Goal: Task Accomplishment & Management: Use online tool/utility

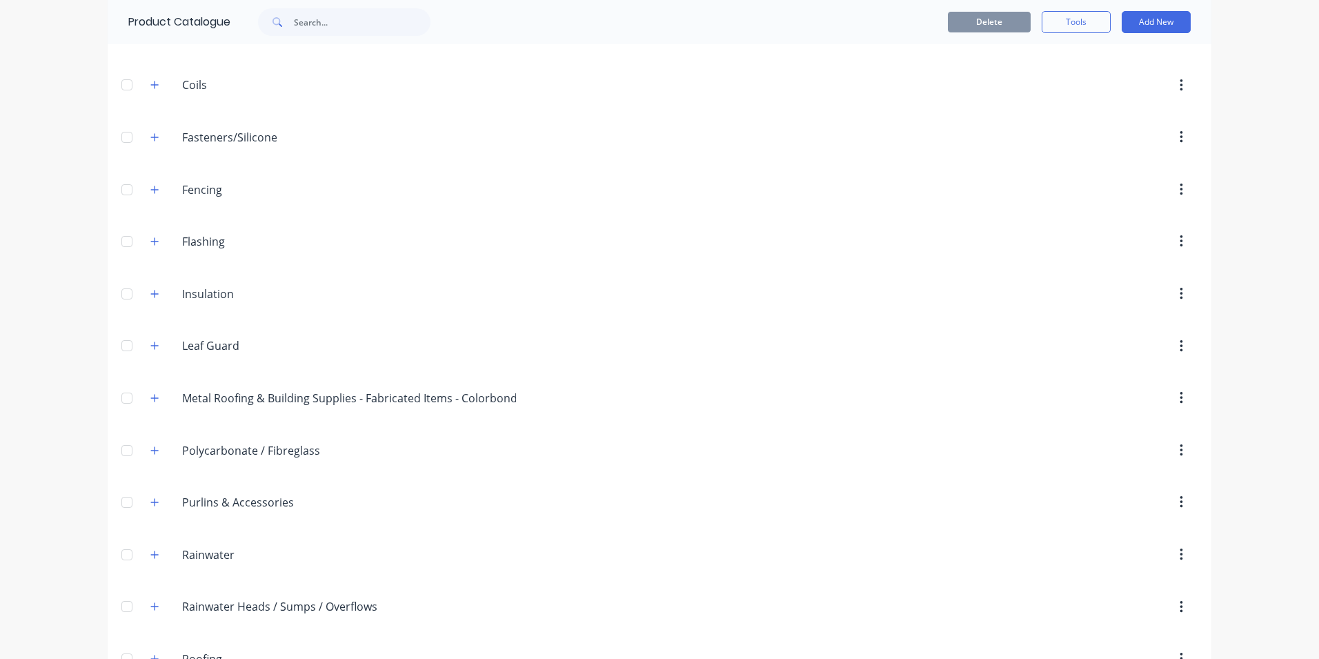
scroll to position [276, 0]
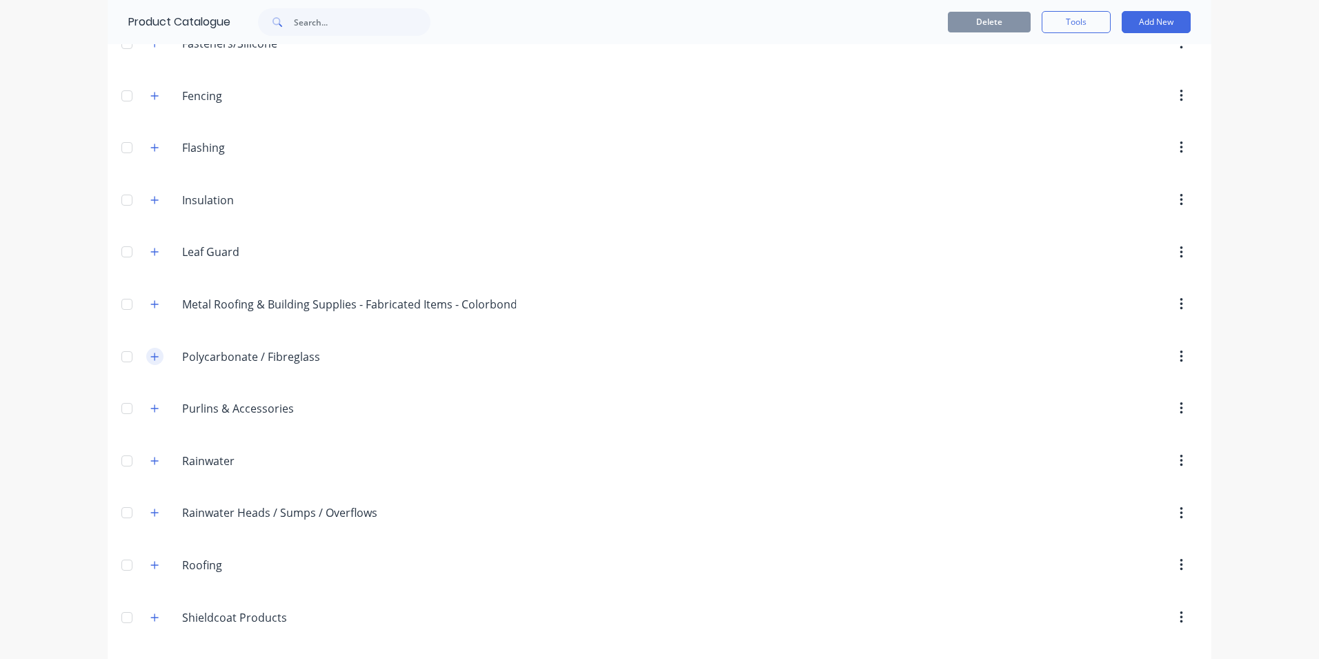
click at [150, 354] on icon "button" at bounding box center [154, 357] width 8 height 10
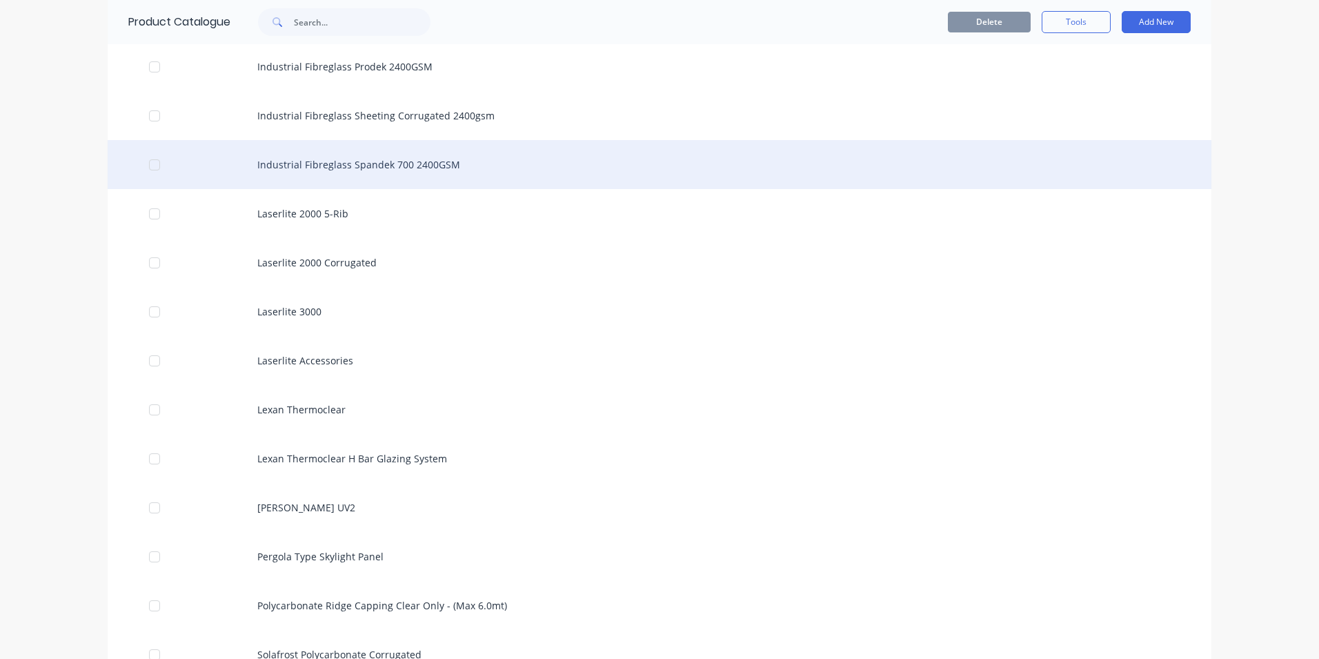
scroll to position [1518, 0]
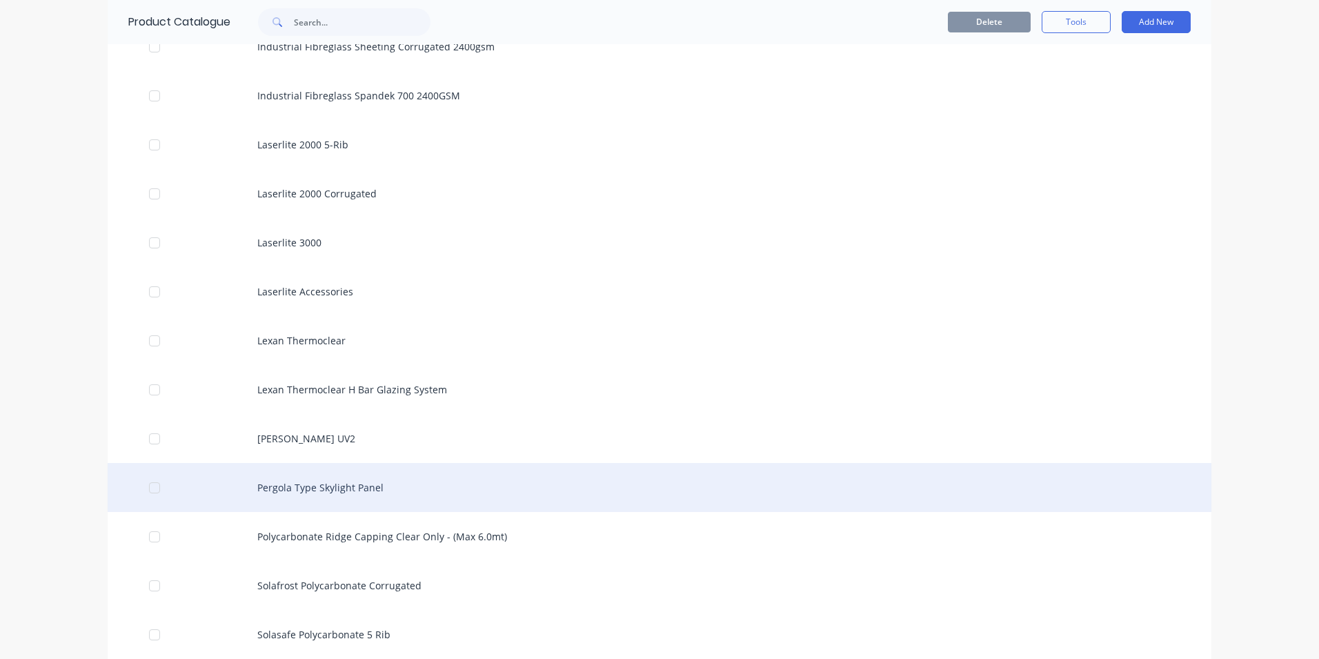
click at [345, 485] on div "Pergola Type Skylight Panel" at bounding box center [660, 487] width 1104 height 49
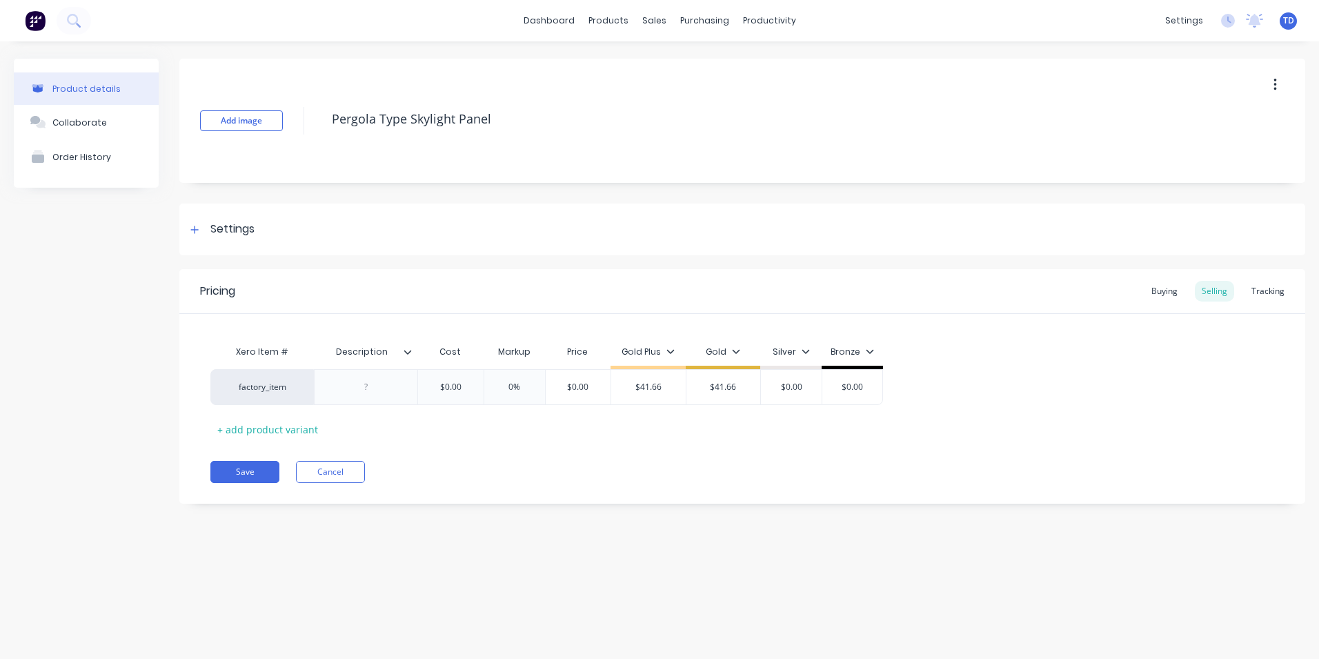
type textarea "x"
type input "$0.00"
click at [466, 388] on input "$0.00" at bounding box center [450, 387] width 69 height 12
type textarea "x"
type input "2"
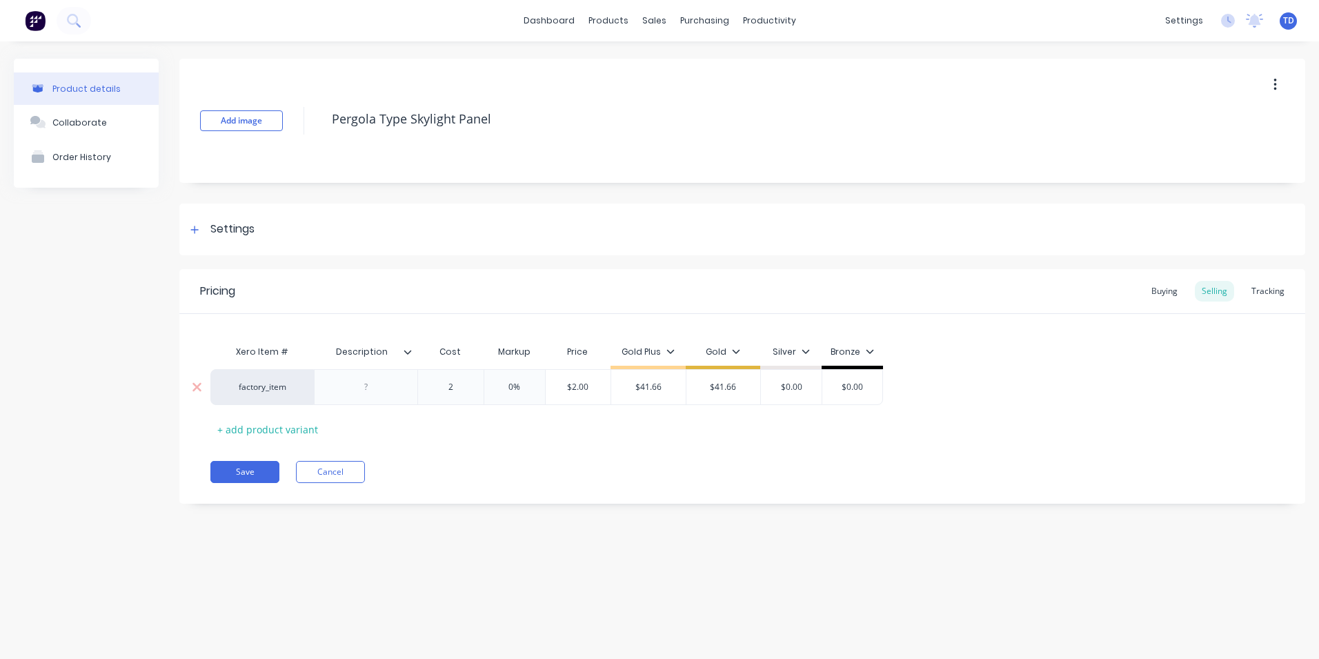
type textarea "x"
type input "21."
type textarea "x"
type input "21.50"
type input "0%"
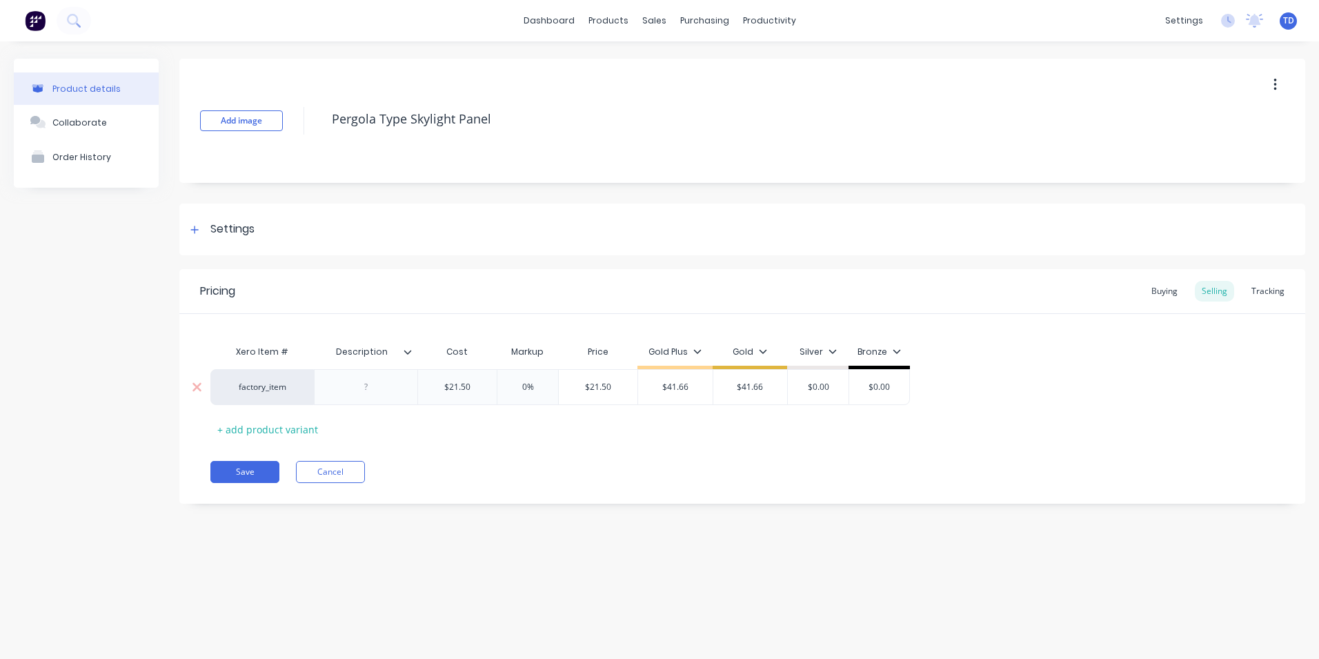
type input "$21.50"
type textarea "x"
type input "4"
type textarea "x"
type input "41."
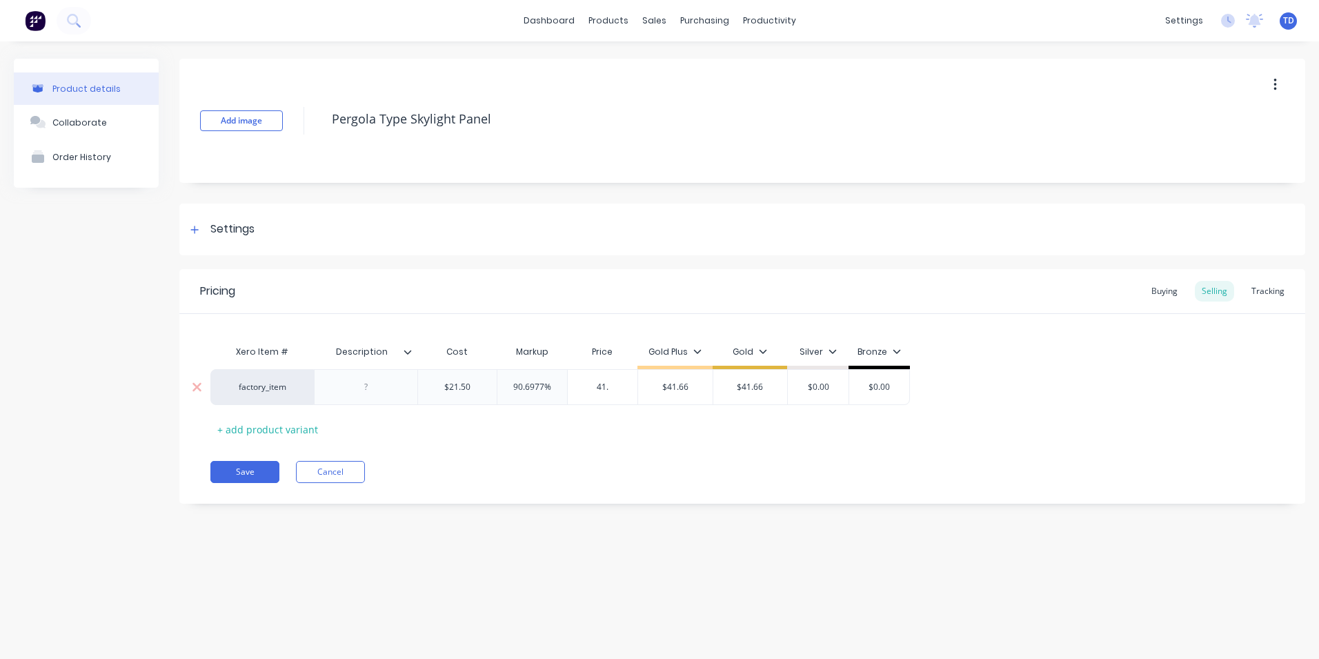
type textarea "x"
type input "41.6"
type textarea "x"
type input "$41.66"
type input "$21.50"
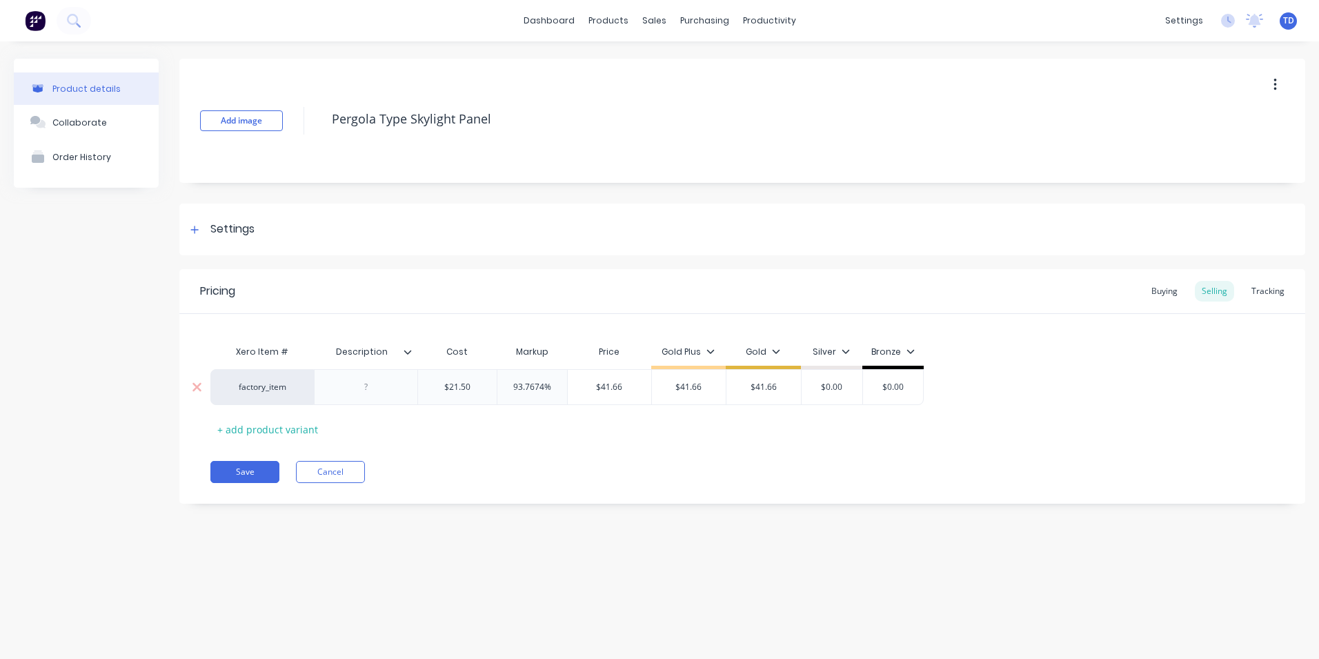
click at [476, 384] on input "$21.50" at bounding box center [457, 387] width 79 height 12
type textarea "x"
type input "2"
type textarea "x"
type input "27."
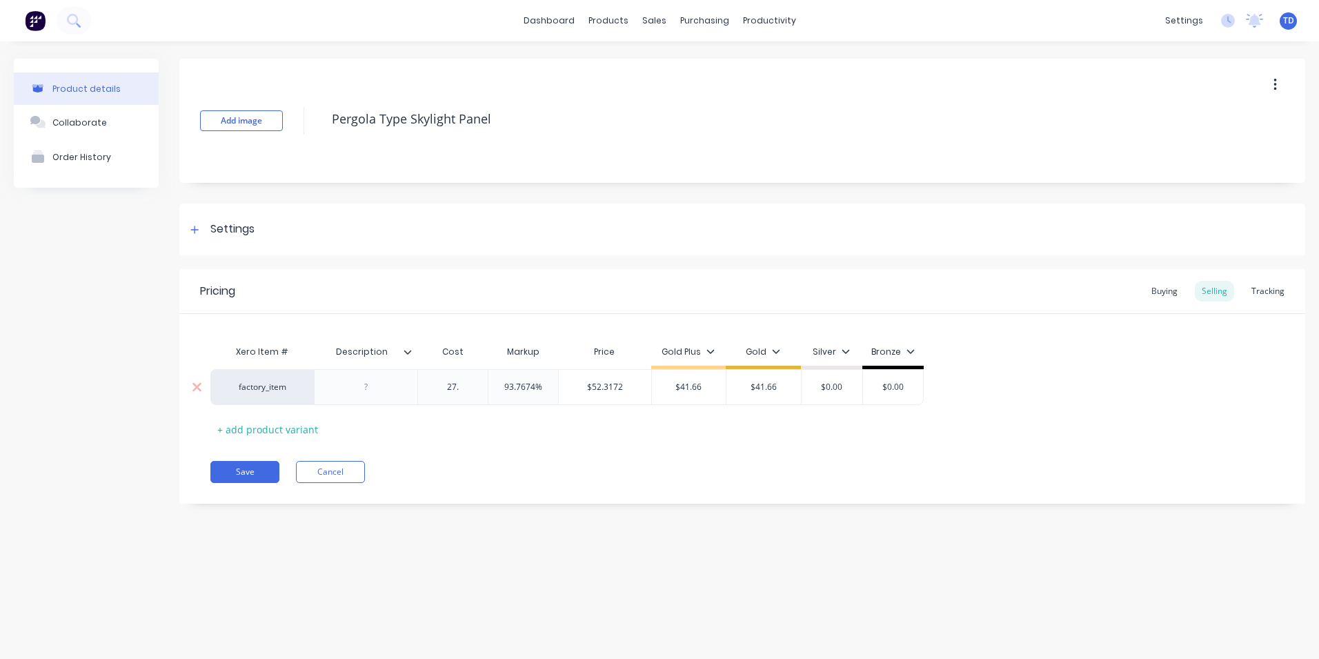
type textarea "x"
type input "27.50"
type input "93.7674%"
type input "$53.286"
type input "$41.66"
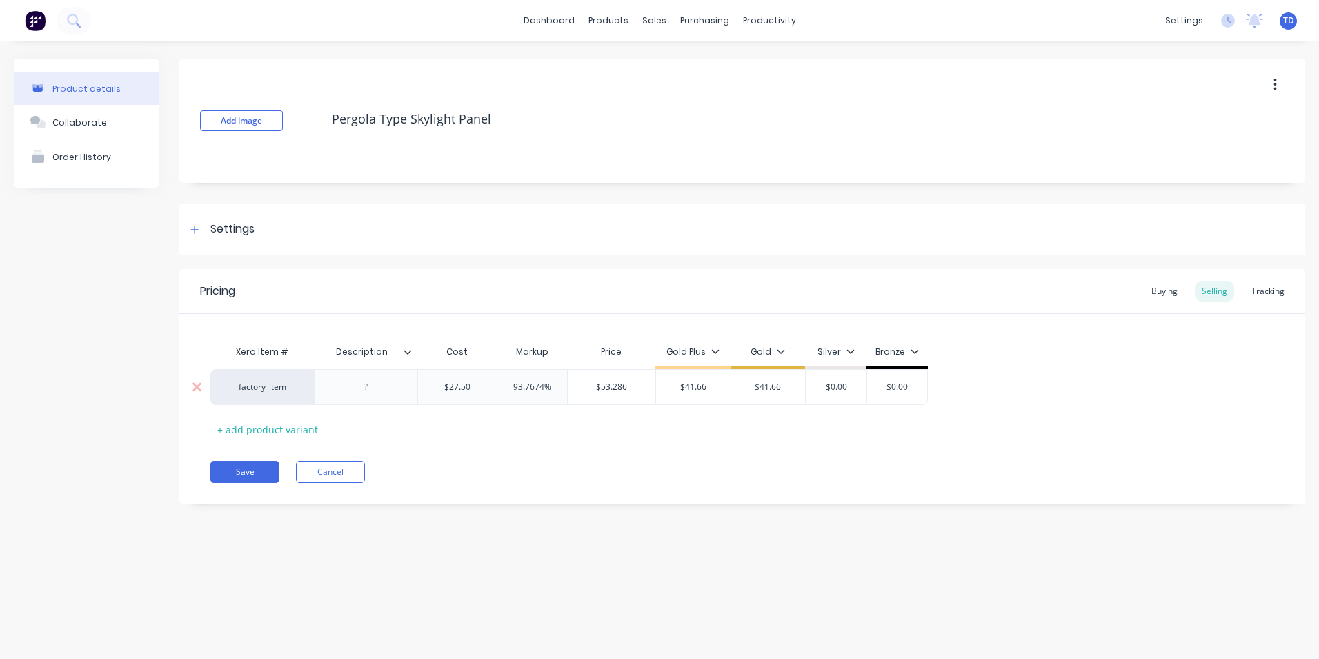
type textarea "x"
type input "4"
type textarea "x"
type input "41"
type textarea "x"
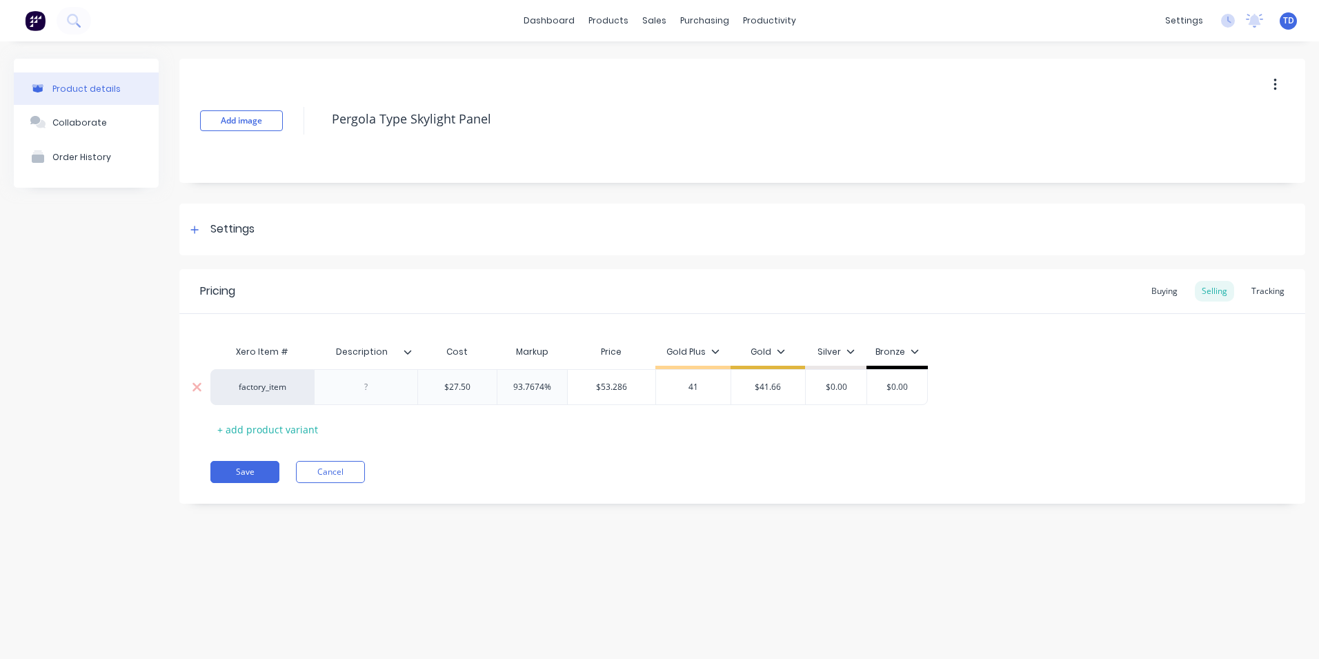
type input "41."
type textarea "x"
type input "41.2"
type textarea "x"
type input "41.25"
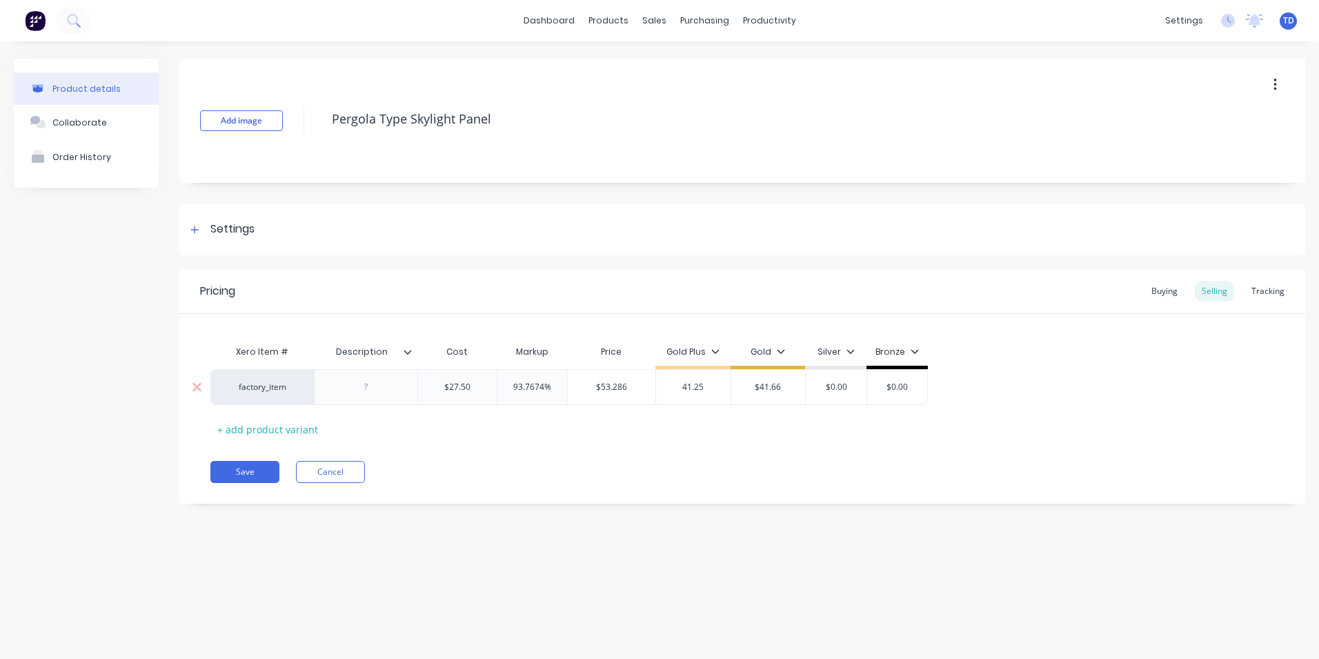
type input "$41.66"
type input "$0.00"
type textarea "x"
type input "4"
type textarea "x"
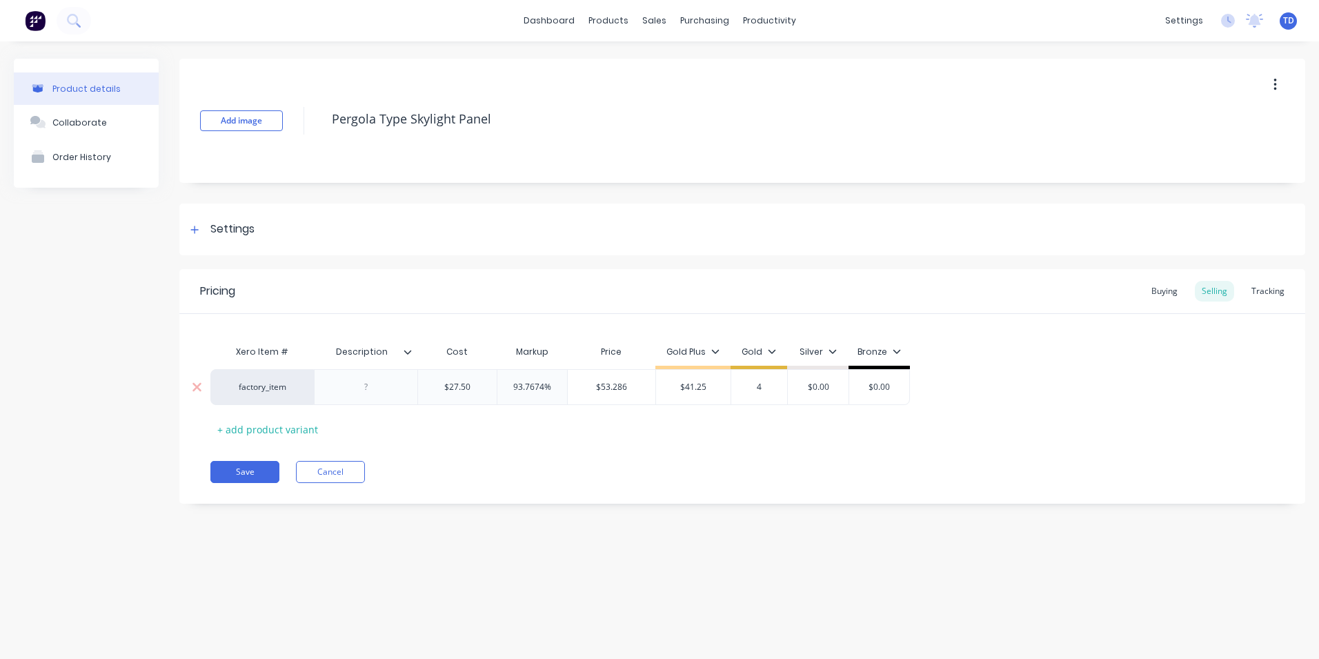
type input "41"
type textarea "x"
type input "41."
type textarea "x"
type input "41.2"
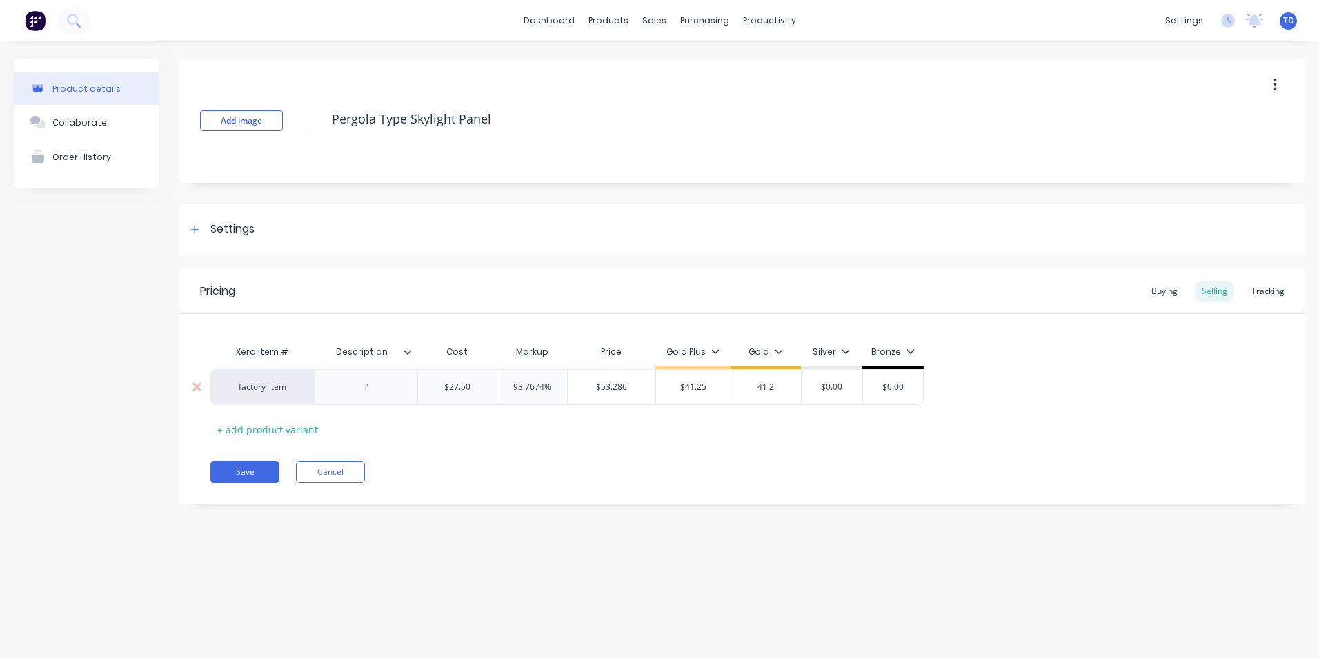
type textarea "x"
type input "$41.25"
type textarea "x"
type input "4"
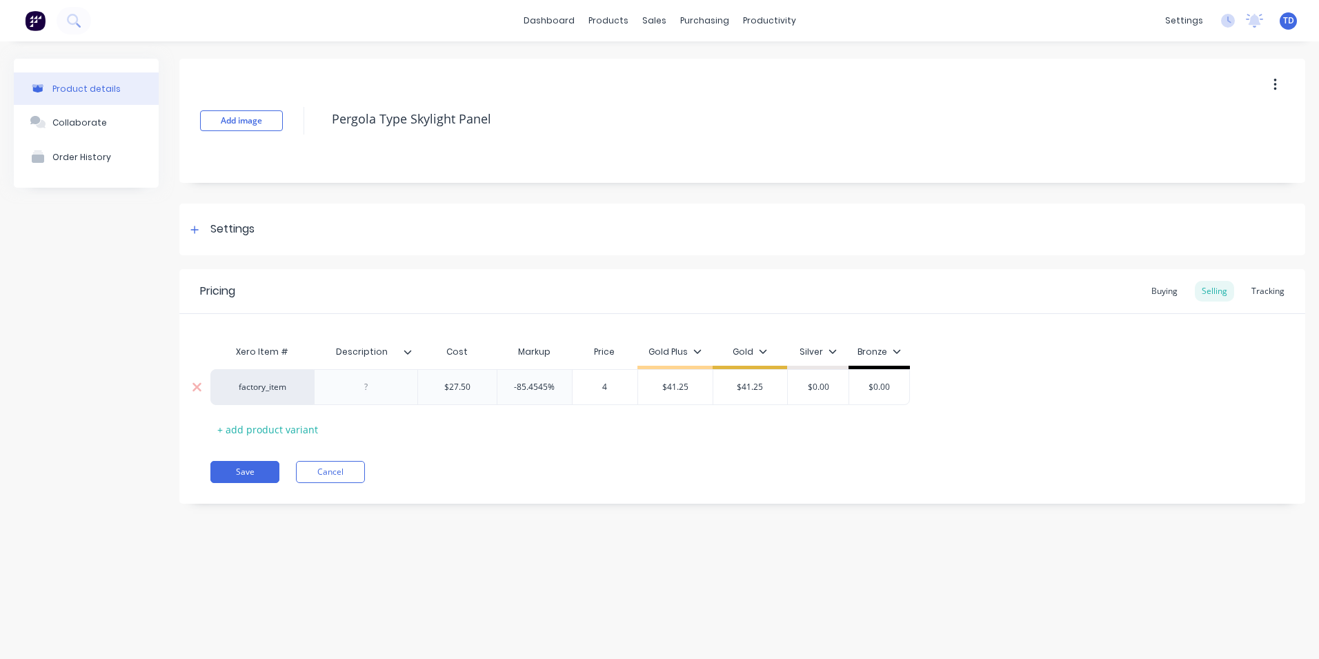
type textarea "x"
type input "41."
type textarea "x"
type input "41.2"
type textarea "x"
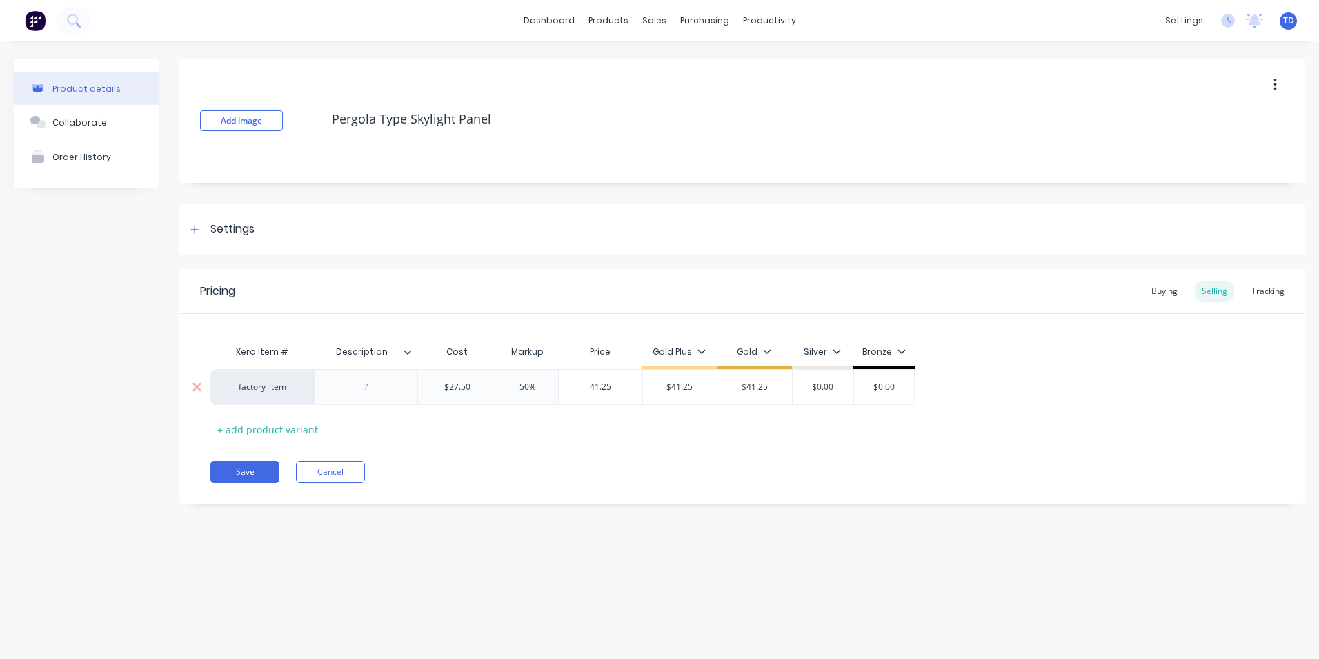
type input "41.25"
click at [257, 477] on button "Save" at bounding box center [244, 472] width 69 height 22
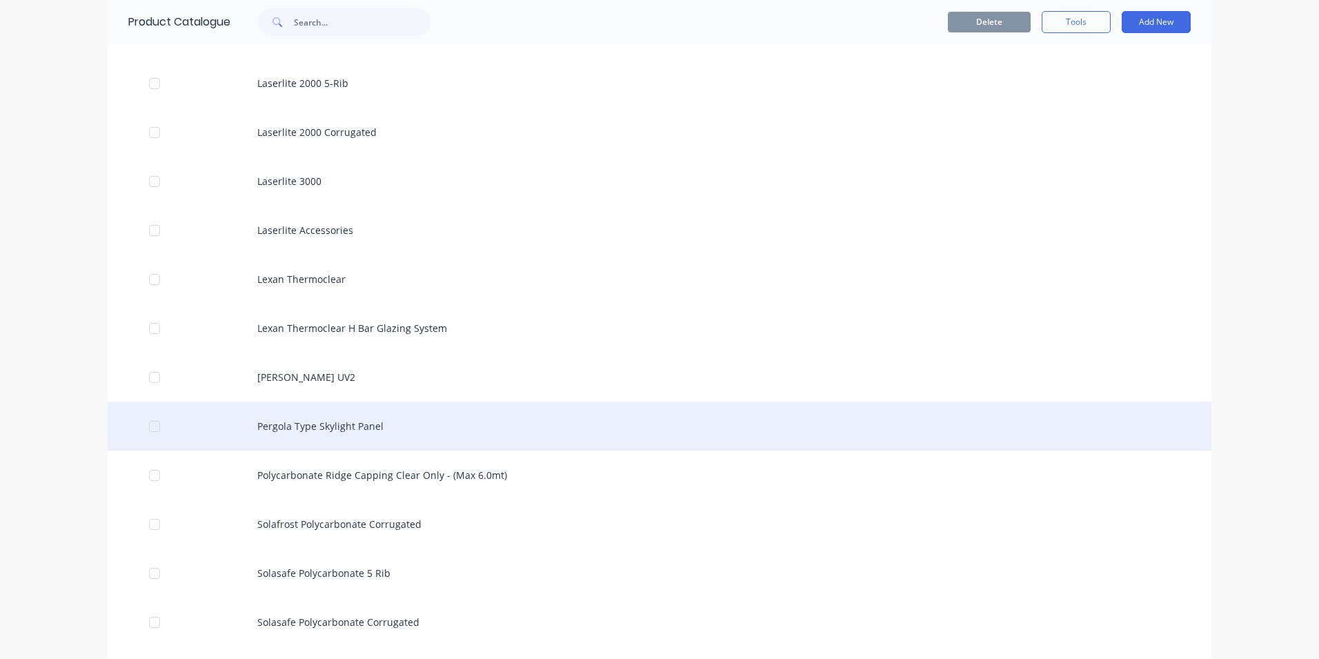
scroll to position [1656, 0]
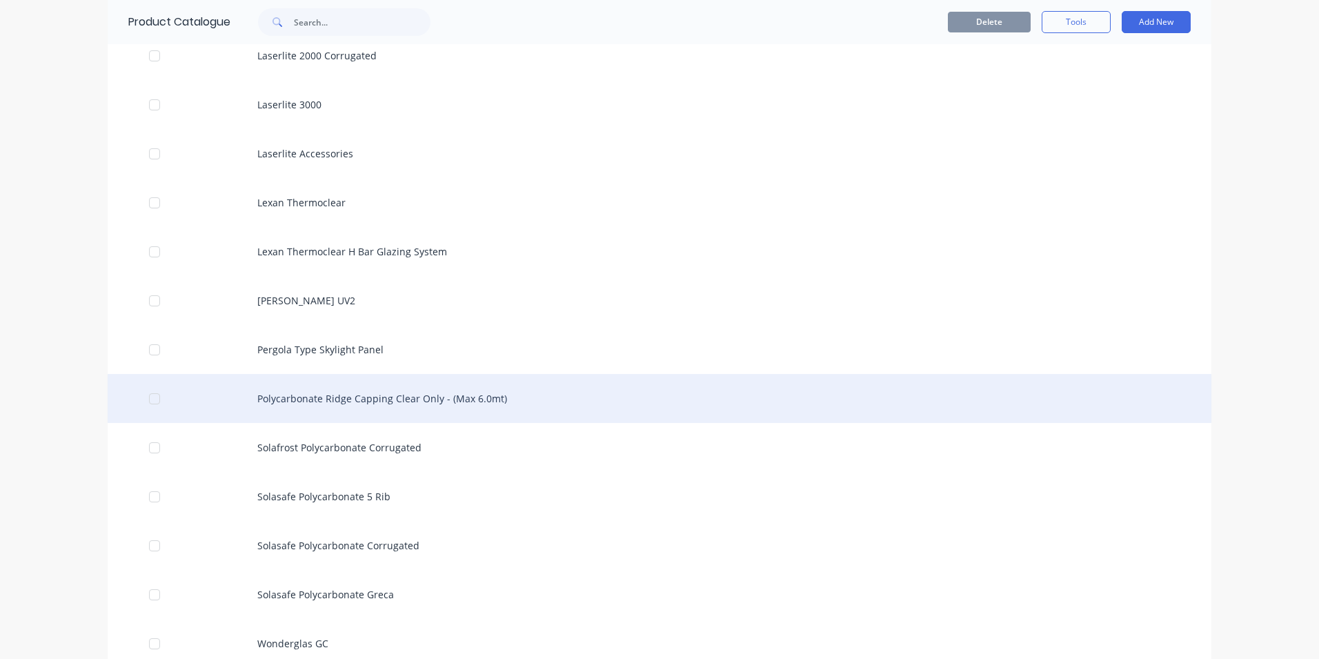
click at [355, 410] on div "Polycarbonate Ridge Capping Clear Only - (Max 6.0mt)" at bounding box center [660, 398] width 1104 height 49
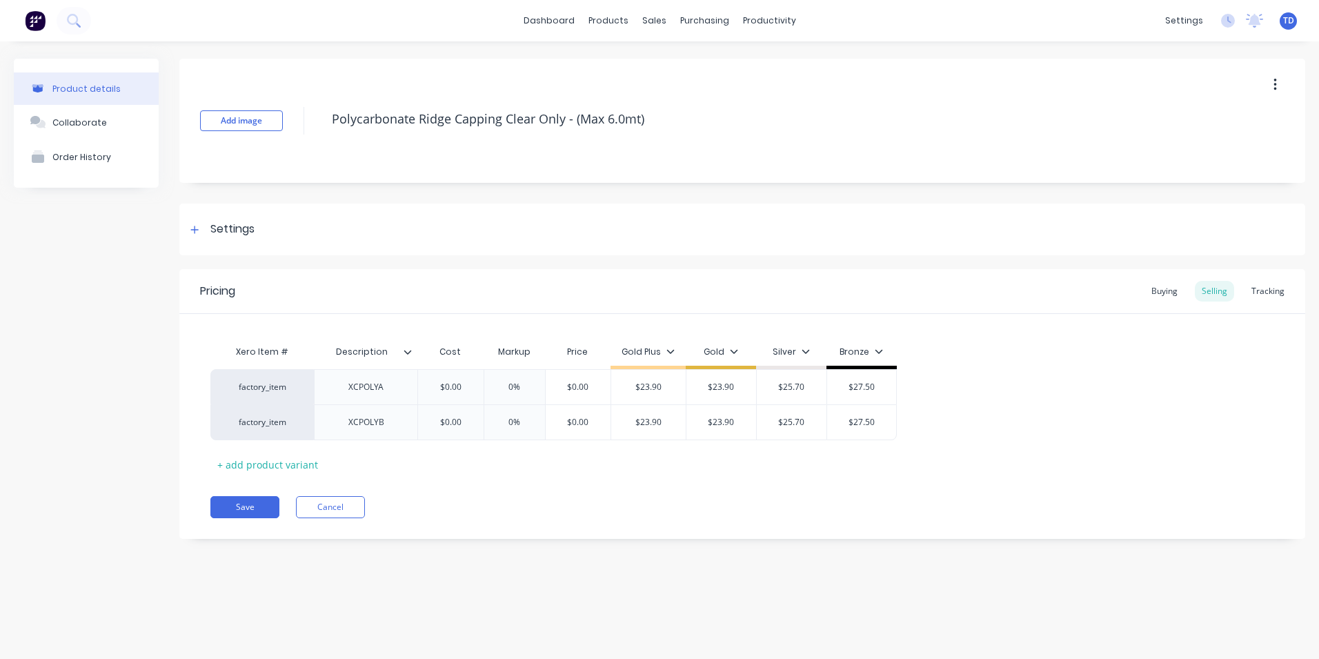
type textarea "x"
click at [1163, 293] on div "Buying" at bounding box center [1165, 291] width 40 height 21
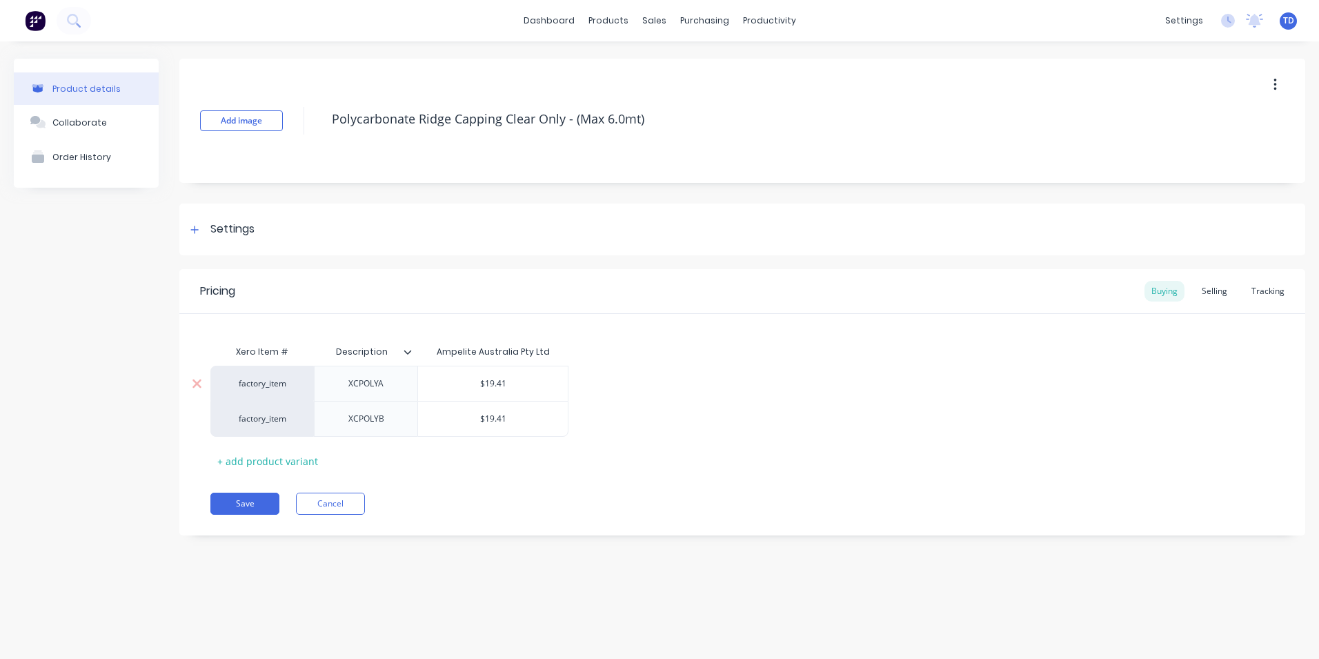
type input "$19.41"
click at [546, 382] on input "$19.41" at bounding box center [493, 383] width 150 height 12
type textarea "x"
type input "$19.4"
type textarea "x"
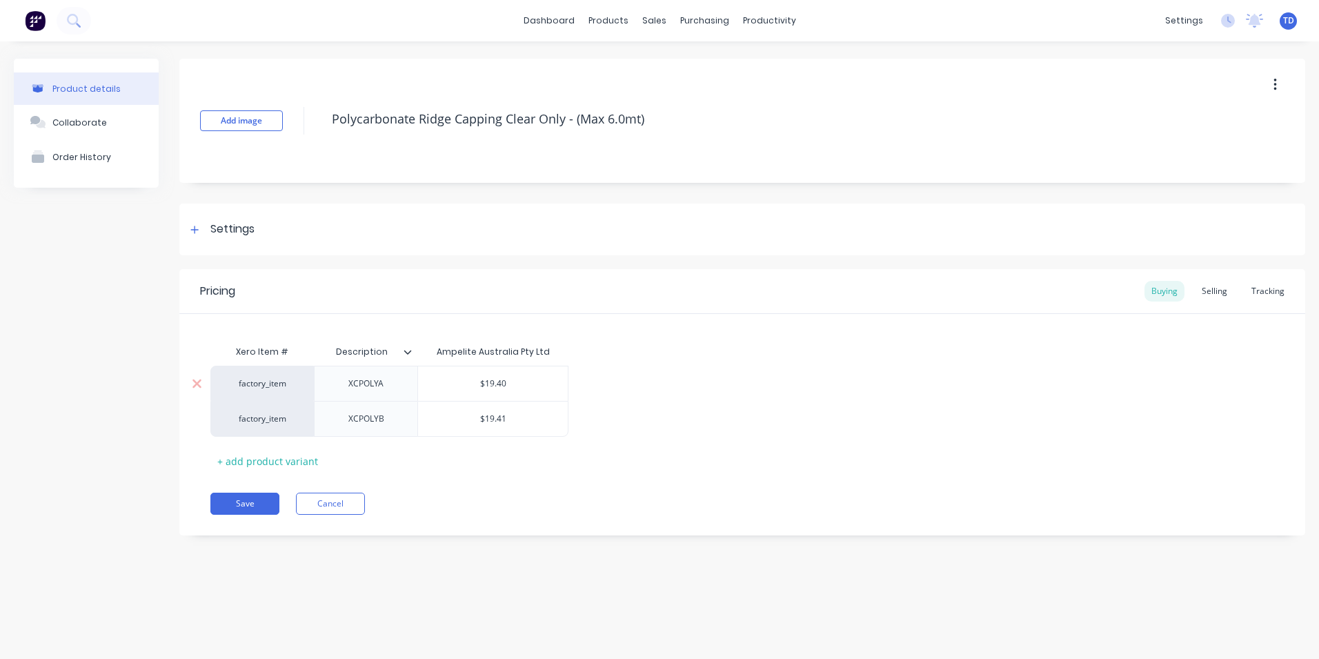
type input "$19.40"
type textarea "x"
type input "$19.41"
type textarea "x"
type input "$19.4"
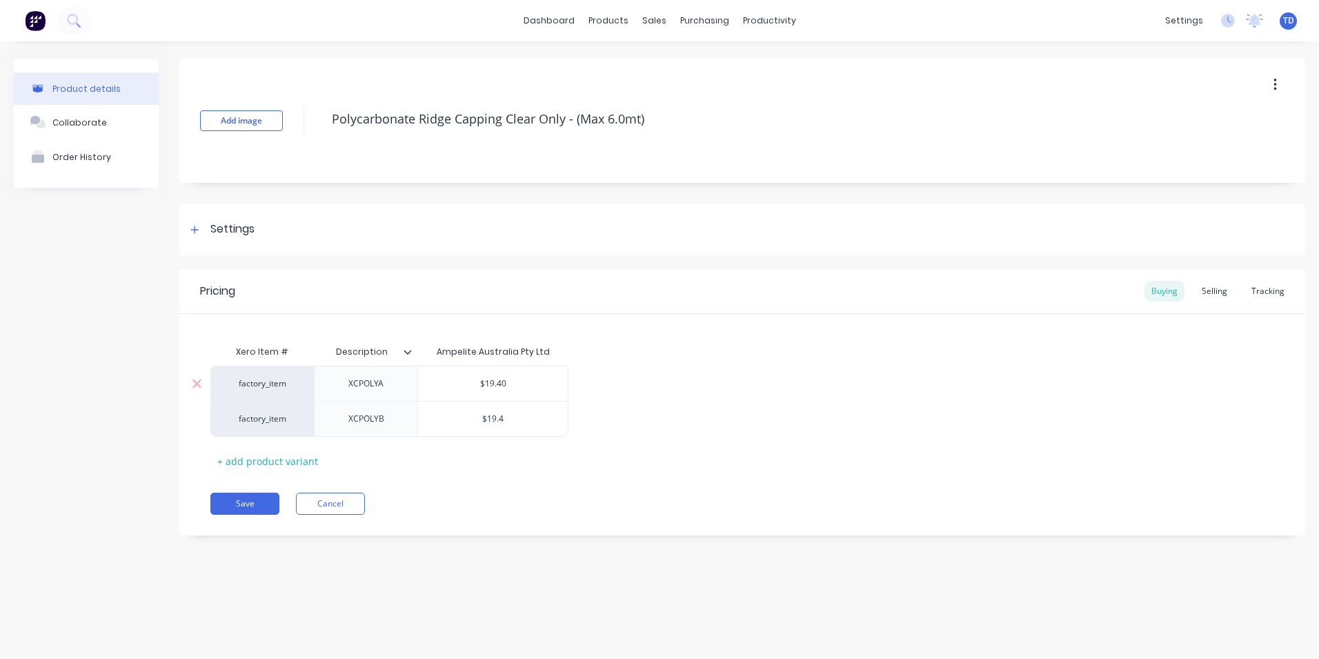
type textarea "x"
type input "$19.40"
click at [1207, 295] on div "Selling" at bounding box center [1214, 291] width 39 height 21
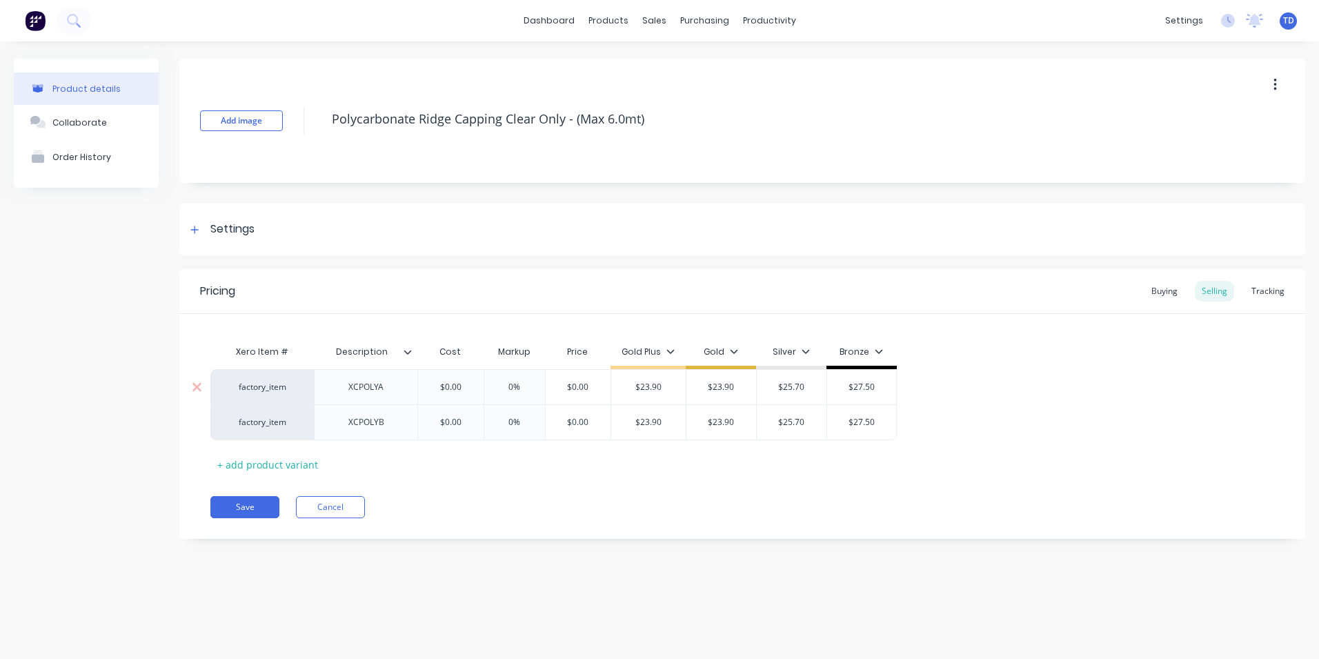
type input "$0.00"
click at [458, 386] on input "$0.00" at bounding box center [450, 387] width 69 height 12
click at [464, 385] on input "$0.00" at bounding box center [450, 387] width 69 height 12
type textarea "x"
type input "0%"
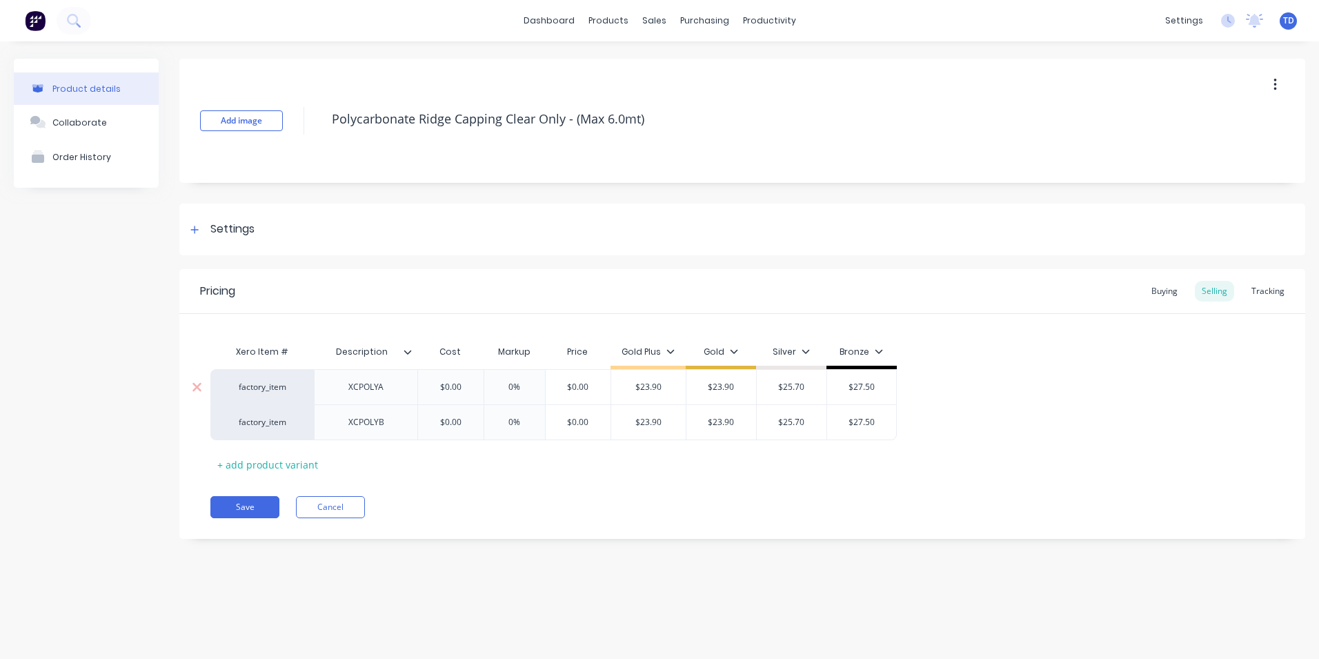
type textarea "x"
type input "1"
type textarea "x"
type input "19."
type textarea "x"
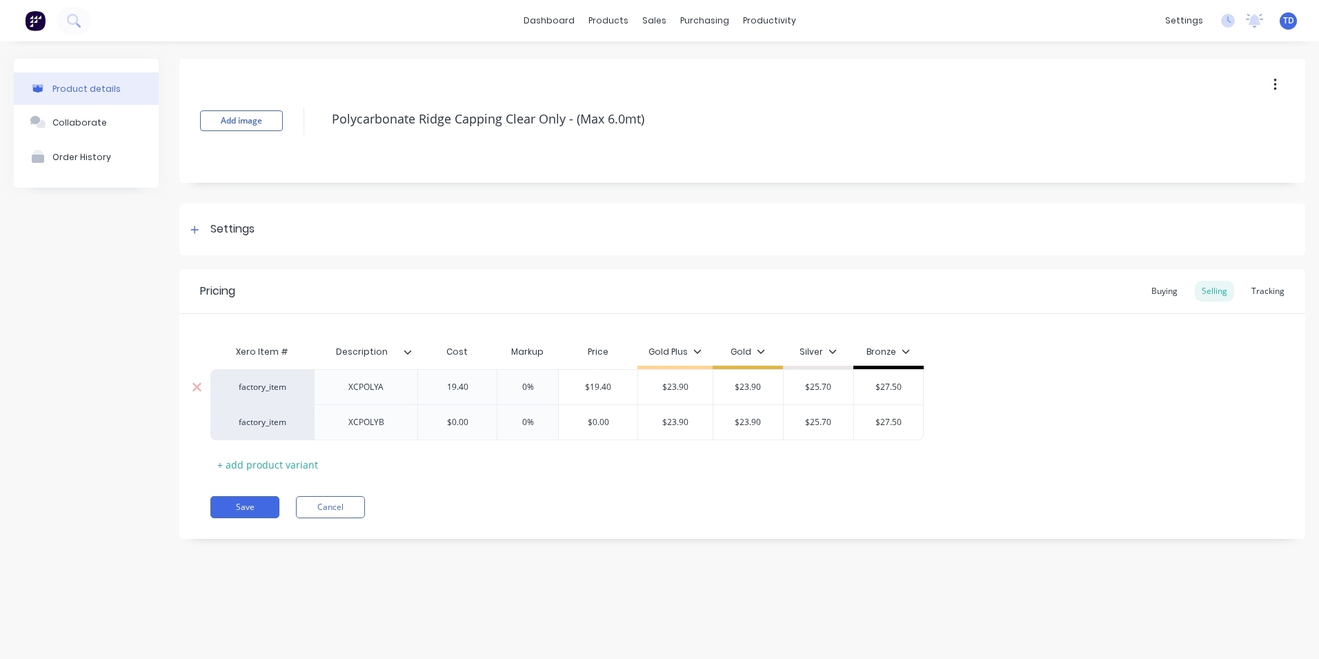
type input "19.40"
type input "$19.40"
type input "$23.90"
type textarea "x"
type input "2"
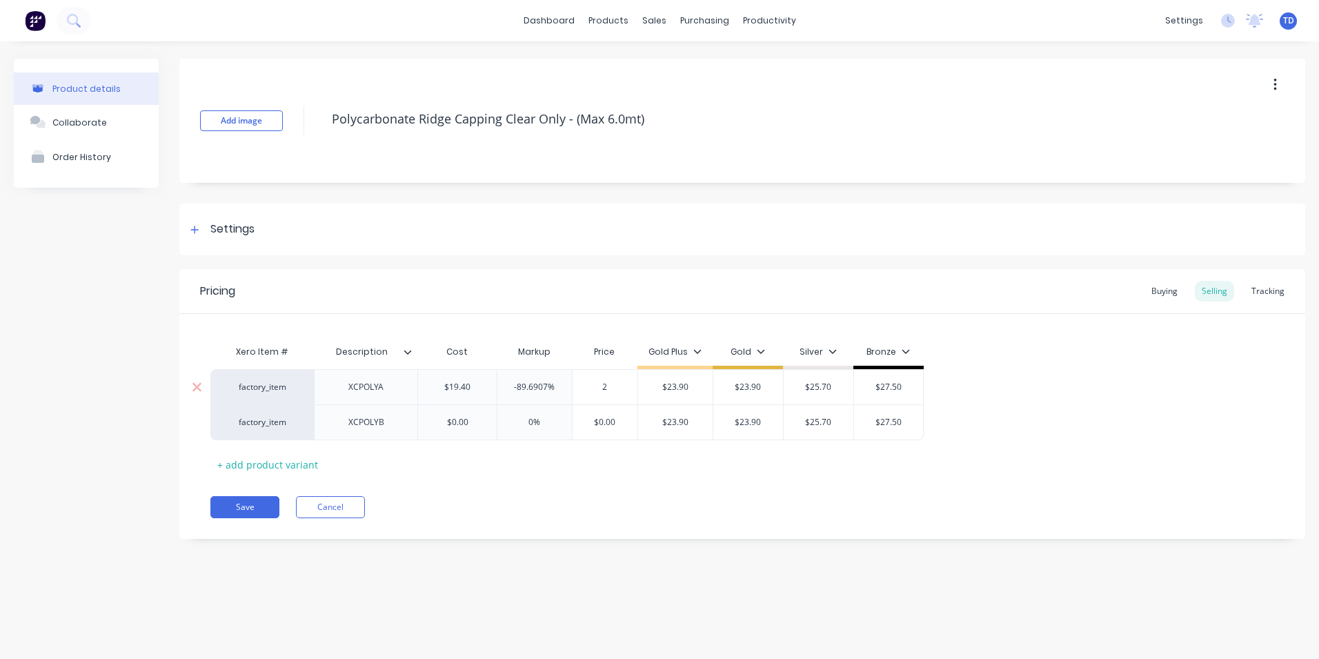
type textarea "x"
type input "25."
type textarea "x"
type input "$25.30"
type textarea "x"
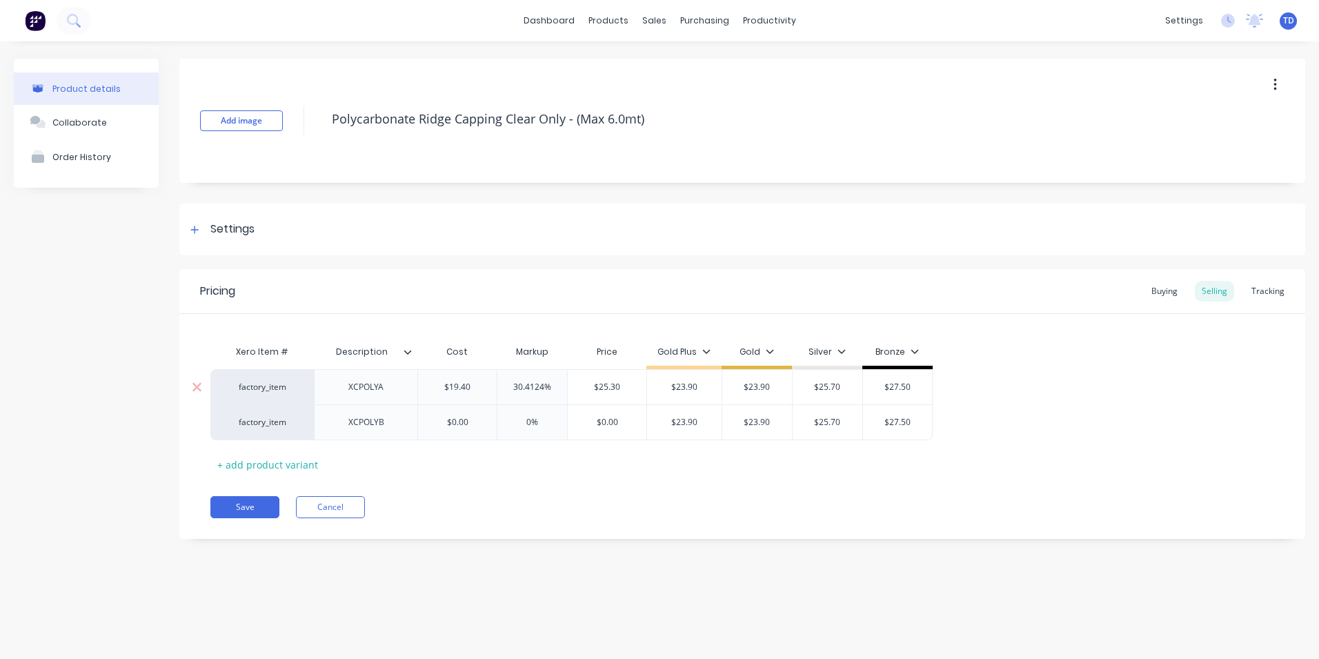
type input "2"
type textarea "x"
type input "25"
type textarea "x"
type input "25."
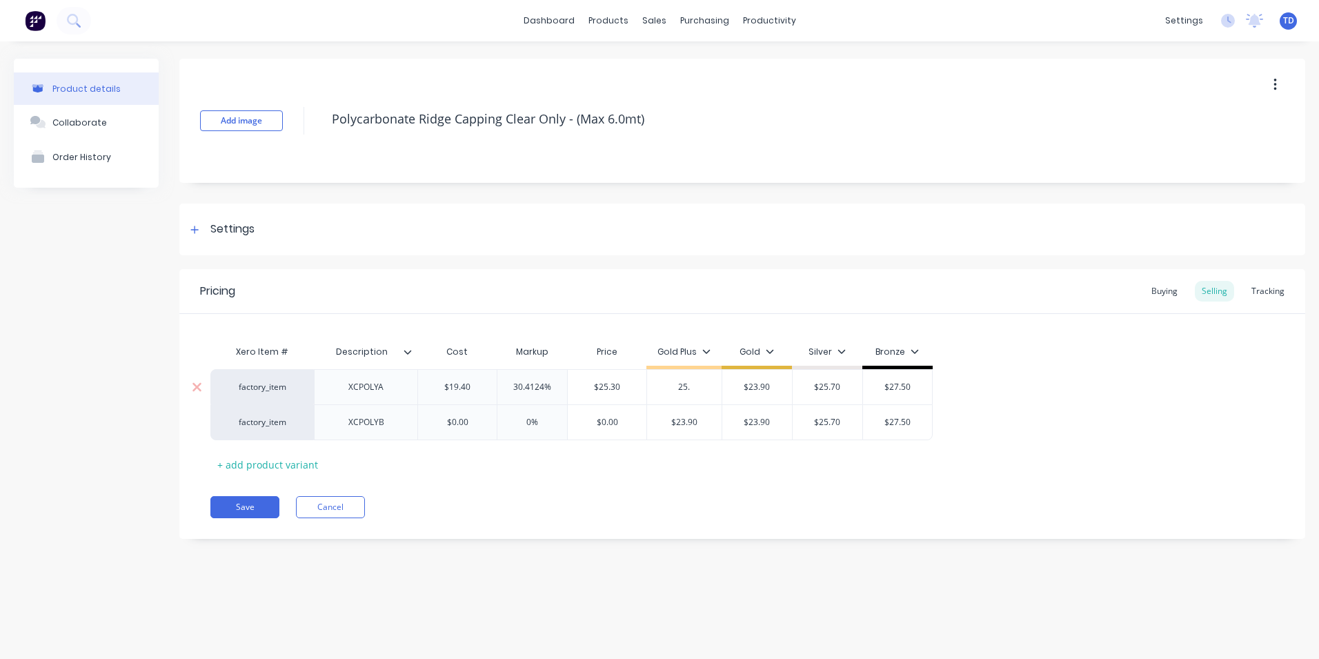
type textarea "x"
type input "25.3"
type textarea "x"
type input "25.30"
type input "$23.90"
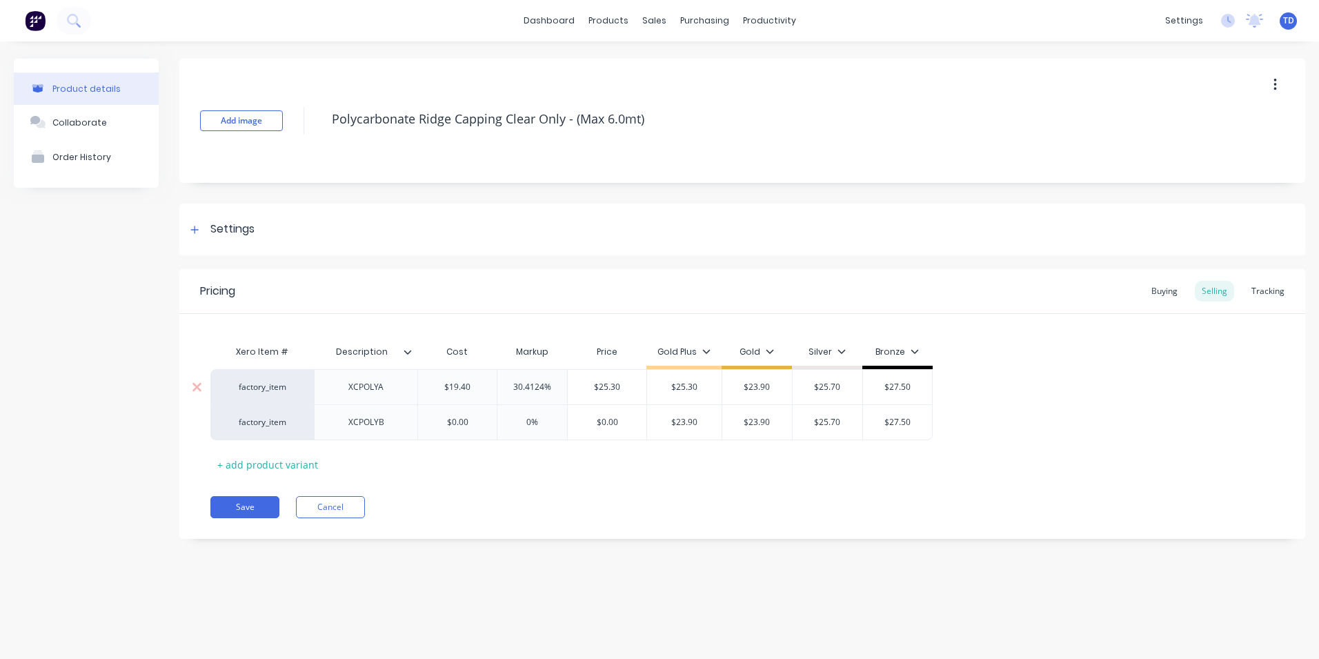
type input "$25.30"
type textarea "x"
type input "2"
type textarea "x"
type input "25"
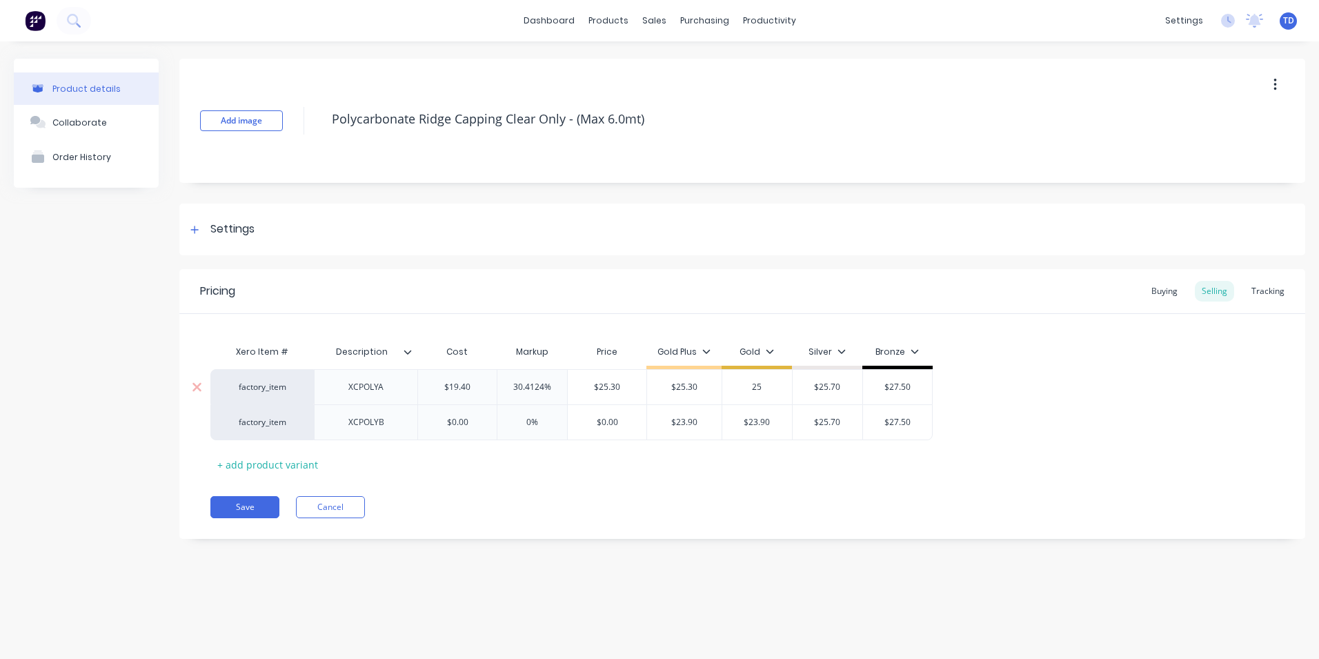
type textarea "x"
type input "25."
type textarea "x"
type input "25.3"
type textarea "x"
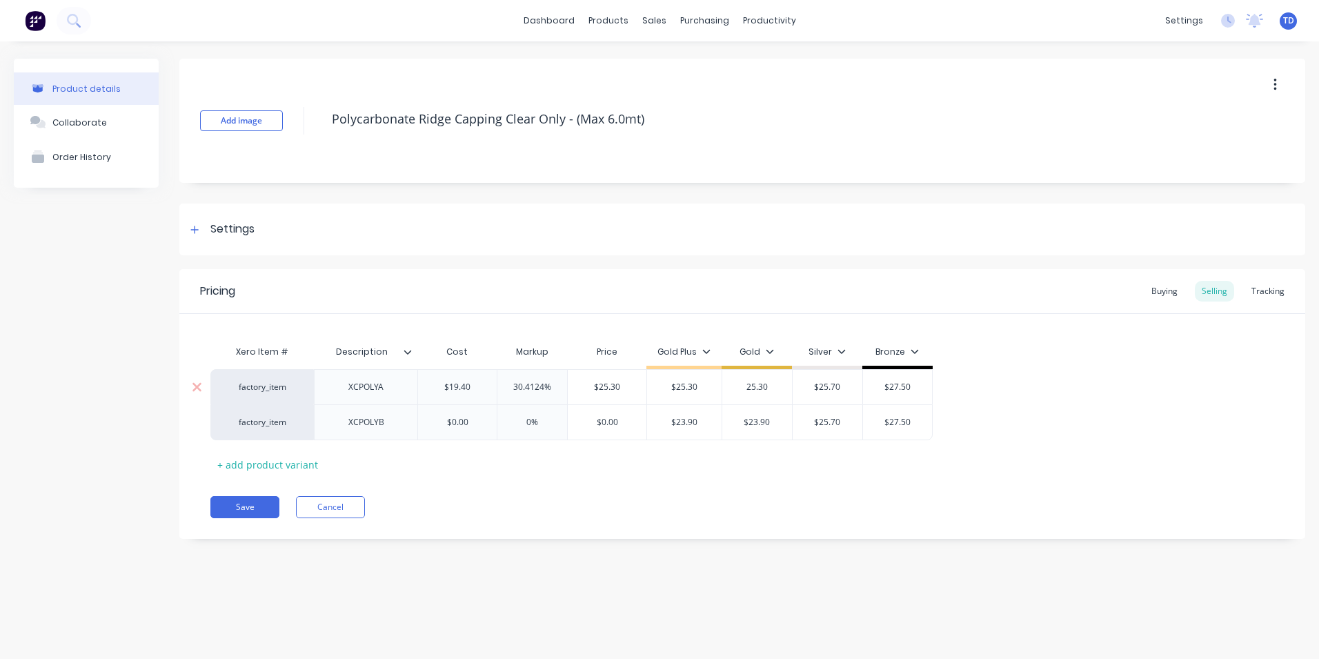
type input "25.30"
type input "$25.70"
type input "$25.30"
type textarea "x"
type input "2"
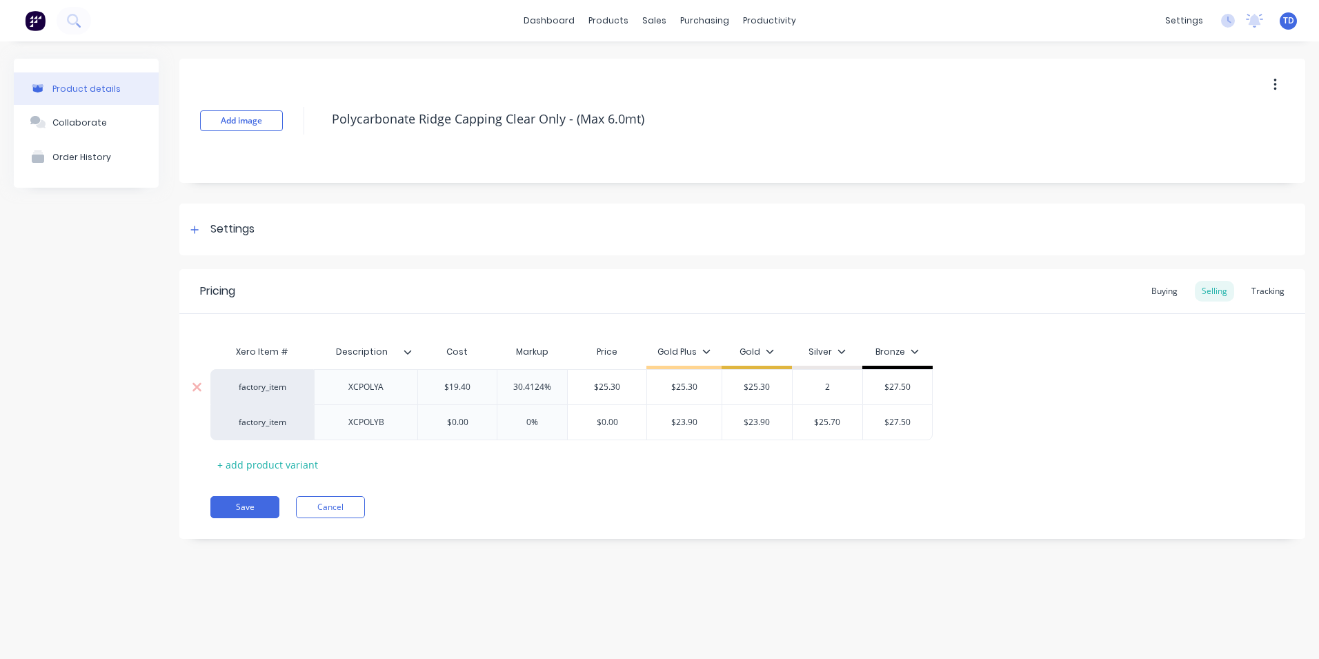
type textarea "x"
type input "26"
type textarea "x"
type input "26."
type textarea "x"
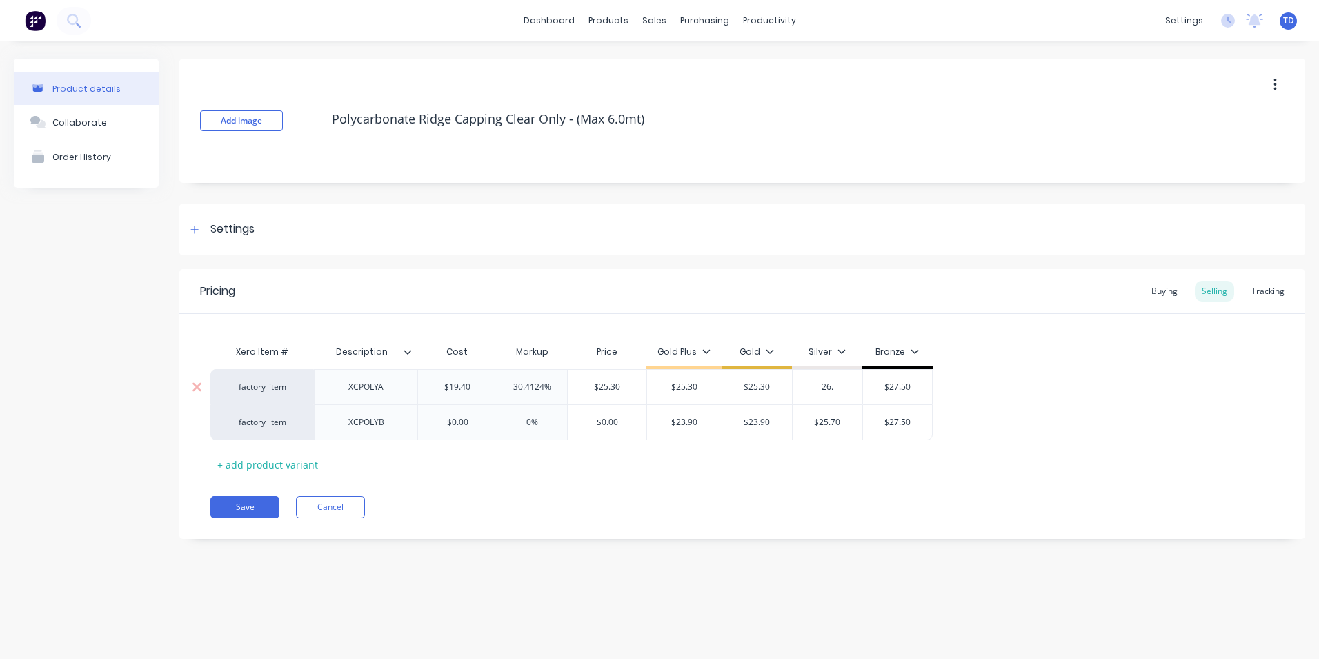
type input "26.2"
type textarea "x"
type input "26.20"
type input "$27.50"
type textarea "x"
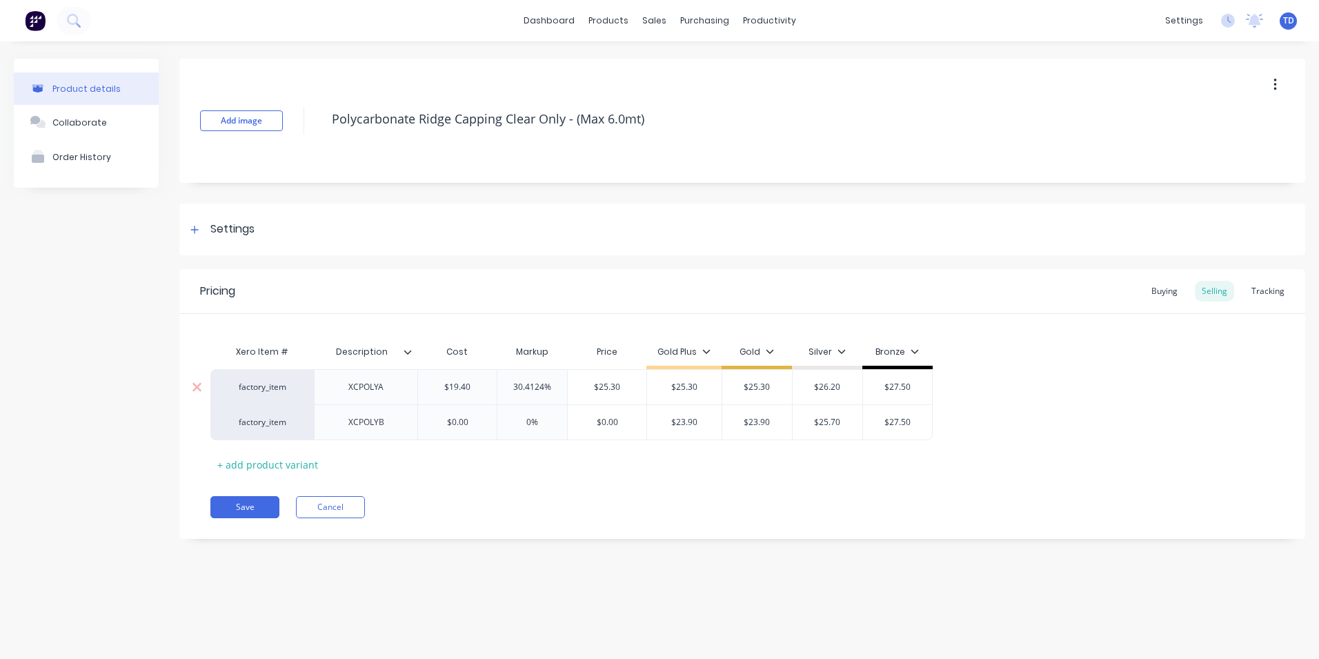
type input "2"
type textarea "x"
type input "27"
type textarea "x"
type input "27."
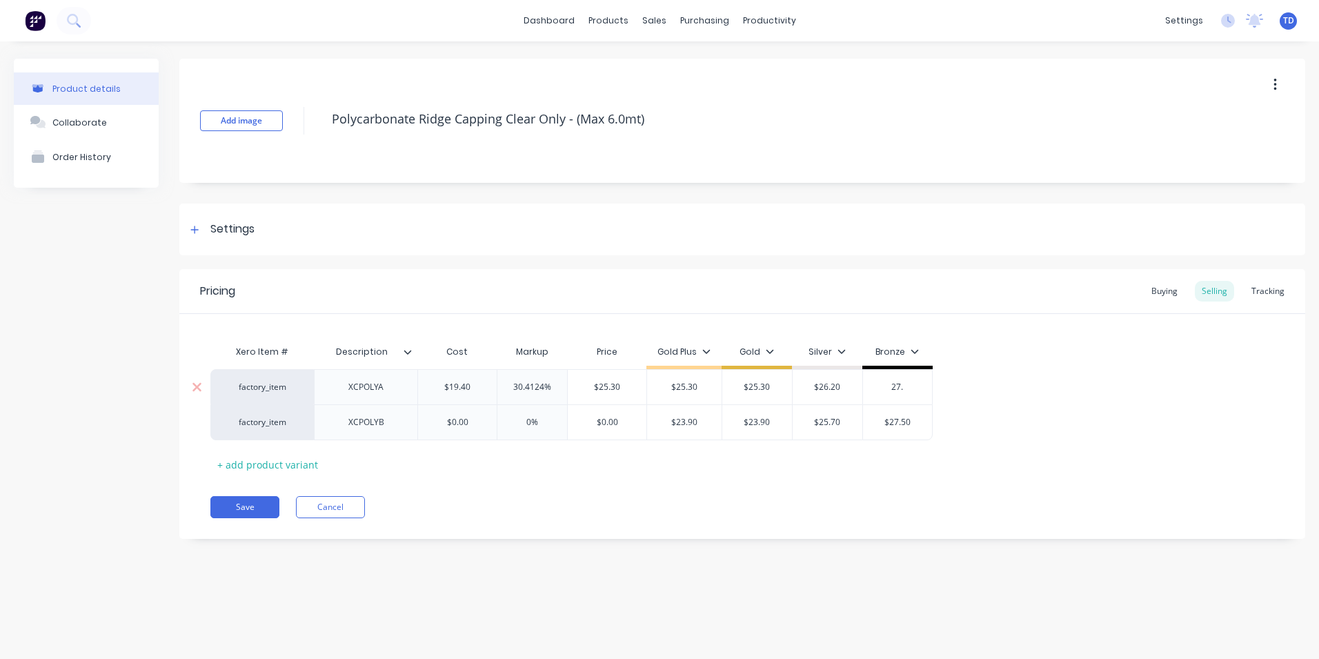
type textarea "x"
type input "27.2"
type textarea "x"
type input "27.20"
type textarea "x"
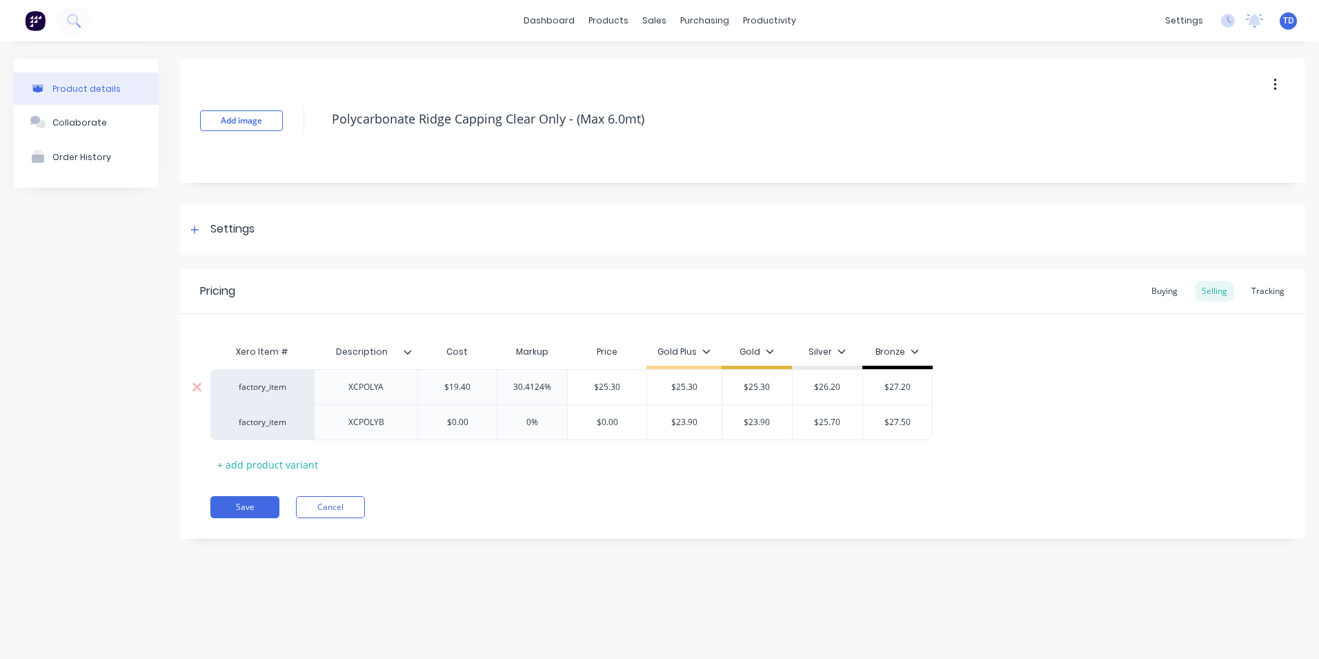
type input "$0.00"
type textarea "x"
type input "1"
type textarea "x"
type input "19."
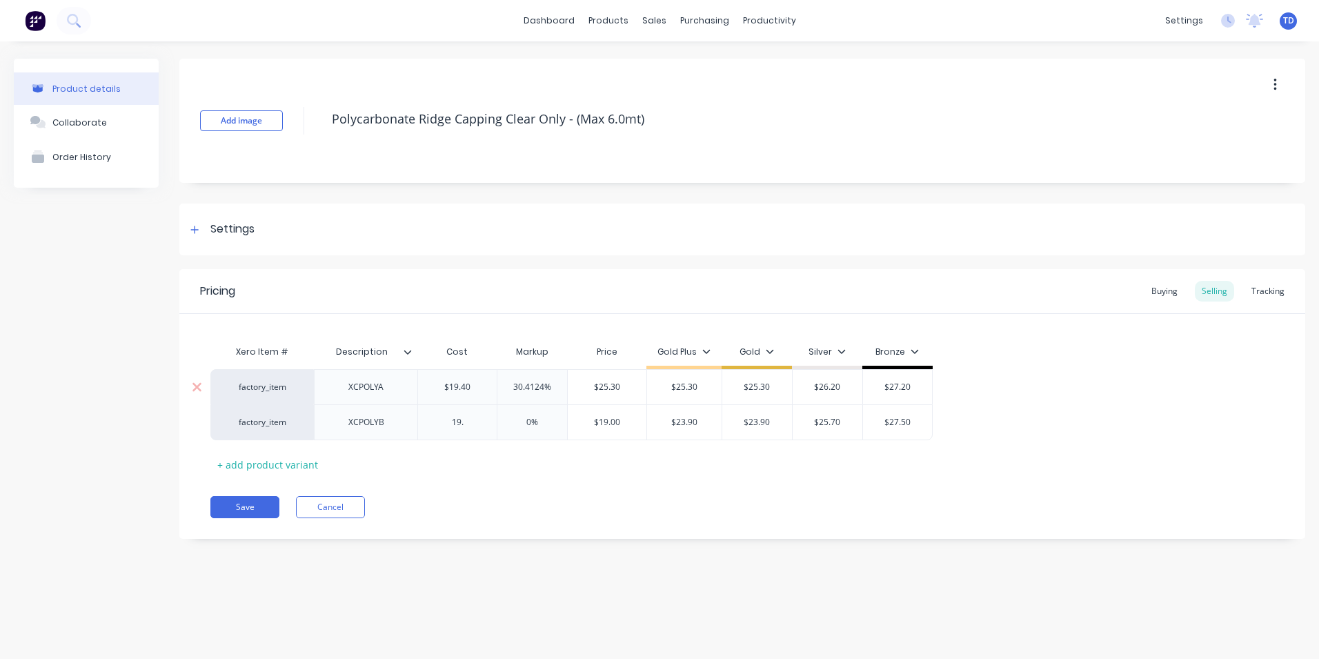
type textarea "x"
type input "19.40"
type input "0%"
type input "$19.40"
type input "$23.90"
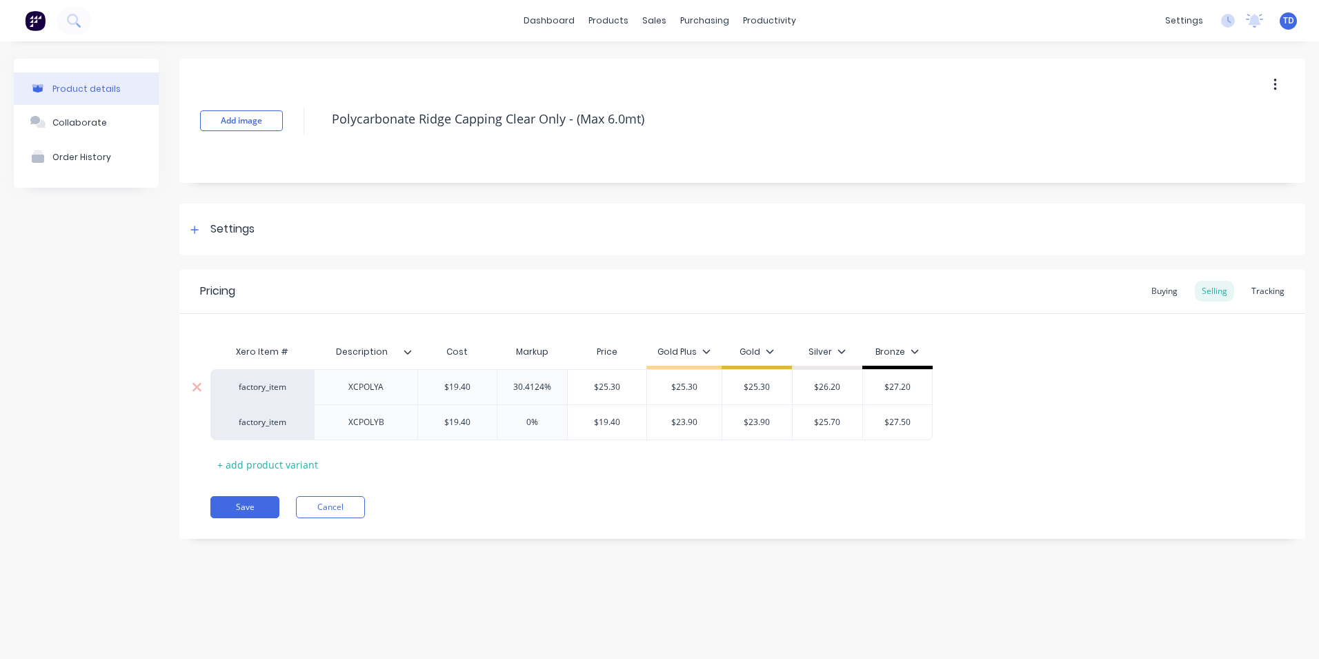
type input "$23.90"
type textarea "x"
type input "2"
type textarea "x"
type input "25."
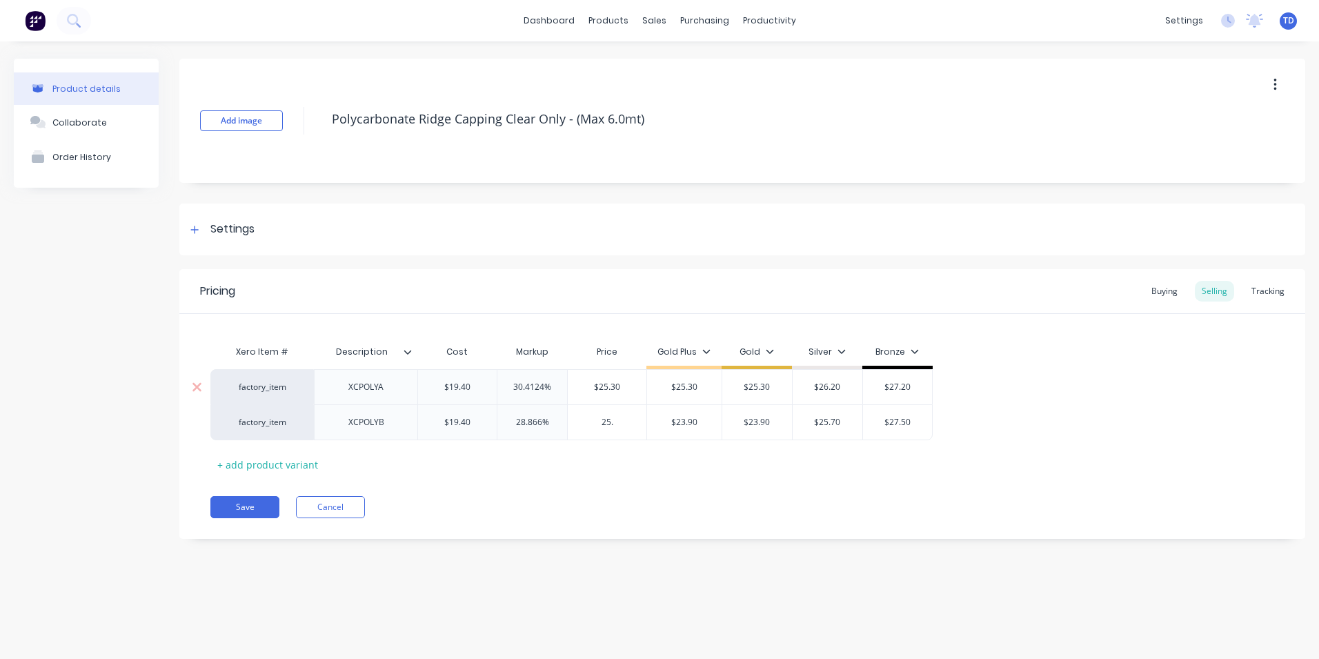
type textarea "x"
type input "25.30"
type textarea "x"
type input "2"
type textarea "x"
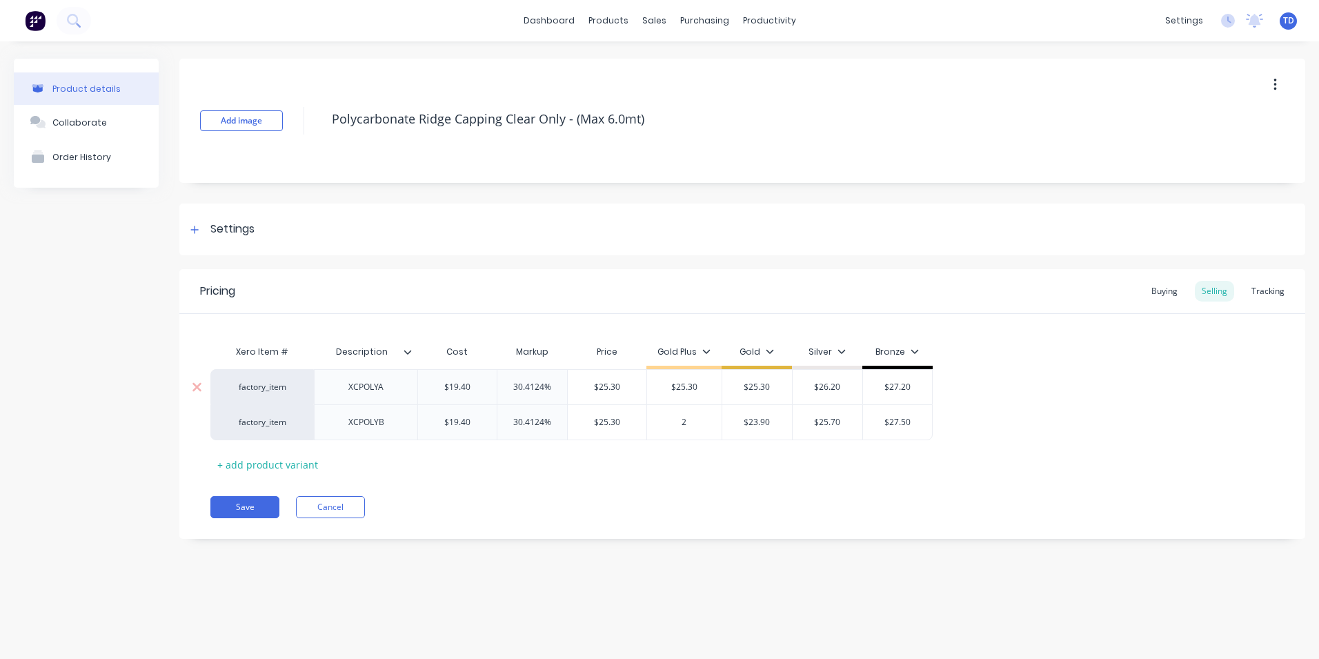
type input "25"
type textarea "x"
type input "25."
type textarea "x"
type input "25.3"
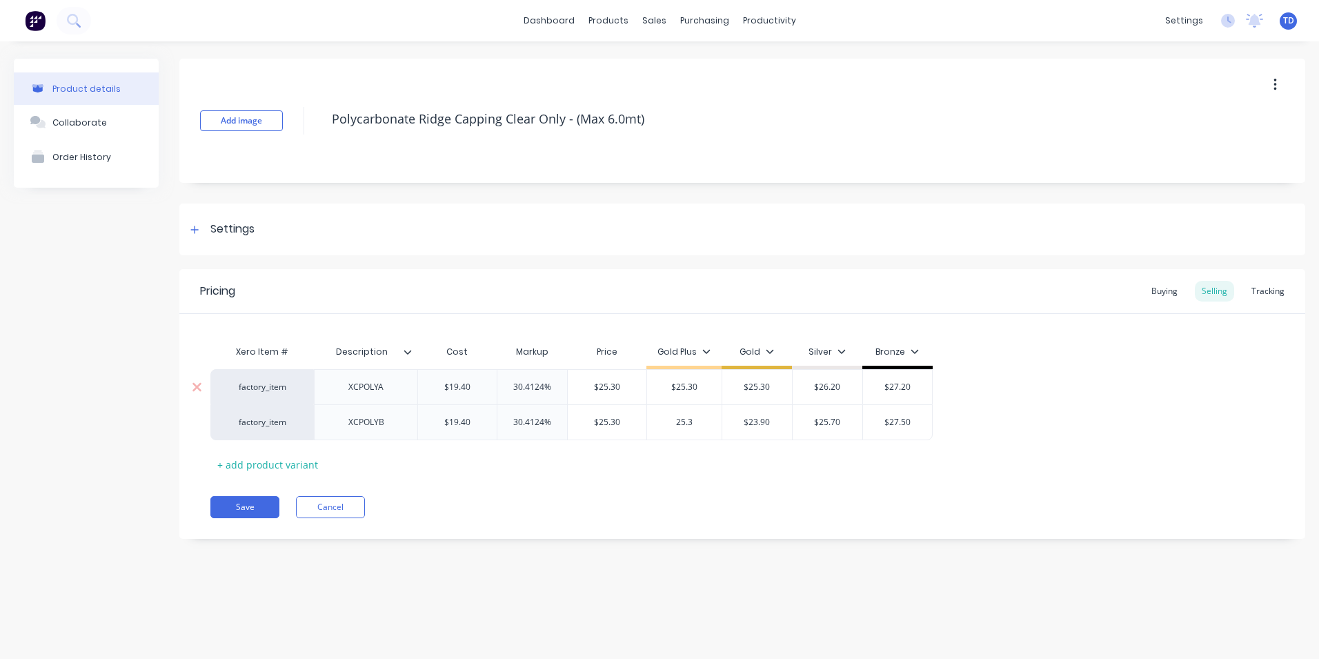
type textarea "x"
type input "25.30"
type textarea "x"
type input "2"
type textarea "x"
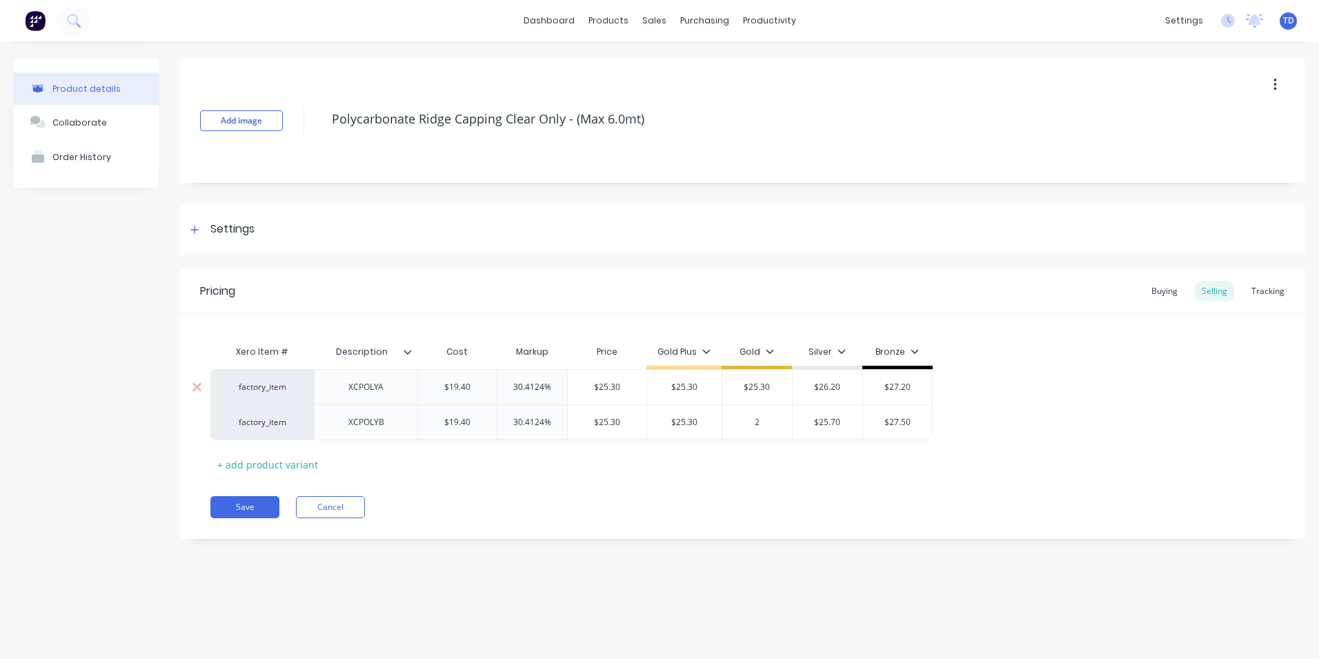
type input "25"
type textarea "x"
type input "25."
type textarea "x"
type input "25.3"
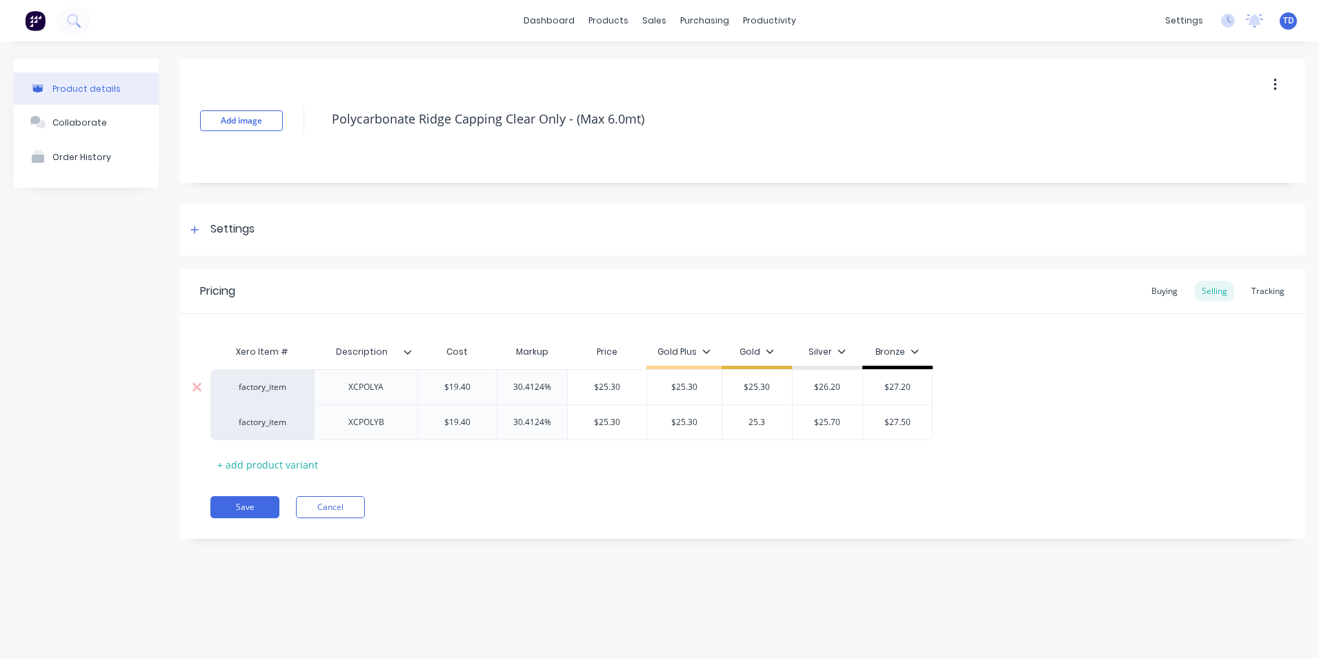
type textarea "x"
type input "25.30"
type input "$25.70"
type input "$25.30"
type textarea "x"
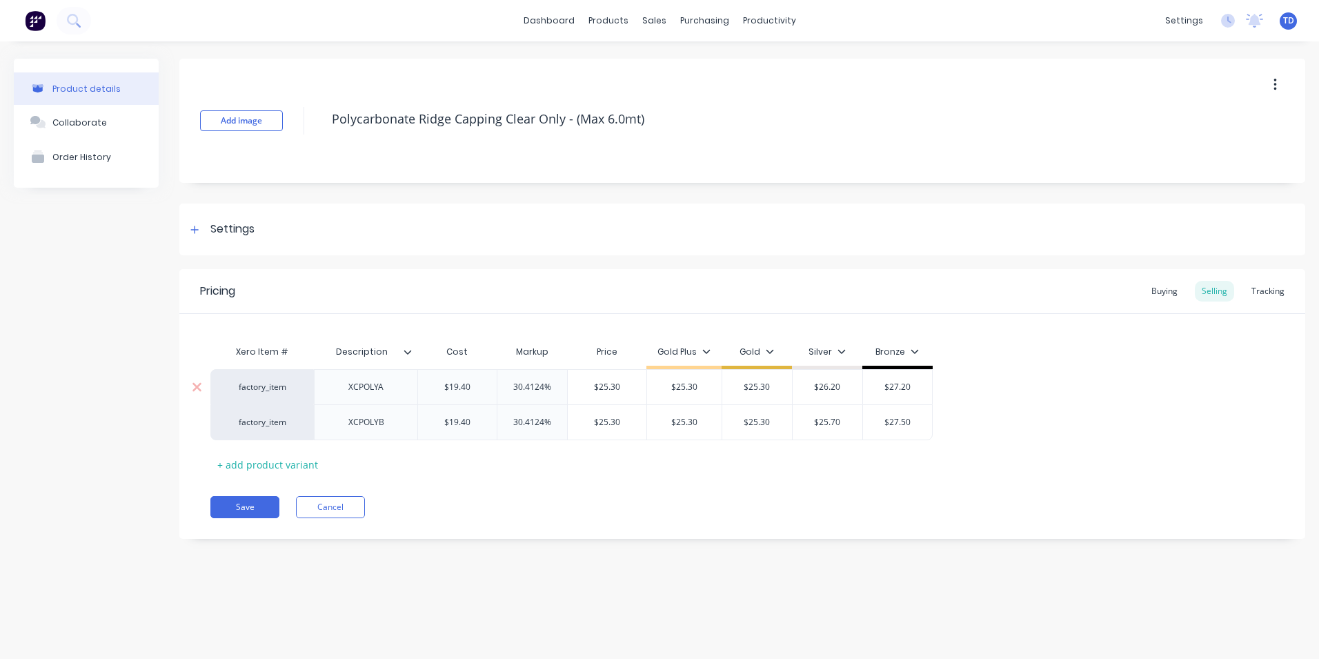
type input "2"
type textarea "x"
type input "26"
type textarea "x"
type input "26."
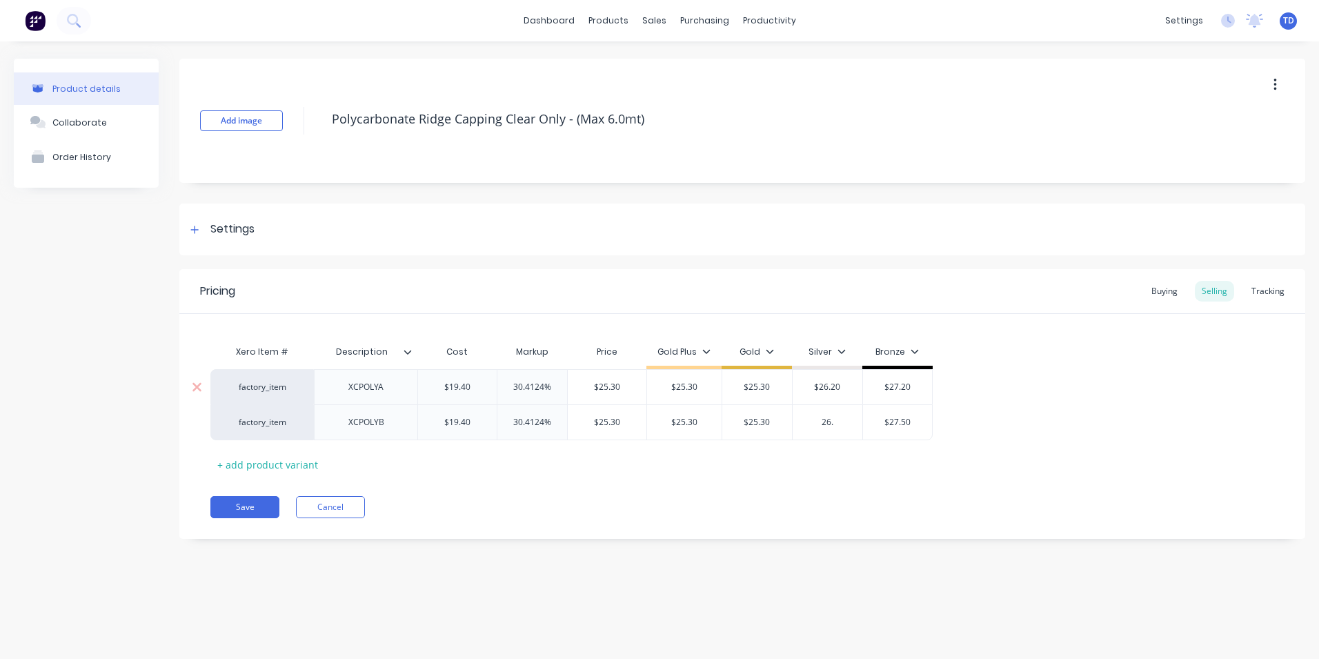
type textarea "x"
type input "26.2"
type textarea "x"
type input "26.20"
type input "$27.50"
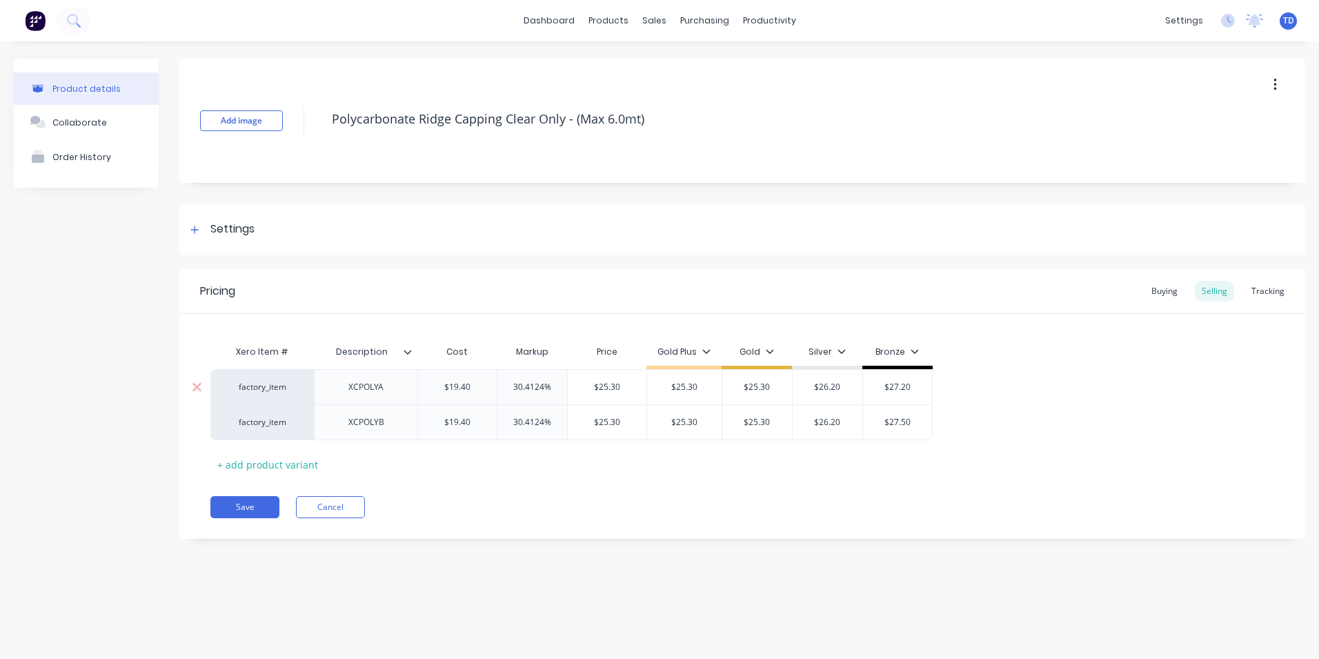
type input "$26.20"
type textarea "x"
type input "2"
type textarea "x"
type input "27"
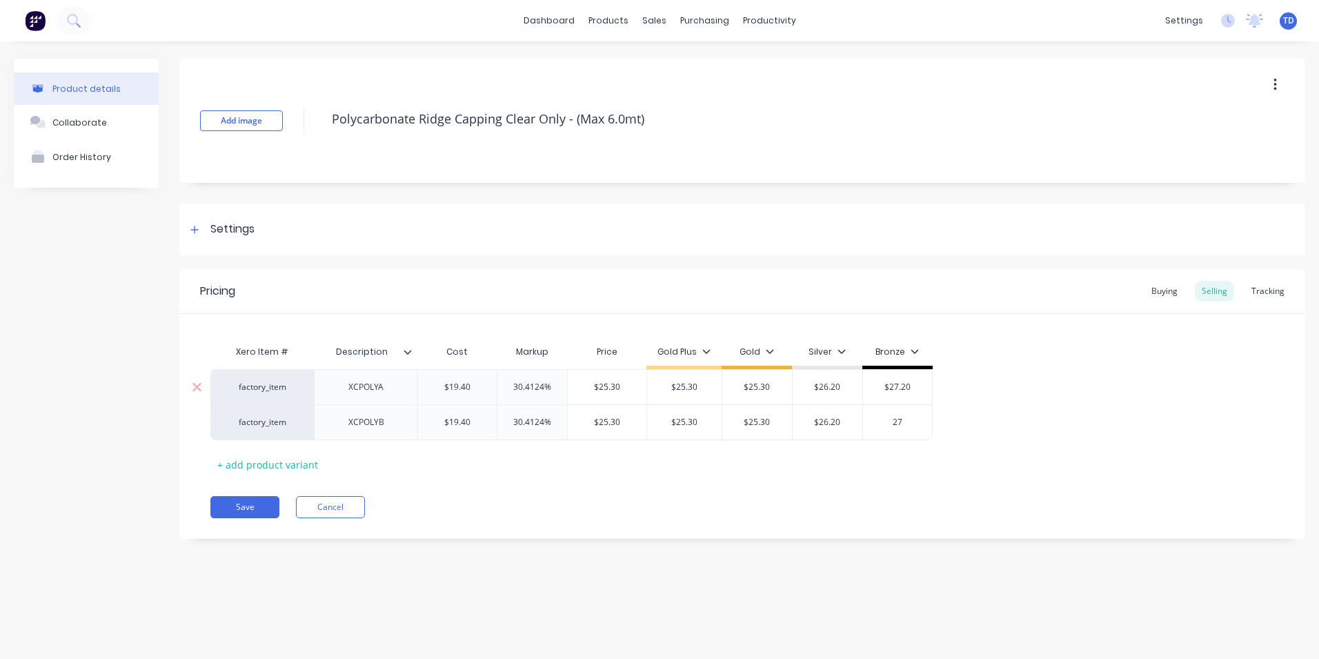
type textarea "x"
type input "27."
type textarea "x"
type input "27.2"
type textarea "x"
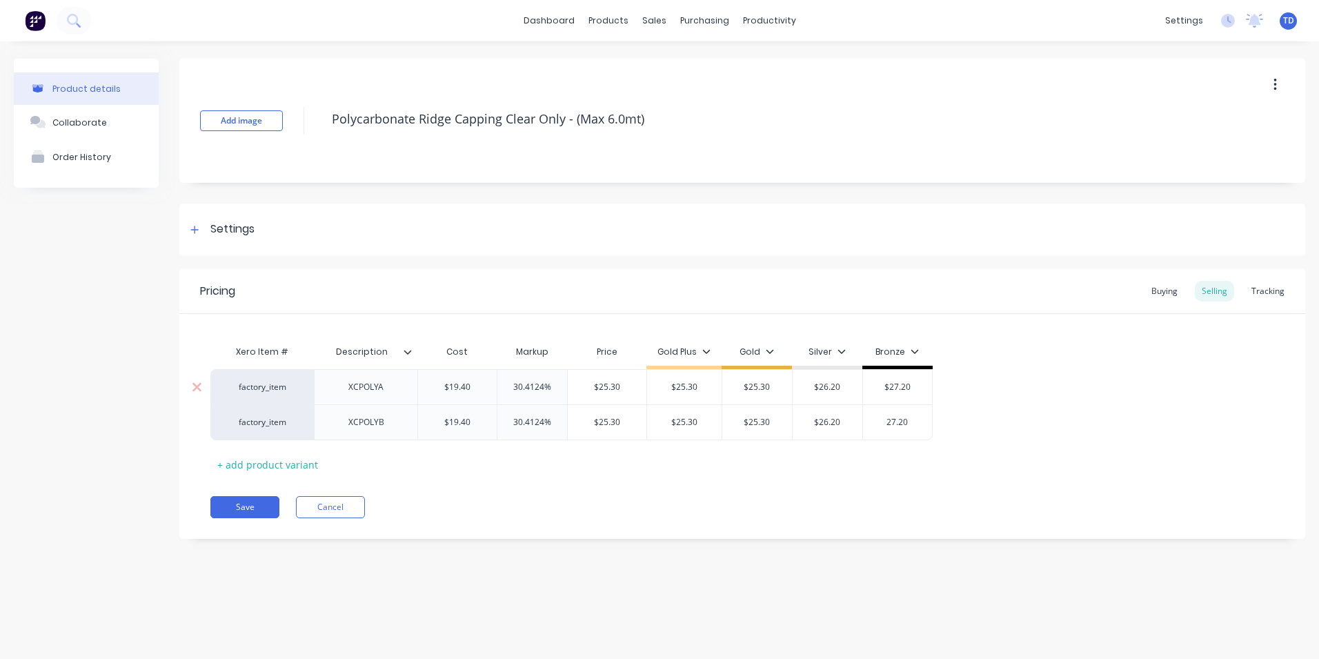
type input "27.20"
click at [248, 502] on button "Save" at bounding box center [244, 507] width 69 height 22
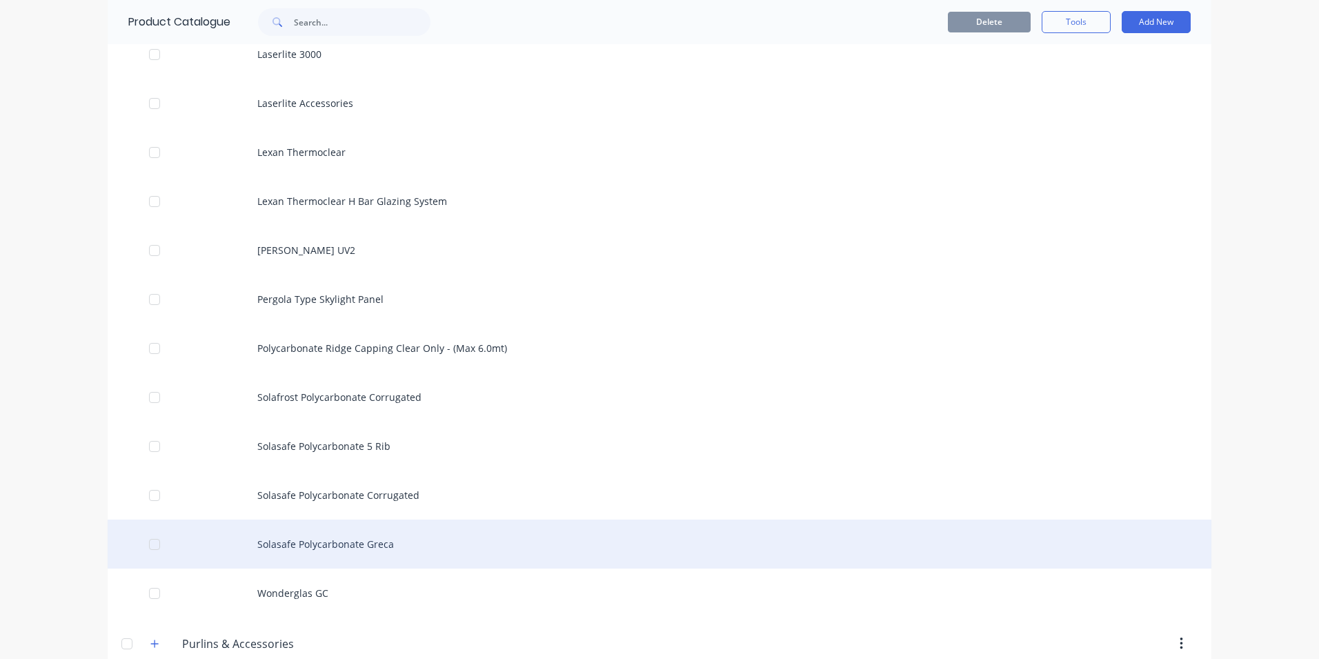
scroll to position [1863, 0]
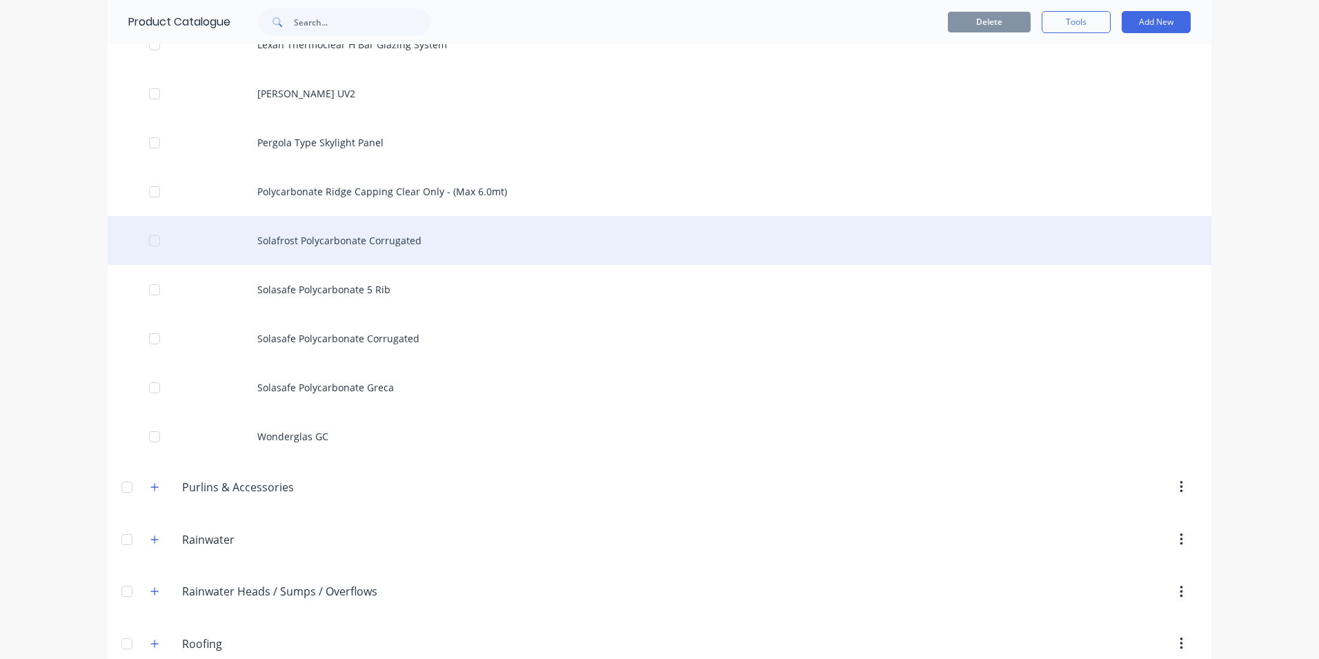
click at [334, 242] on div "Solafrost Polycarbonate Corrugated" at bounding box center [660, 240] width 1104 height 49
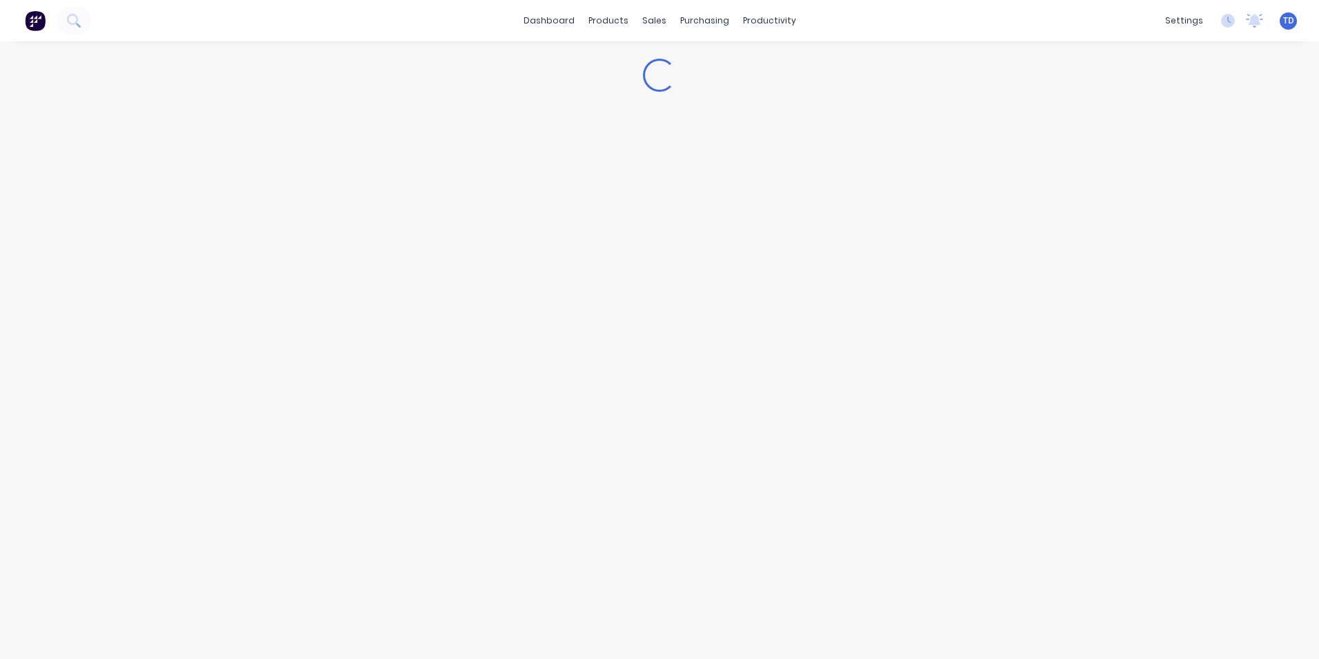
type textarea "x"
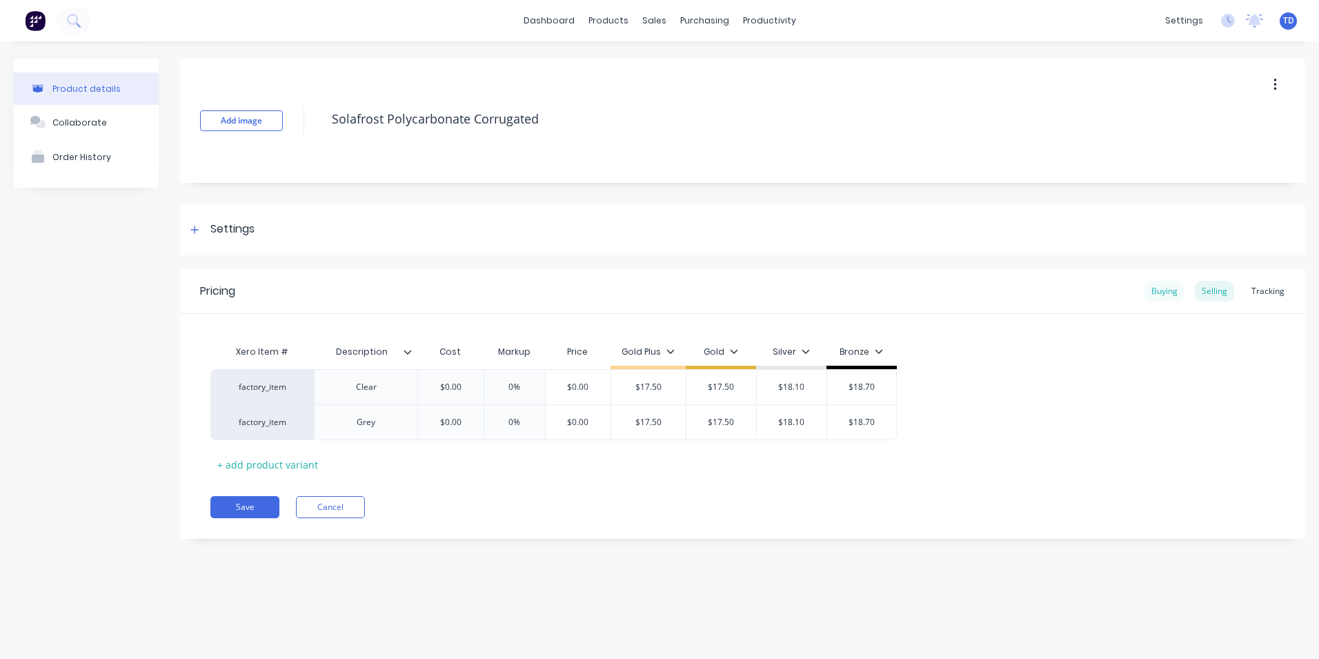
click at [1158, 290] on div "Buying" at bounding box center [1165, 291] width 40 height 21
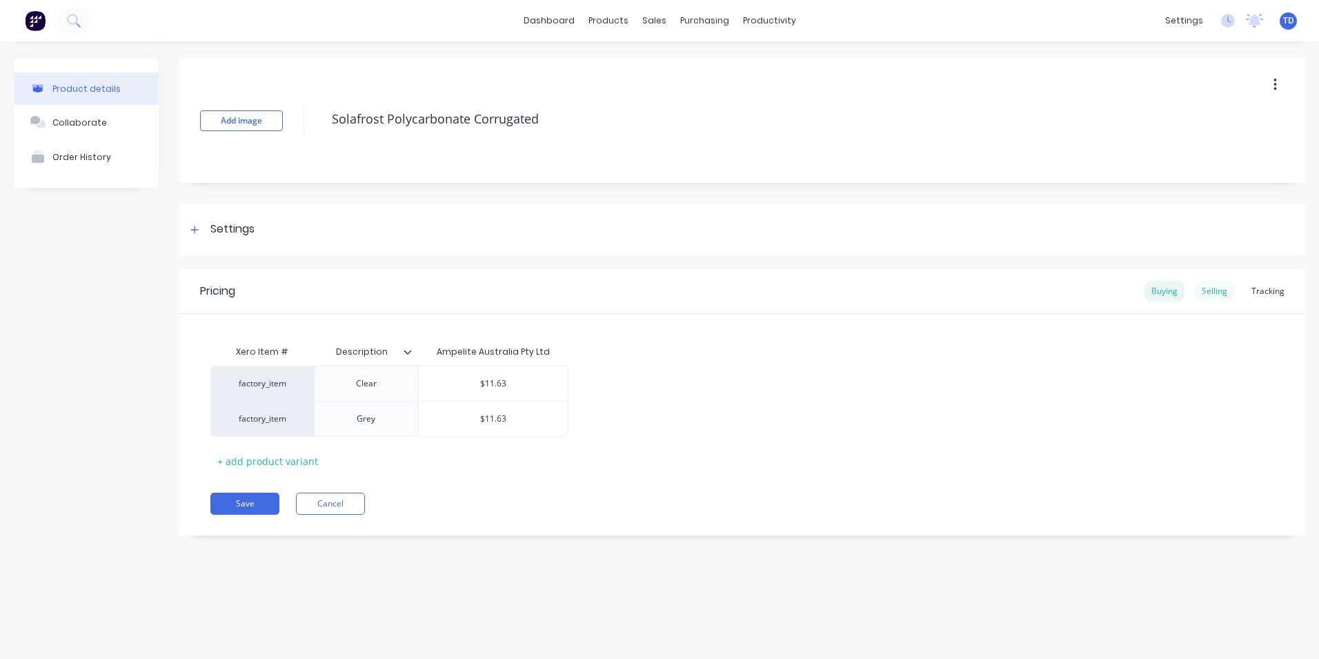
click at [1220, 290] on div "Selling" at bounding box center [1214, 291] width 39 height 21
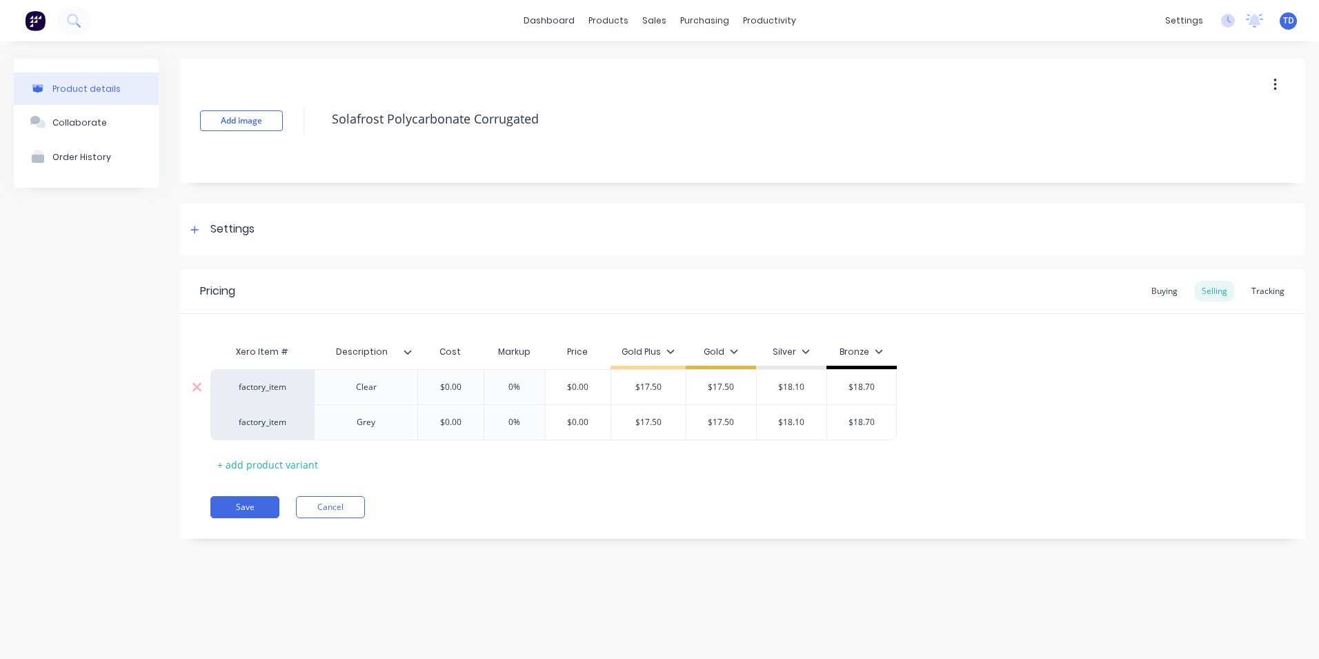
type input "$0.00"
click at [473, 389] on input "$0.00" at bounding box center [450, 387] width 69 height 12
type textarea "x"
type input "1"
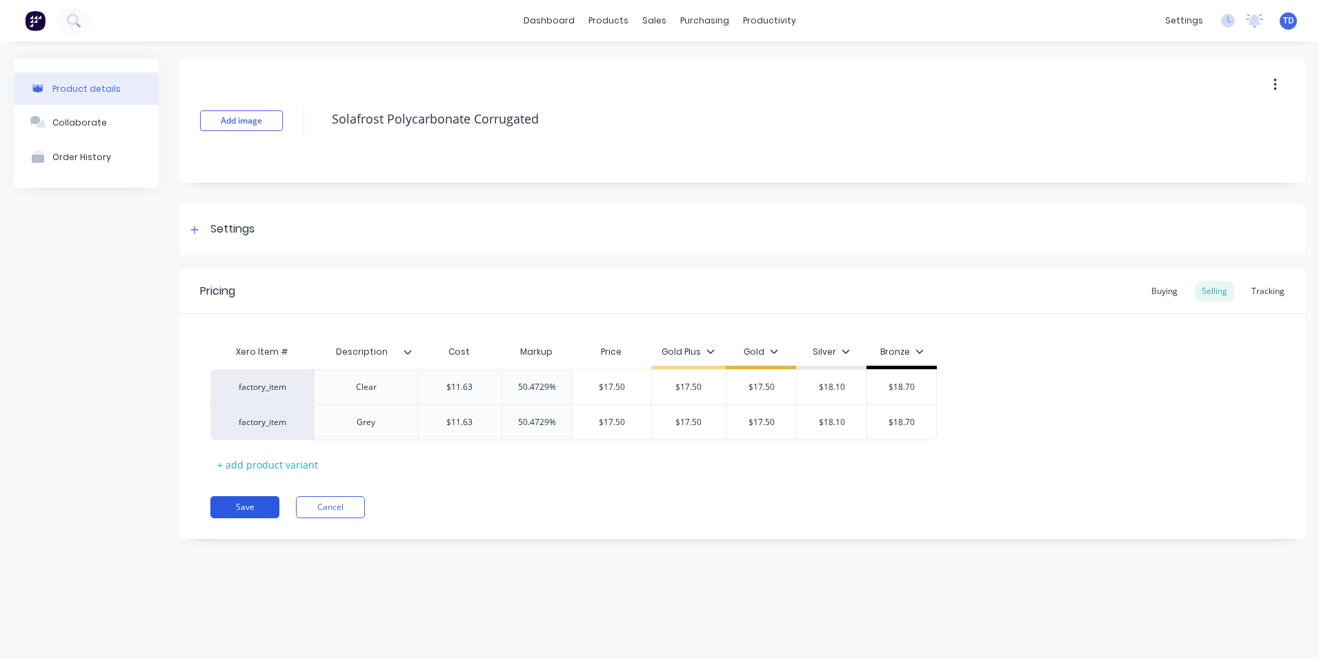
click at [222, 508] on button "Save" at bounding box center [244, 507] width 69 height 22
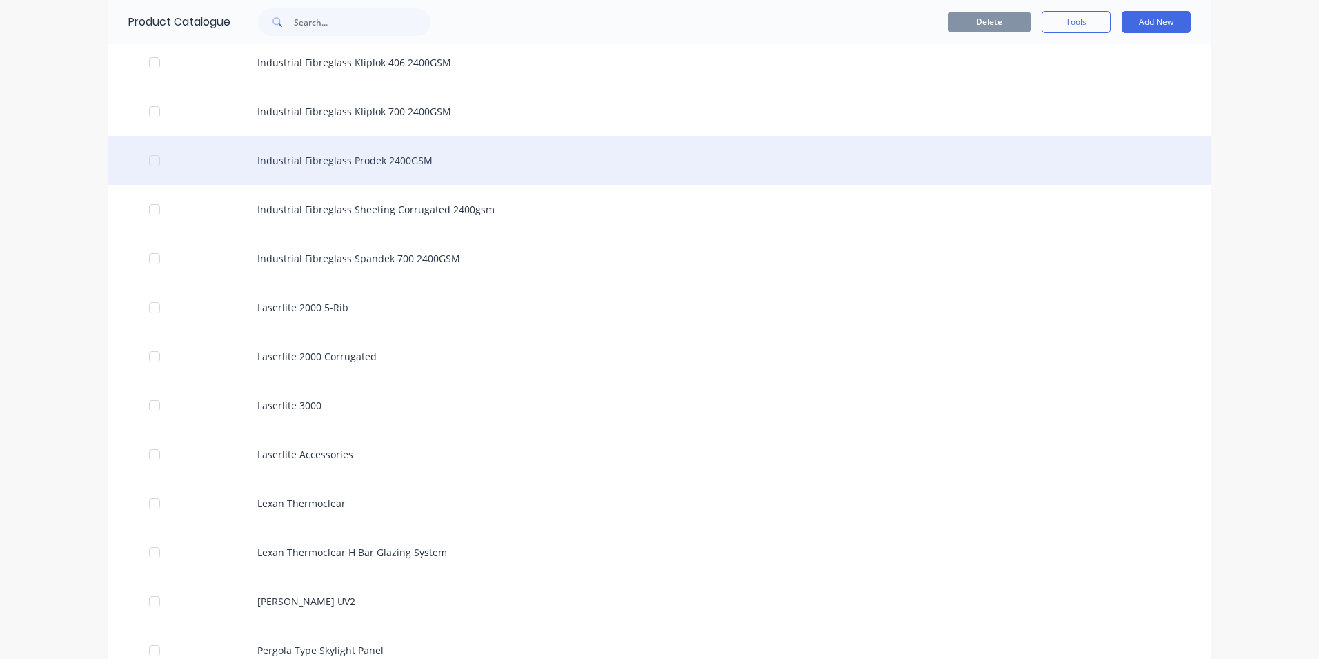
scroll to position [1725, 0]
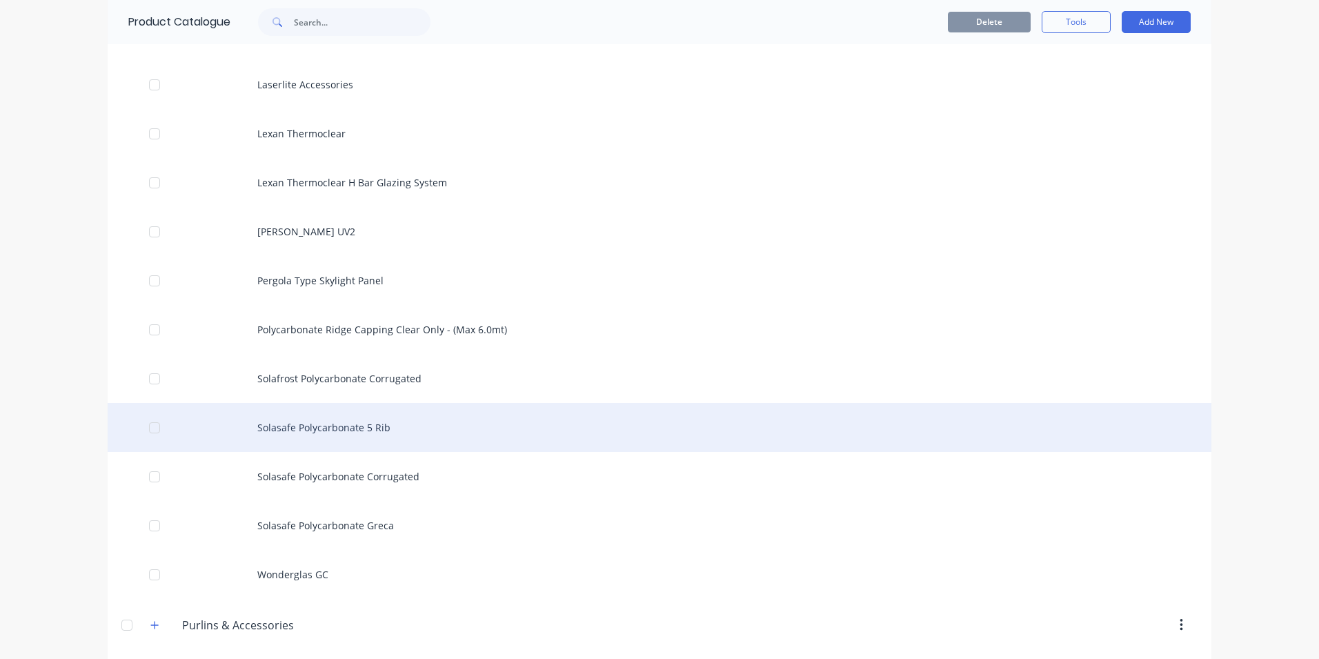
click at [309, 429] on div "Solasafe Polycarbonate 5 Rib" at bounding box center [660, 427] width 1104 height 49
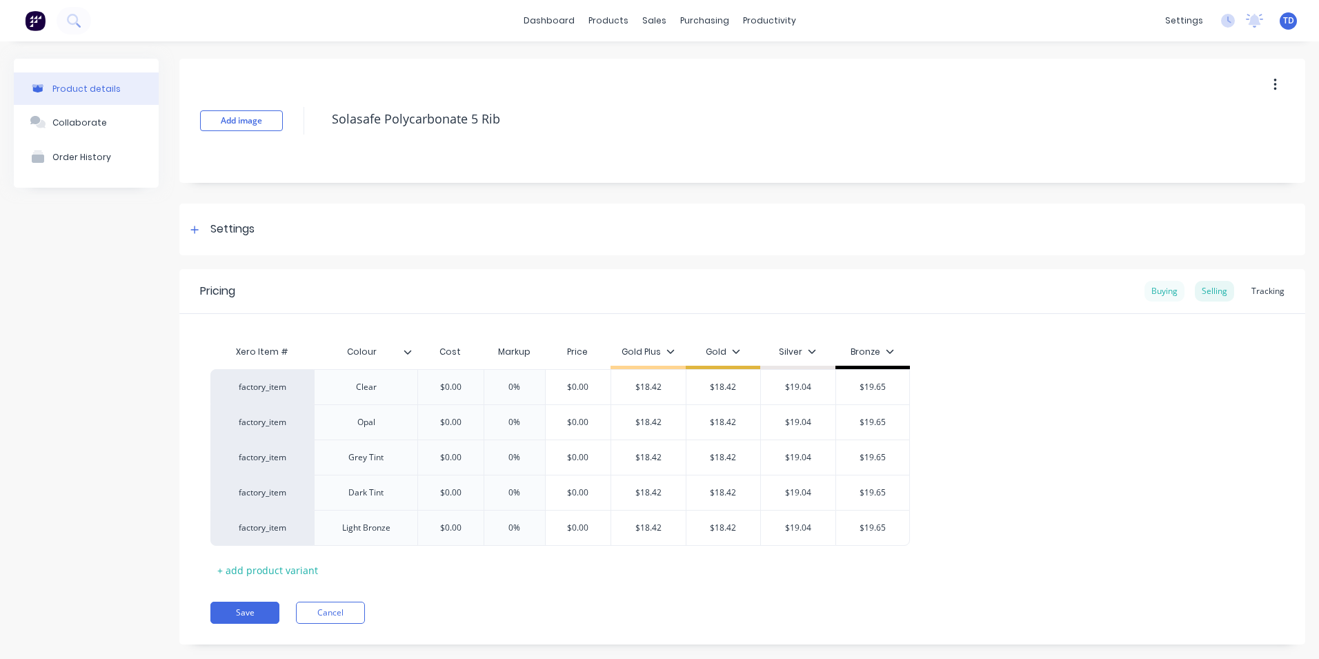
click at [1161, 300] on div "Buying" at bounding box center [1165, 291] width 40 height 21
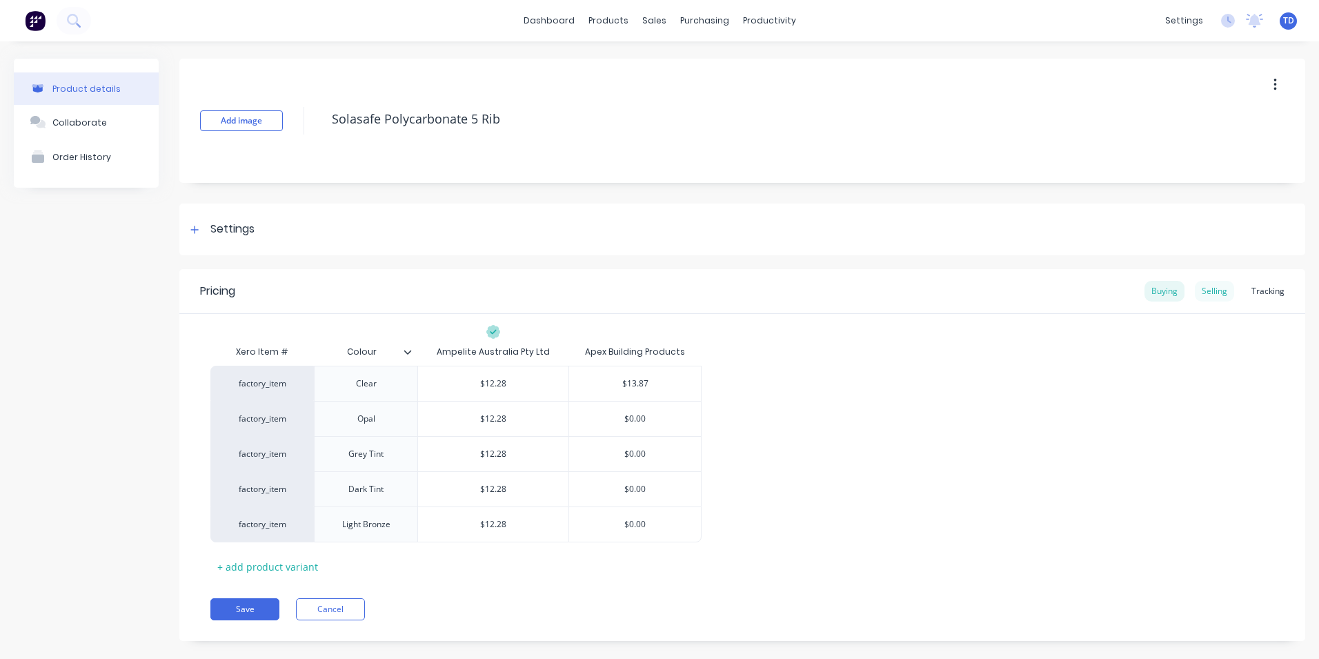
click at [1211, 289] on div "Selling" at bounding box center [1214, 291] width 39 height 21
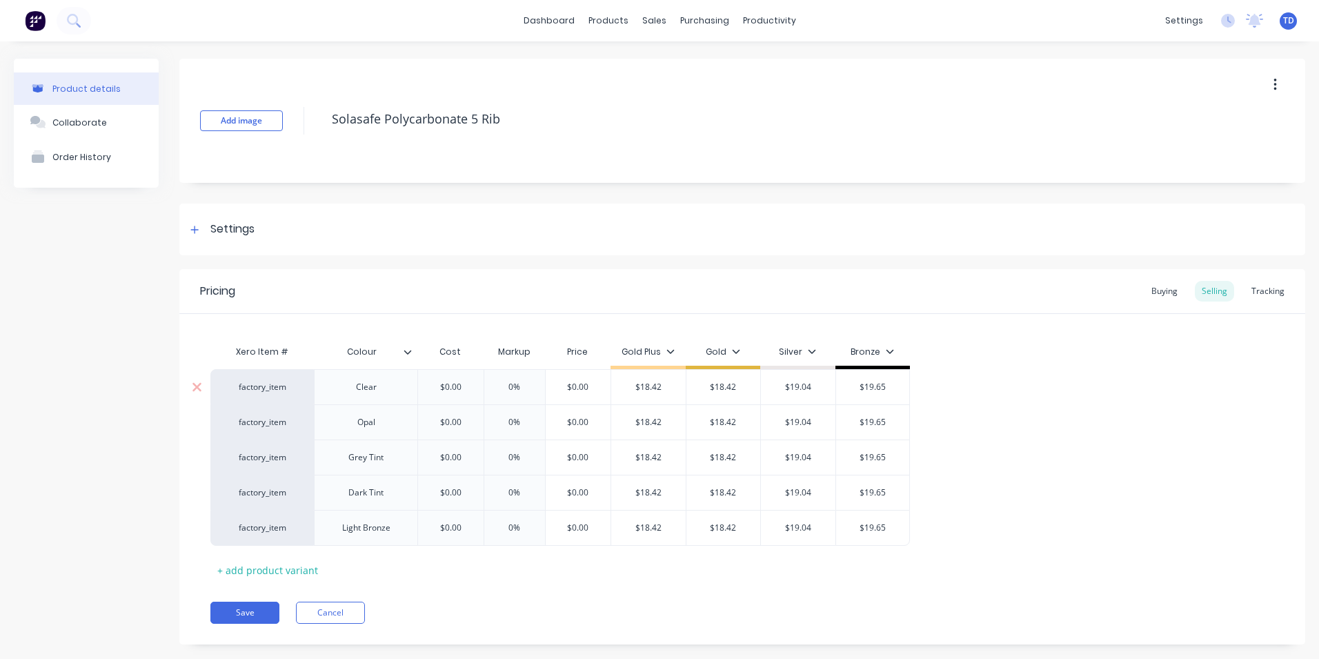
click at [464, 384] on input "$0.00" at bounding box center [450, 387] width 69 height 12
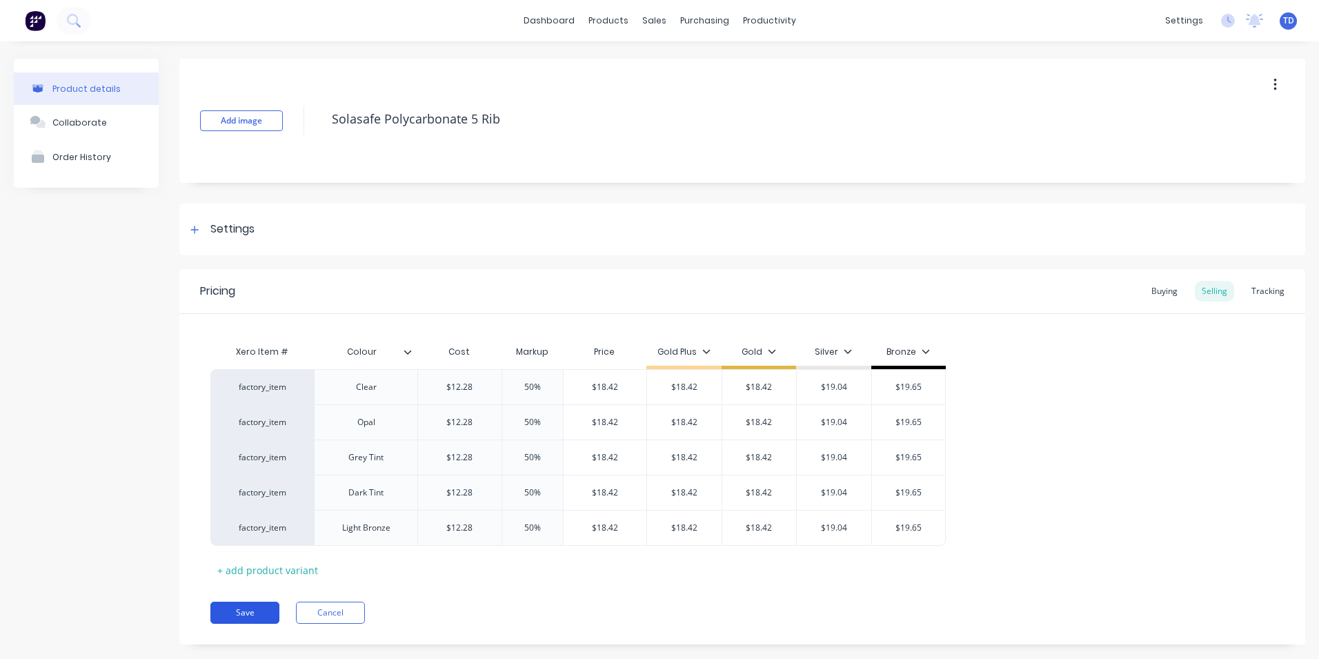
click at [239, 609] on button "Save" at bounding box center [244, 613] width 69 height 22
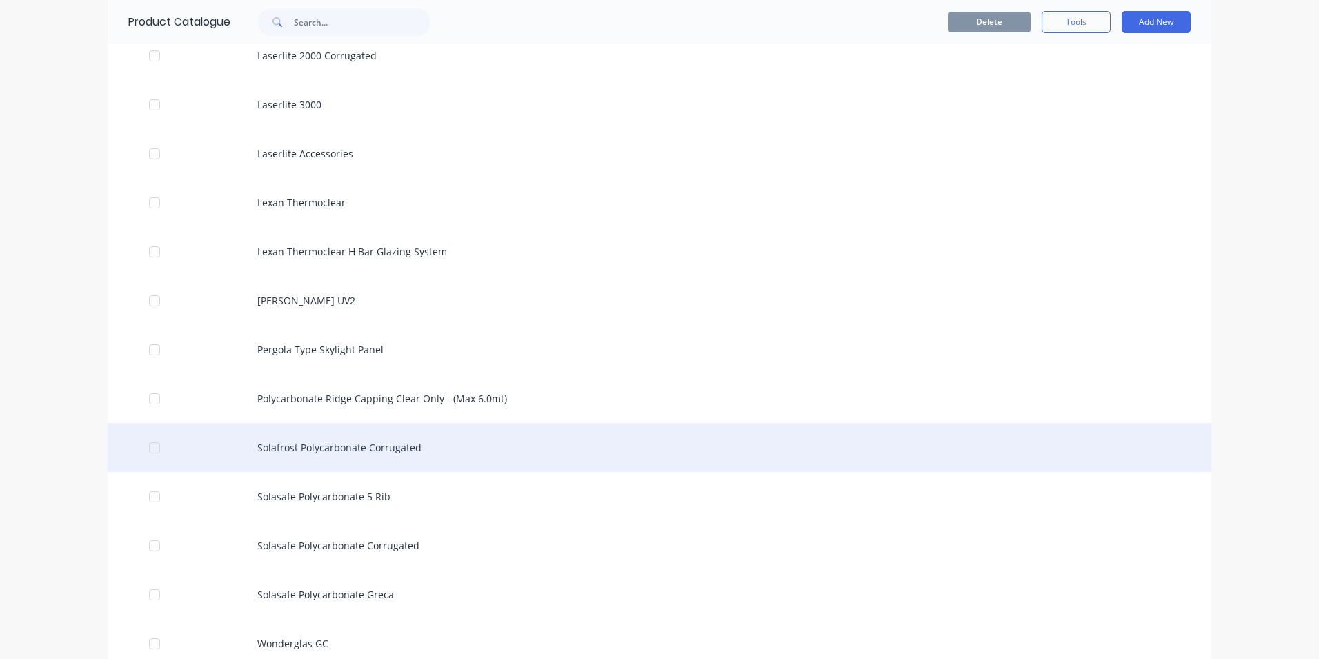
scroll to position [1725, 0]
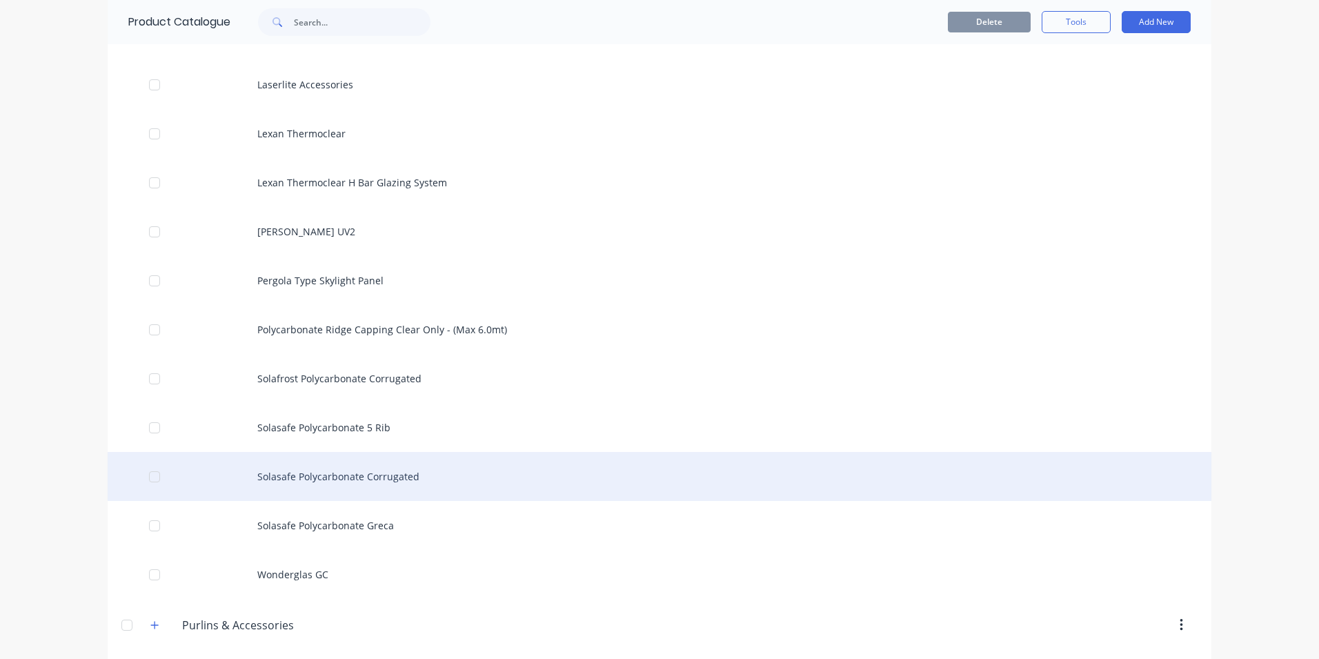
click at [330, 473] on div "Solasafe Polycarbonate Corrugated" at bounding box center [660, 476] width 1104 height 49
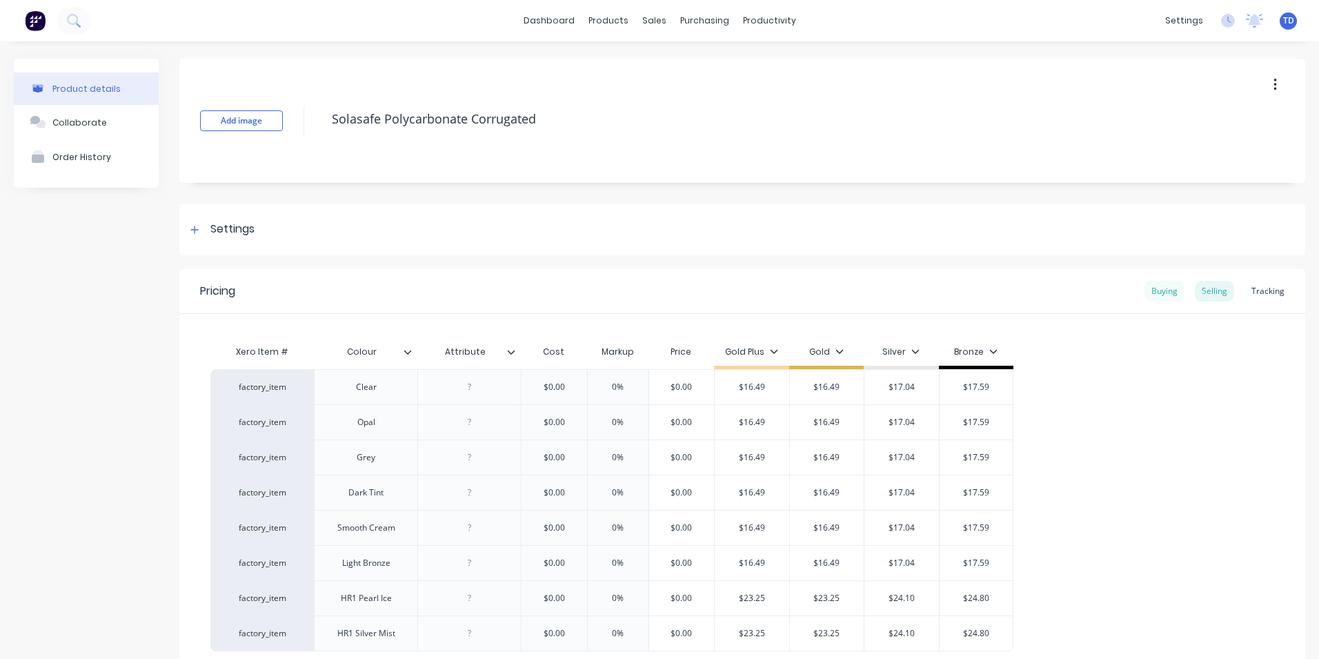
click at [1160, 288] on div "Buying" at bounding box center [1165, 291] width 40 height 21
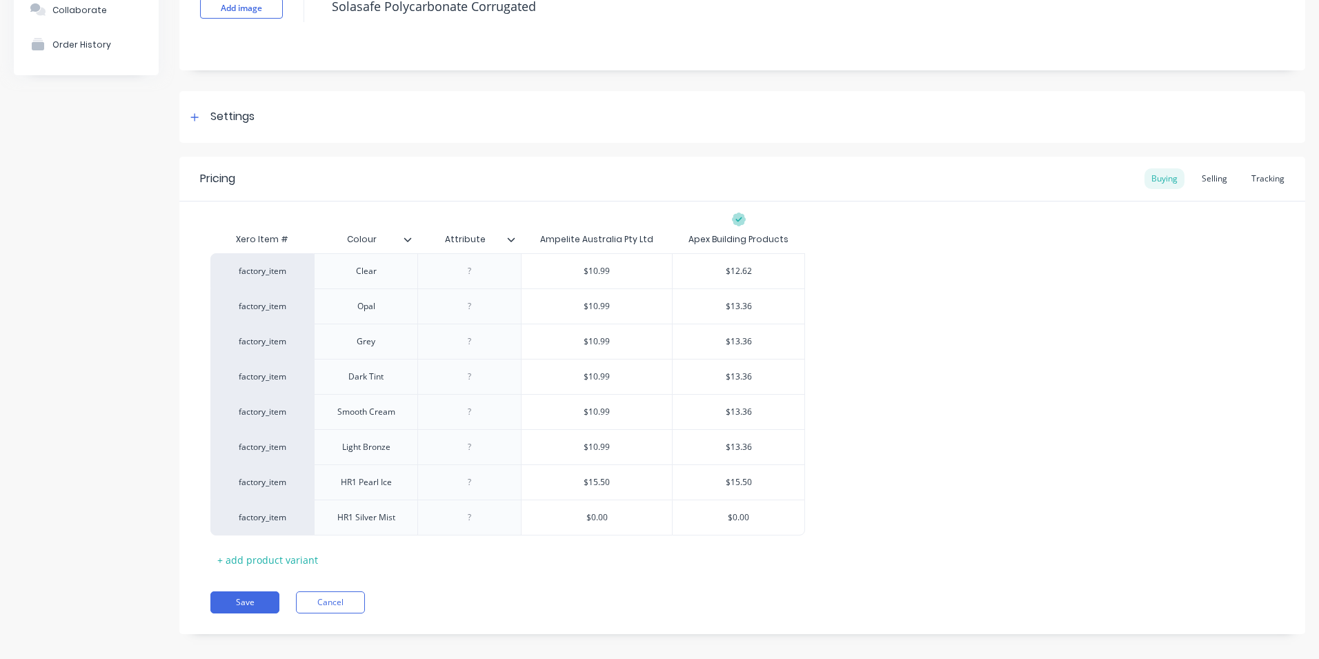
scroll to position [126, 0]
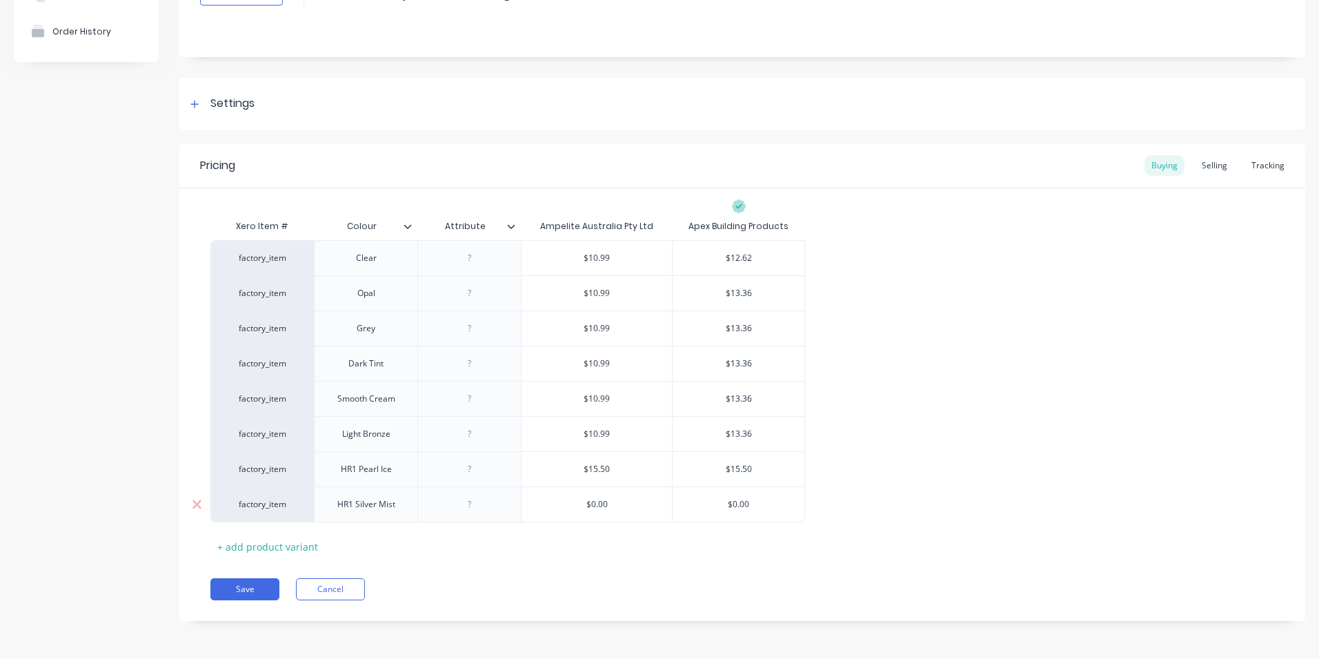
click at [637, 498] on input "$0.00" at bounding box center [597, 504] width 150 height 12
click at [1206, 170] on div "Selling" at bounding box center [1214, 165] width 39 height 21
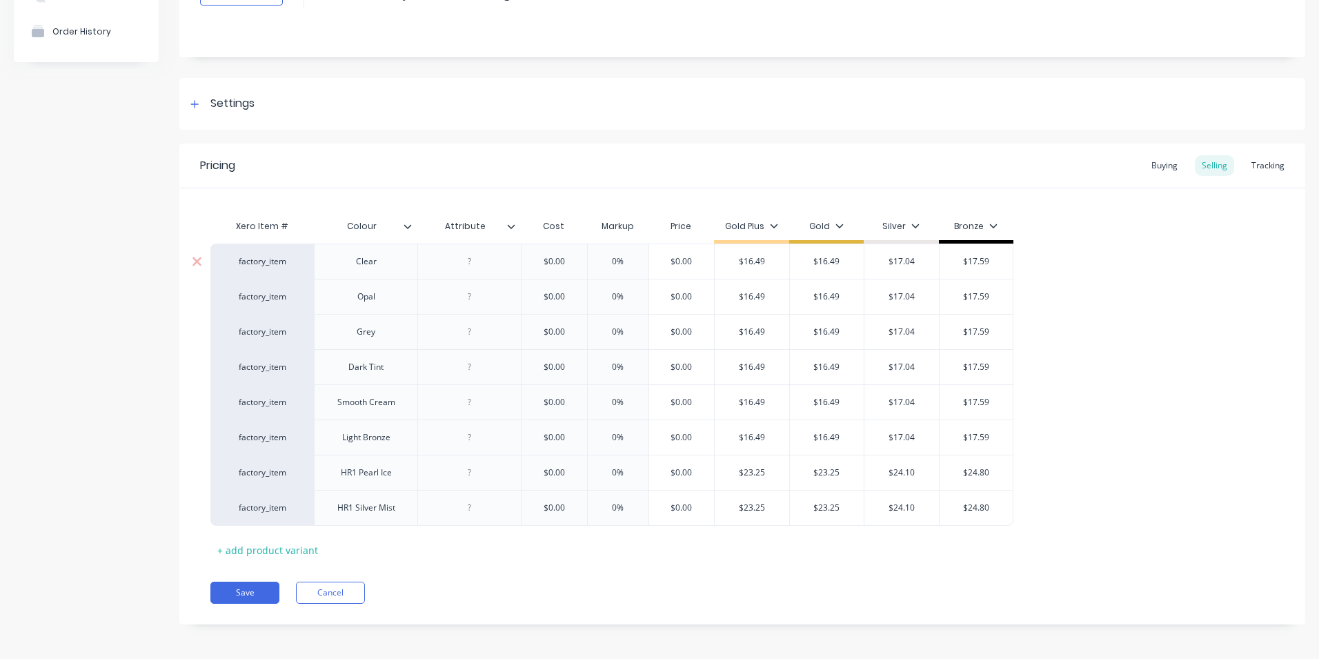
click at [570, 260] on input "$0.00" at bounding box center [554, 261] width 69 height 12
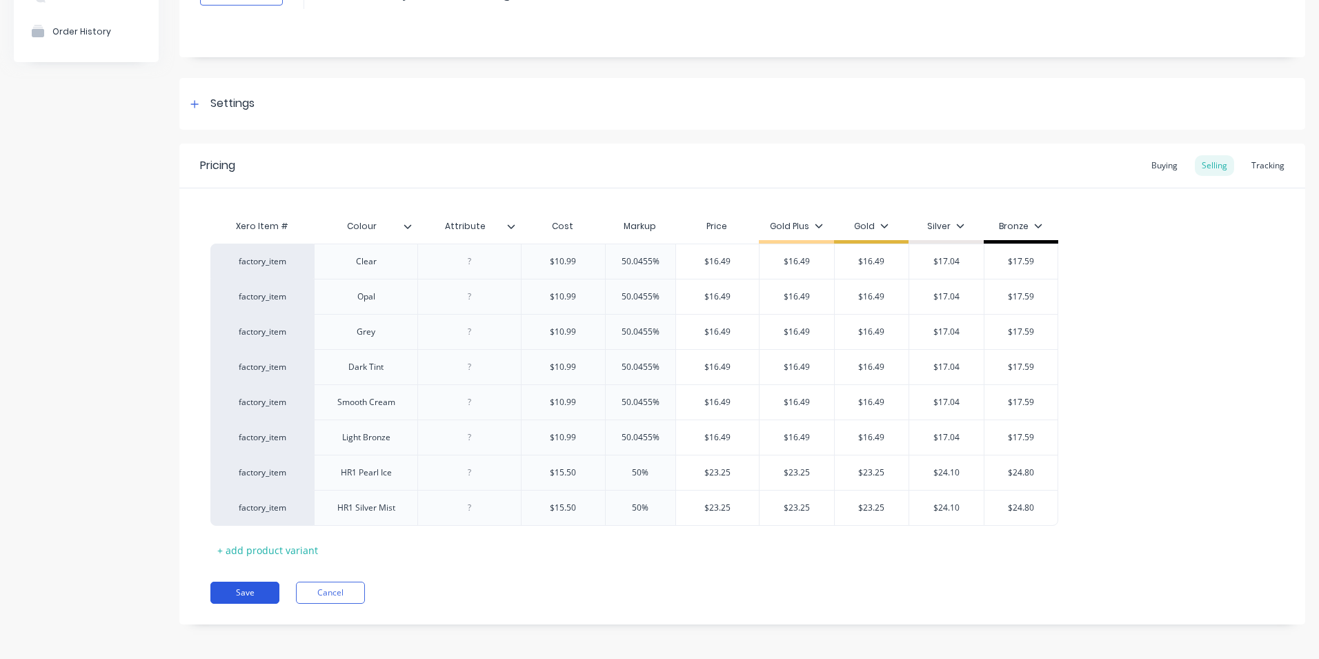
click at [223, 586] on button "Save" at bounding box center [244, 593] width 69 height 22
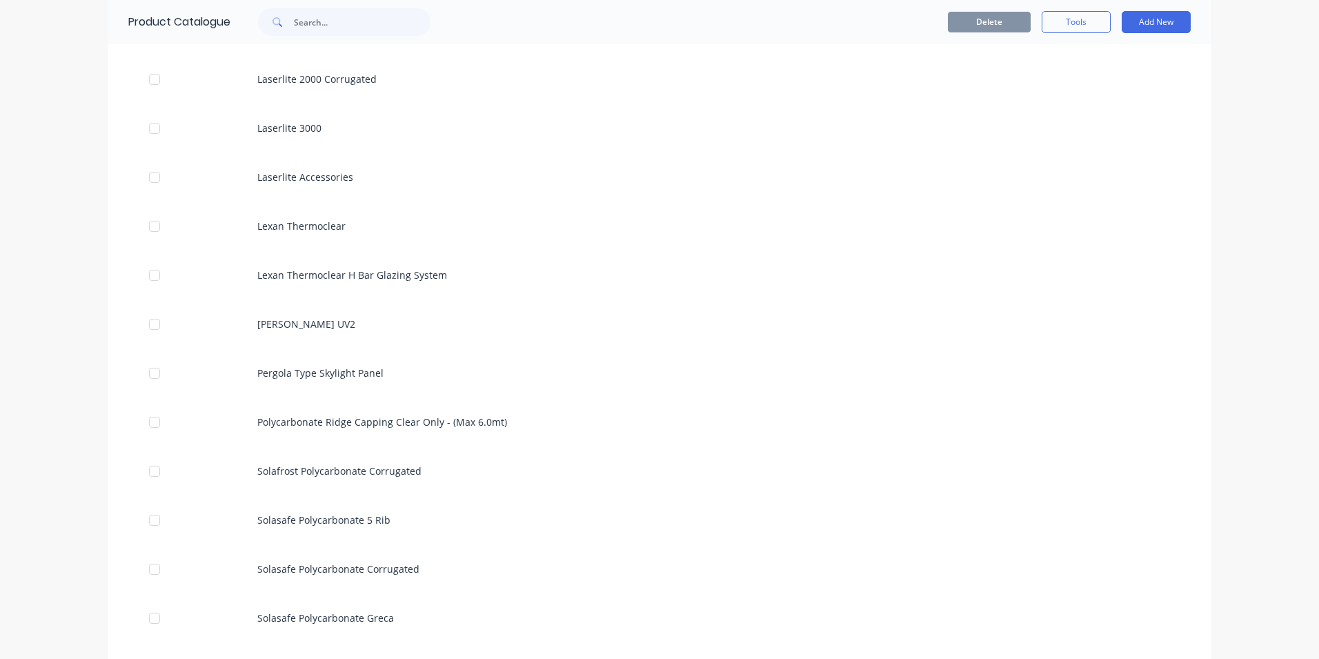
scroll to position [1794, 0]
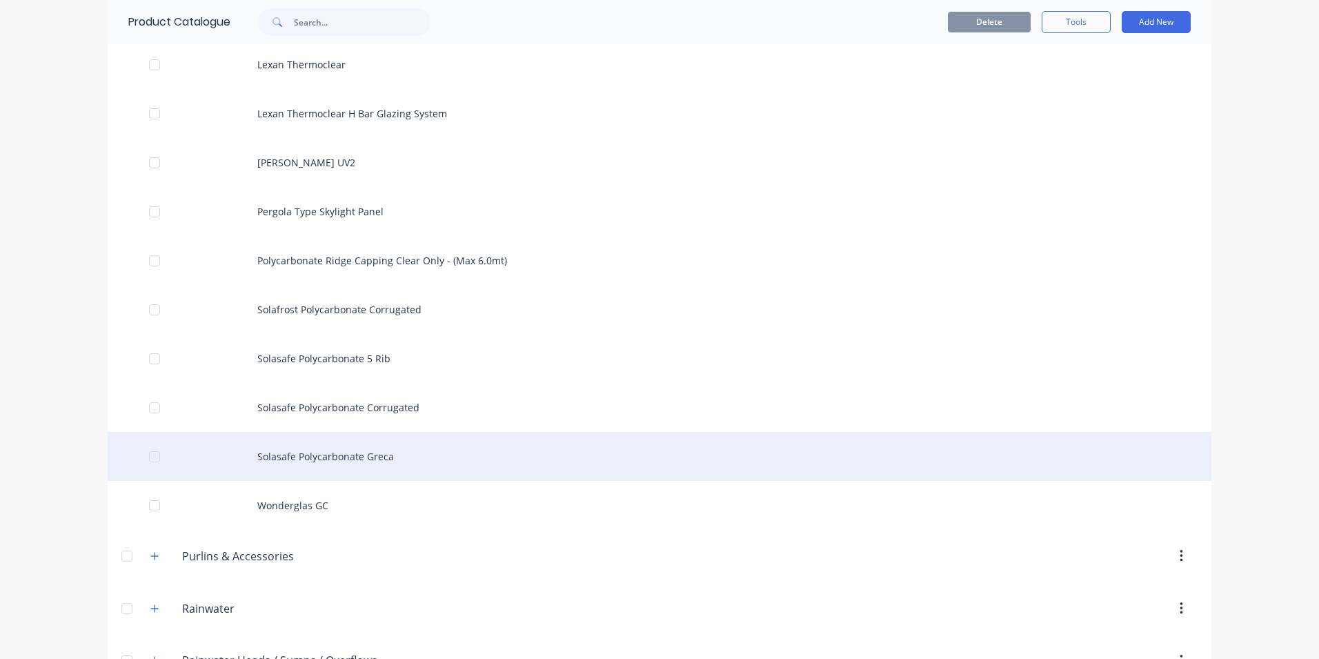
click at [316, 445] on div "Solasafe Polycarbonate Greca" at bounding box center [660, 456] width 1104 height 49
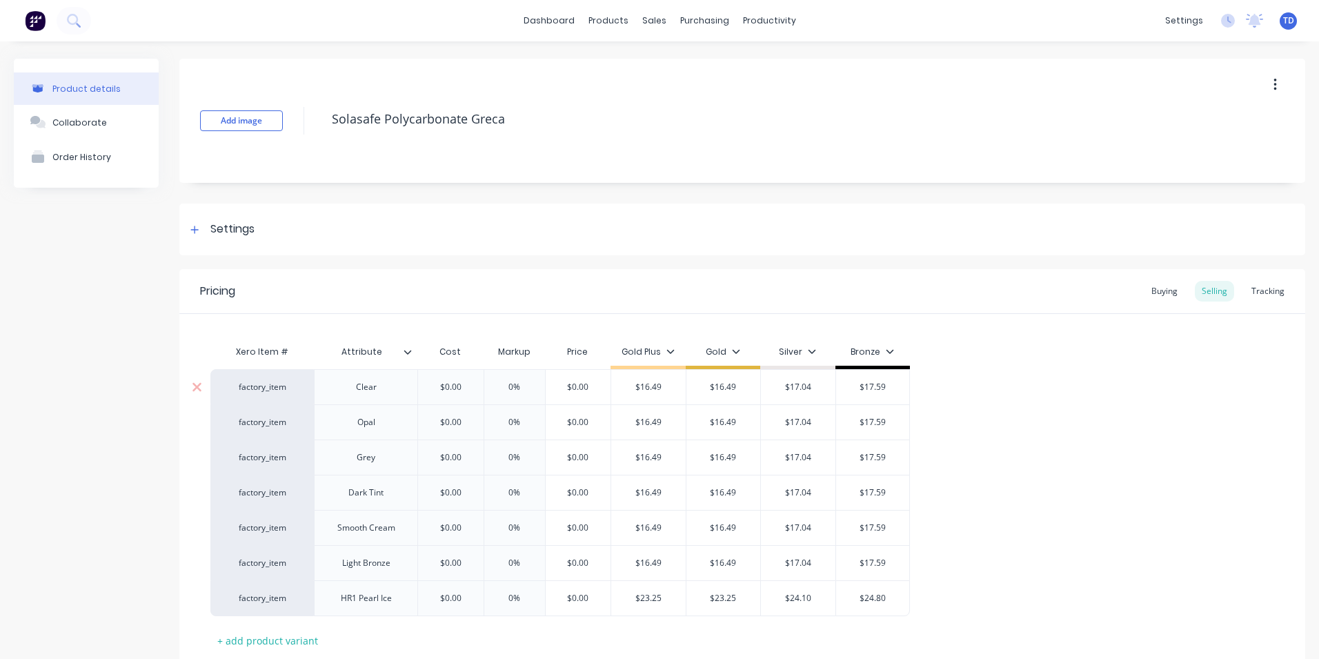
click at [455, 390] on input "$0.00" at bounding box center [450, 387] width 69 height 12
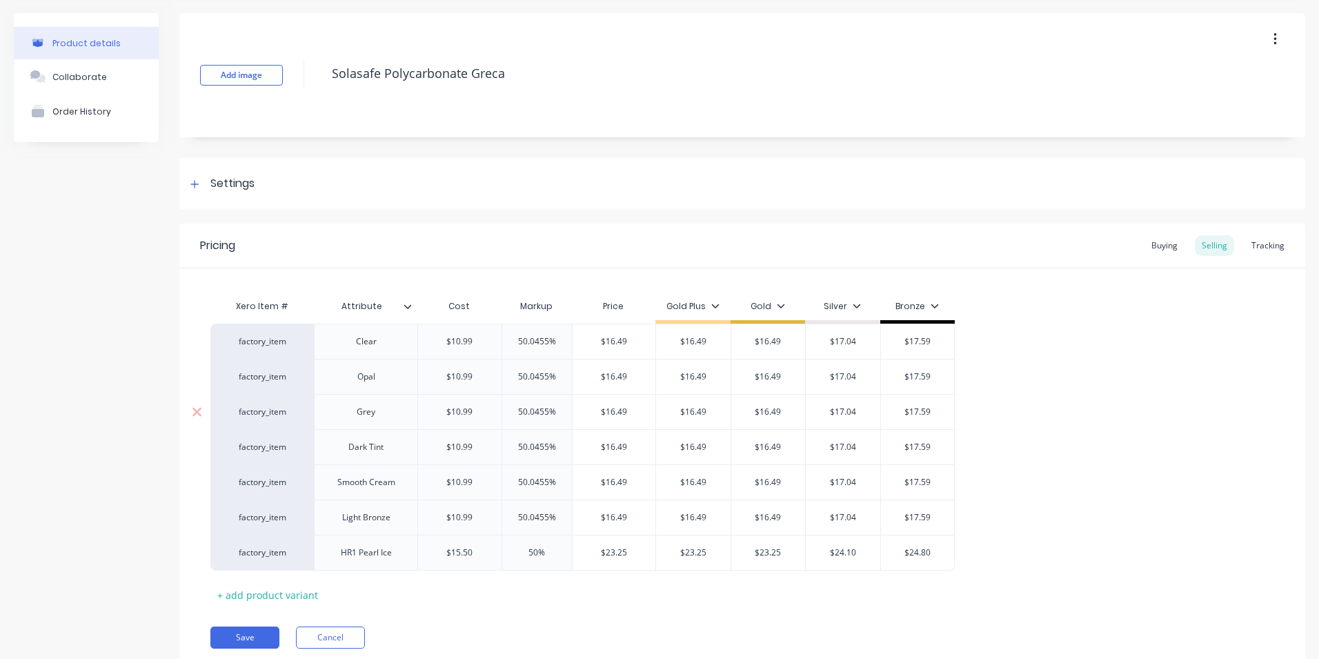
scroll to position [94, 0]
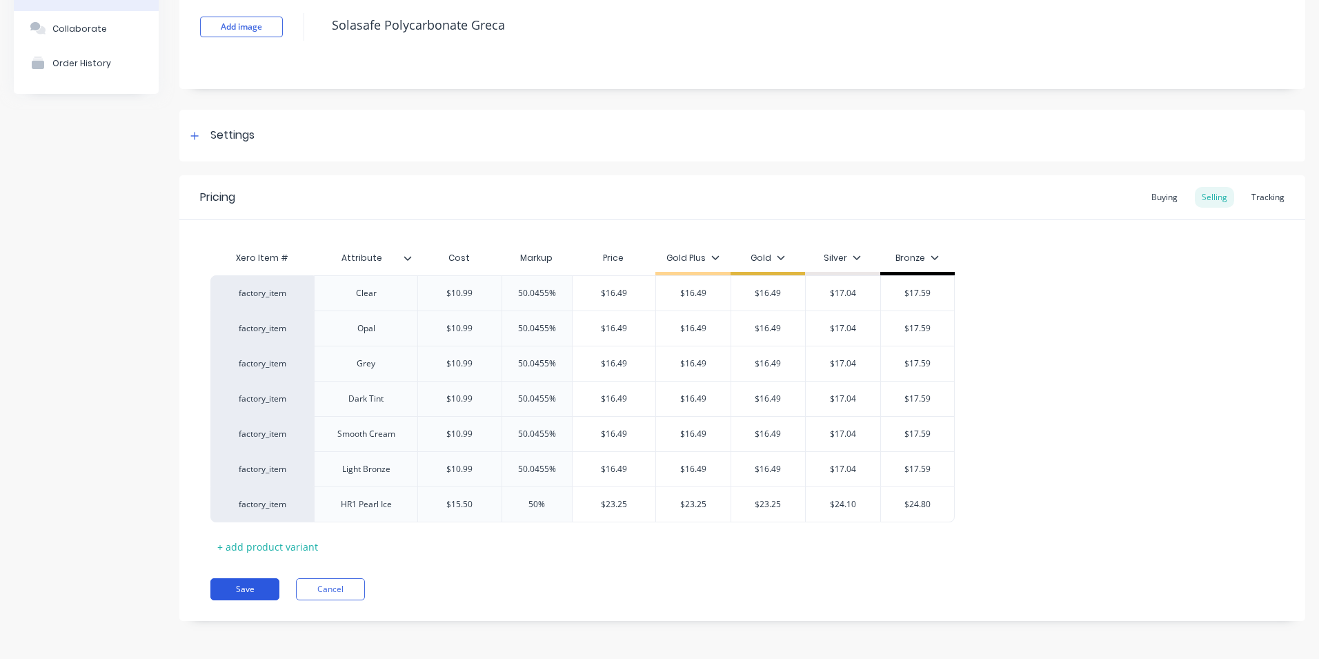
click at [243, 586] on button "Save" at bounding box center [244, 589] width 69 height 22
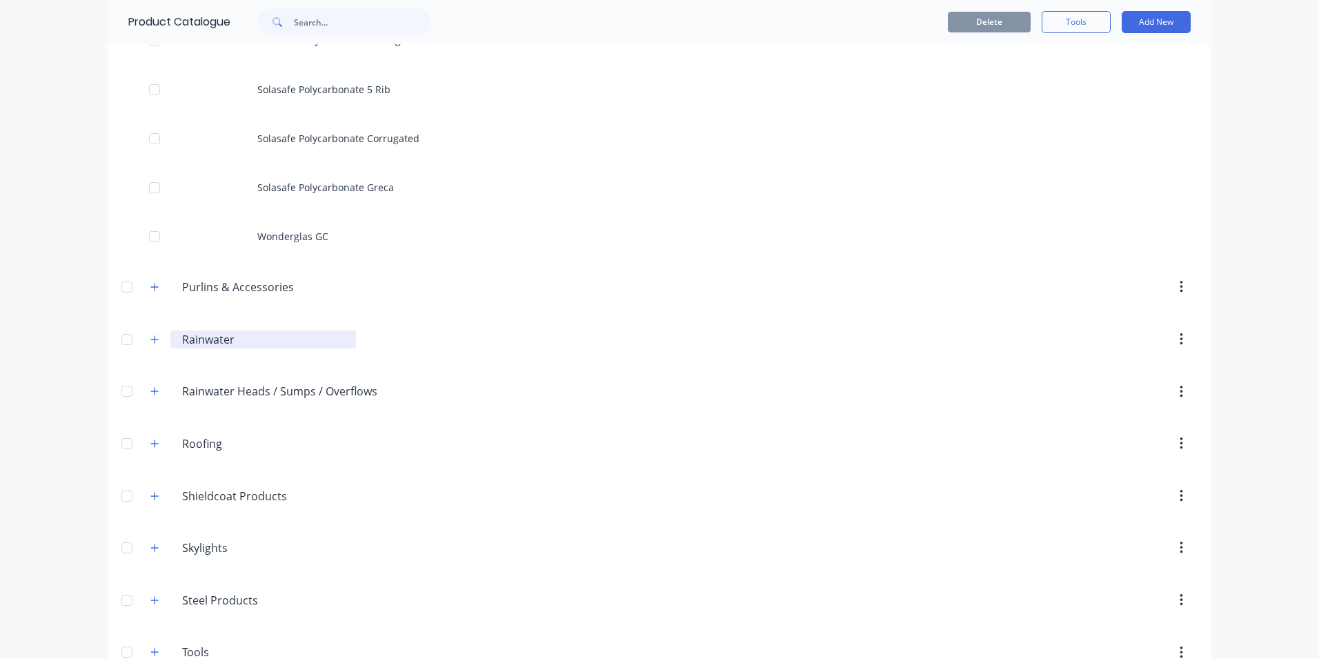
scroll to position [2070, 0]
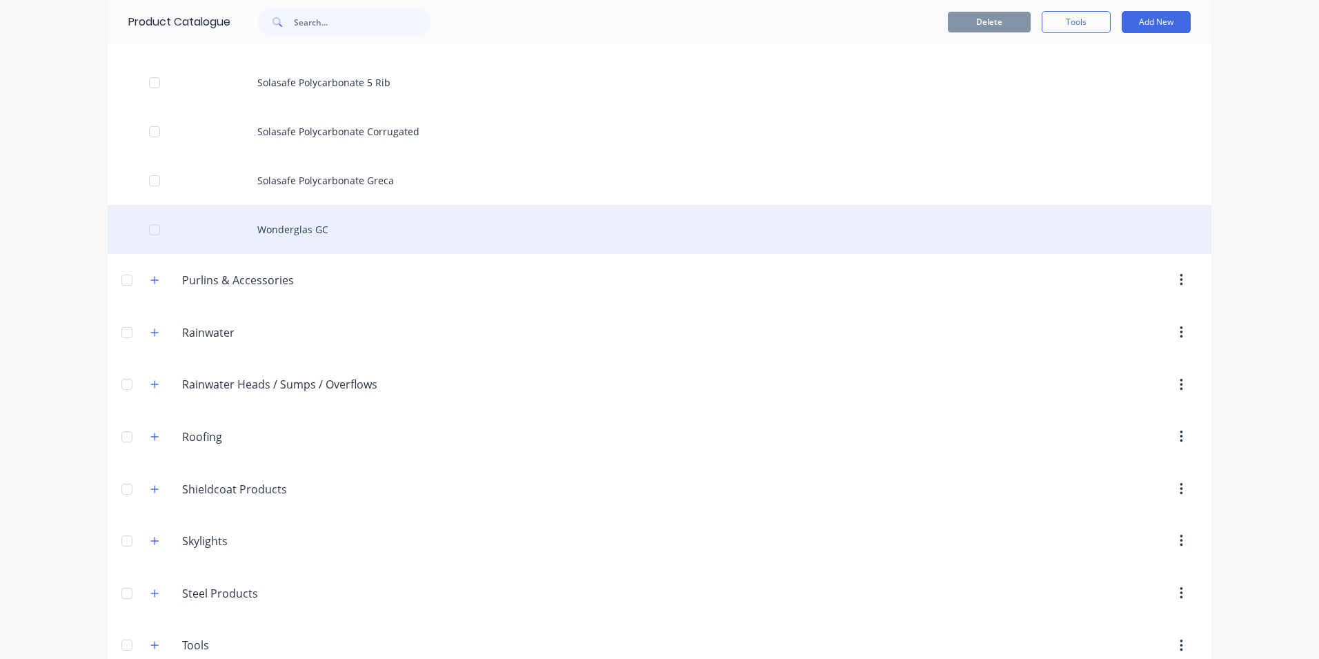
click at [272, 233] on div "Wonderglas GC" at bounding box center [660, 229] width 1104 height 49
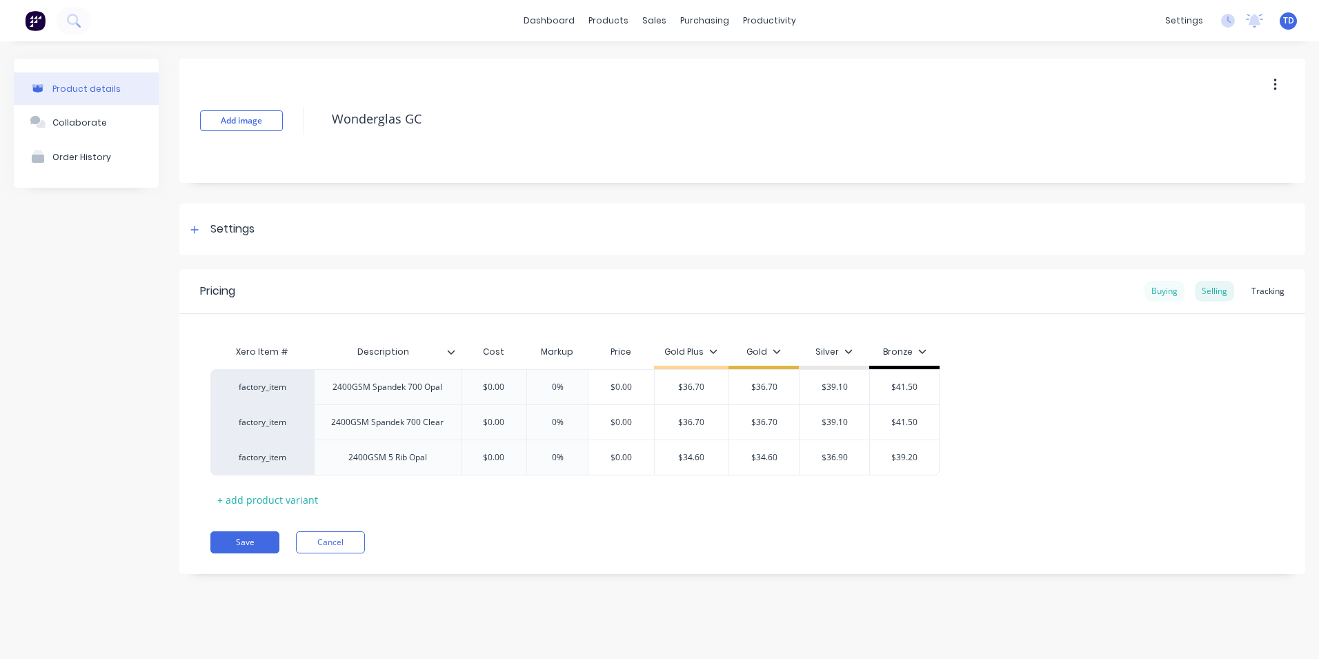
click at [1158, 296] on div "Buying" at bounding box center [1165, 291] width 40 height 21
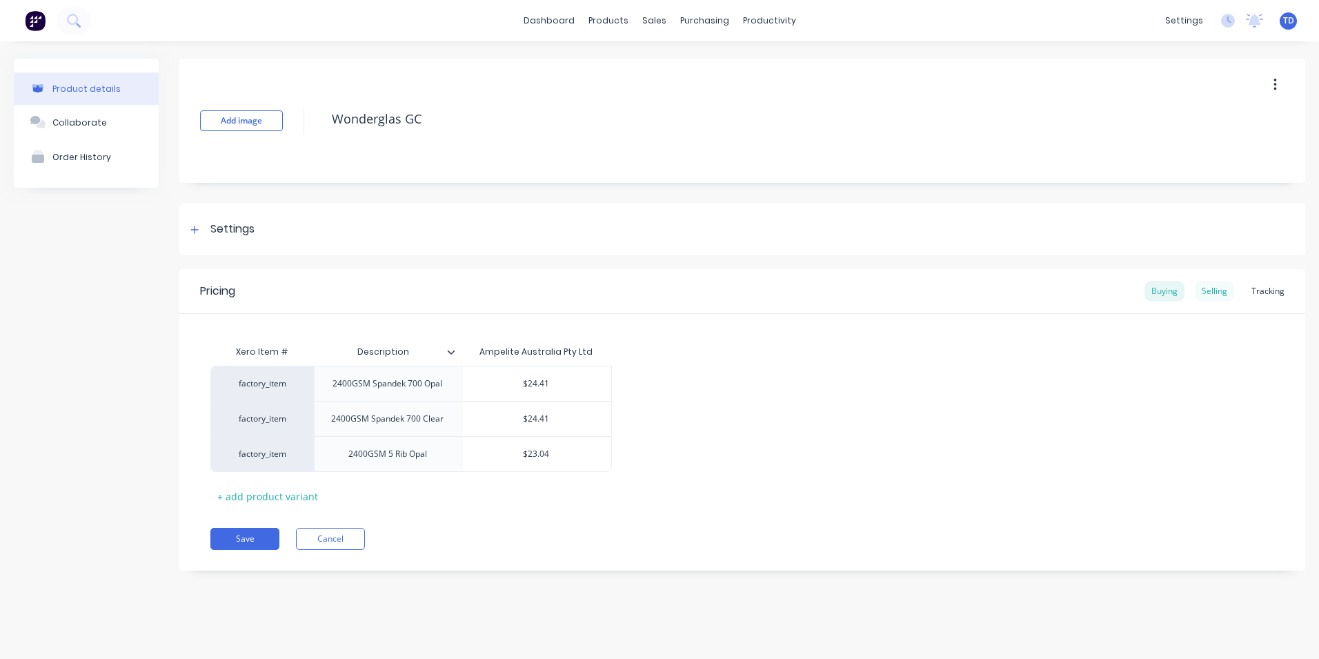
click at [1229, 293] on div "Selling" at bounding box center [1214, 291] width 39 height 21
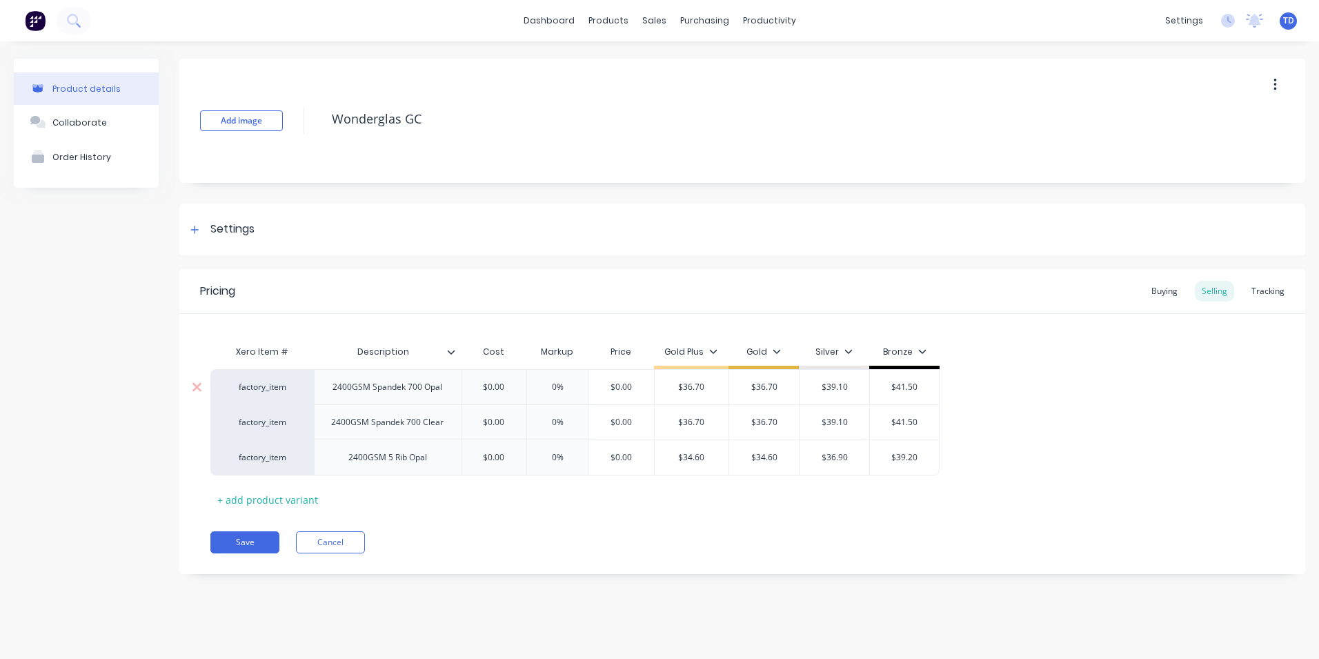
click at [507, 388] on input "$0.00" at bounding box center [493, 387] width 69 height 12
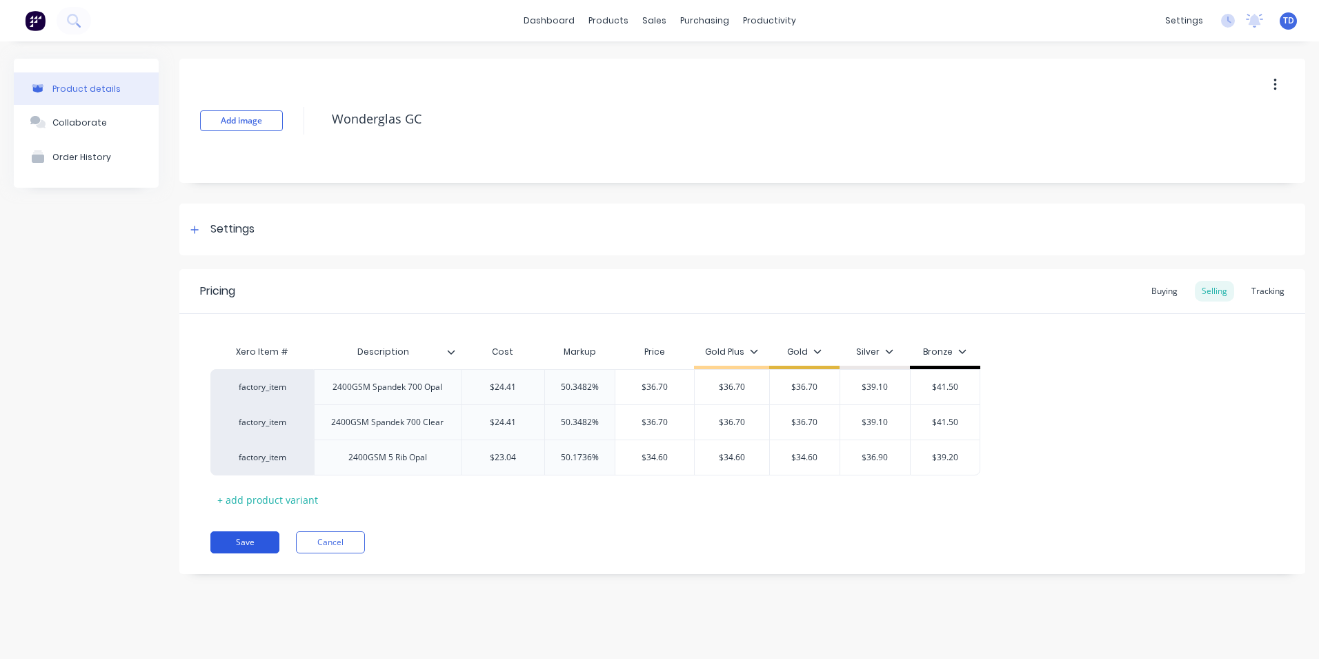
click at [235, 540] on button "Save" at bounding box center [244, 542] width 69 height 22
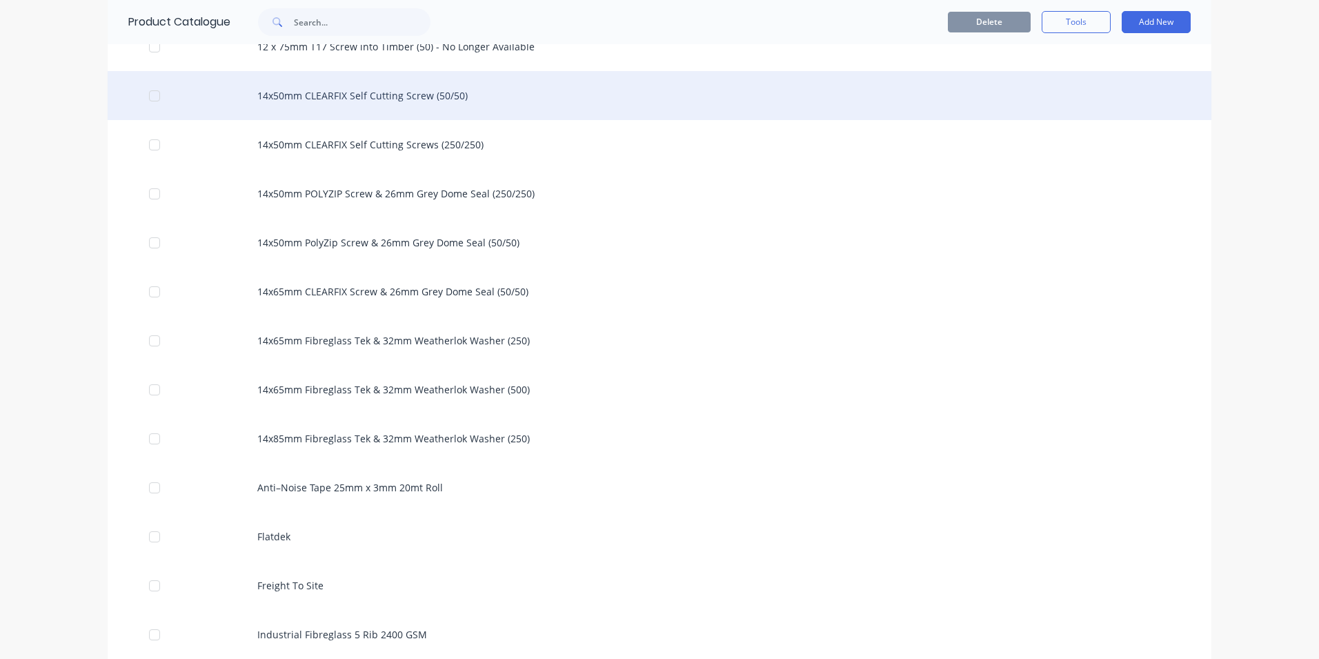
scroll to position [414, 0]
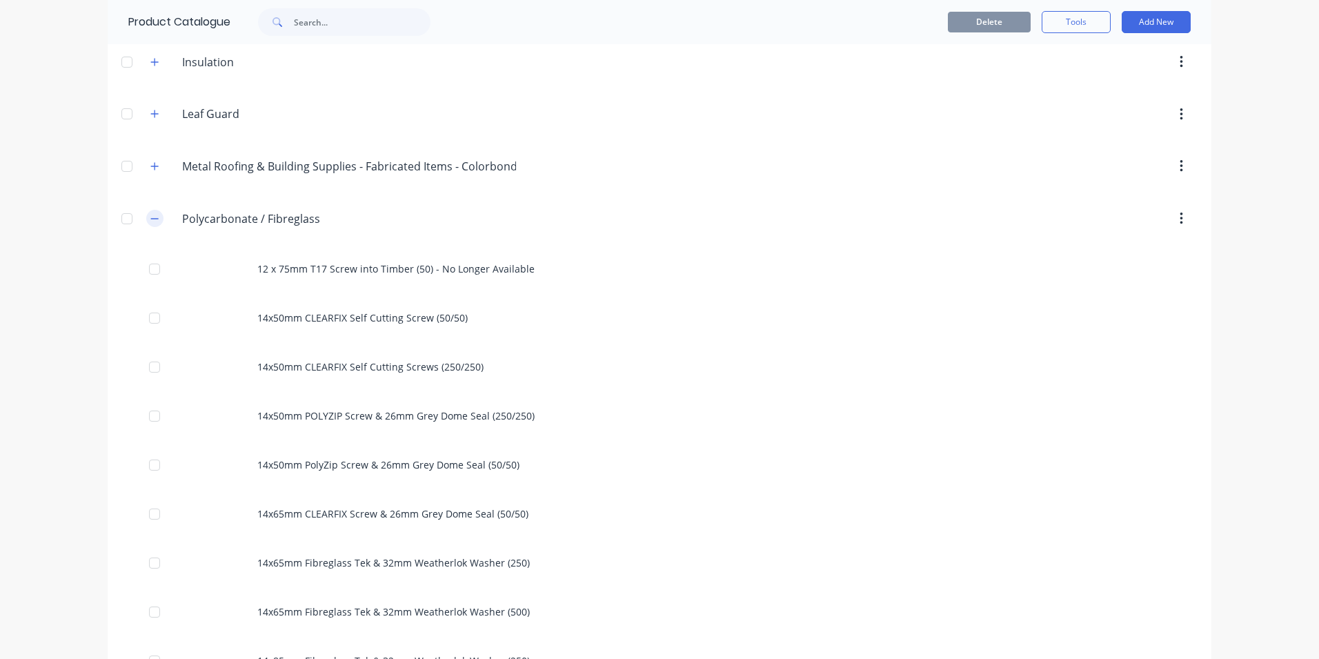
click at [149, 224] on button "button" at bounding box center [154, 218] width 17 height 17
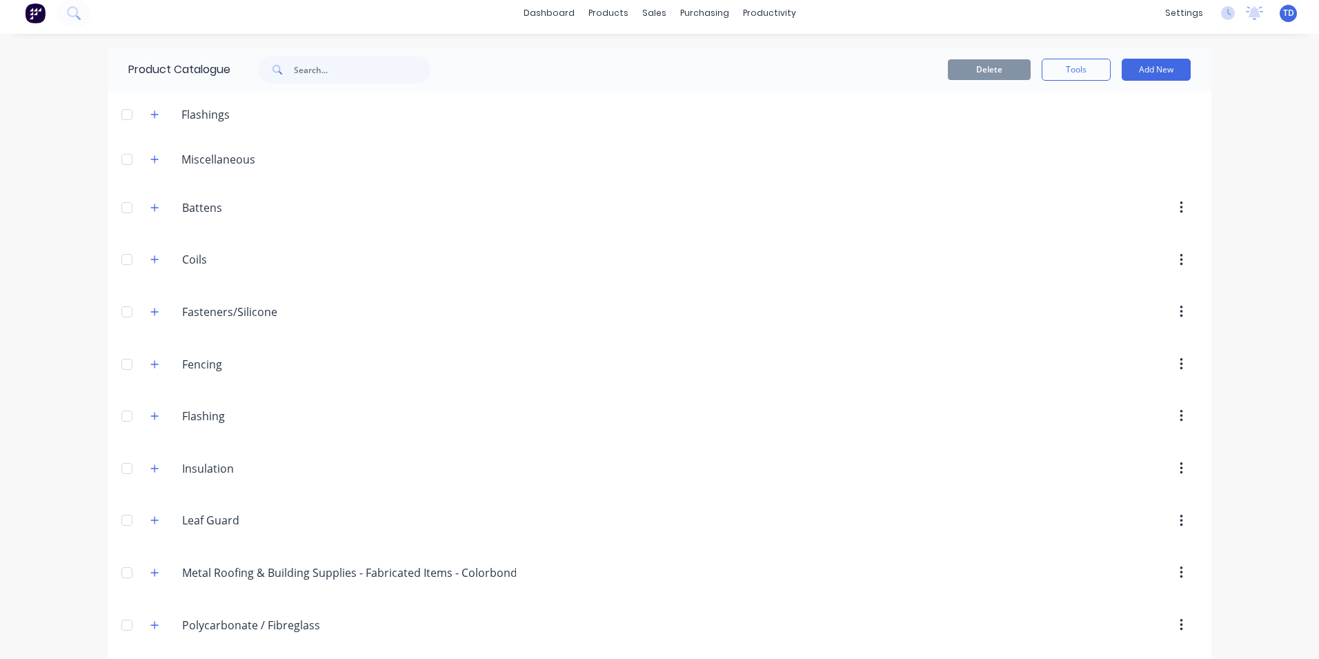
scroll to position [0, 0]
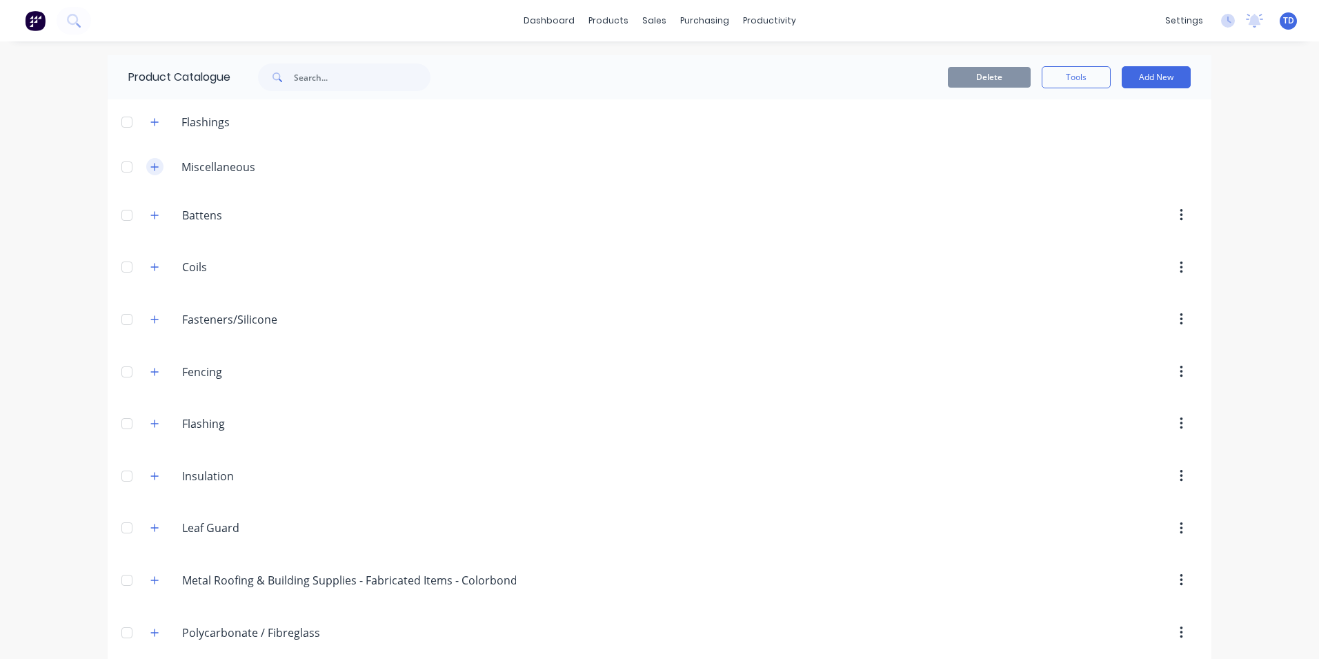
click at [151, 165] on icon "button" at bounding box center [155, 167] width 8 height 8
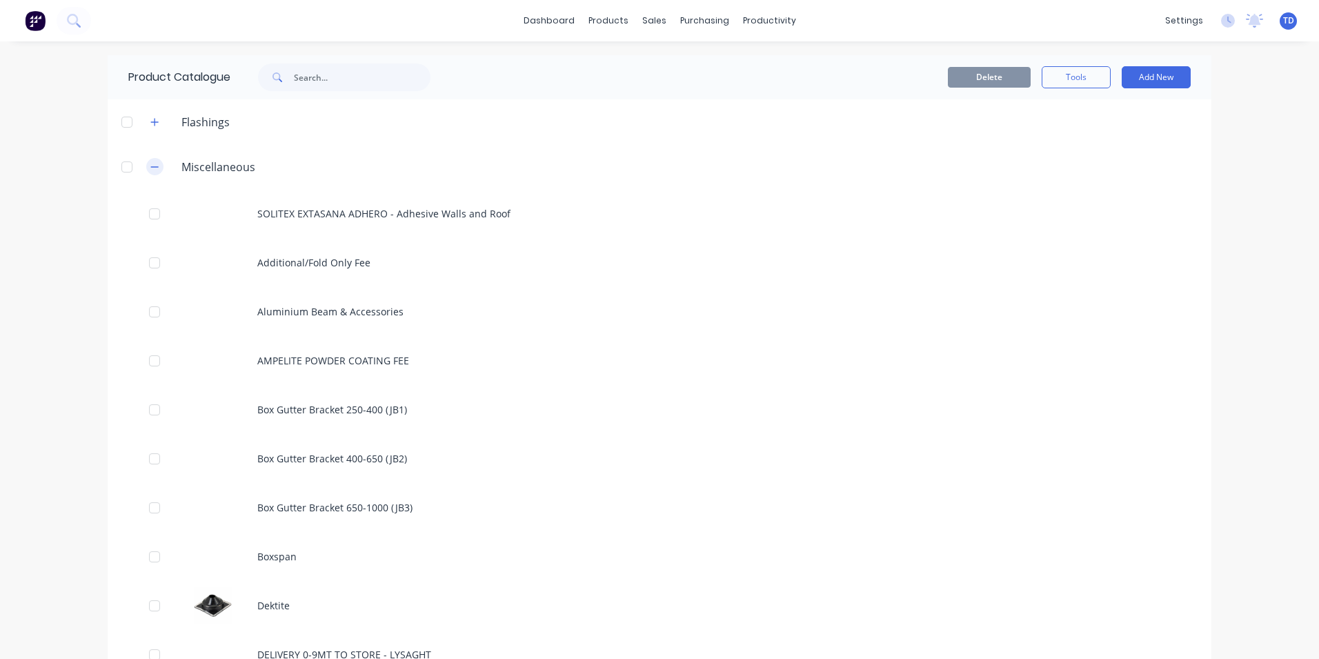
click at [152, 169] on icon "button" at bounding box center [154, 167] width 8 height 10
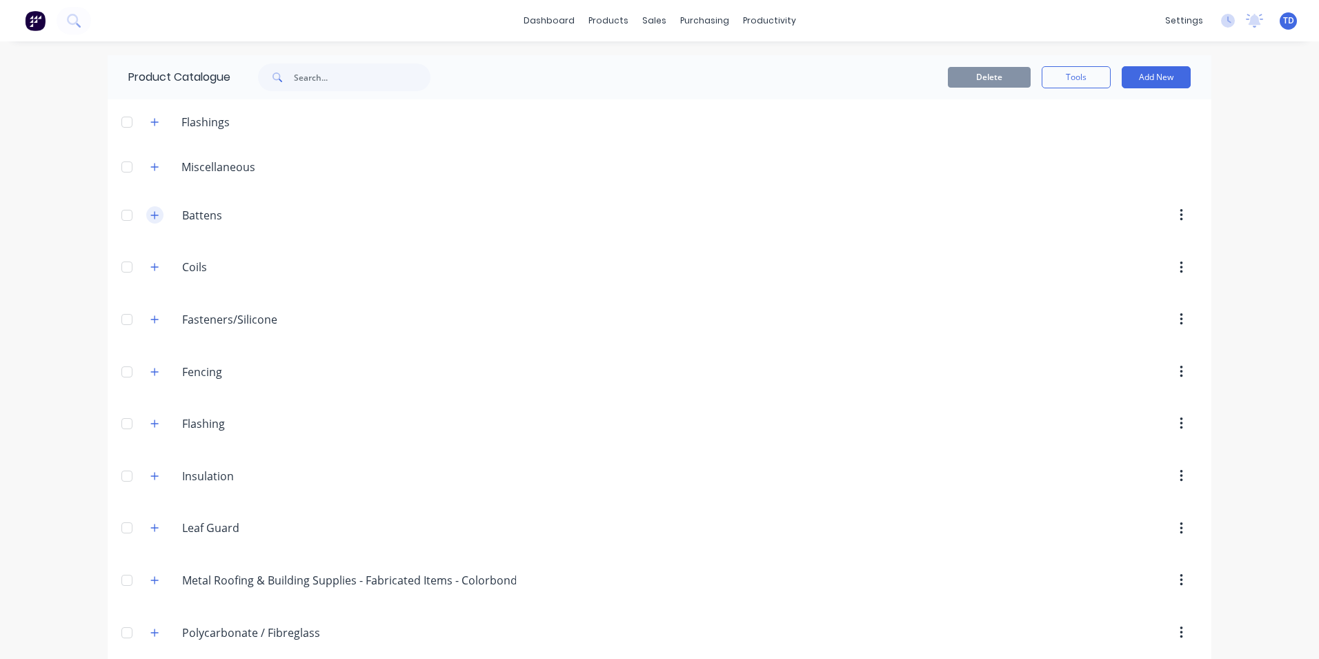
click at [150, 217] on icon "button" at bounding box center [154, 215] width 8 height 10
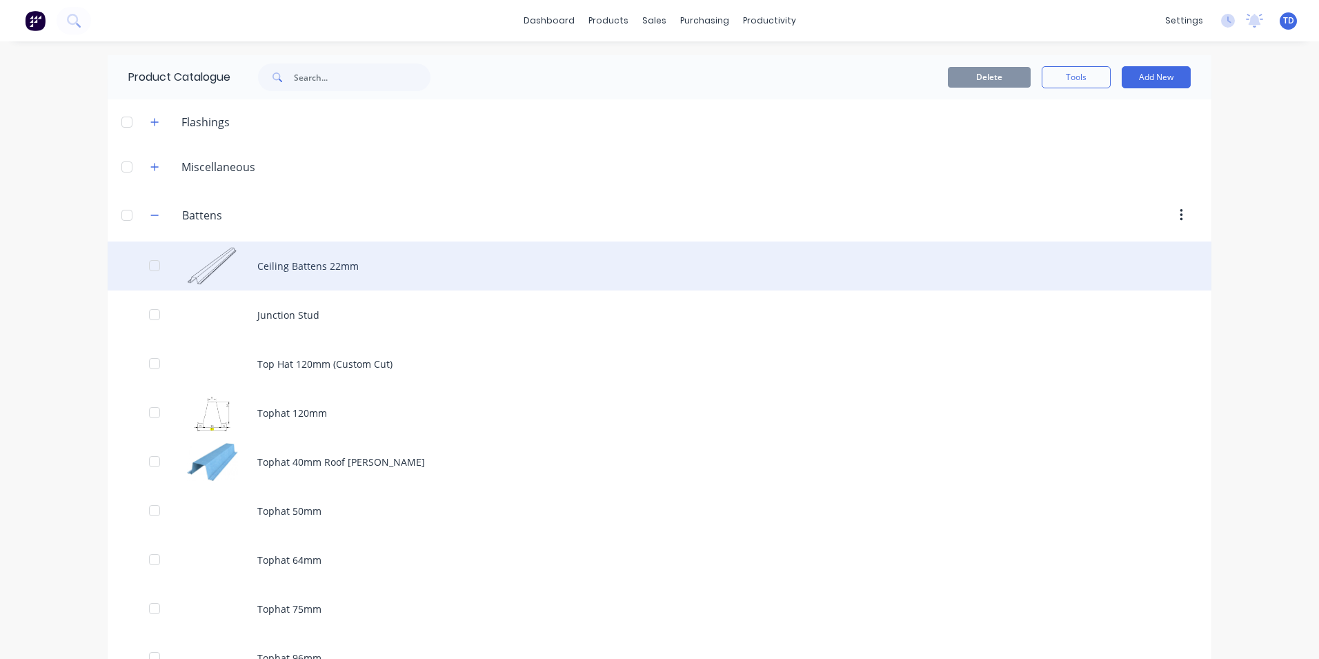
click at [315, 272] on div "Ceiling Battens 22mm" at bounding box center [660, 265] width 1104 height 49
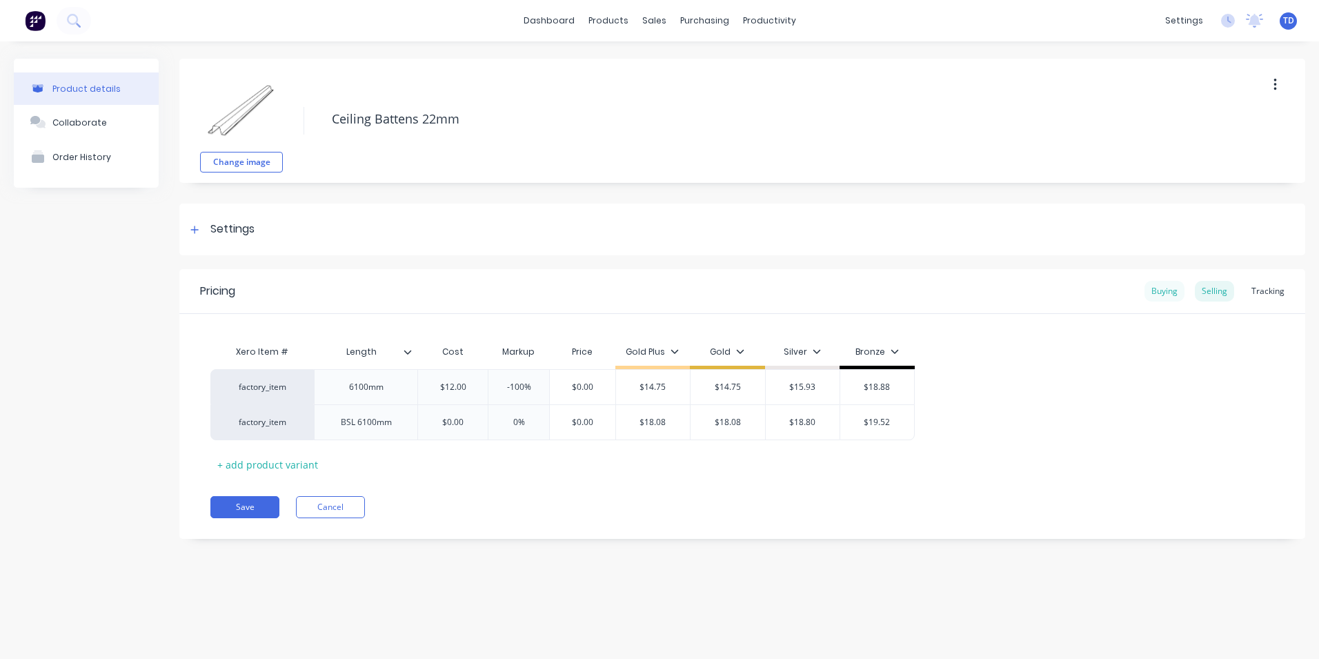
click at [1158, 291] on div "Buying" at bounding box center [1165, 291] width 40 height 21
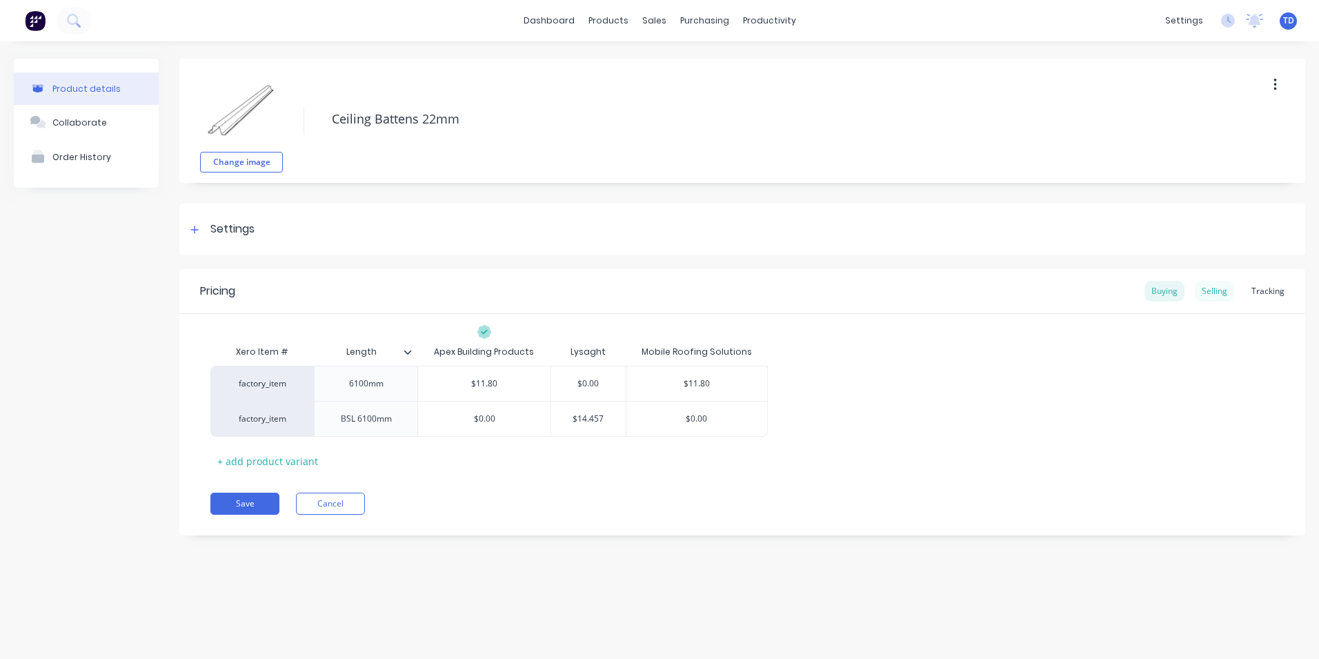
click at [1214, 295] on div "Selling" at bounding box center [1214, 291] width 39 height 21
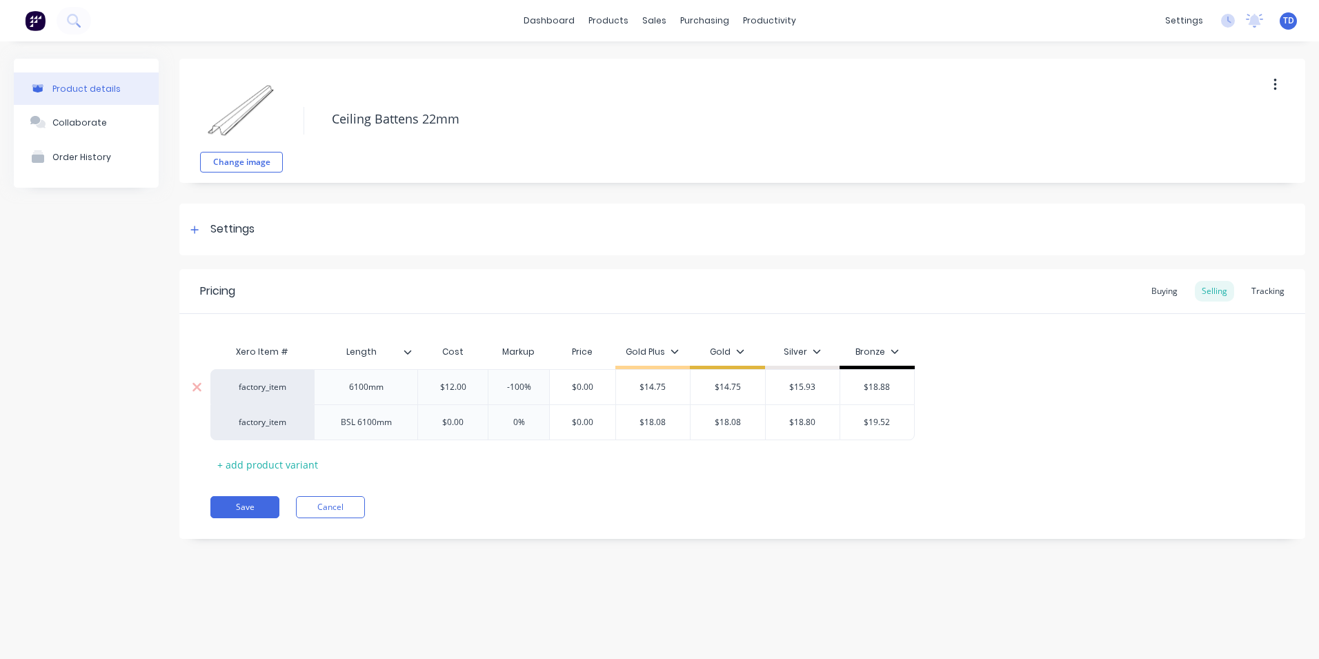
click at [476, 390] on input "$12.00" at bounding box center [453, 387] width 70 height 12
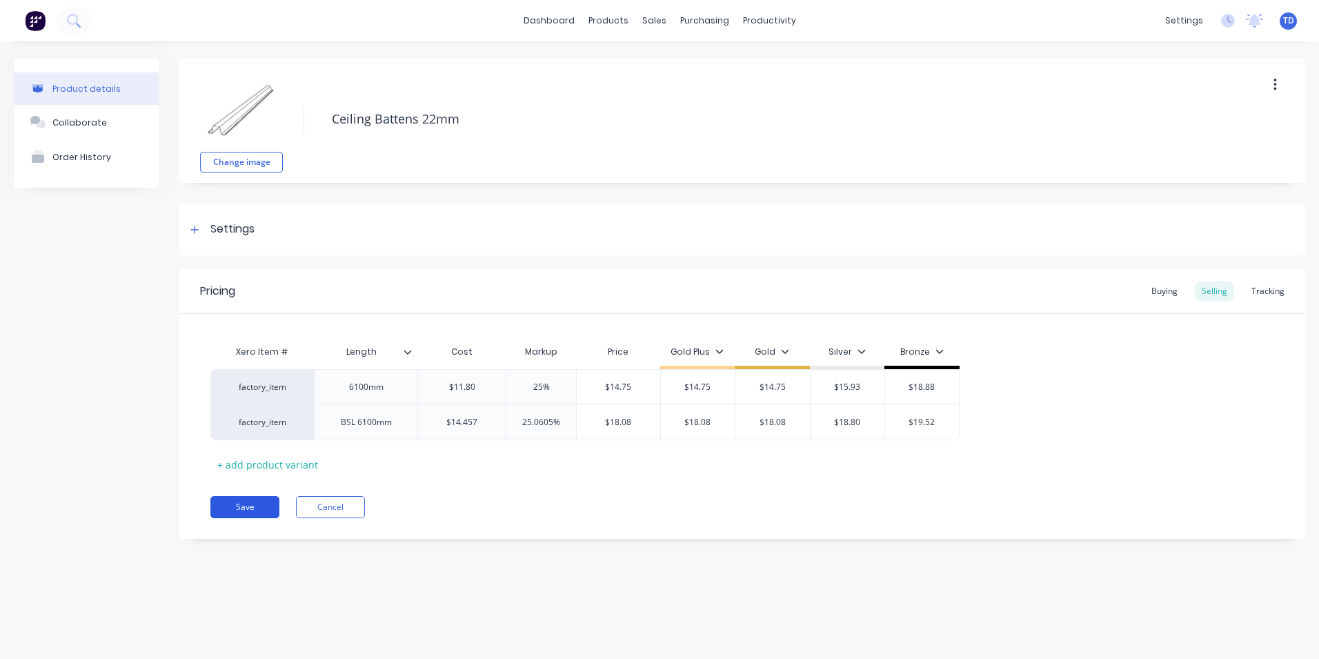
click at [243, 509] on button "Save" at bounding box center [244, 507] width 69 height 22
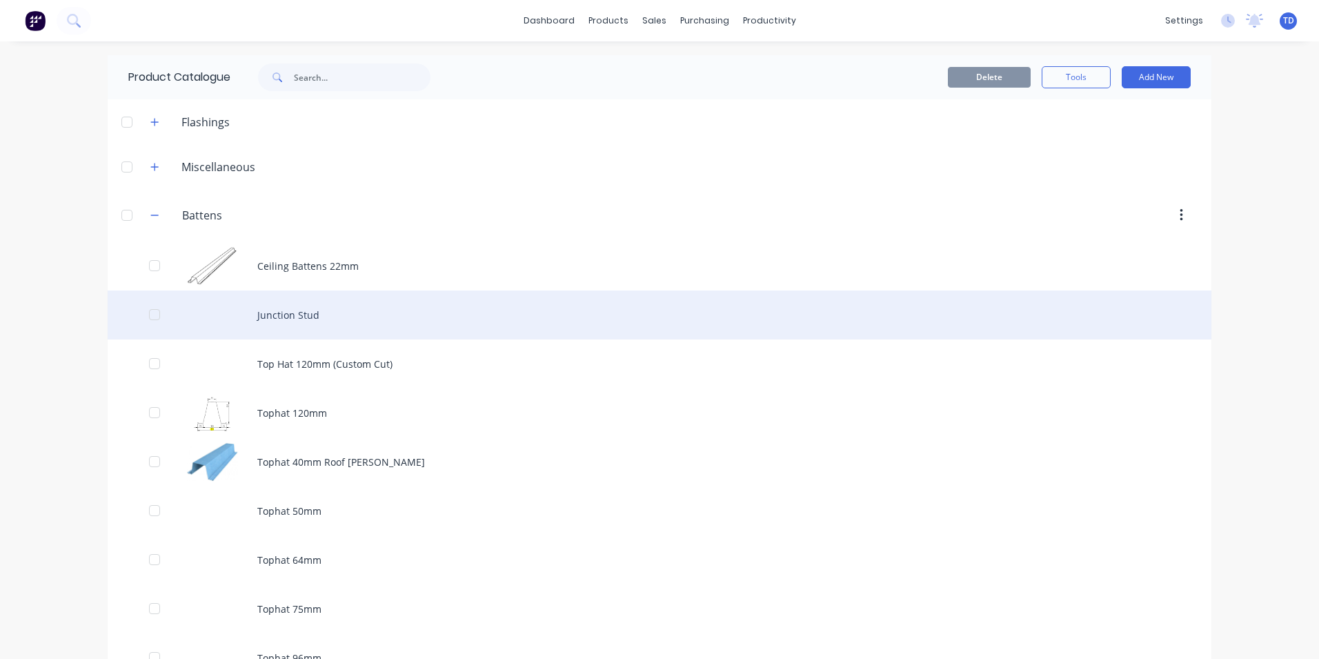
click at [286, 316] on div "Junction Stud" at bounding box center [660, 314] width 1104 height 49
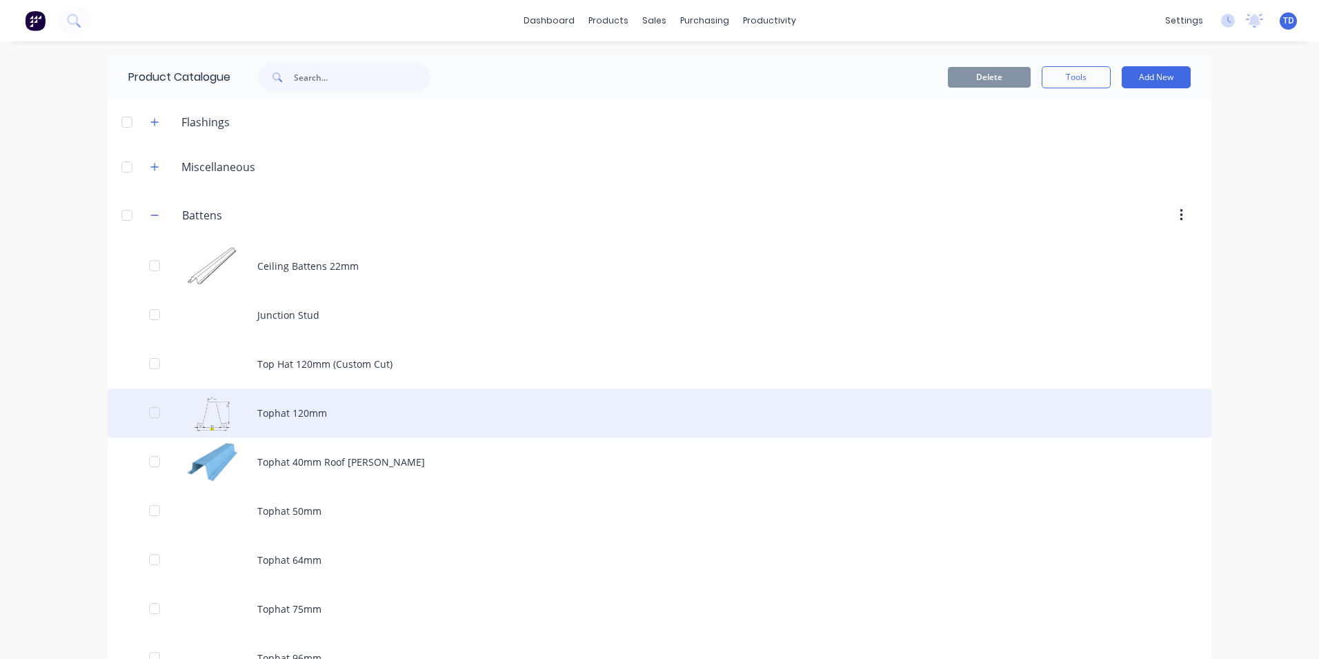
click at [275, 405] on div "Tophat 120mm" at bounding box center [660, 412] width 1104 height 49
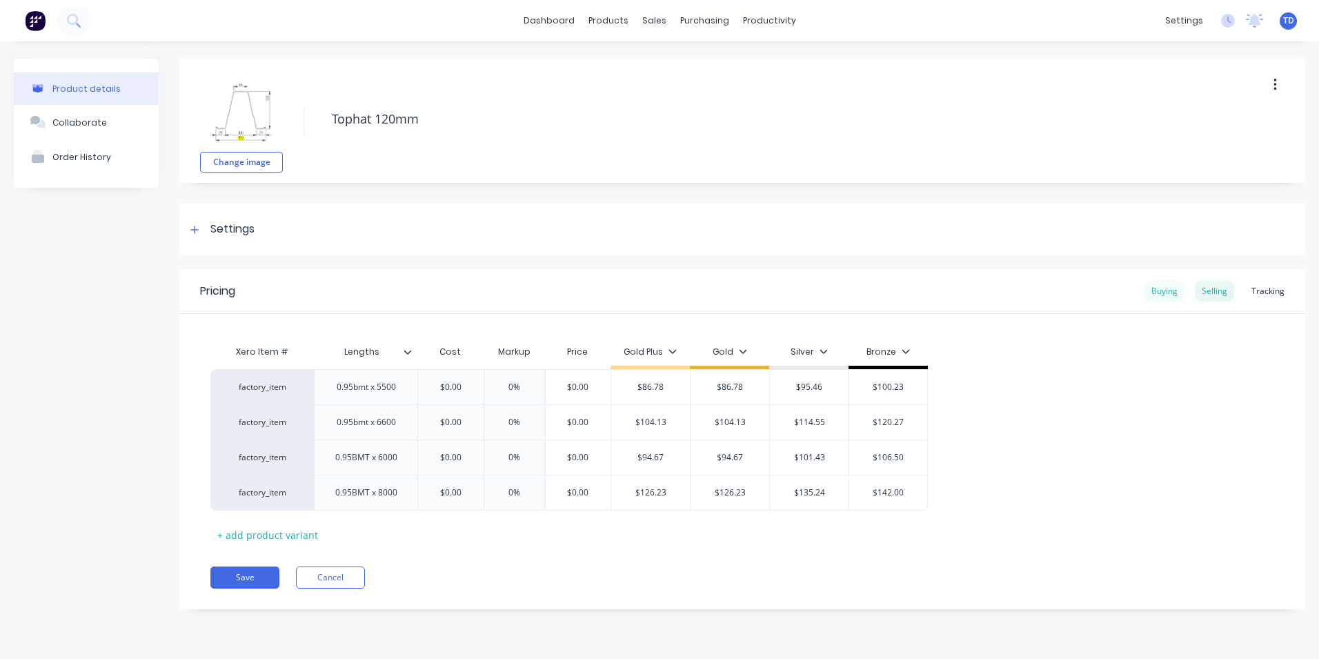
click at [1156, 299] on div "Buying" at bounding box center [1165, 291] width 40 height 21
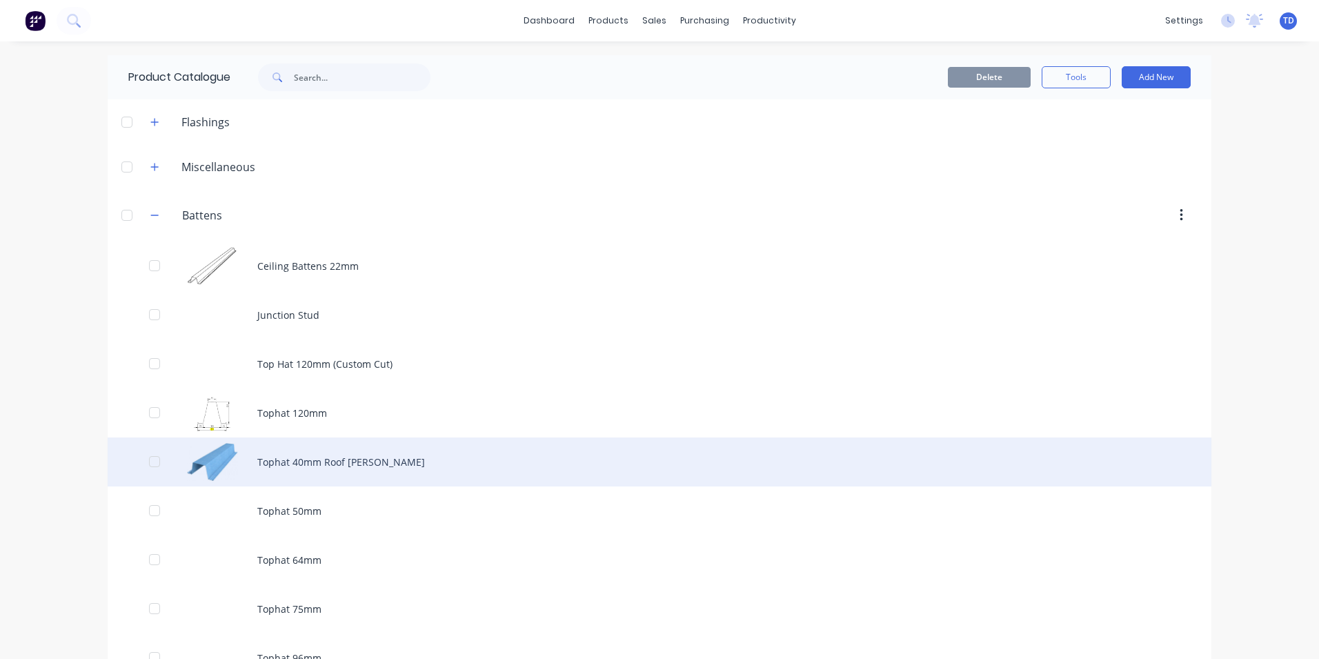
click at [361, 463] on div "Tophat 40mm Roof Batten" at bounding box center [660, 461] width 1104 height 49
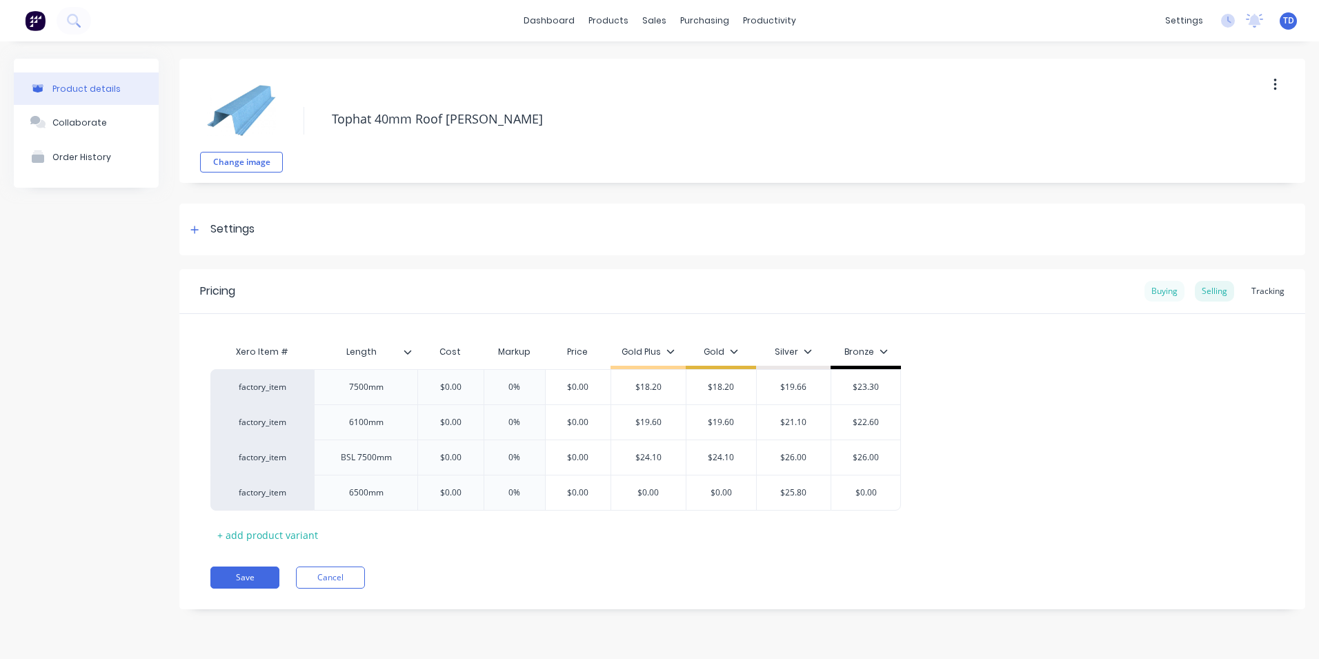
click at [1159, 290] on div "Buying" at bounding box center [1165, 291] width 40 height 21
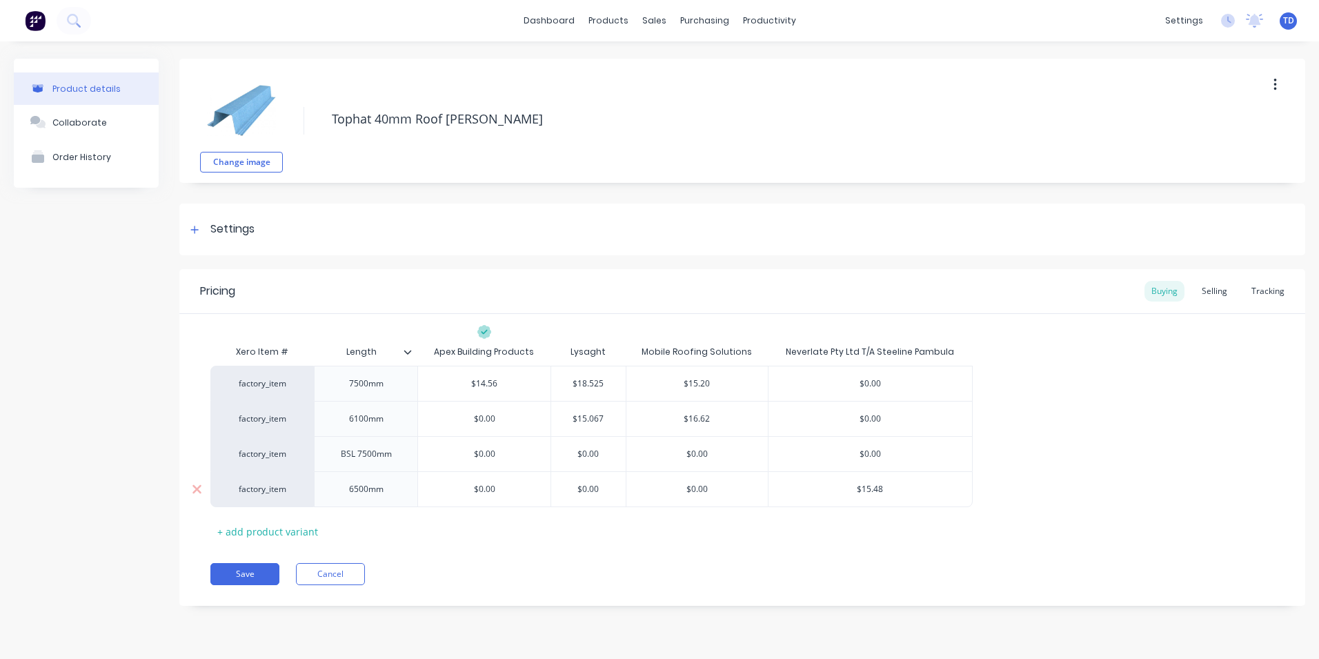
click at [894, 495] on input "$15.48" at bounding box center [871, 489] width 204 height 12
click at [1120, 413] on div "factory_item 7500mm $14.56 $18.525 $15.20 $0.00 factory_item 6100mm $0.00 $15.0…" at bounding box center [742, 436] width 1064 height 141
click at [1216, 294] on div "Selling" at bounding box center [1214, 291] width 39 height 21
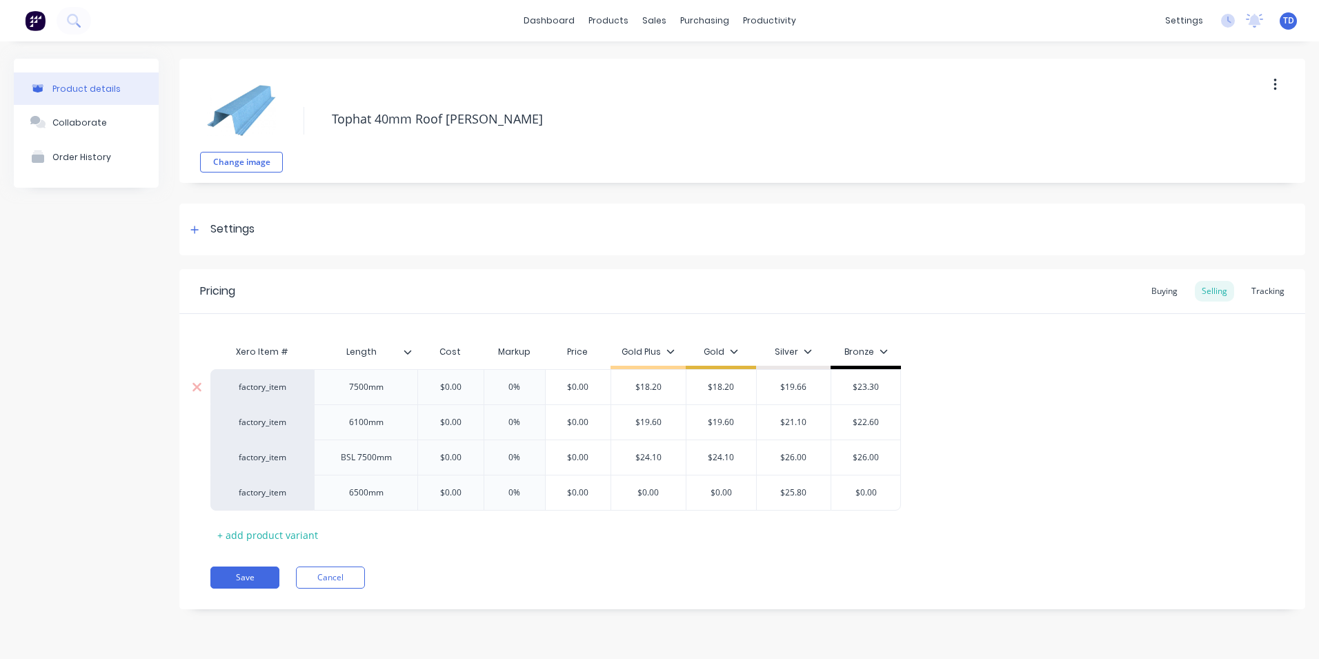
click at [471, 388] on input "$0.00" at bounding box center [450, 387] width 69 height 12
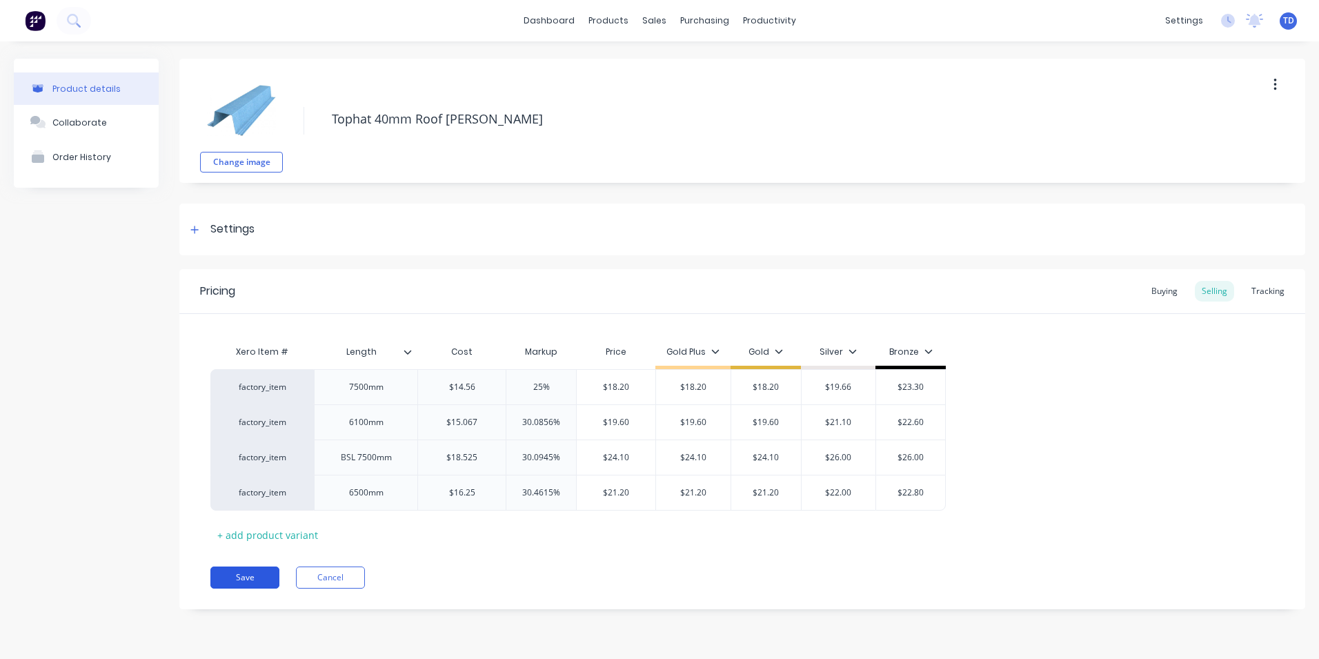
click at [249, 576] on button "Save" at bounding box center [244, 577] width 69 height 22
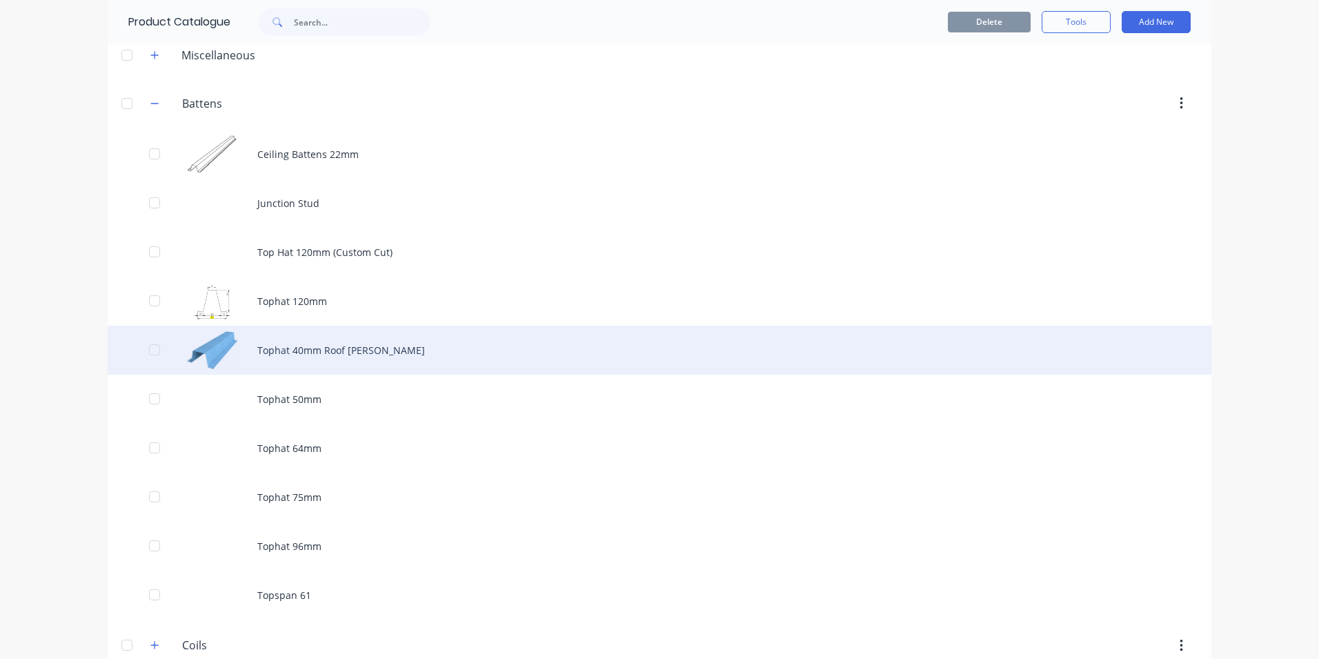
scroll to position [138, 0]
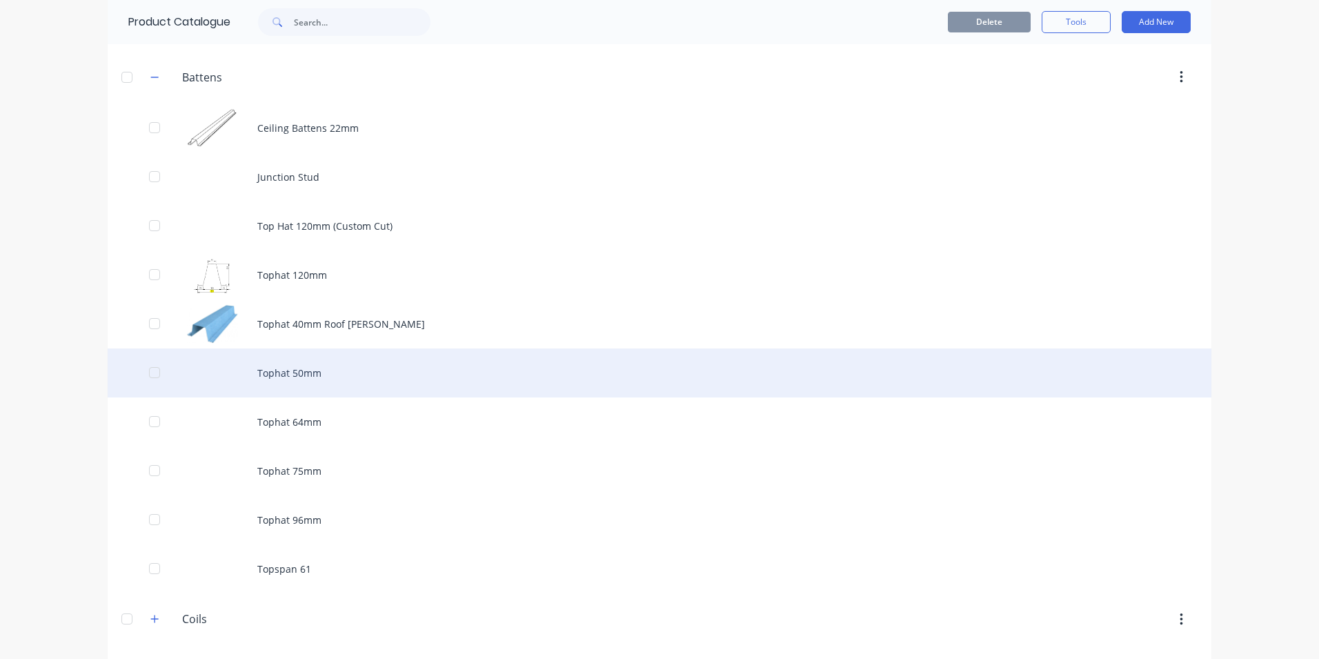
click at [258, 371] on div "Tophat 50mm" at bounding box center [660, 372] width 1104 height 49
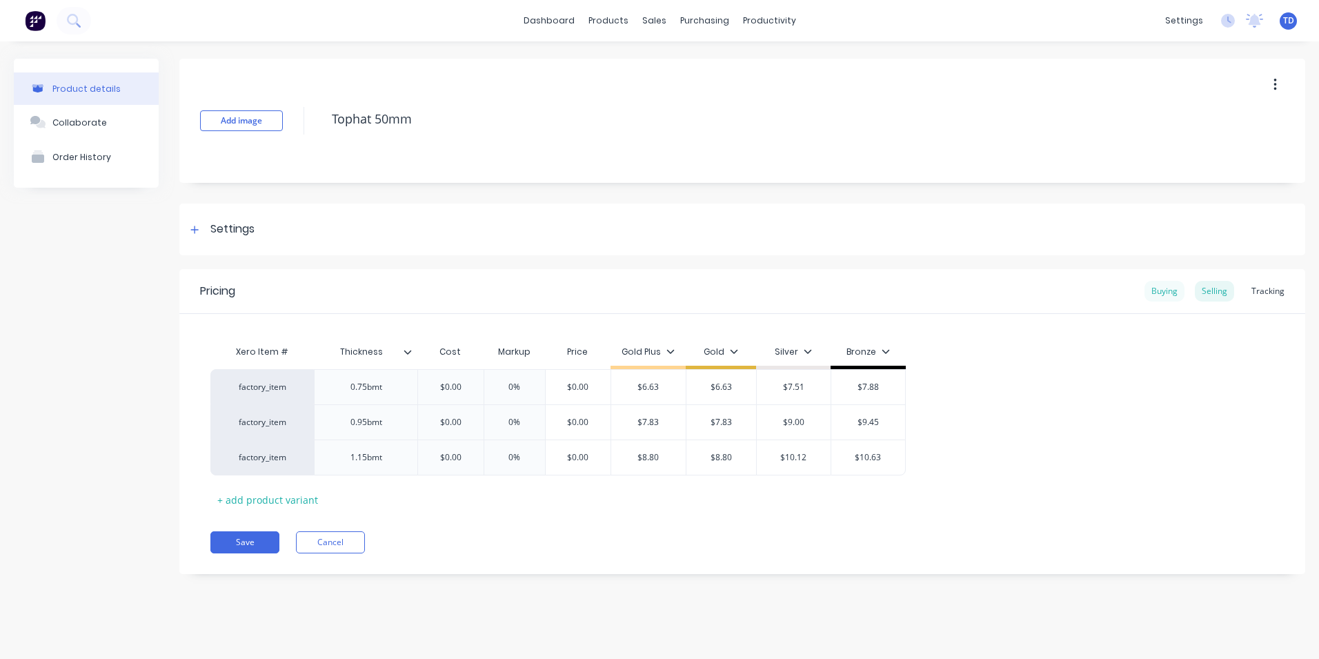
click at [1165, 294] on div "Buying" at bounding box center [1165, 291] width 40 height 21
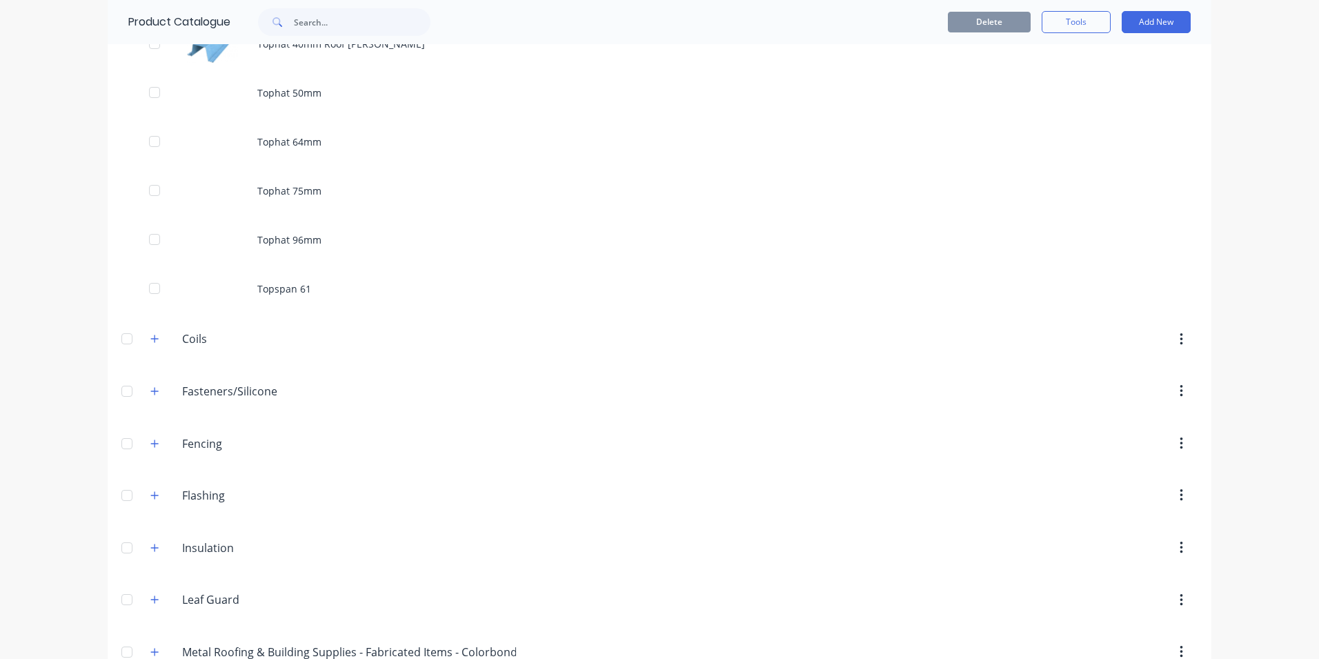
scroll to position [483, 0]
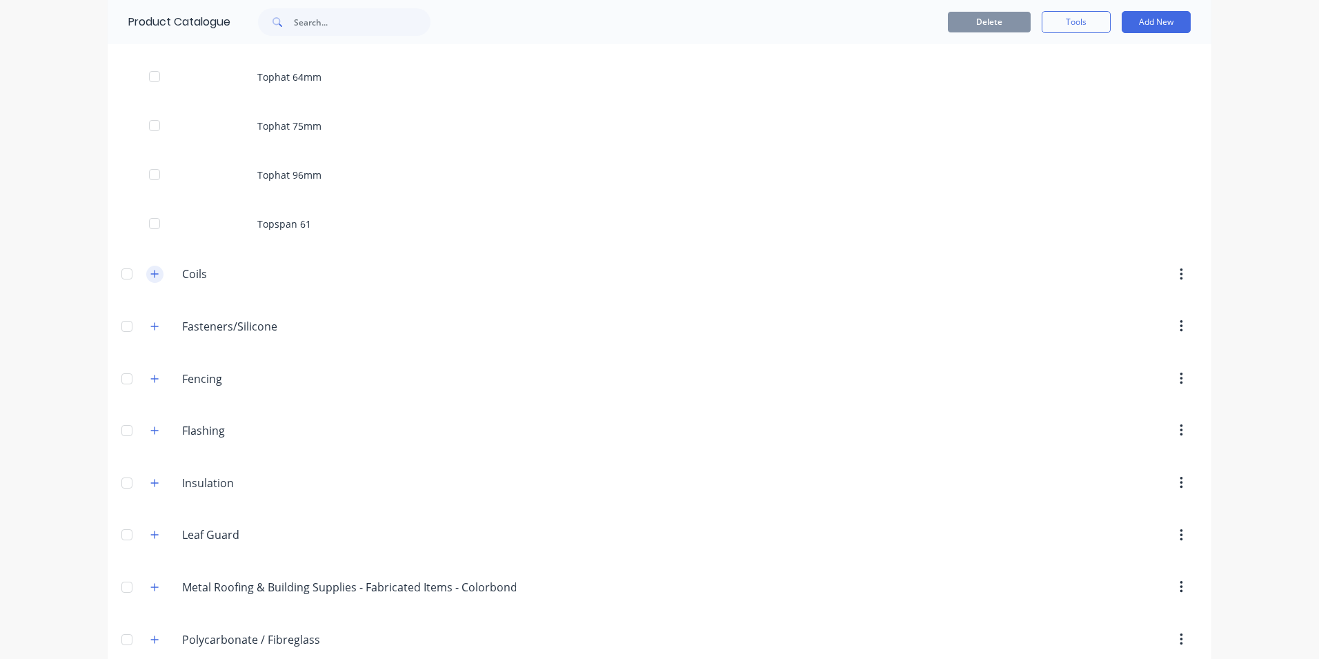
click at [151, 276] on icon "button" at bounding box center [154, 274] width 8 height 10
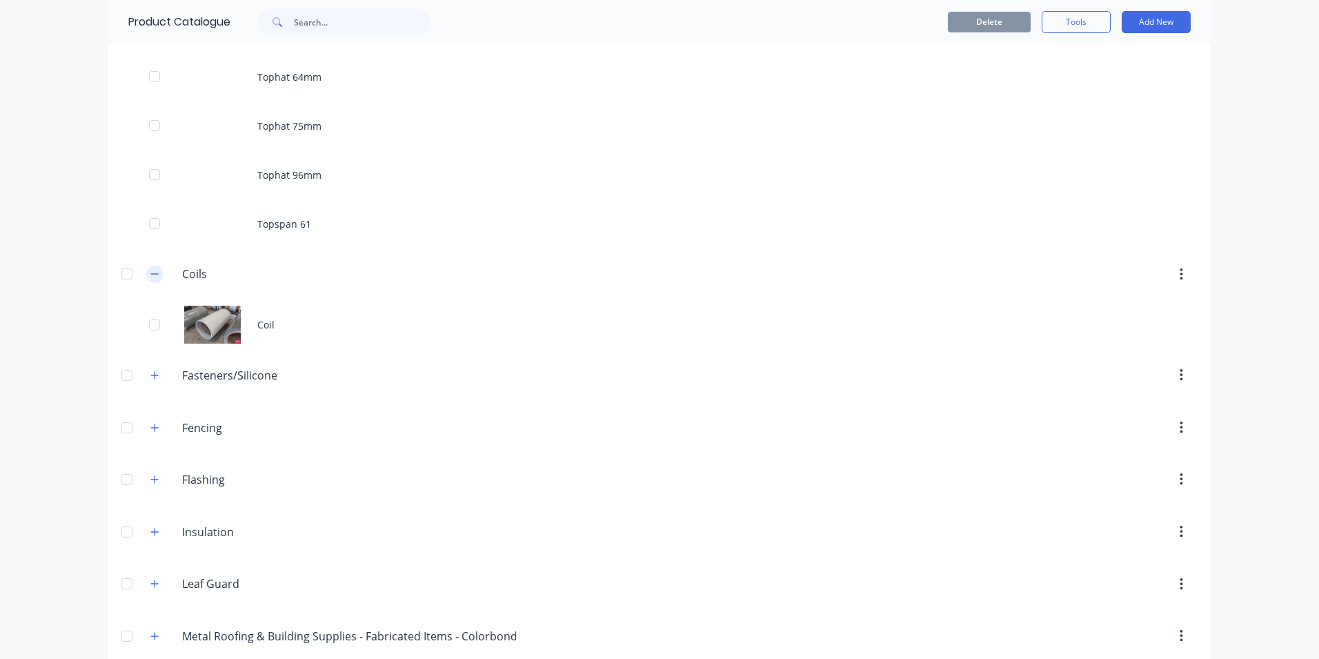
click at [151, 276] on icon "button" at bounding box center [154, 274] width 8 height 10
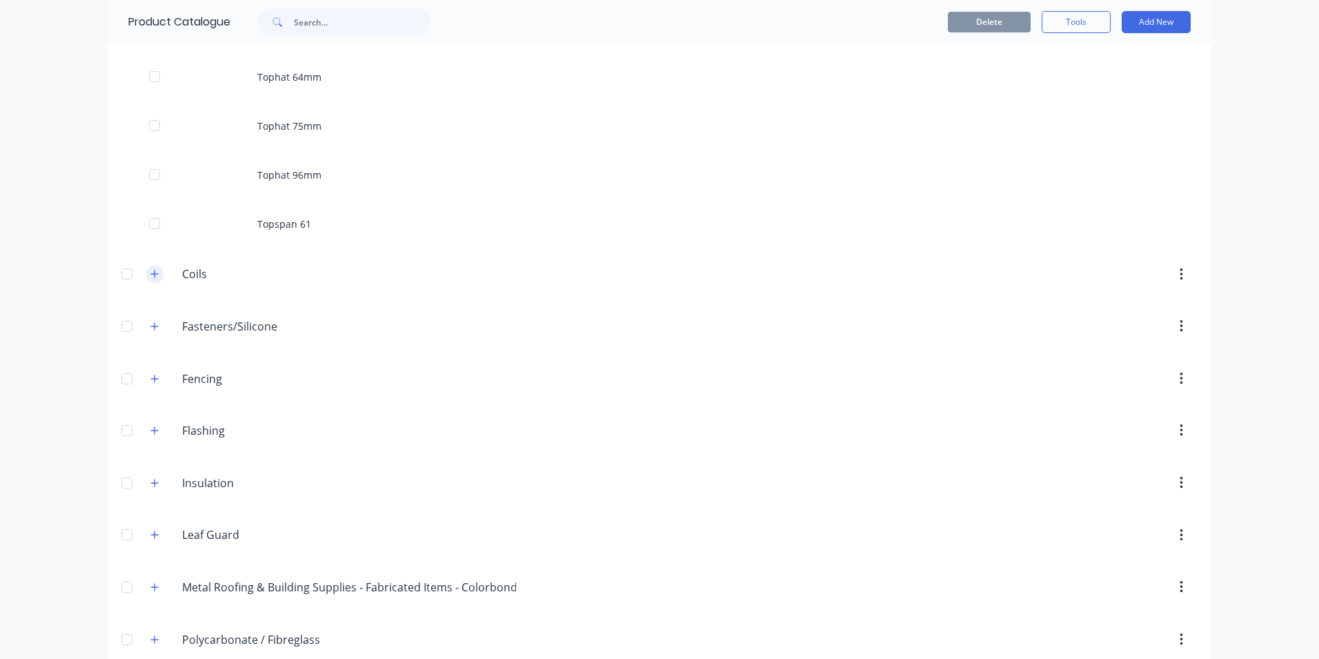
click at [151, 276] on icon "button" at bounding box center [154, 274] width 8 height 10
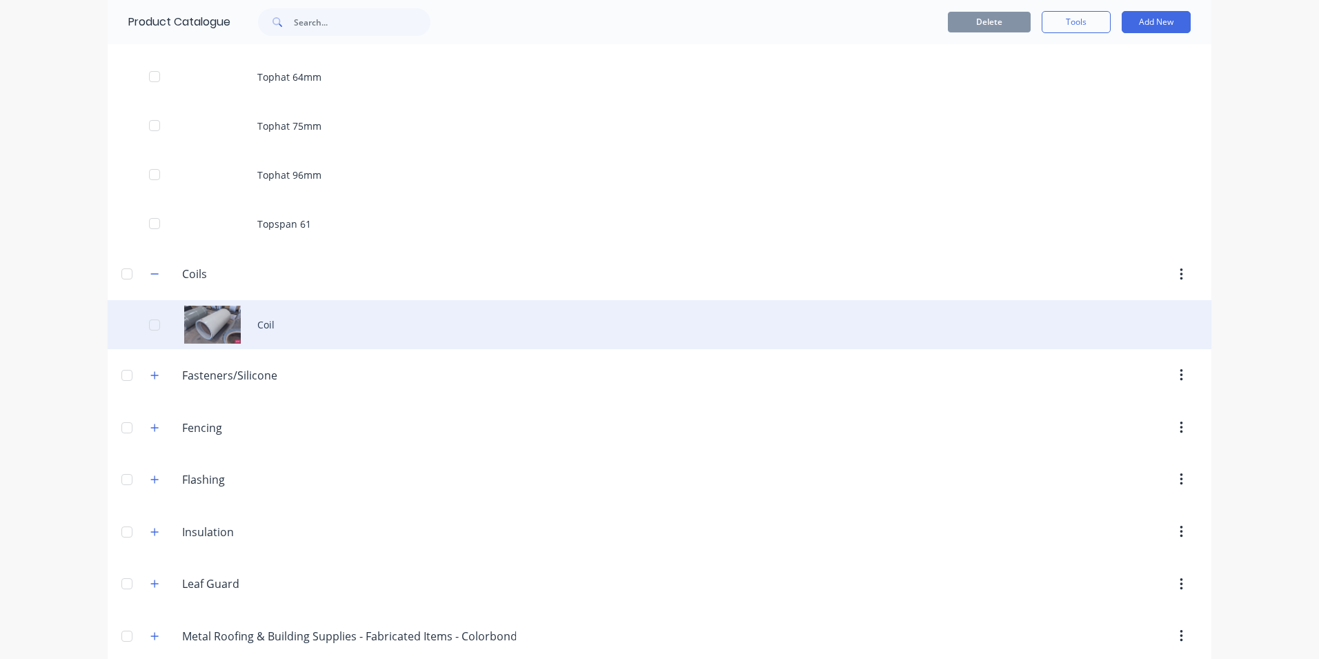
click at [244, 318] on div "Coil" at bounding box center [660, 324] width 1104 height 49
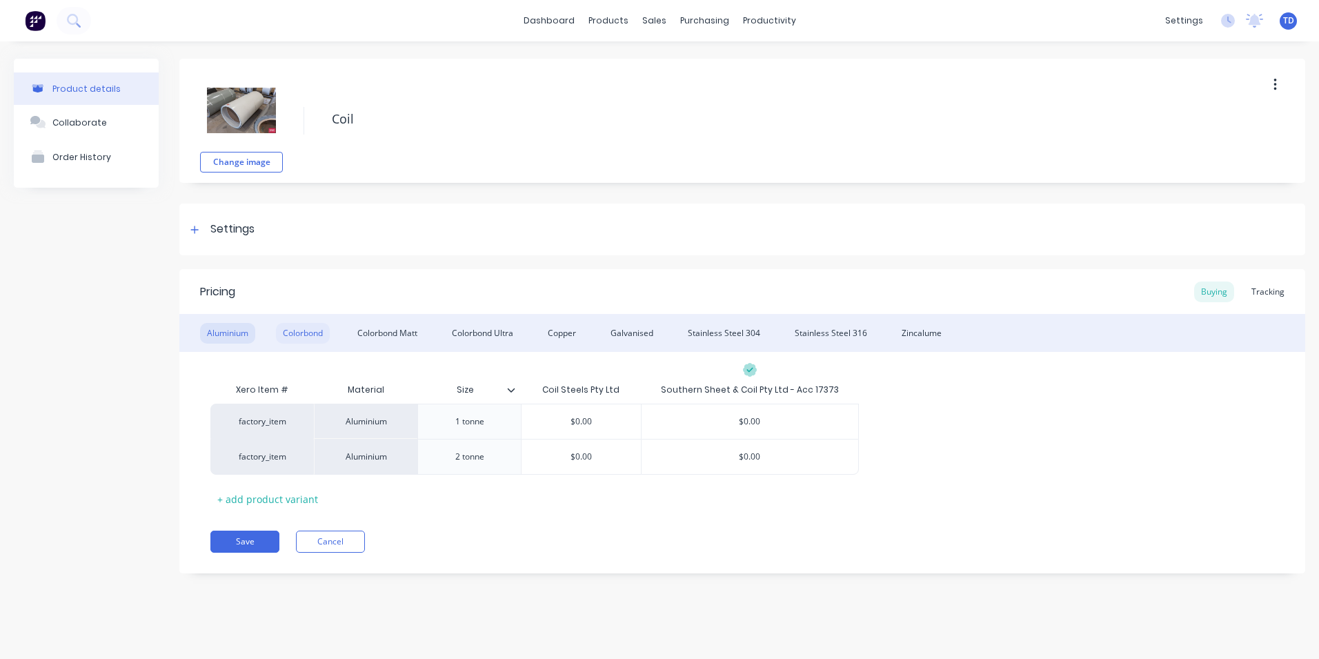
click at [301, 333] on div "Colorbond" at bounding box center [303, 333] width 54 height 21
click at [1263, 298] on div "Tracking" at bounding box center [1268, 291] width 47 height 21
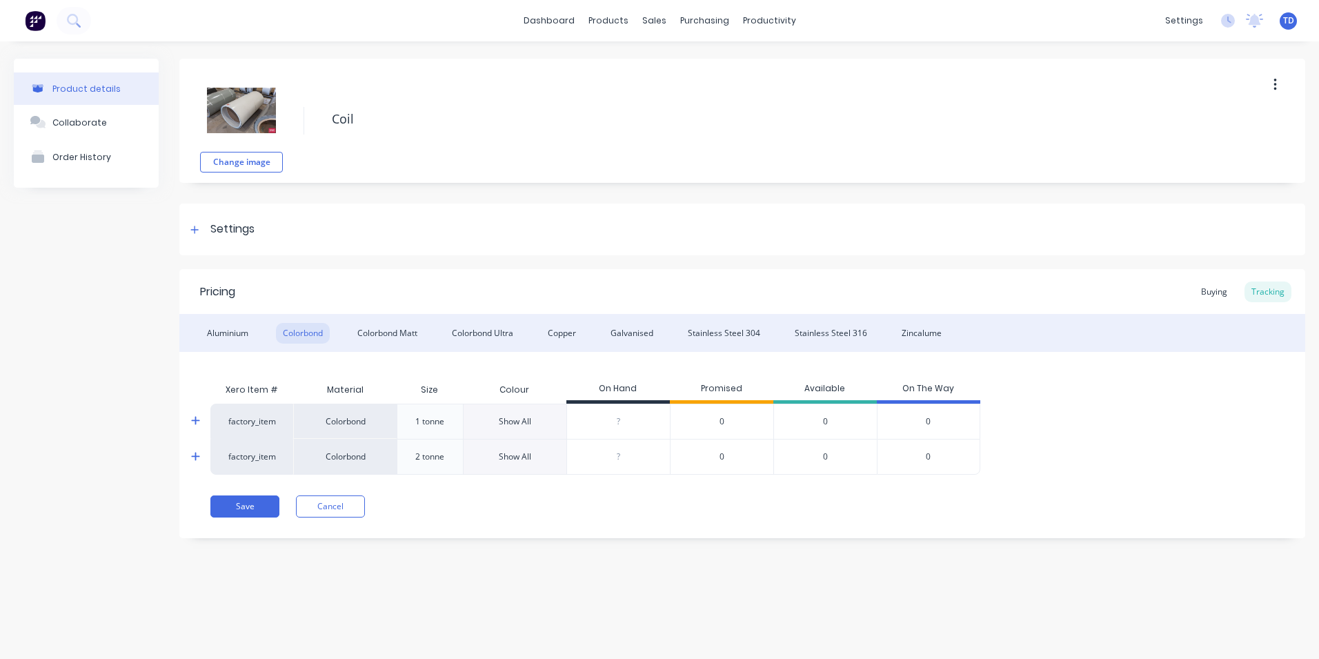
click at [1185, 419] on div "factory_item Colorbond 1 tonne Show All ? 0 0 0 factory_item Colorbond 2 tonne …" at bounding box center [742, 439] width 1064 height 71
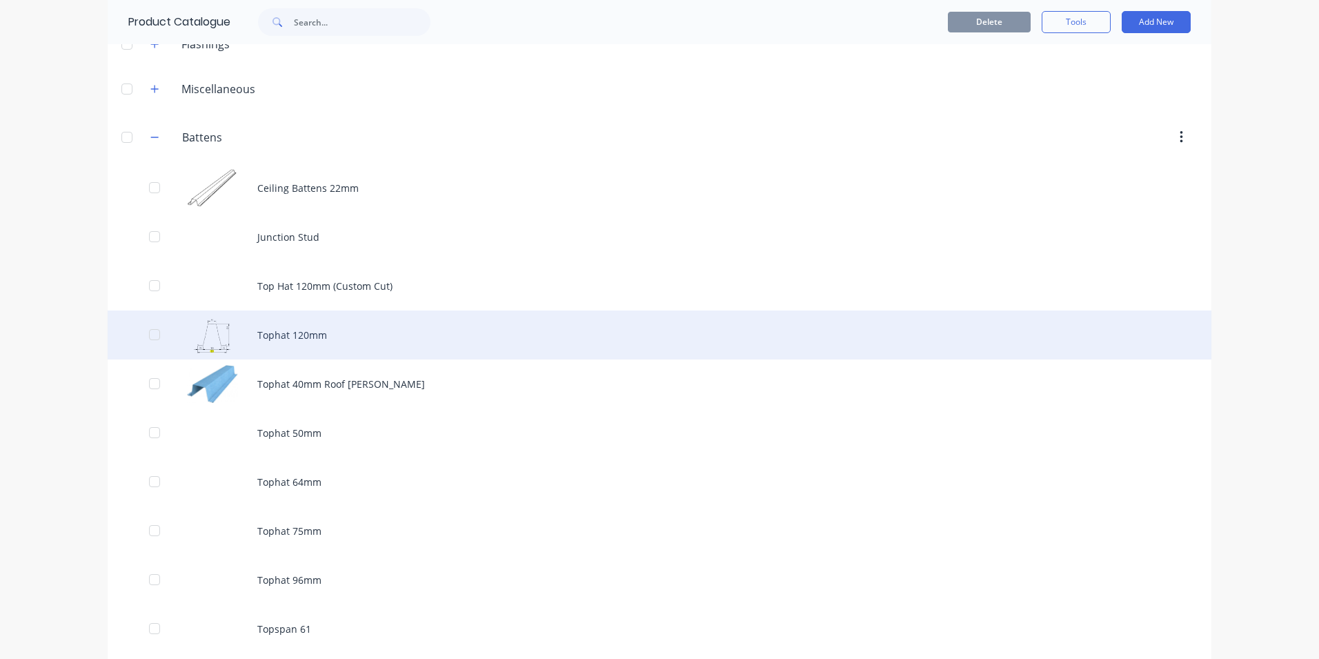
scroll to position [138, 0]
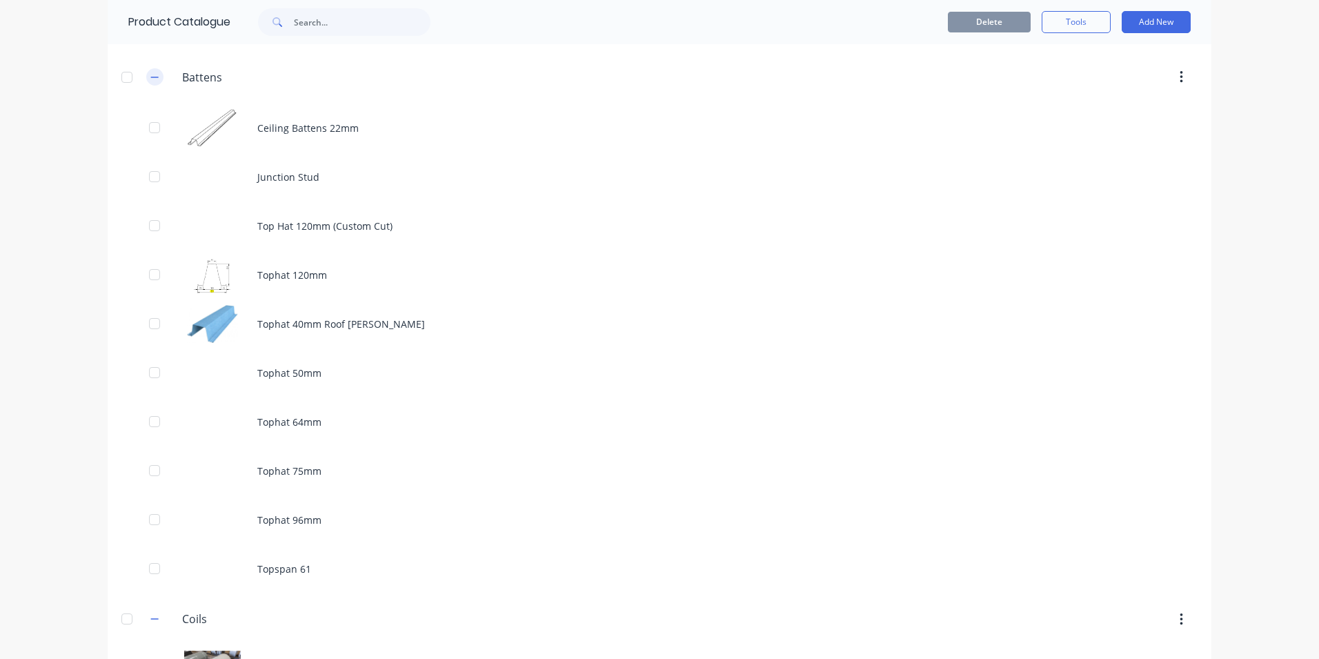
click at [152, 72] on icon "button" at bounding box center [154, 77] width 8 height 10
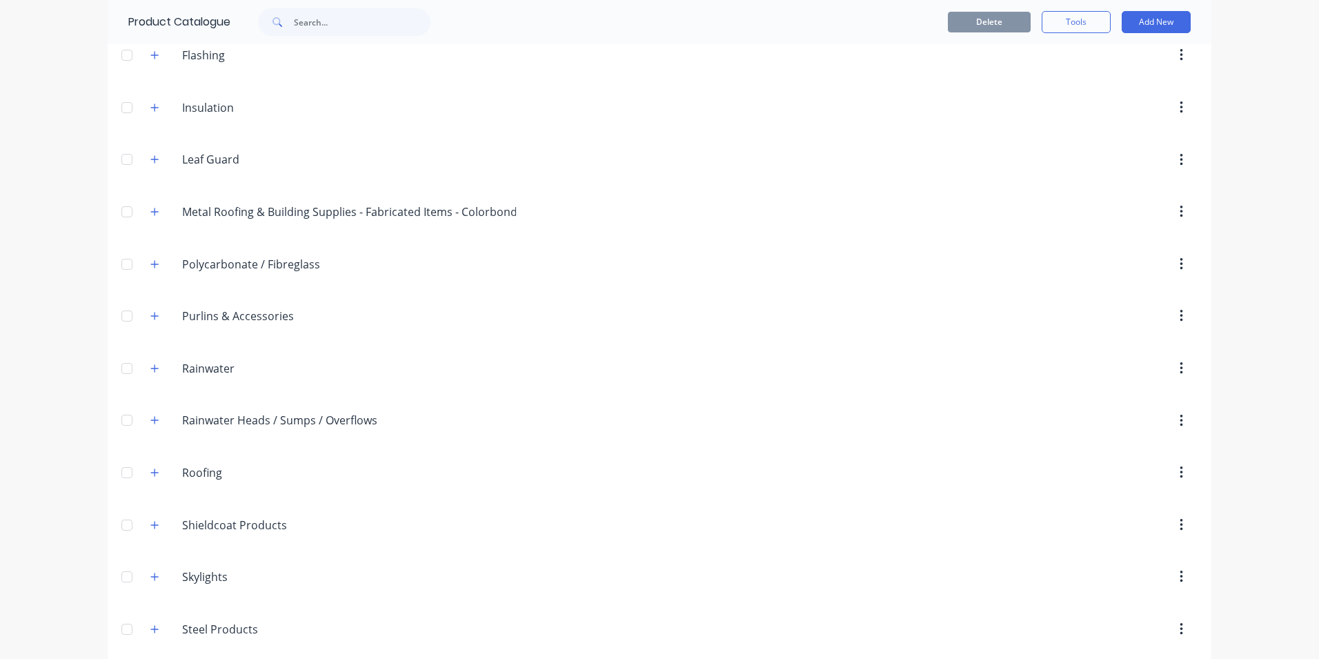
scroll to position [479, 0]
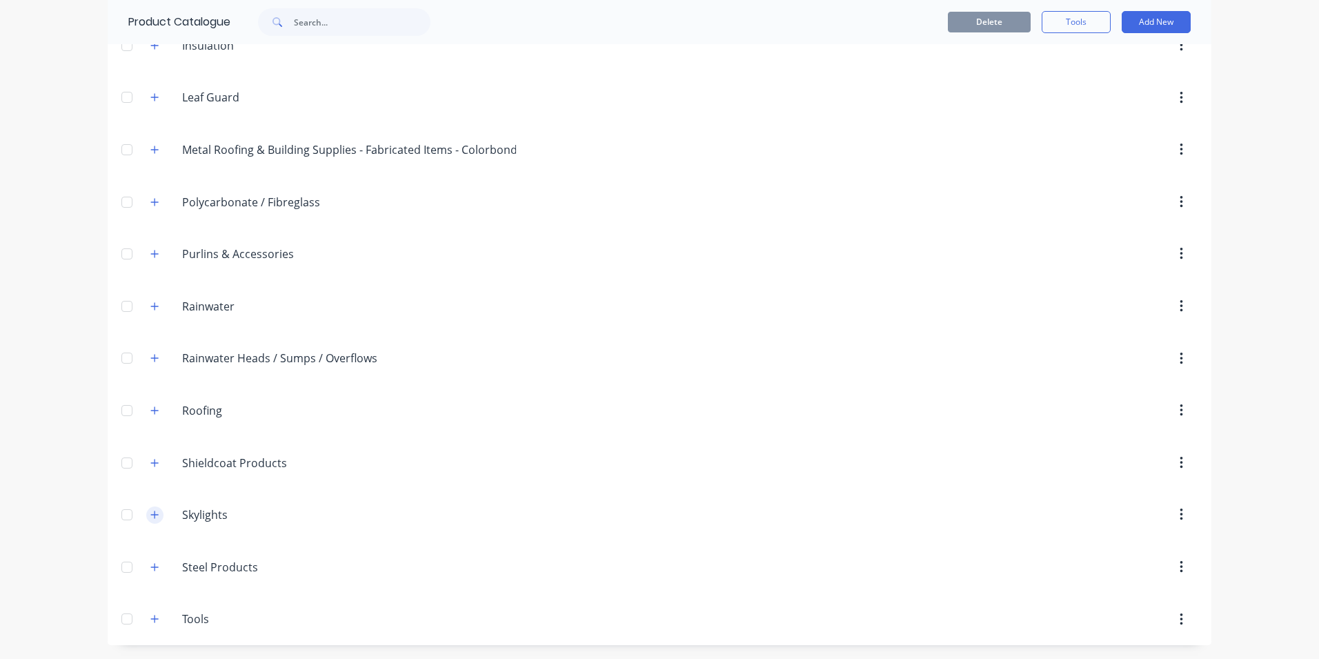
click at [150, 514] on icon "button" at bounding box center [154, 515] width 8 height 10
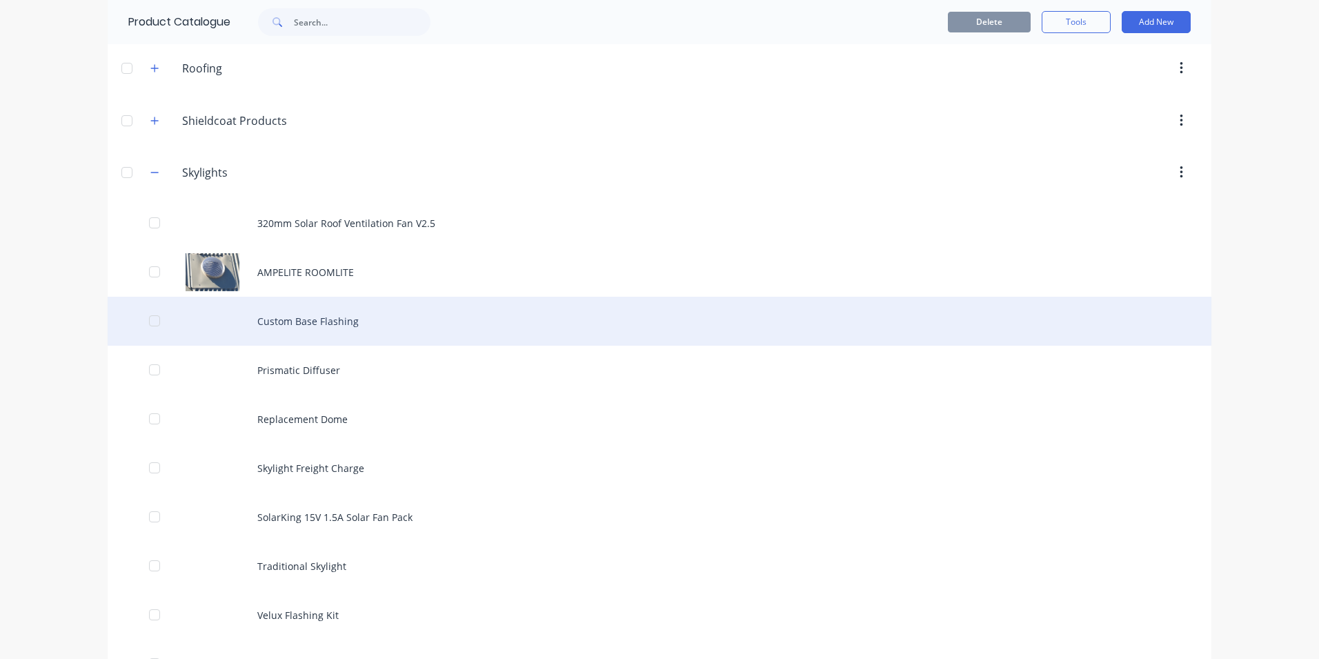
scroll to position [824, 0]
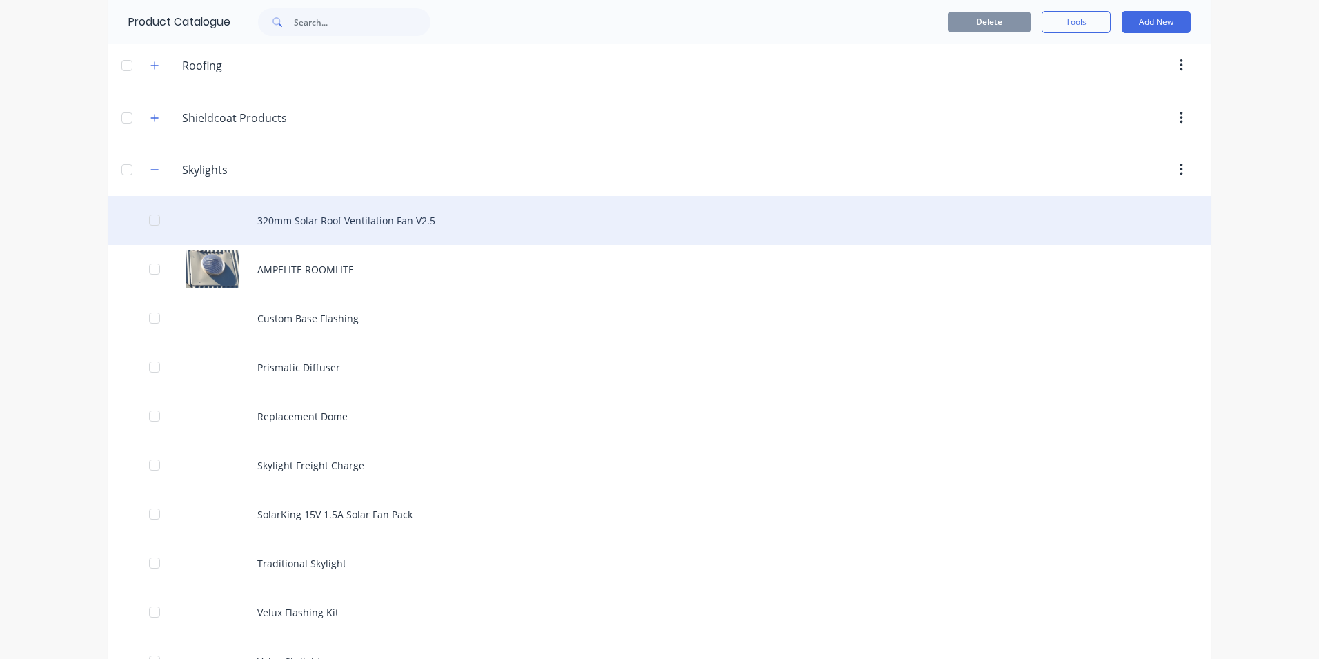
click at [328, 221] on div "320mm Solar Roof Ventilation Fan V2.5" at bounding box center [660, 220] width 1104 height 49
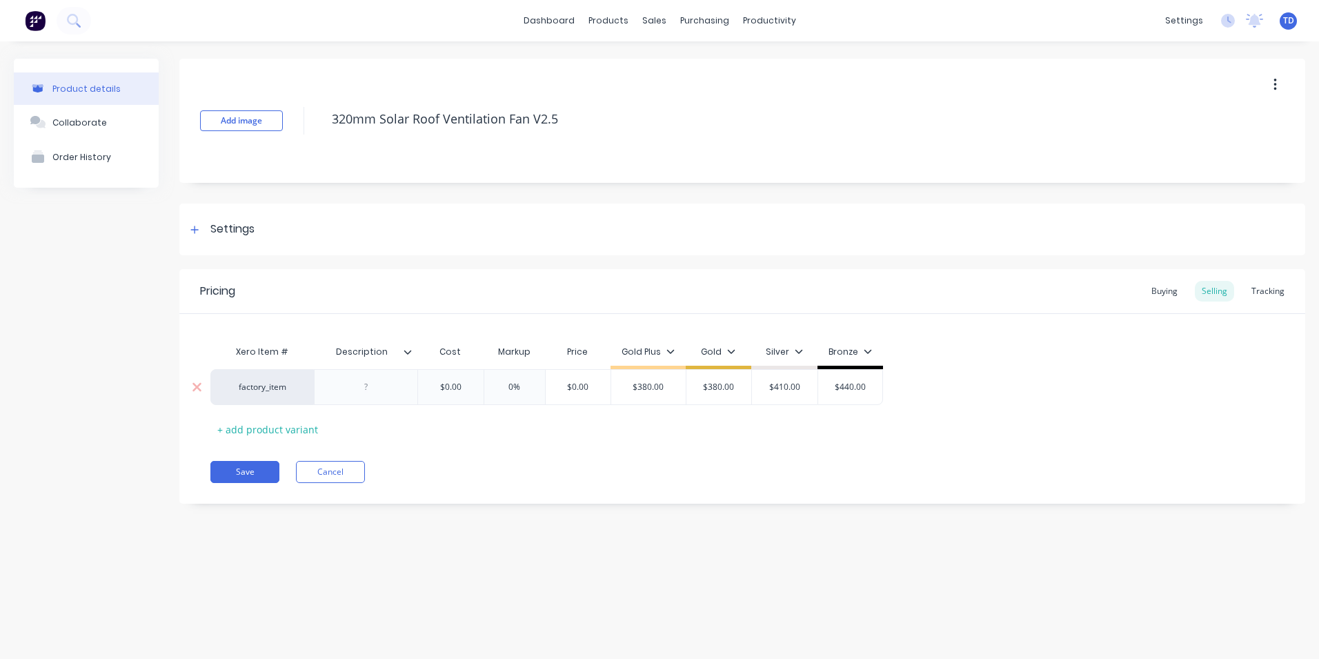
click at [459, 382] on input "$0.00" at bounding box center [450, 387] width 69 height 12
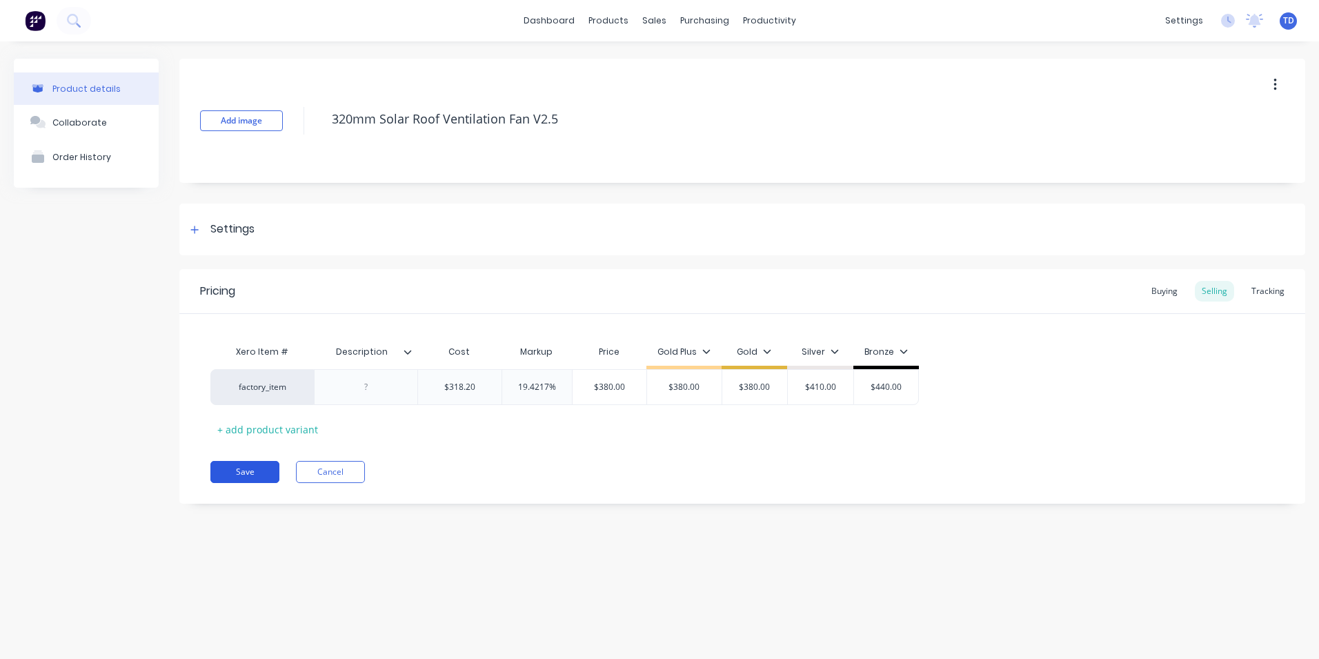
click at [221, 476] on button "Save" at bounding box center [244, 472] width 69 height 22
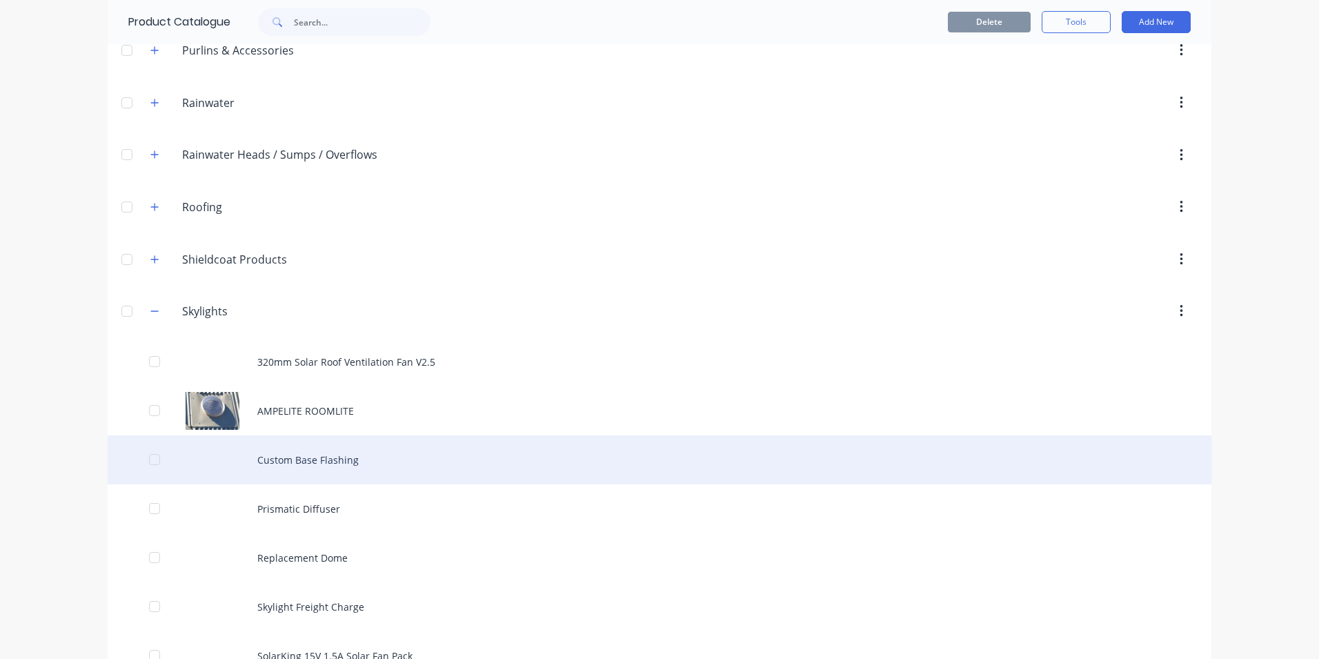
scroll to position [690, 0]
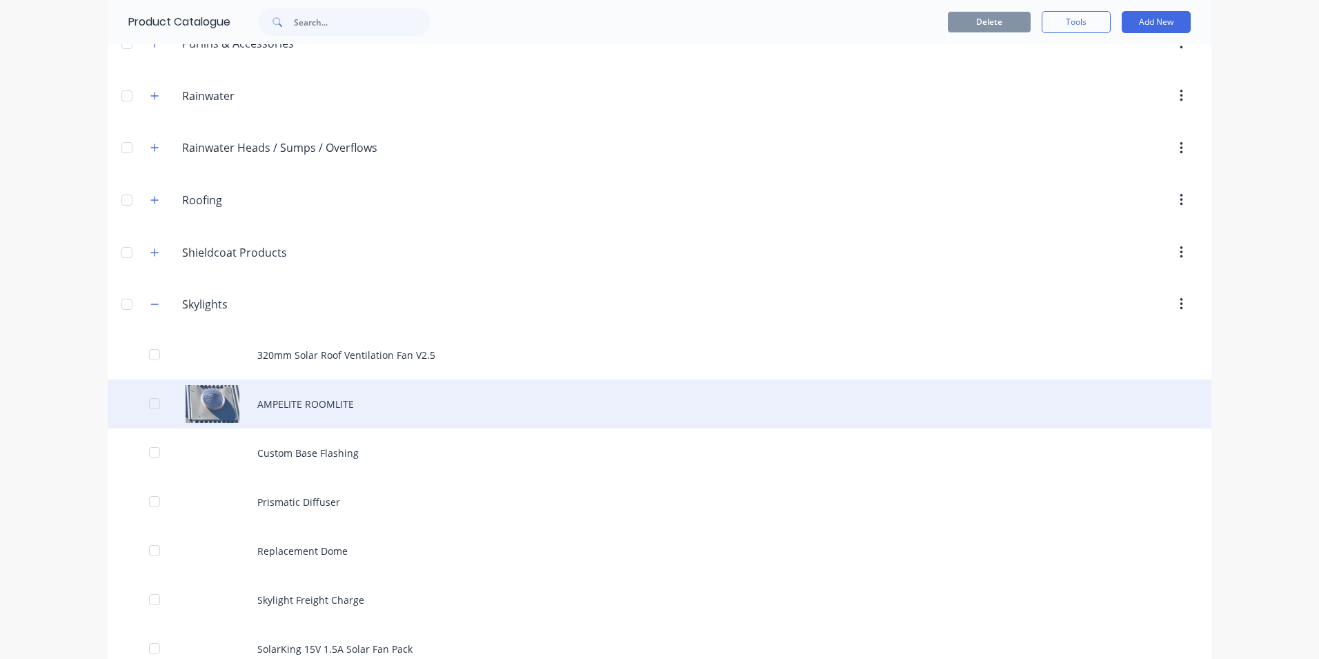
click at [290, 415] on div "AMPELITE ROOMLITE" at bounding box center [660, 403] width 1104 height 49
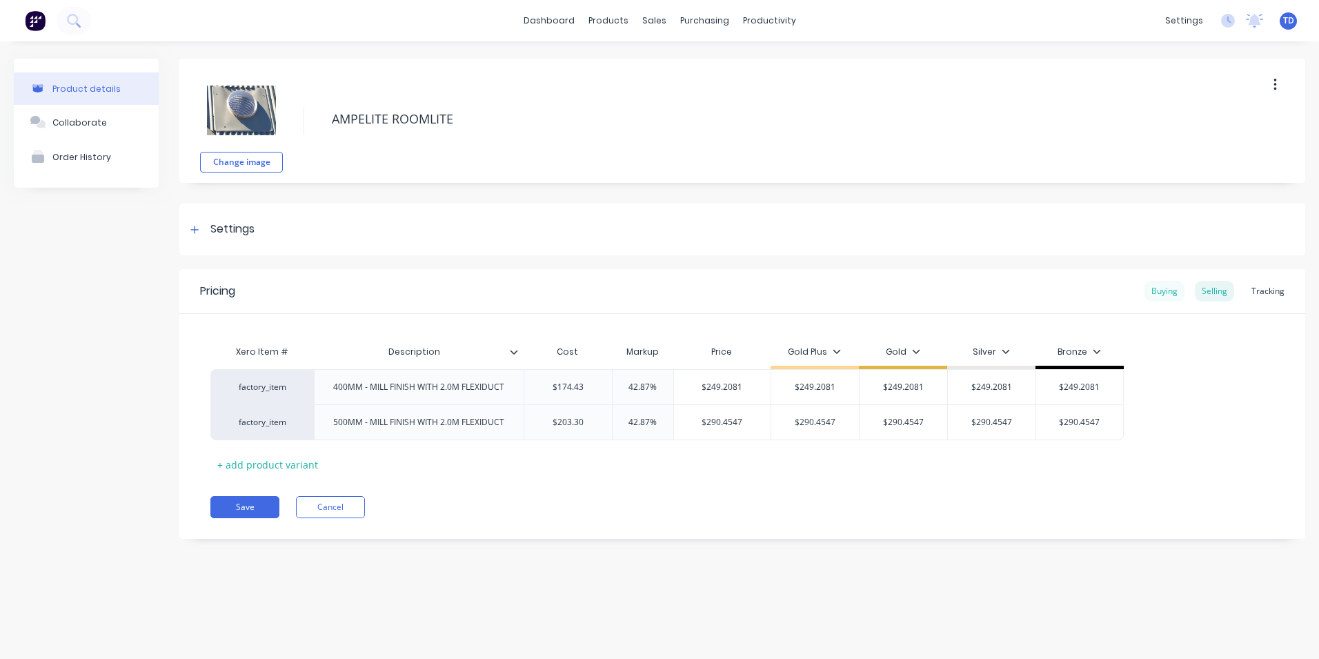
click at [1157, 292] on div "Buying" at bounding box center [1165, 291] width 40 height 21
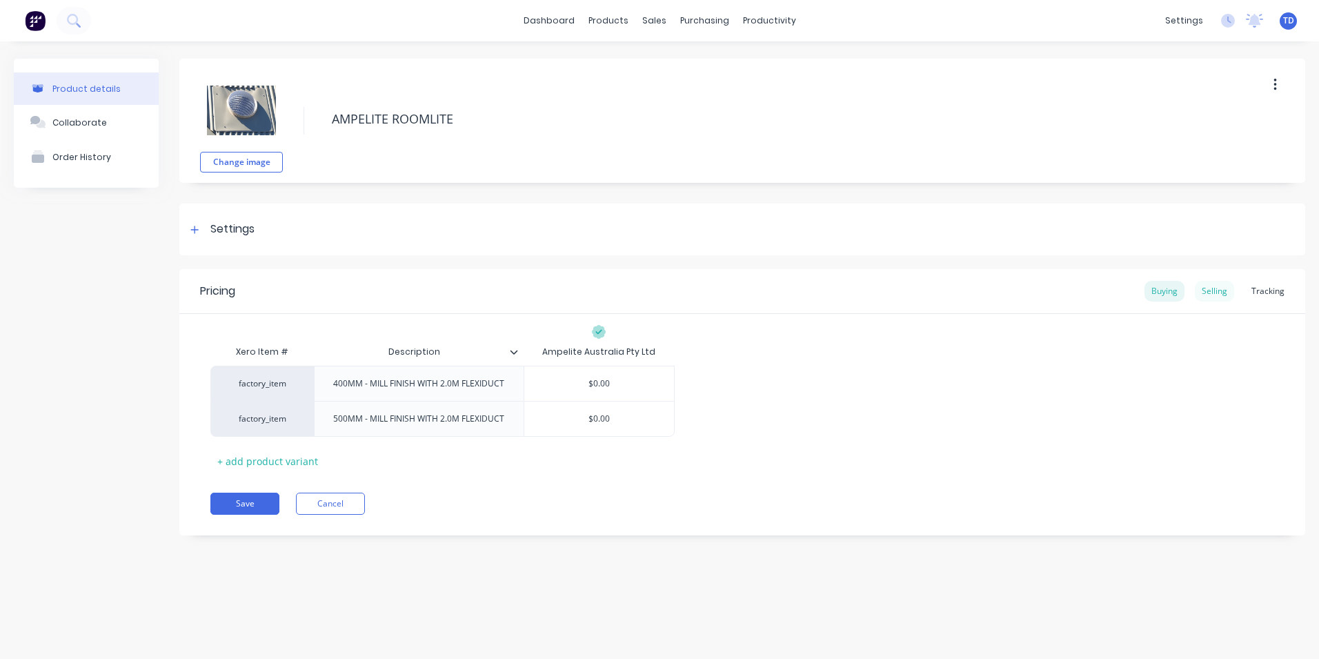
click at [1210, 288] on div "Selling" at bounding box center [1214, 291] width 39 height 21
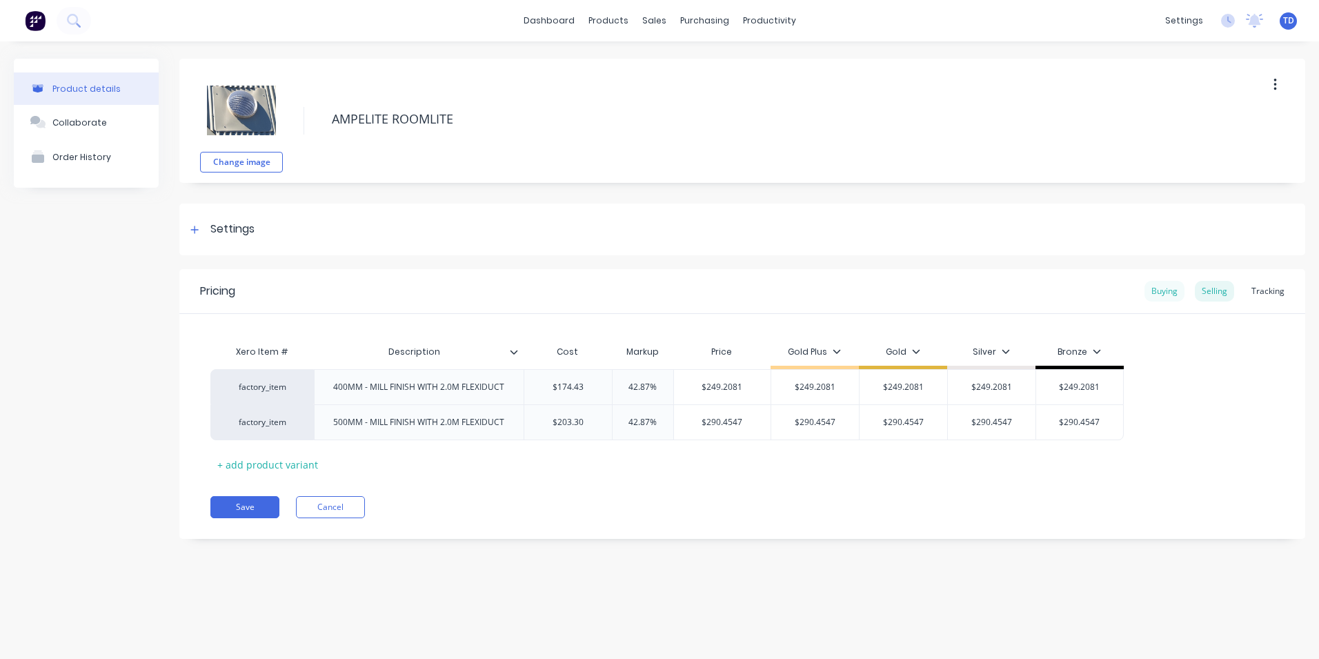
click at [1160, 290] on div "Buying" at bounding box center [1165, 291] width 40 height 21
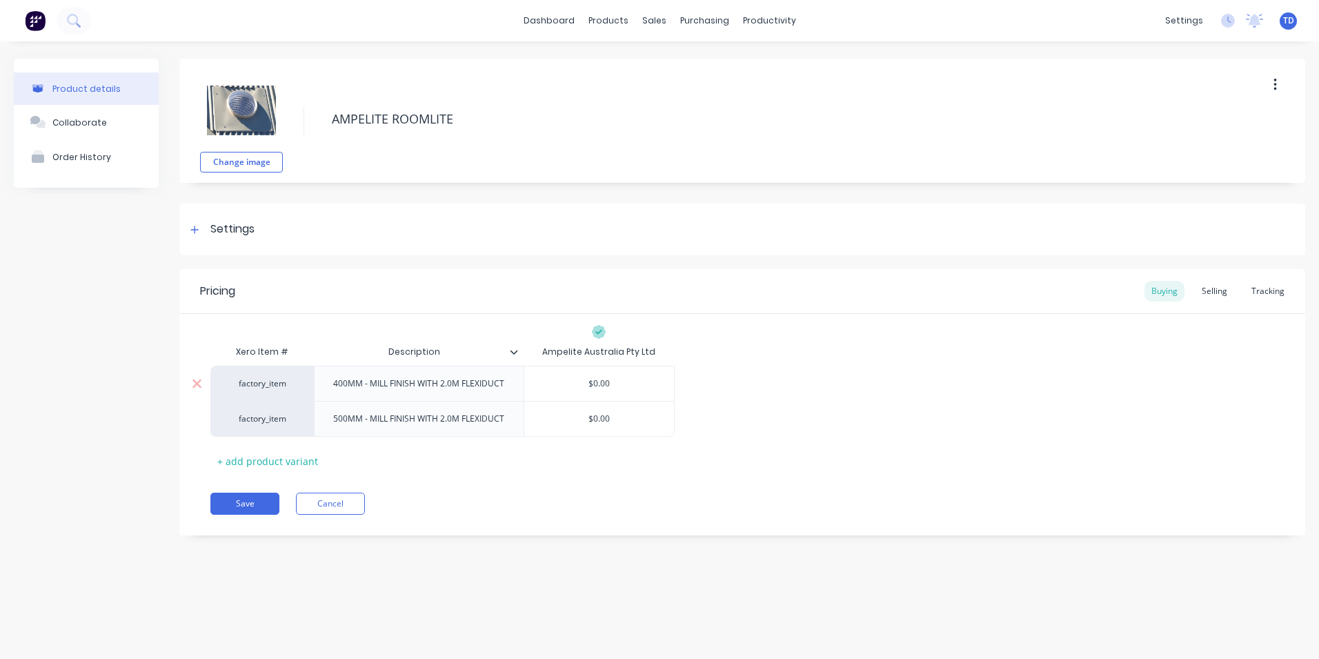
click at [636, 390] on div "$0.00" at bounding box center [599, 383] width 150 height 34
click at [1209, 294] on div "Selling" at bounding box center [1214, 291] width 39 height 21
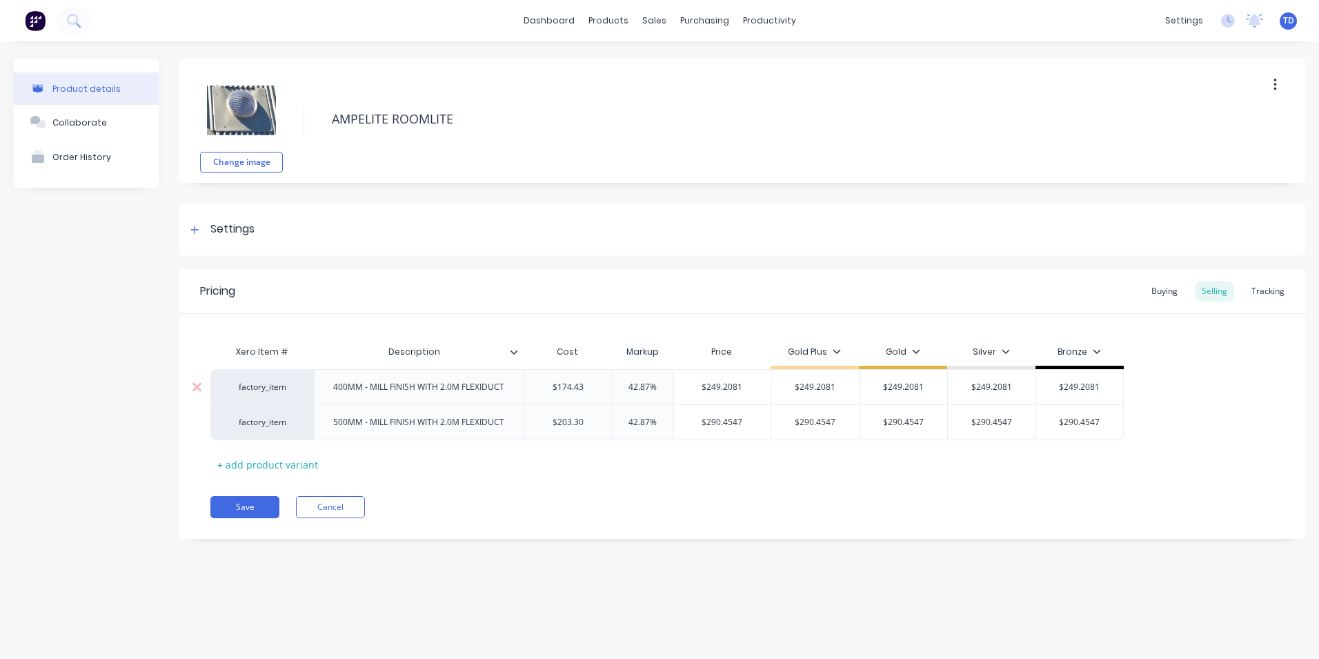
click at [584, 382] on input "$174.43" at bounding box center [568, 387] width 88 height 12
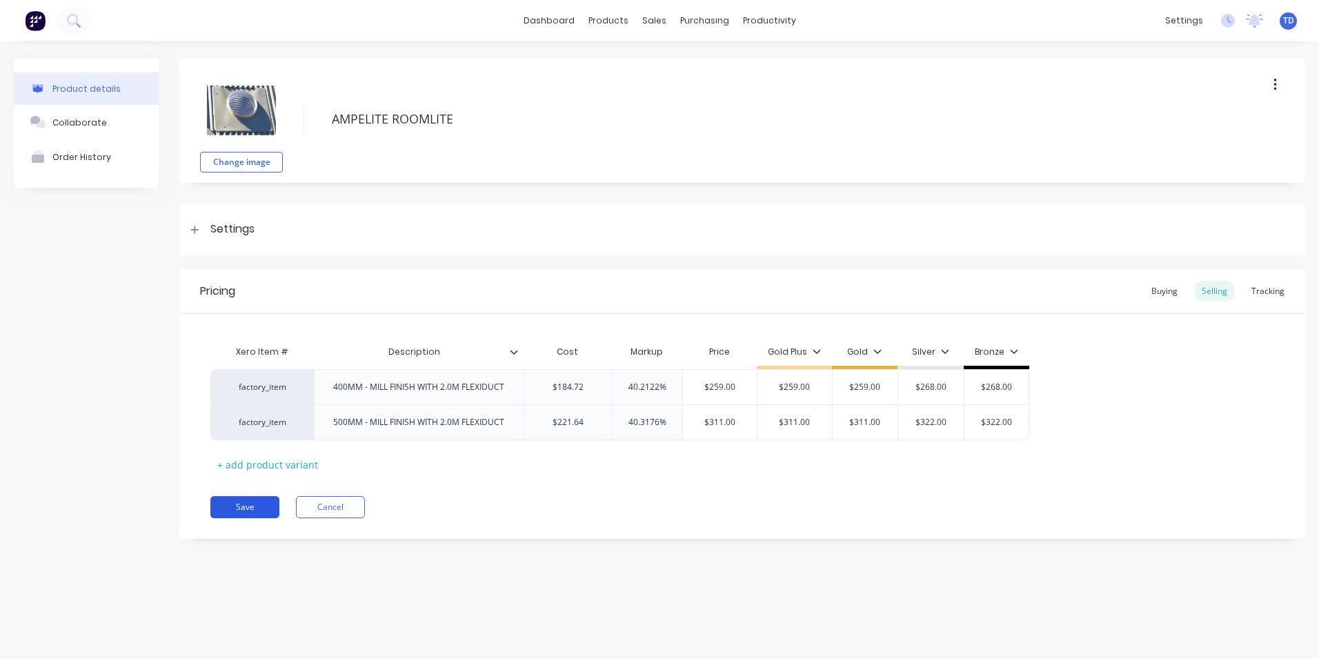
click at [240, 511] on button "Save" at bounding box center [244, 507] width 69 height 22
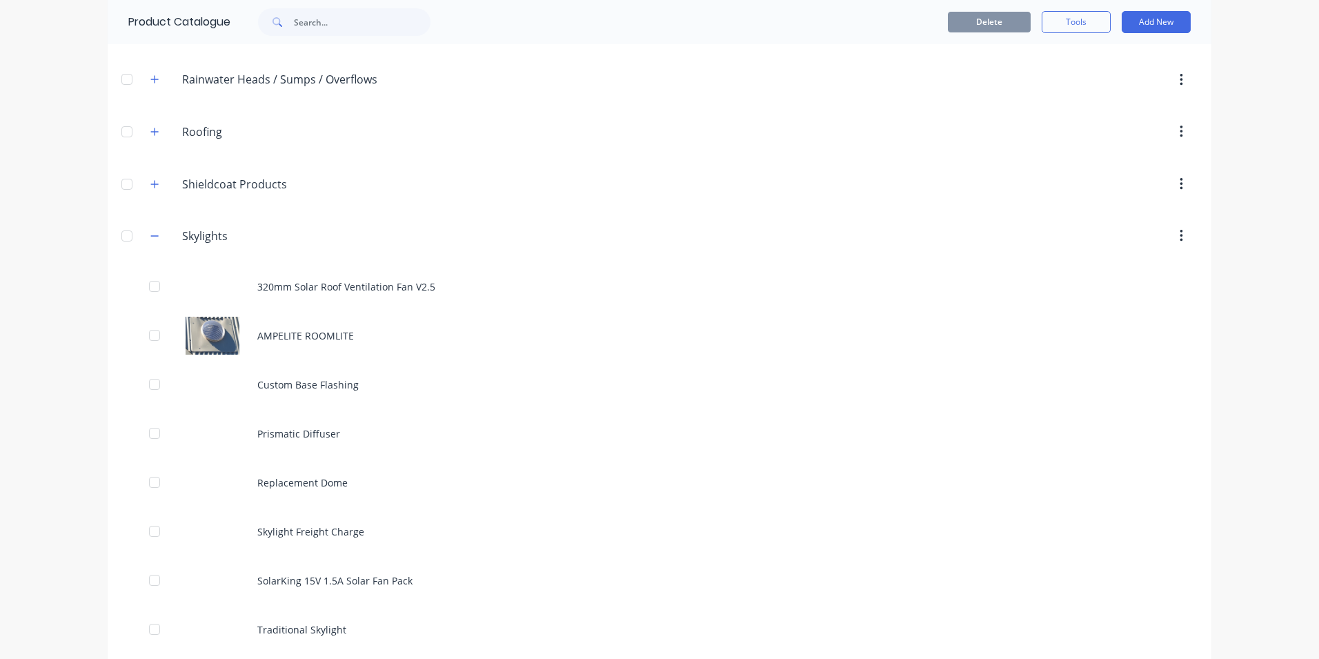
scroll to position [759, 0]
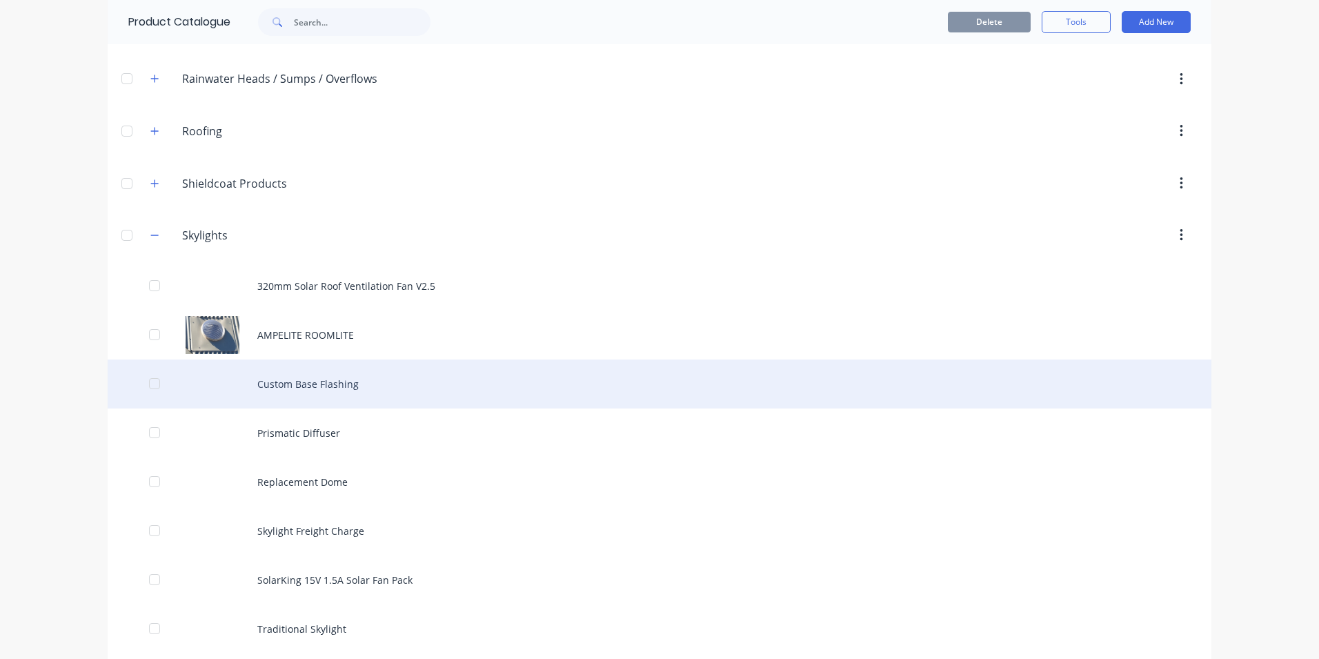
click at [317, 388] on div "Custom Base Flashing" at bounding box center [660, 383] width 1104 height 49
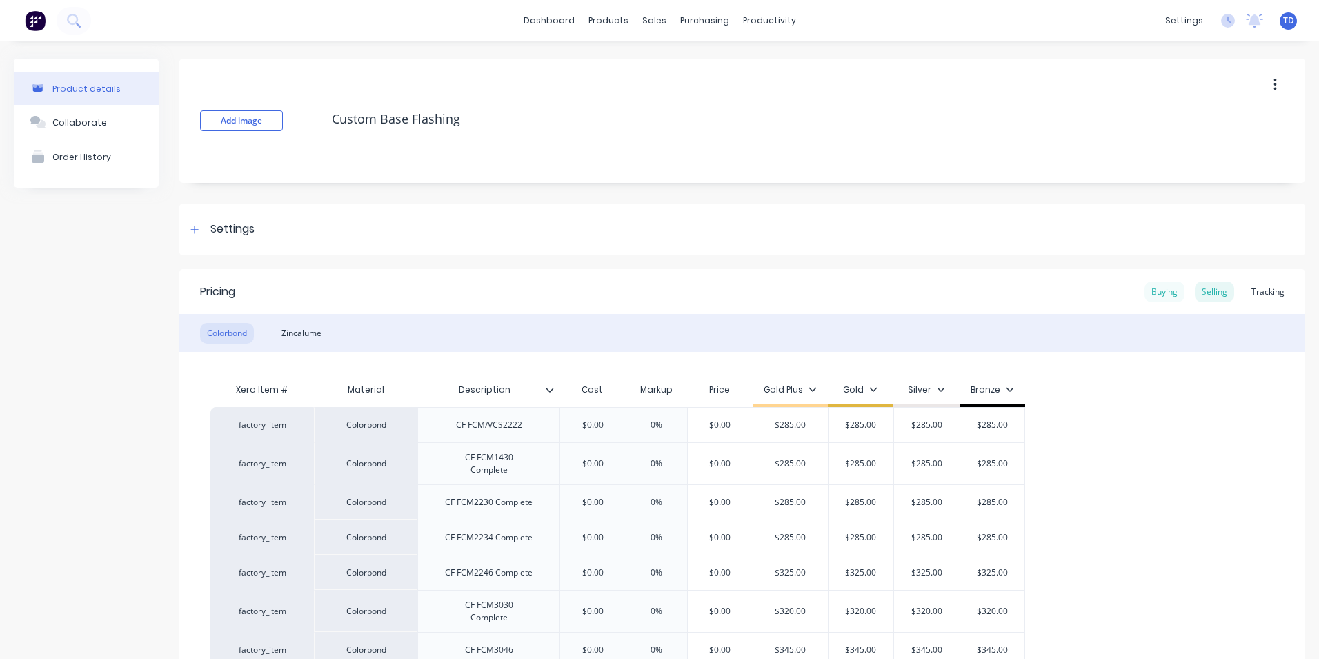
click at [1149, 289] on div "Buying" at bounding box center [1165, 291] width 40 height 21
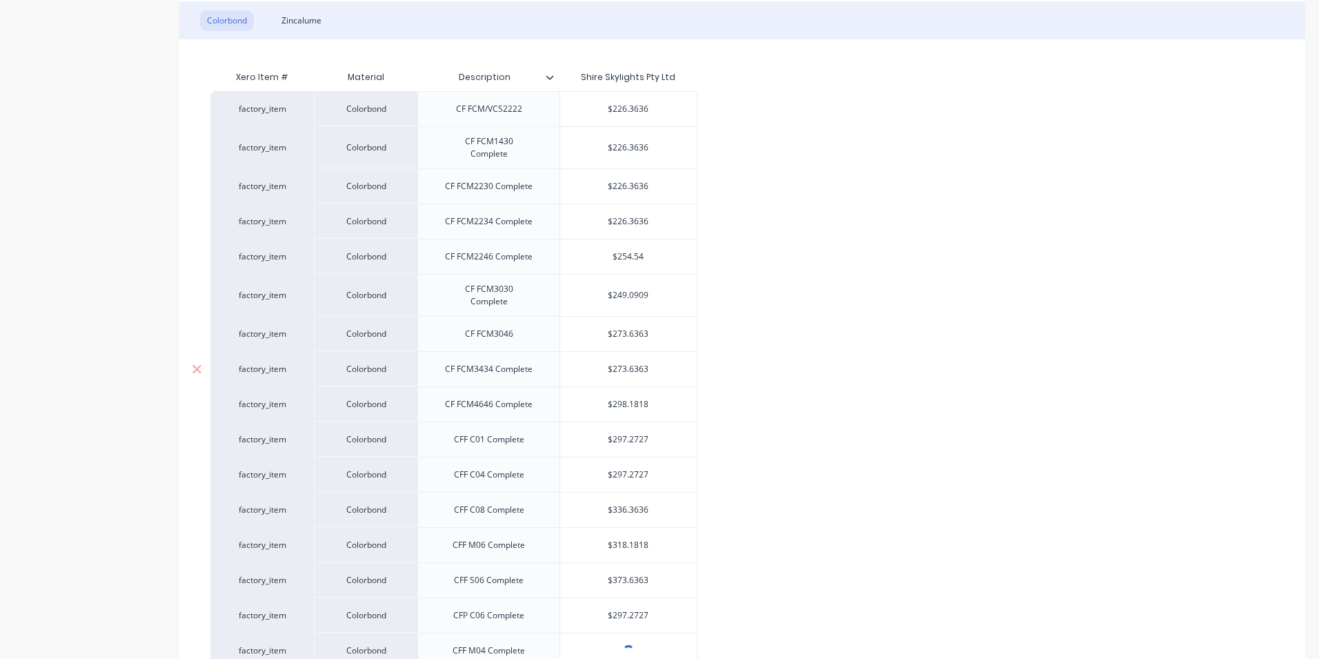
scroll to position [345, 0]
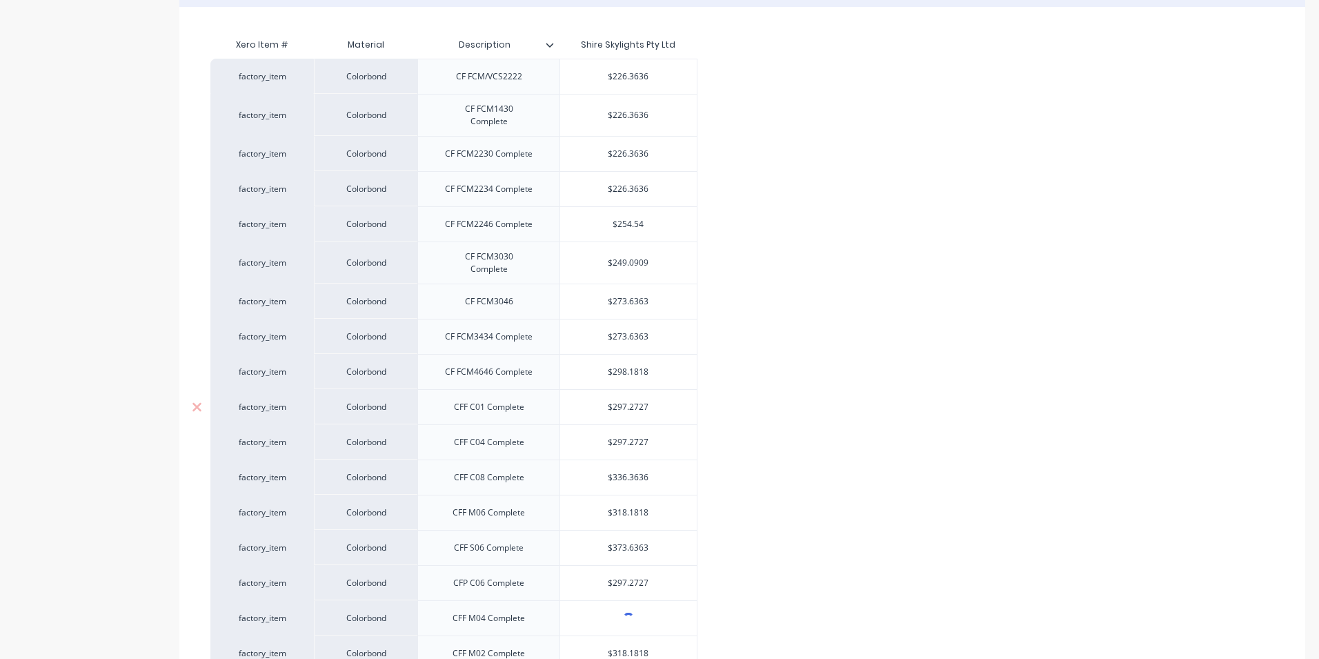
click at [662, 405] on input "$297.2727" at bounding box center [628, 407] width 137 height 12
click at [660, 514] on input "$318.1818" at bounding box center [628, 512] width 137 height 12
click at [751, 576] on div "factory_item Colorbond CF FCM/VCS2222 $226.3636 factory_item Colorbond CF FCM14…" at bounding box center [742, 383] width 1064 height 648
click at [657, 542] on input "$373.6363" at bounding box center [628, 548] width 137 height 12
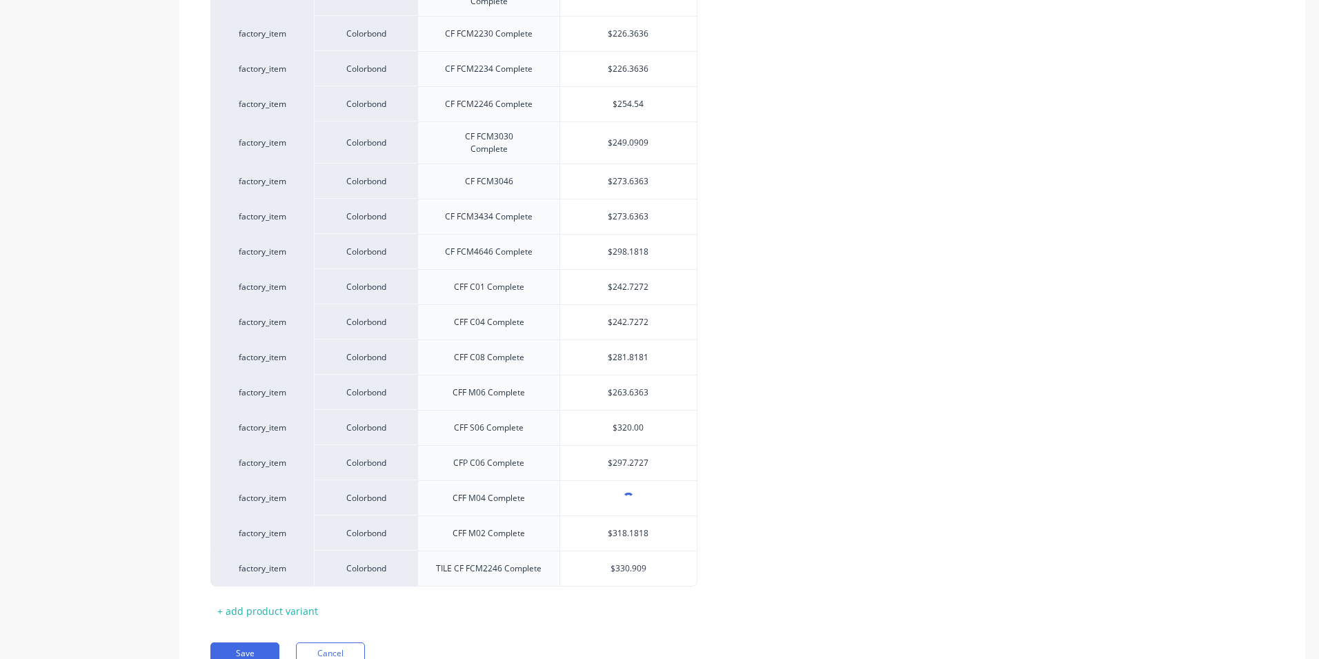
scroll to position [483, 0]
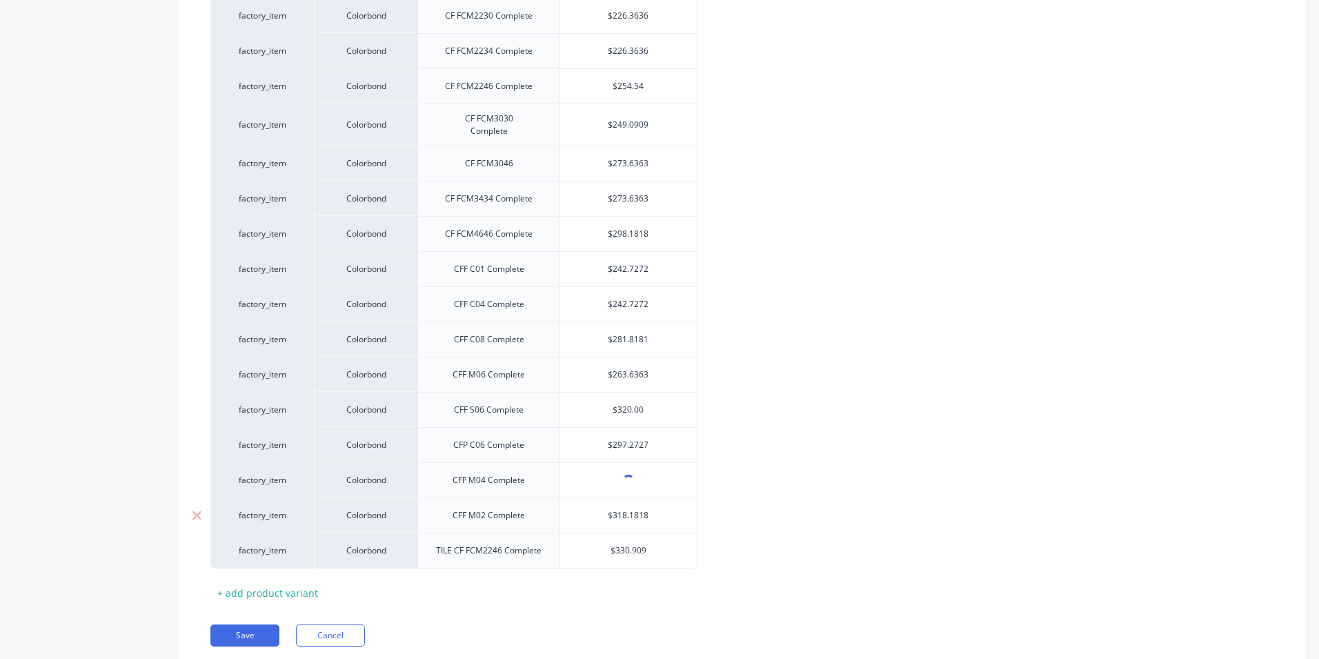
click at [666, 512] on input "$318.1818" at bounding box center [628, 515] width 137 height 12
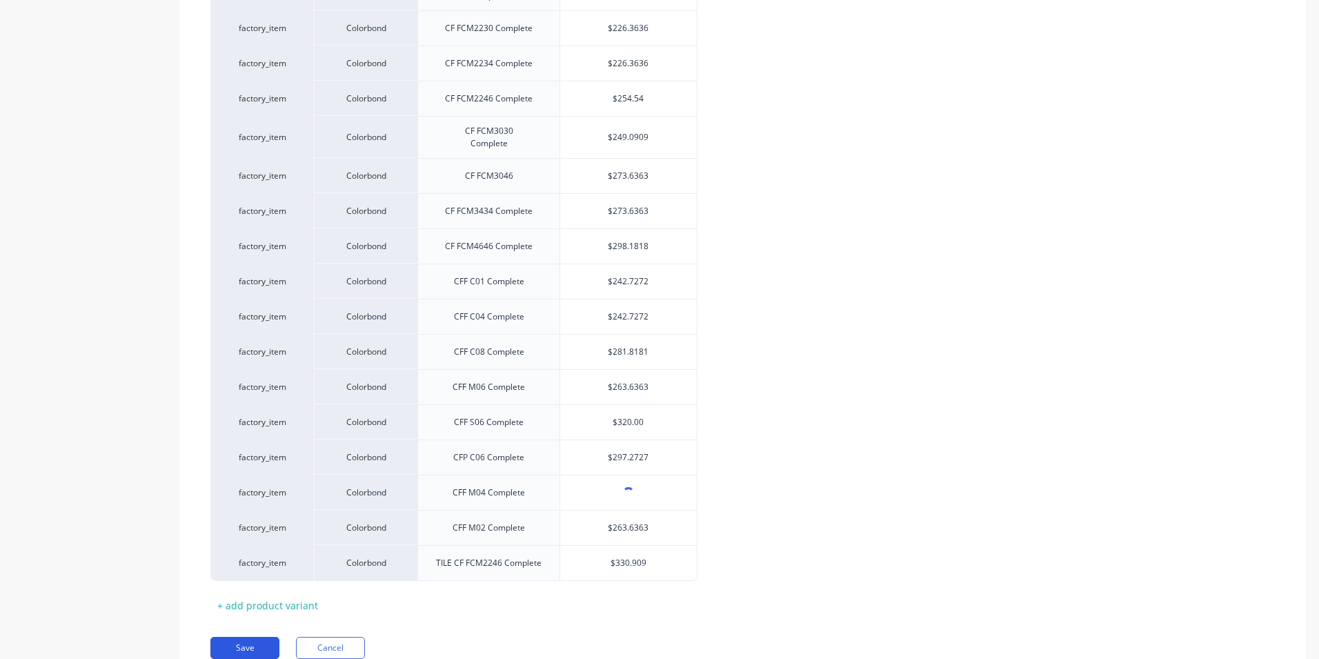
scroll to position [529, 0]
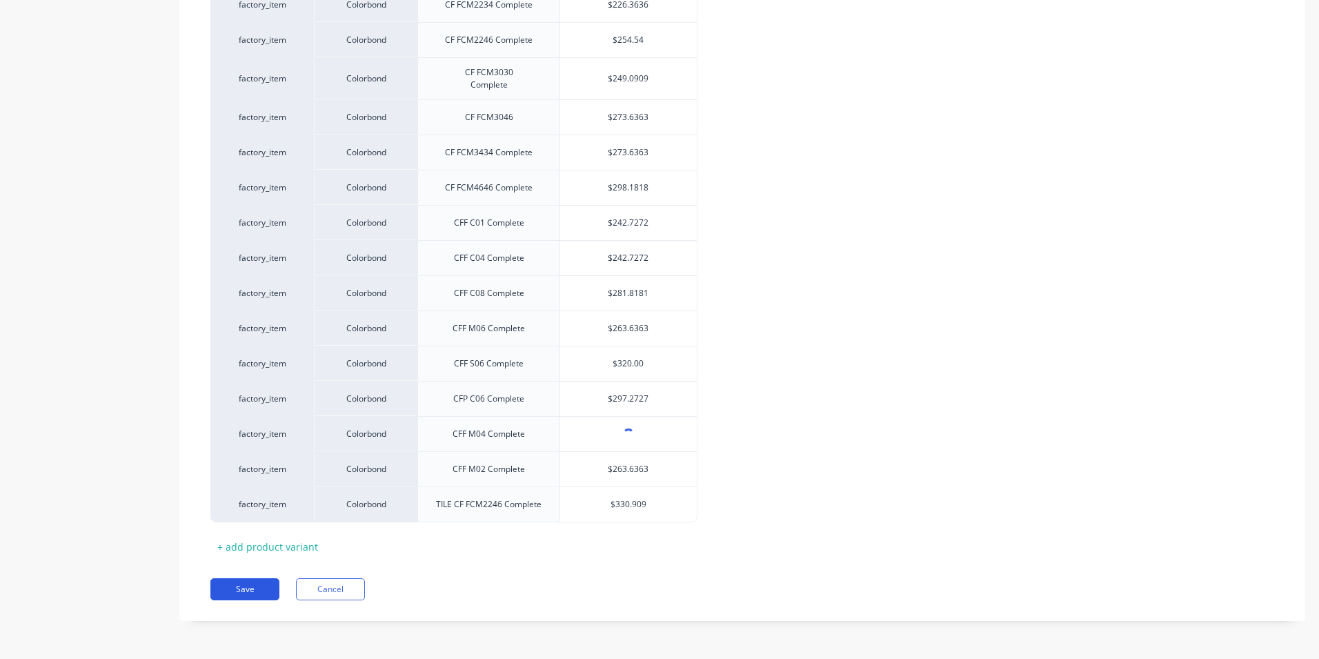
click at [242, 586] on button "Save" at bounding box center [244, 589] width 69 height 22
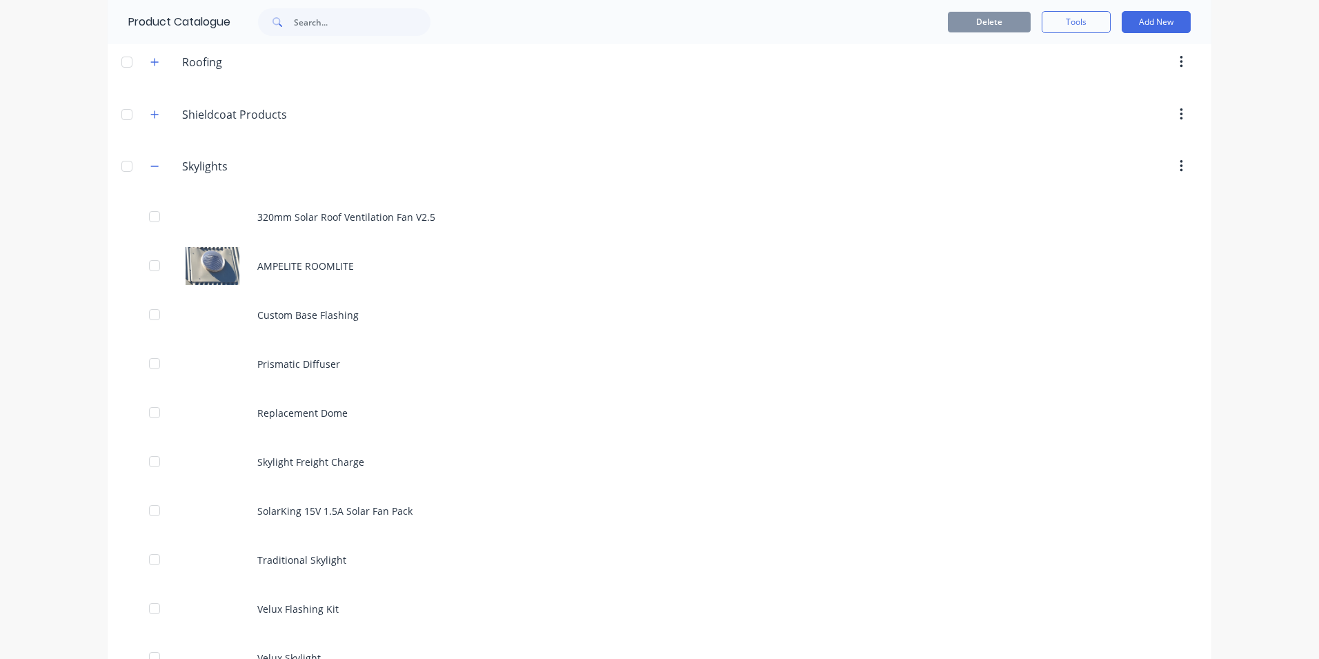
scroll to position [897, 0]
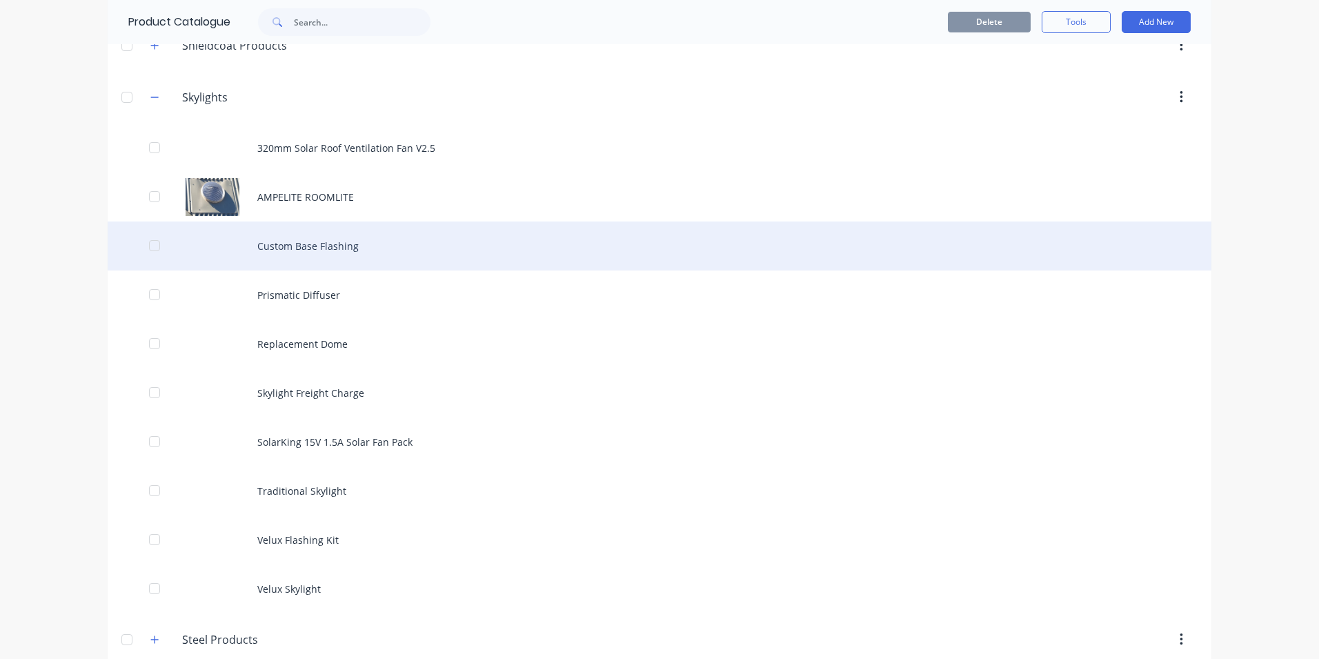
click at [324, 253] on div "Custom Base Flashing" at bounding box center [660, 245] width 1104 height 49
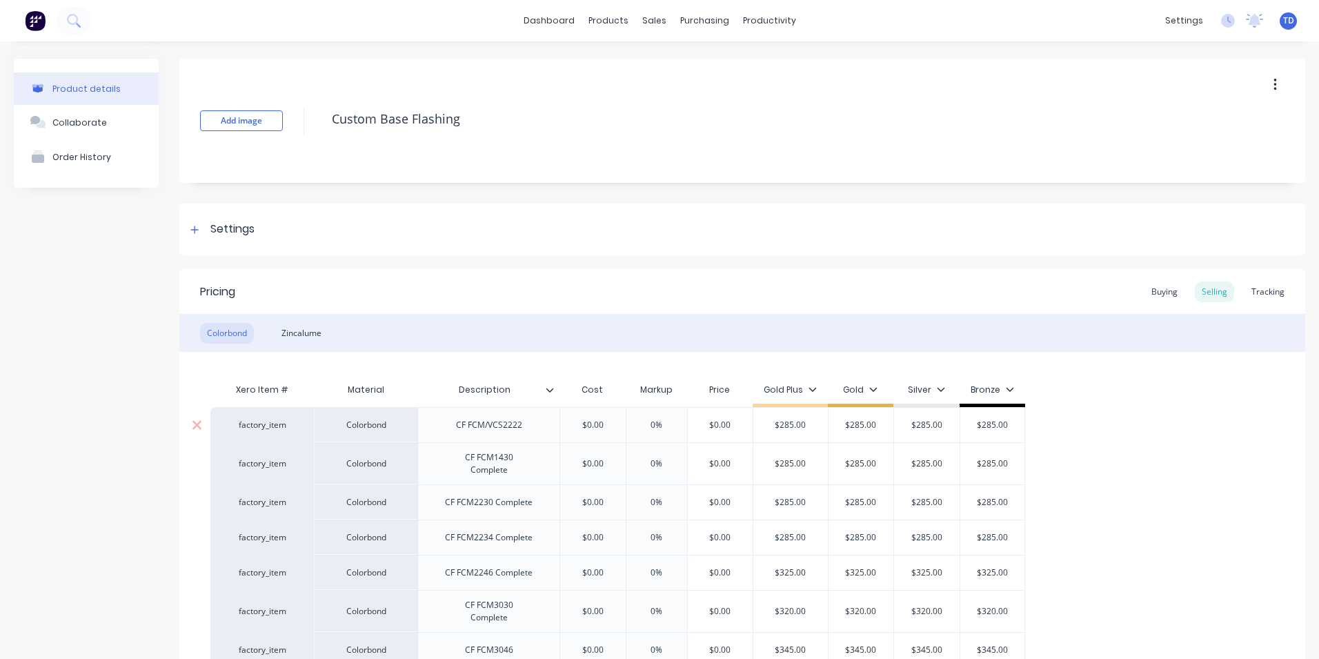
click at [618, 425] on input "$0.00" at bounding box center [592, 425] width 69 height 12
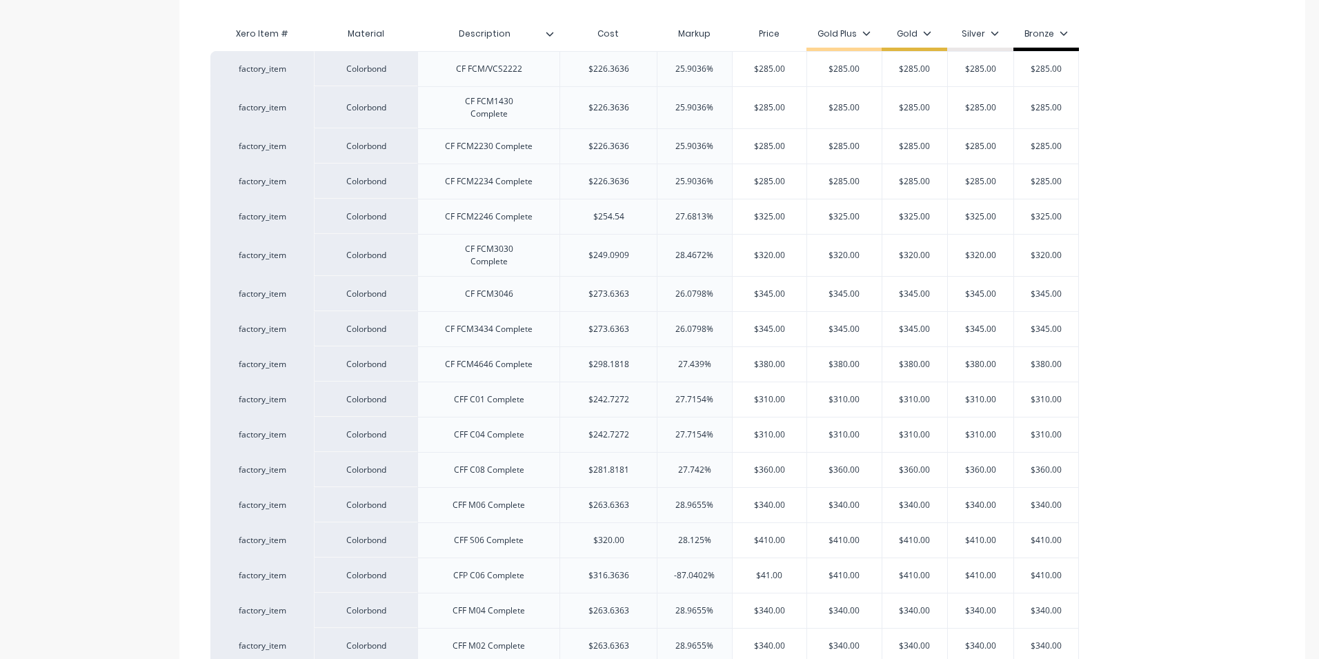
scroll to position [533, 0]
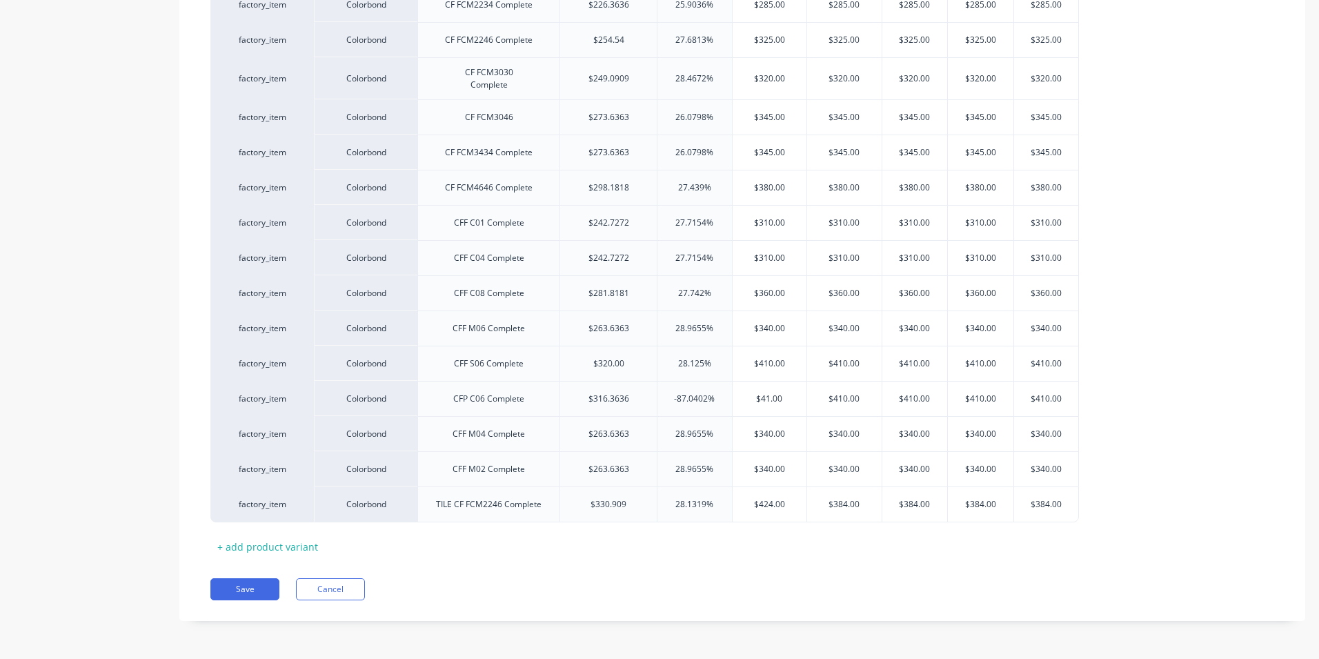
click at [897, 584] on div "Save Cancel" at bounding box center [757, 589] width 1095 height 22
click at [856, 510] on input "$384.00" at bounding box center [844, 504] width 75 height 12
click at [229, 586] on button "Save" at bounding box center [244, 589] width 69 height 22
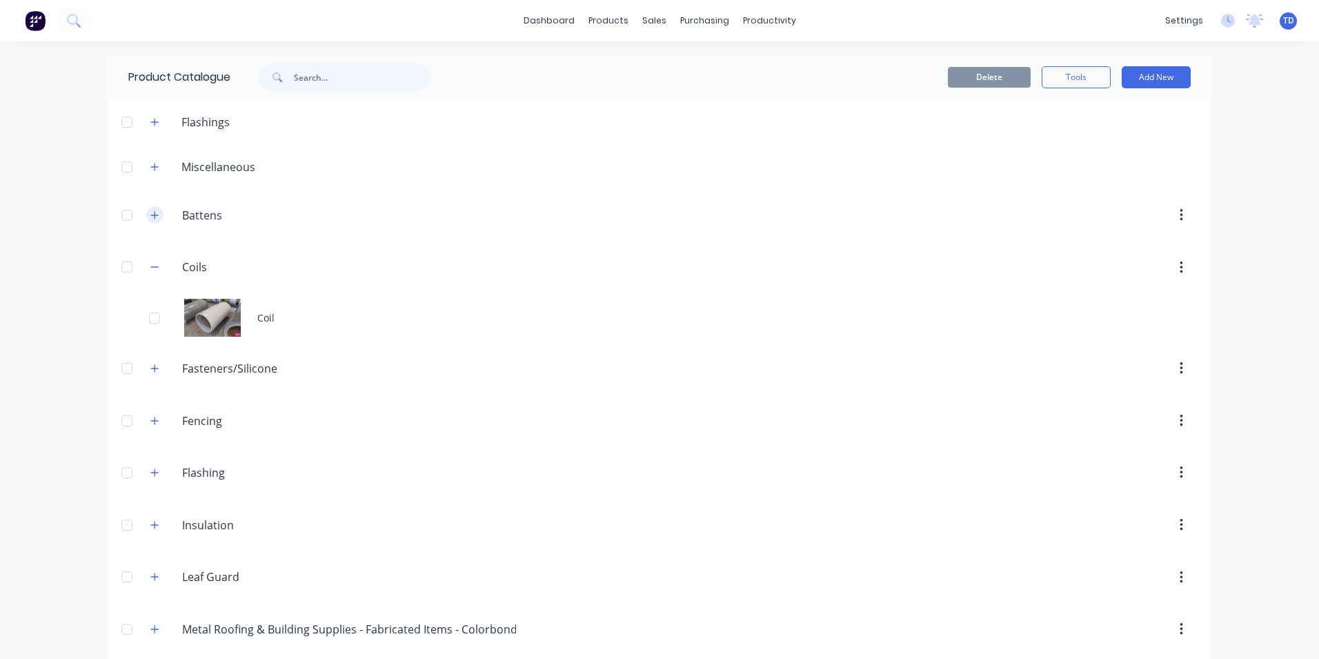
click at [150, 217] on icon "button" at bounding box center [154, 215] width 8 height 10
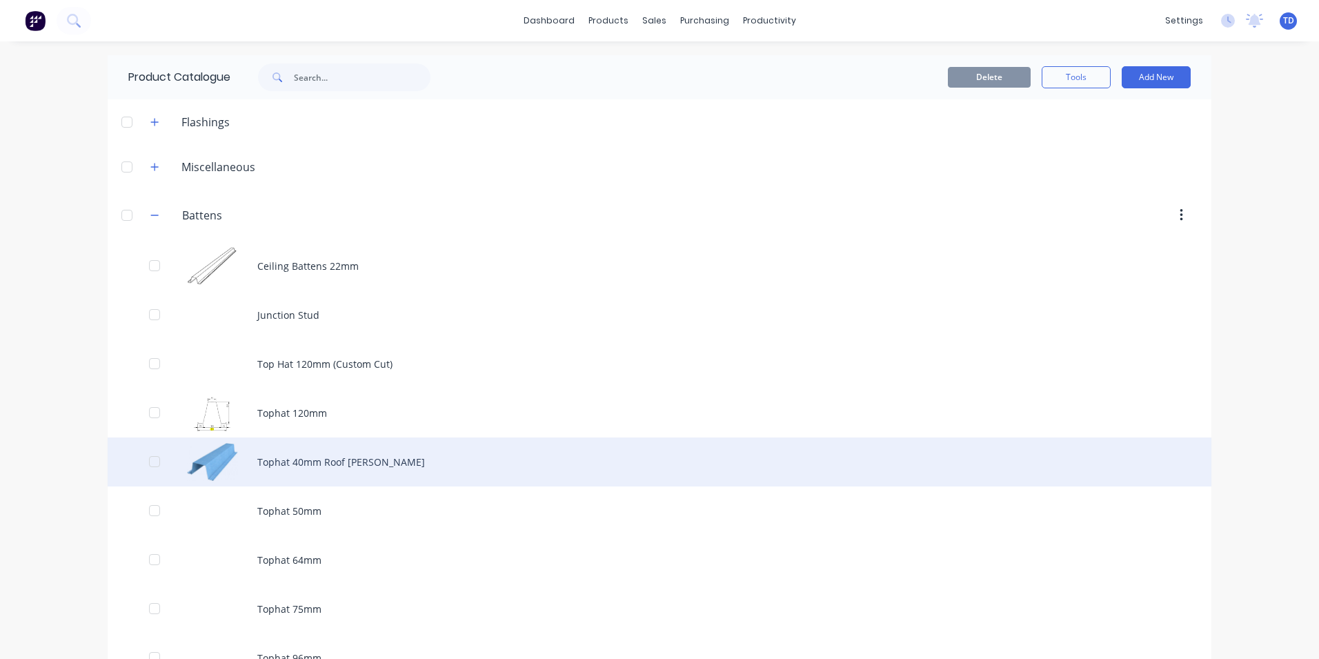
click at [289, 465] on div "Tophat 40mm Roof Batten" at bounding box center [660, 461] width 1104 height 49
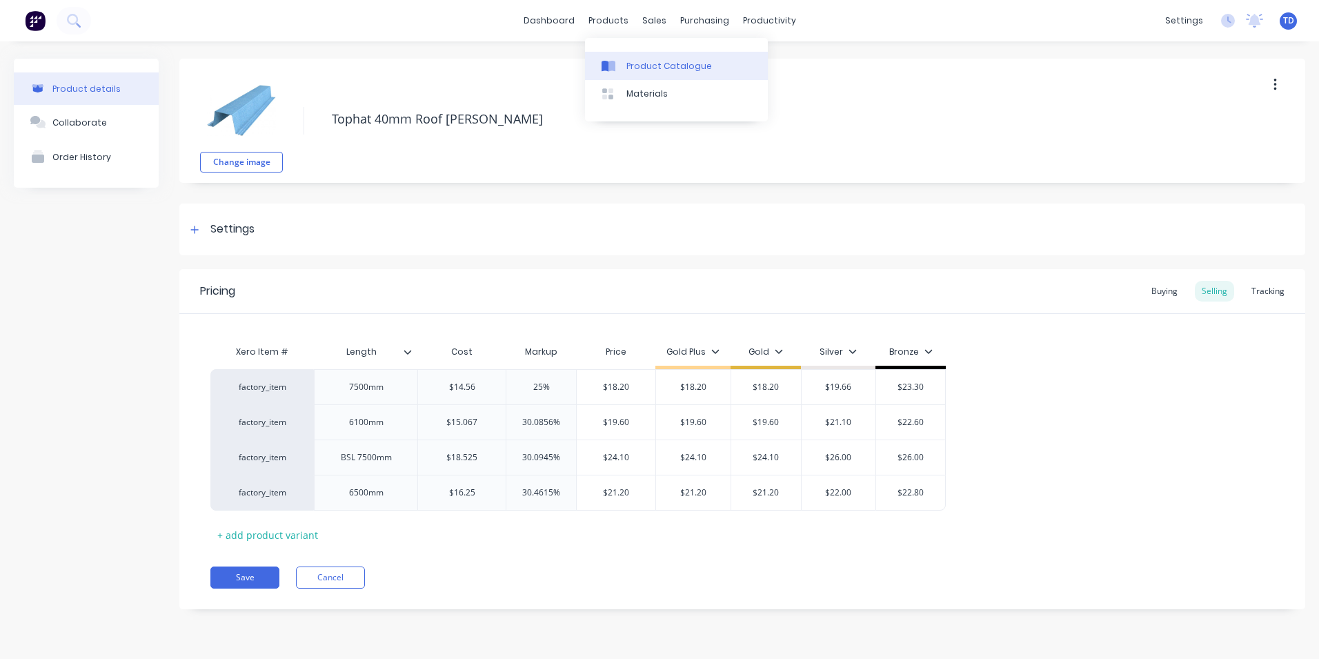
click at [635, 69] on div "Product Catalogue" at bounding box center [669, 66] width 86 height 12
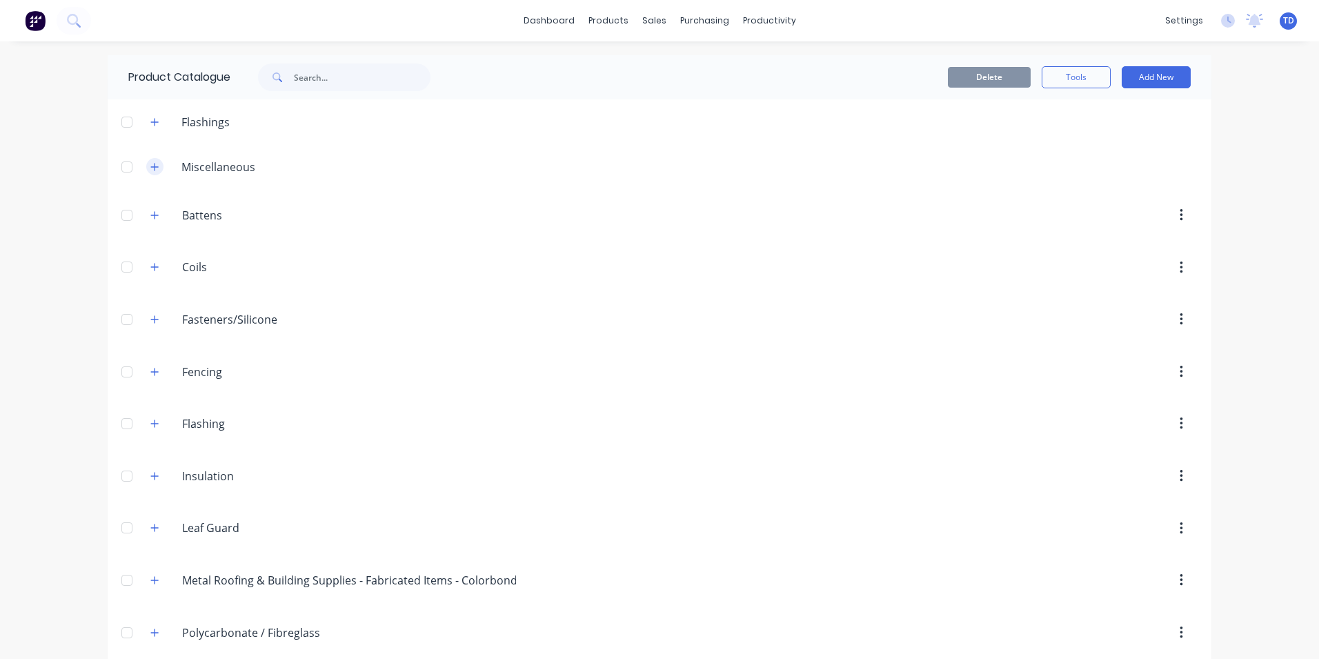
click at [153, 162] on icon "button" at bounding box center [154, 167] width 8 height 10
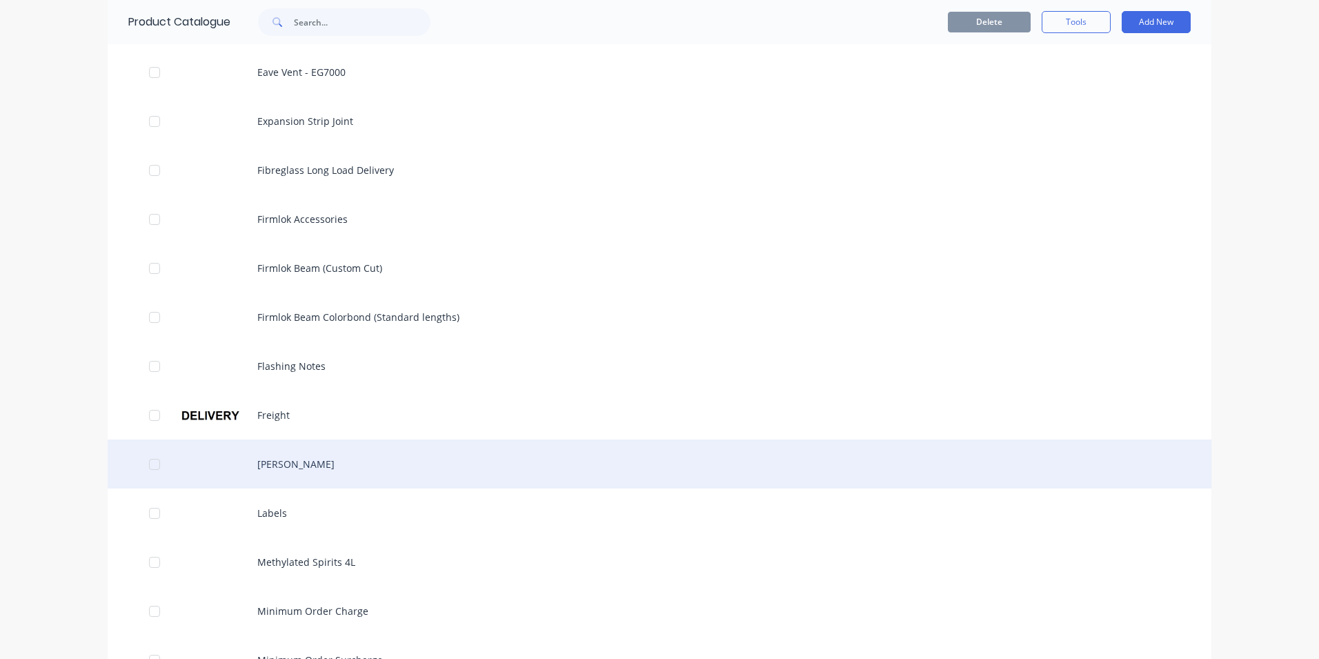
scroll to position [966, 0]
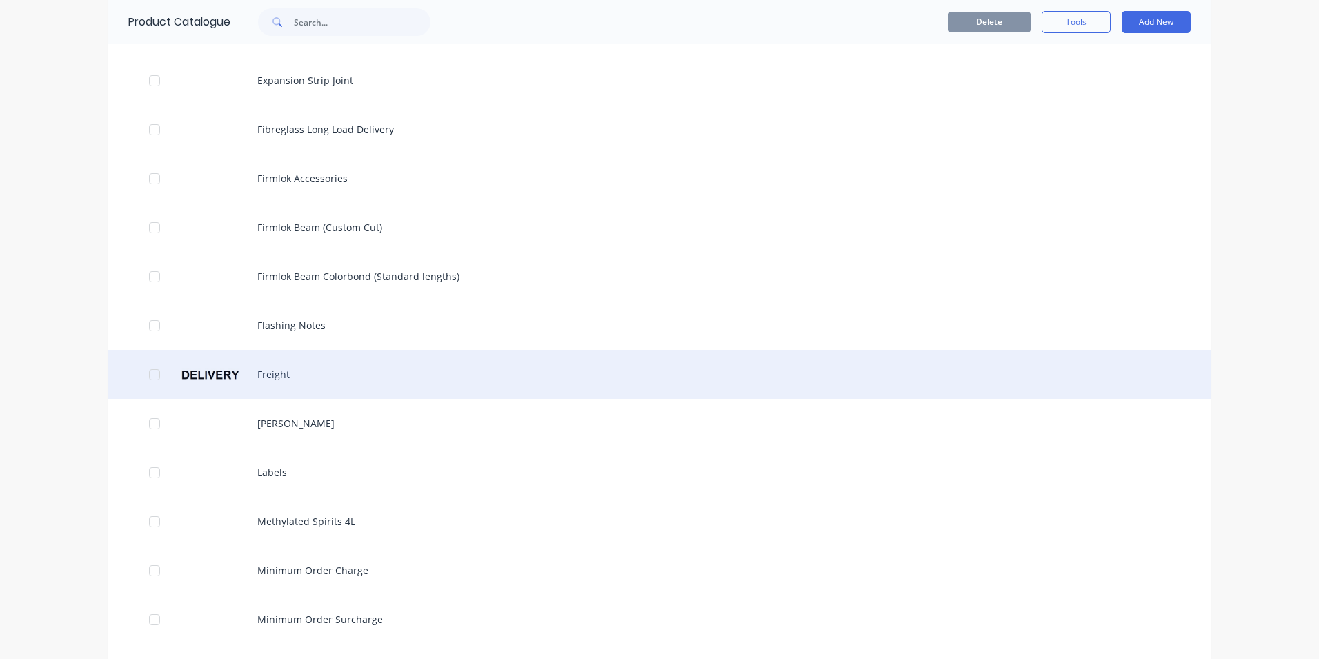
click at [285, 371] on div "Freight" at bounding box center [660, 374] width 1104 height 49
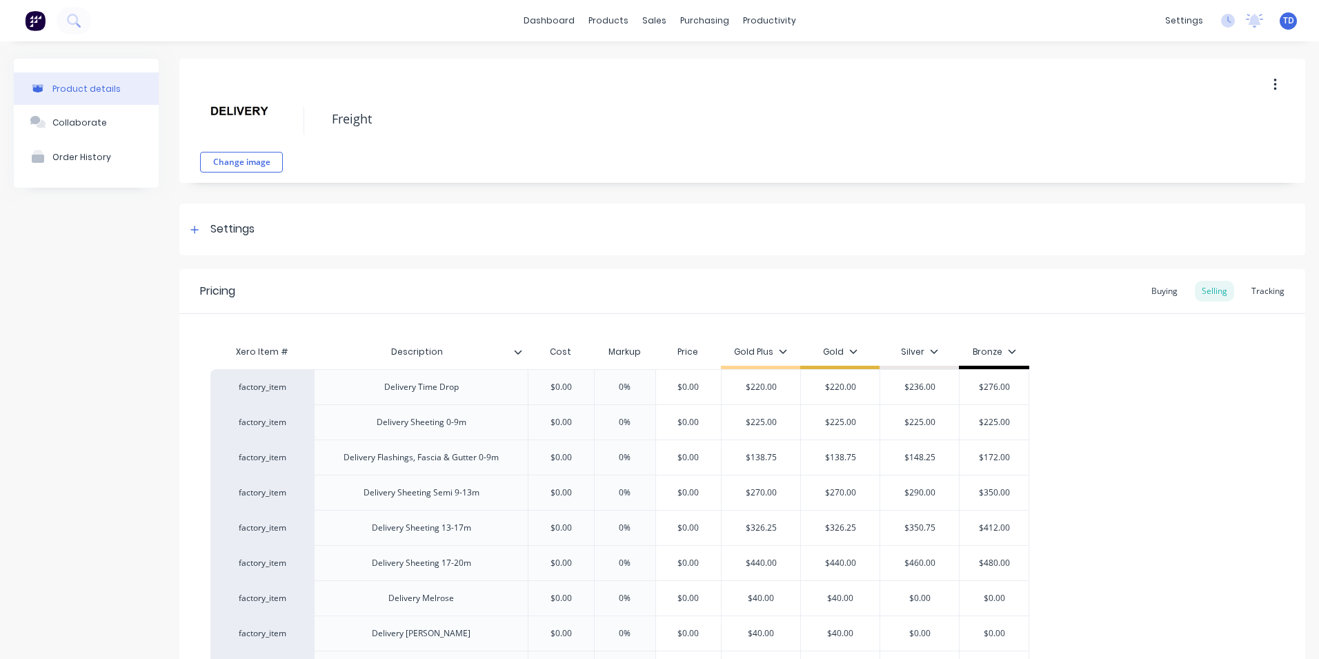
type textarea "x"
type input "$0.00"
click at [574, 388] on input "$0.00" at bounding box center [560, 387] width 69 height 12
type textarea "x"
type input "18"
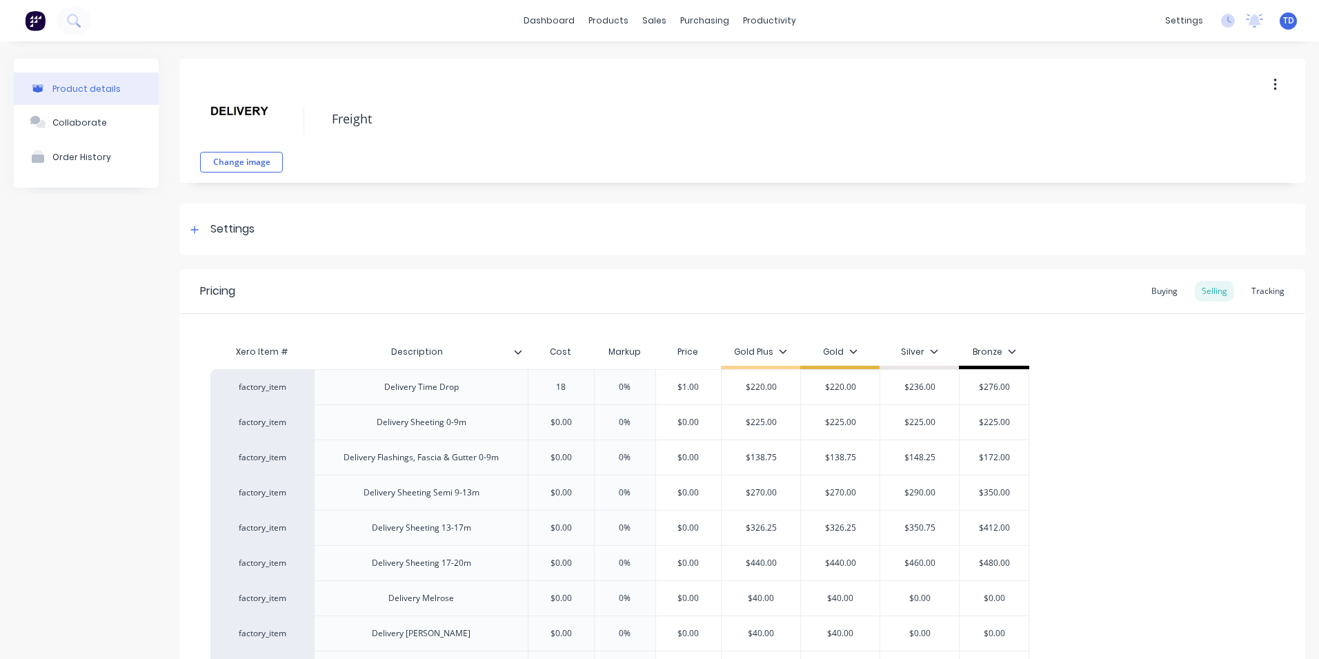
type textarea "x"
type input "180"
type textarea "x"
type input "180"
type input "0%"
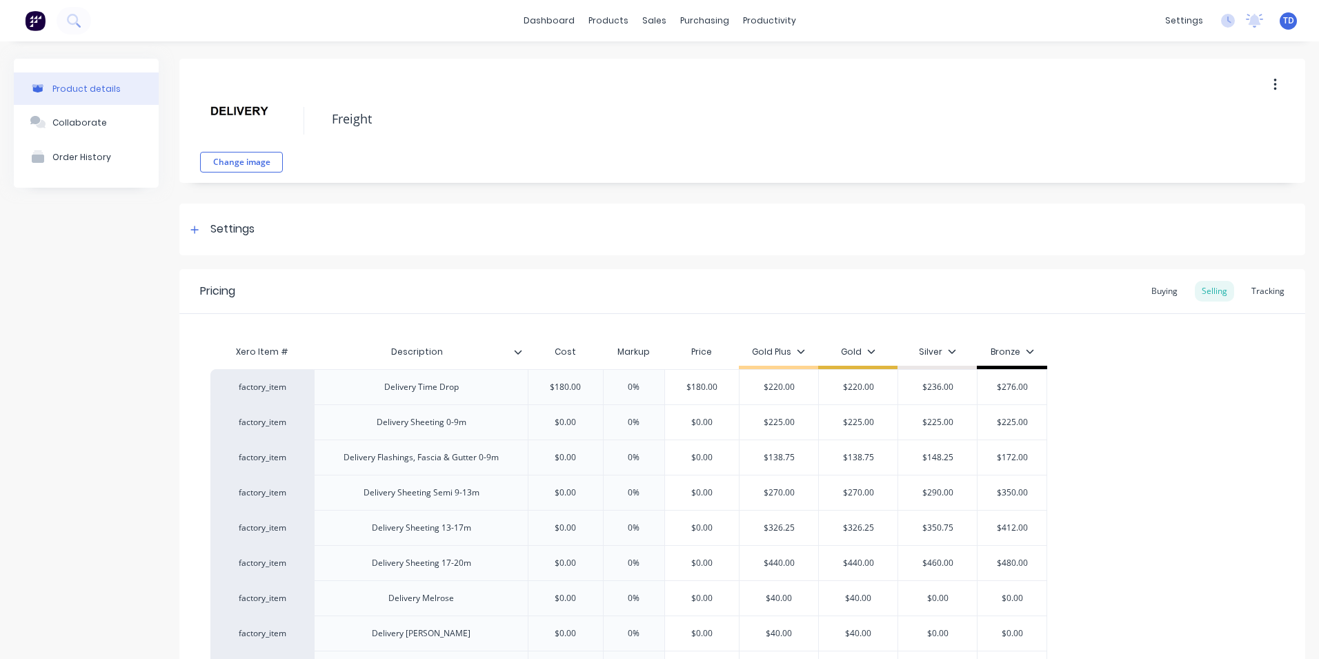
type input "$180.00"
type input "$220.00"
type input "2"
type textarea "x"
type input "22"
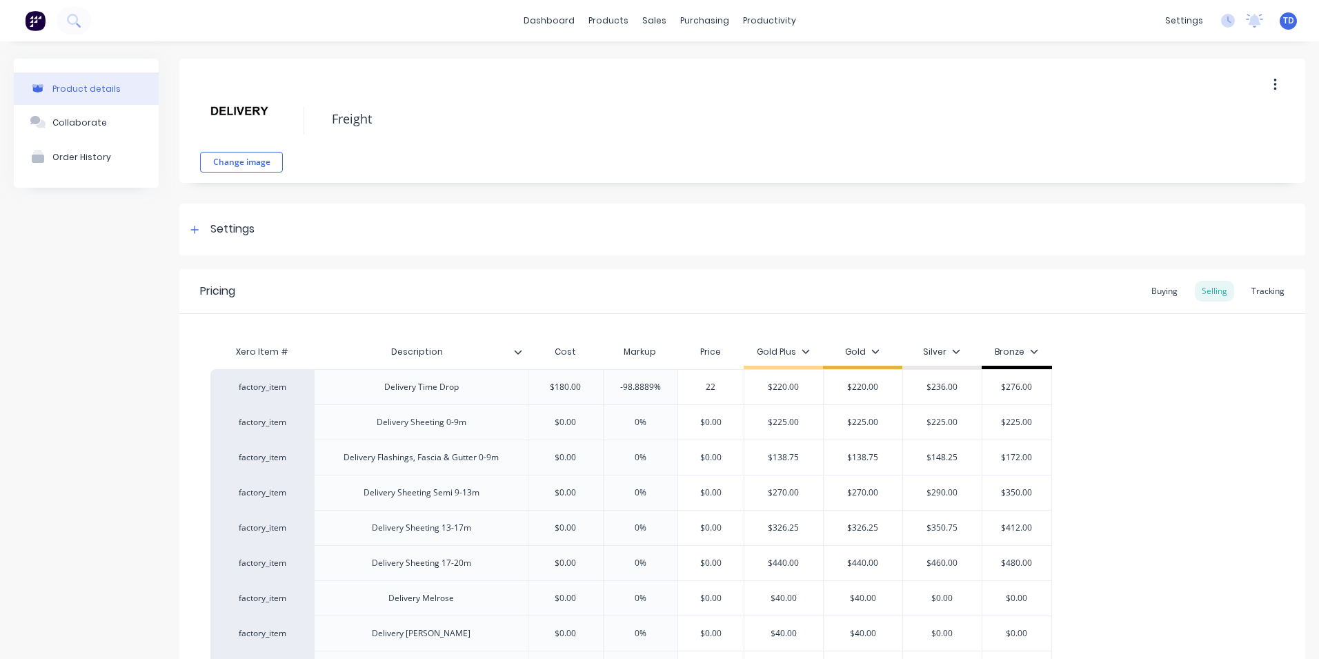
type textarea "x"
type input "220"
type textarea "x"
type input "220"
type input "$220.00"
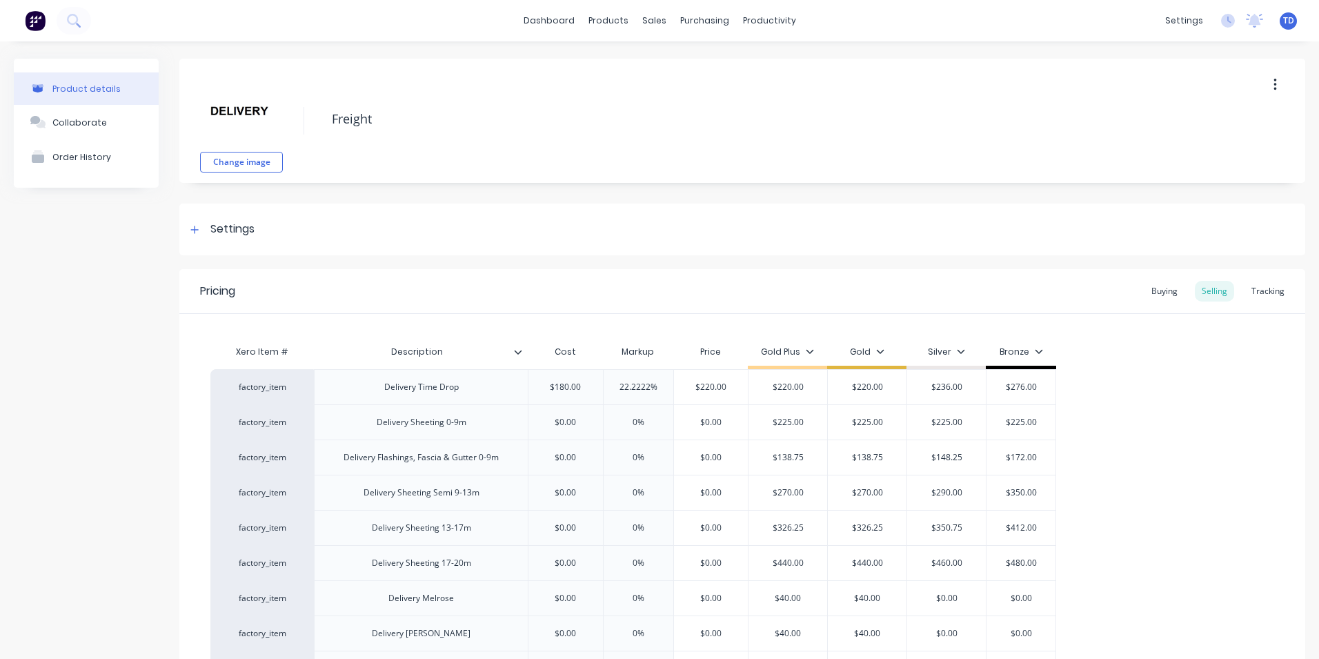
type input "$236.00"
type input "$276.00"
type textarea "x"
type input "$0.00"
type textarea "x"
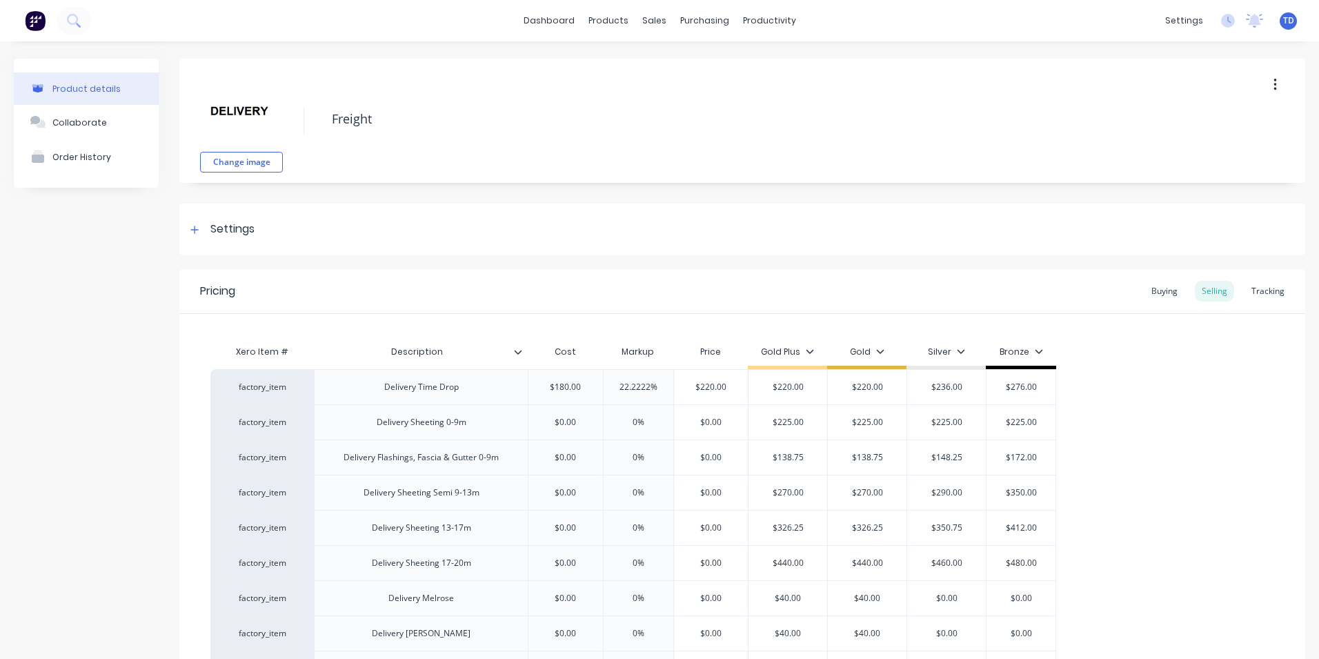
type input "1"
type textarea "x"
type input "14"
type textarea "x"
type input "140"
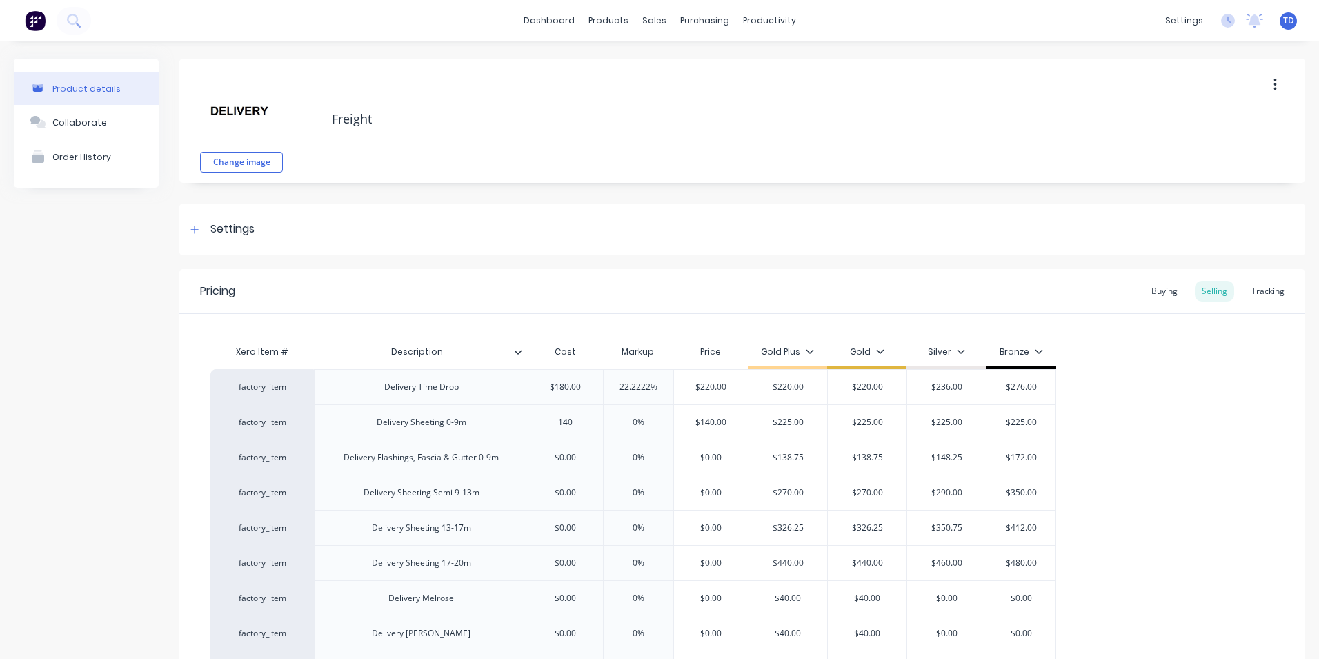
type input "0%"
type input "$140.00"
type input "$225.00"
type textarea "x"
type input "2"
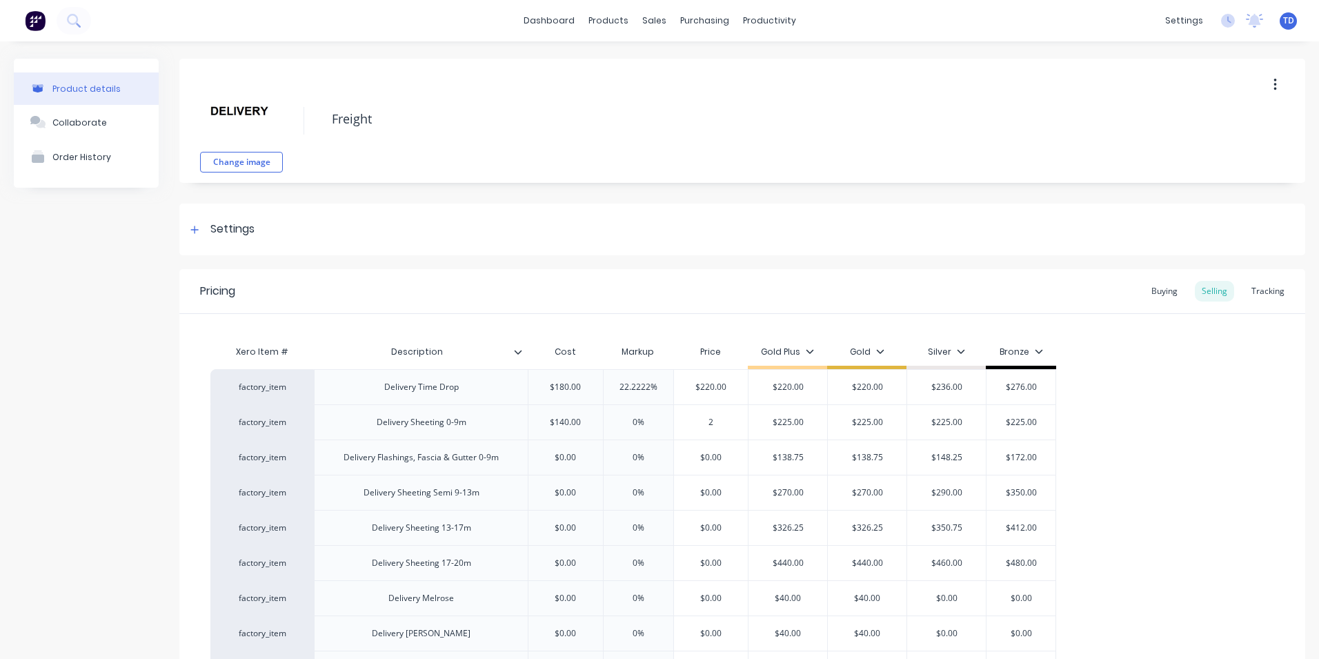
type textarea "x"
type input "22"
type textarea "x"
type input "225"
type input "$225.00"
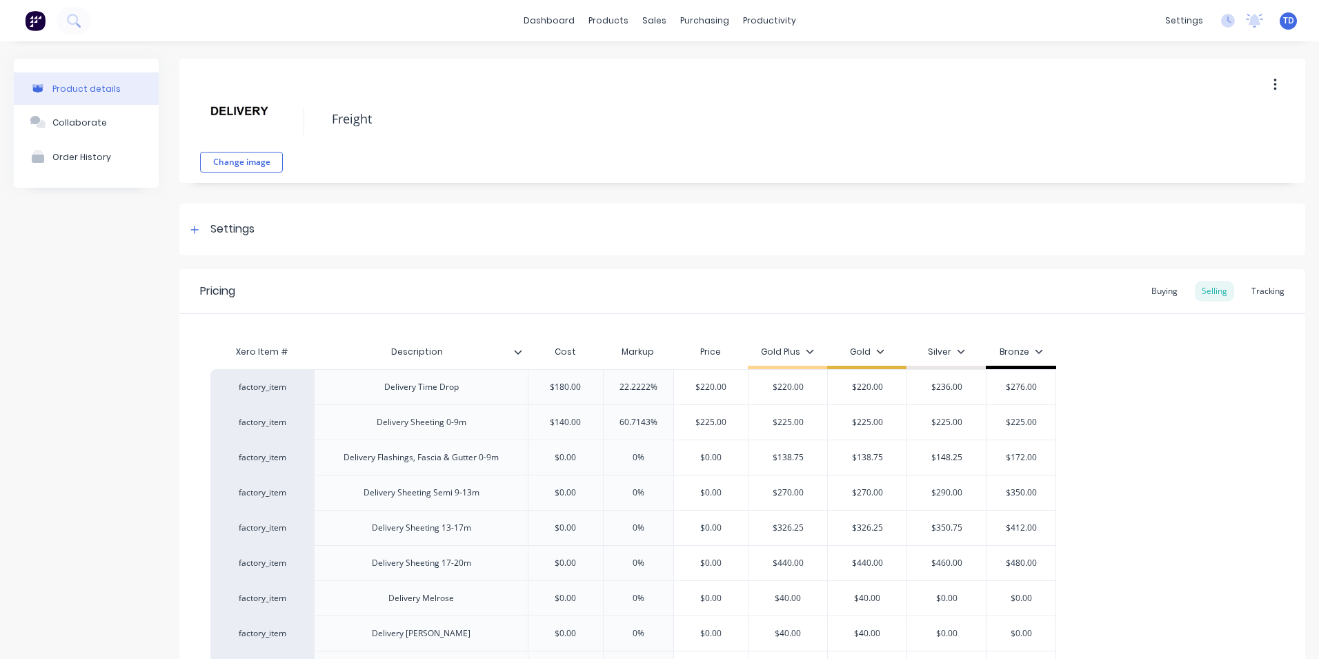
type input "$225.00"
type textarea "x"
type input "$0.00"
type input "0%"
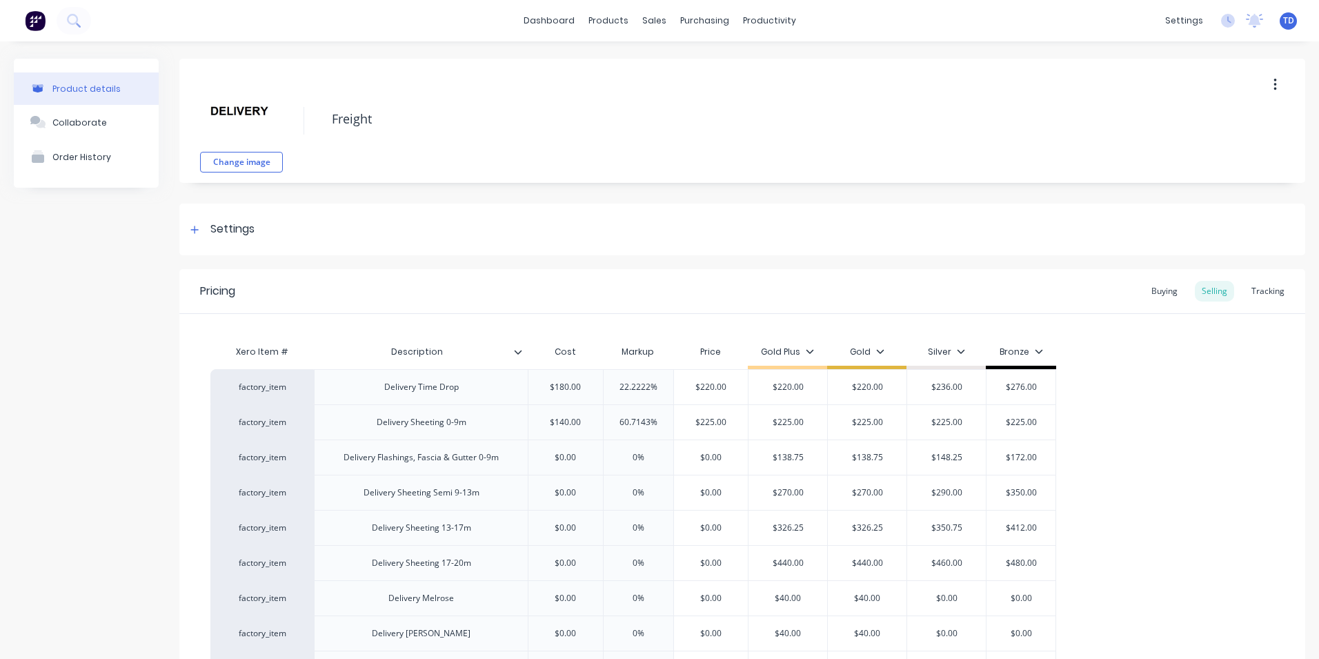
type input "$0.00"
type input "1"
type textarea "x"
type input "12"
type textarea "x"
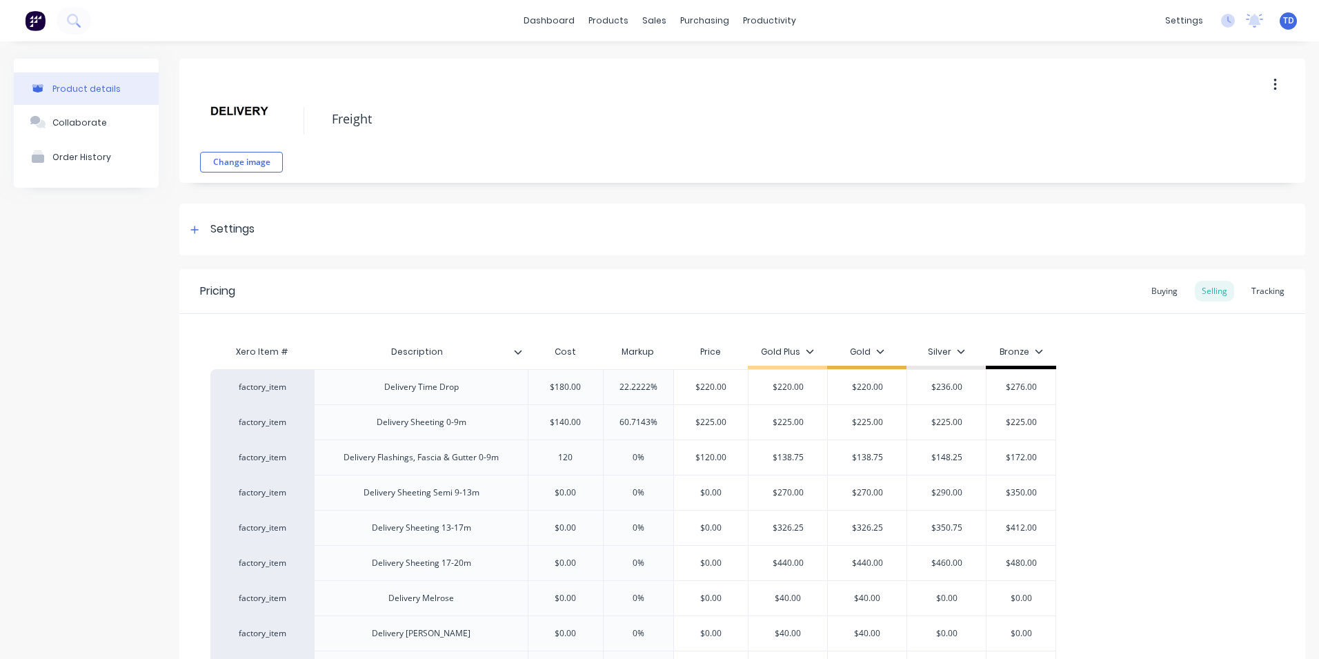
type input "120"
type input "$120.00"
type input "$138.75"
type input "1"
type textarea "x"
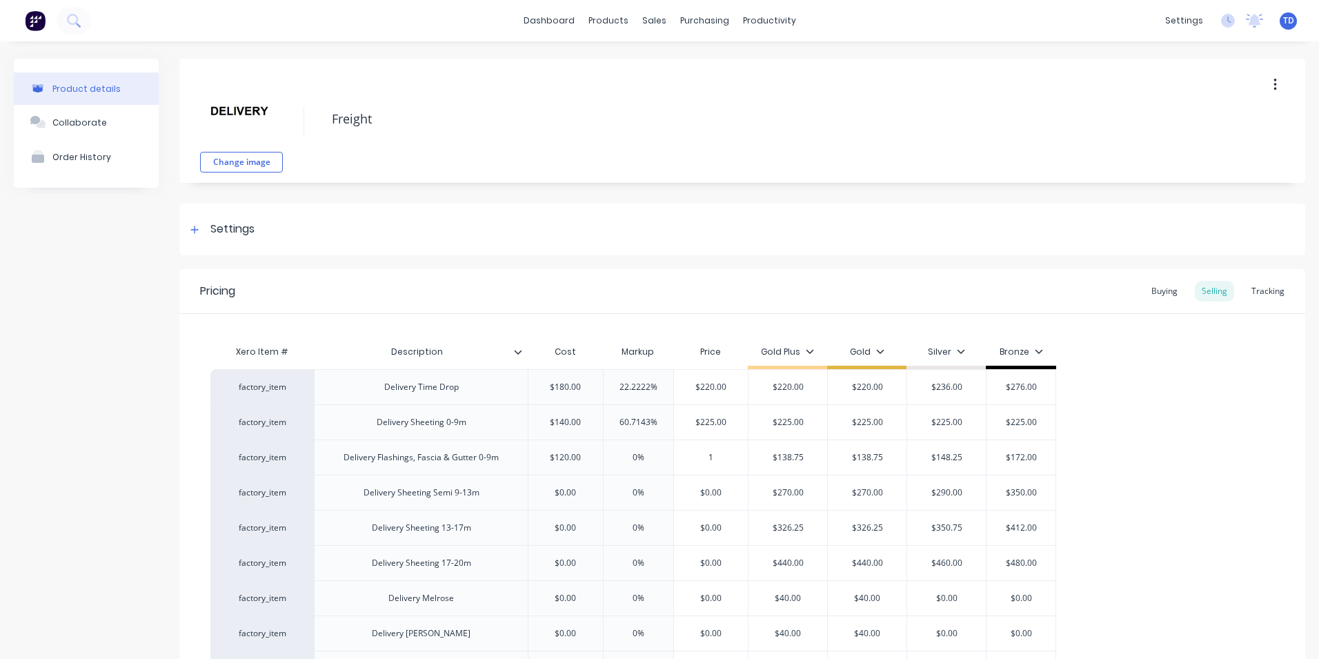
type input "13"
type textarea "x"
type input "138."
type textarea "x"
type input "138.7"
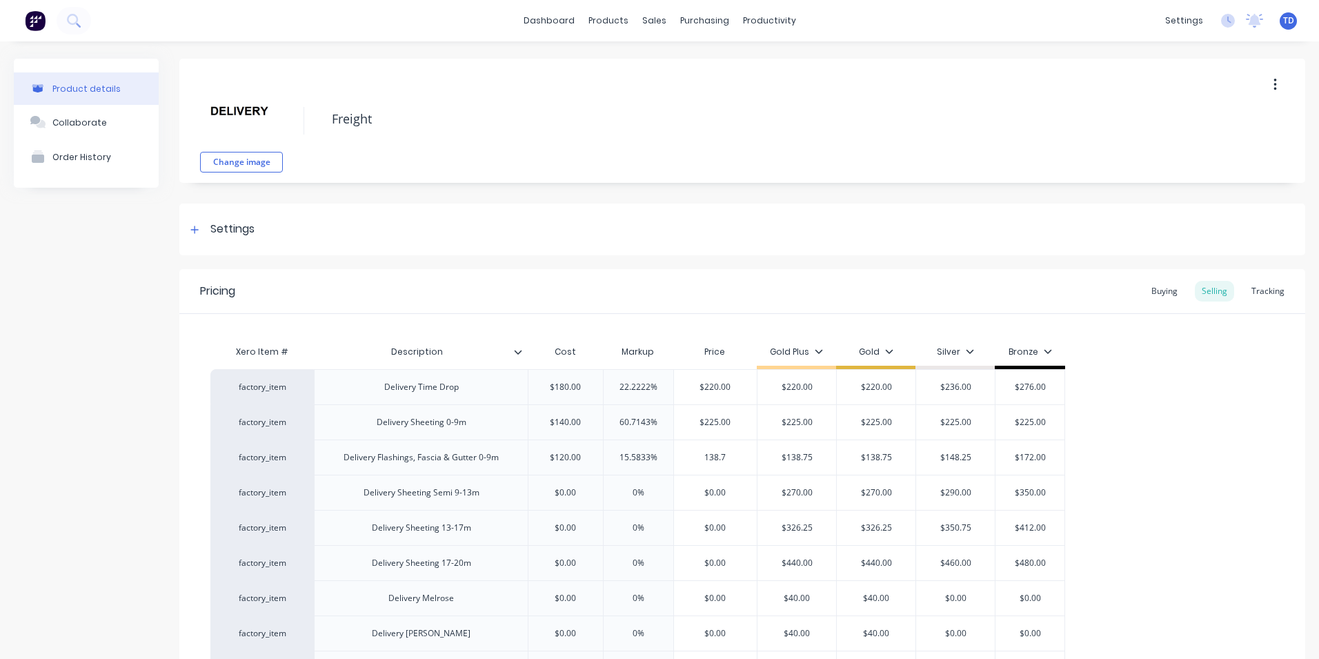
type textarea "x"
type input "138.75"
type input "$138.75"
type input "$148.25"
type input "$172.00"
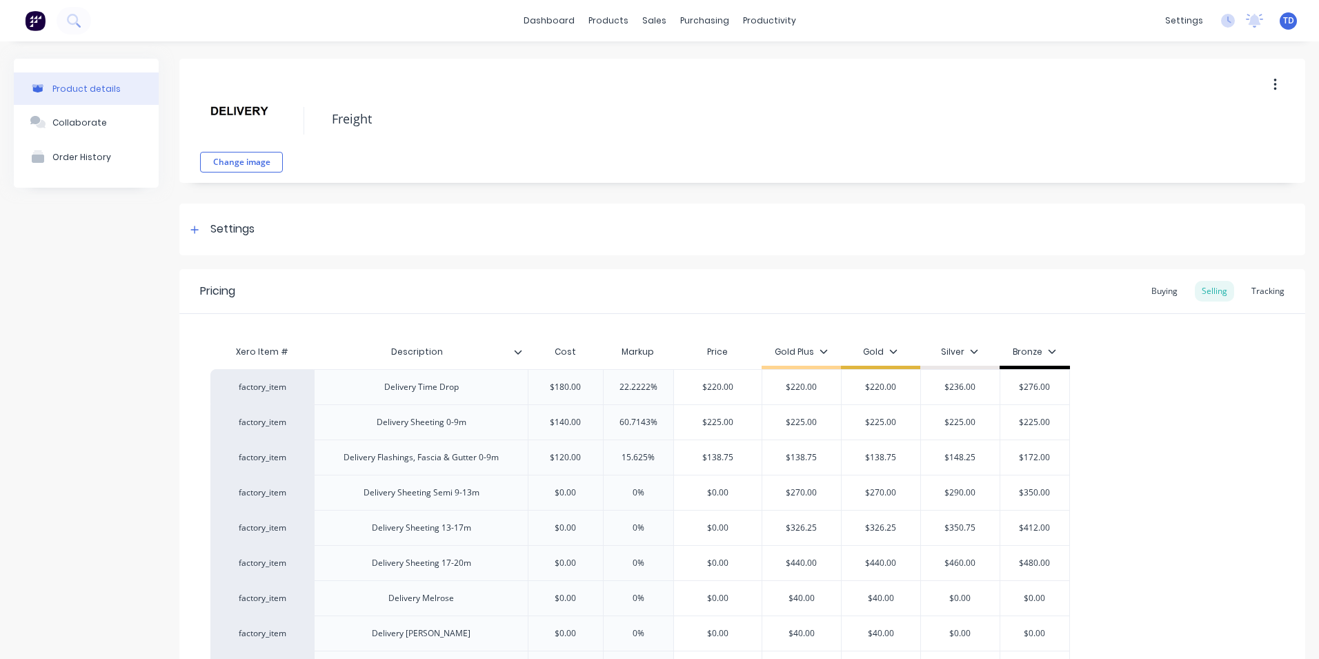
type input "$0.00"
type textarea "x"
type input "0%"
type input "$0.00"
type textarea "x"
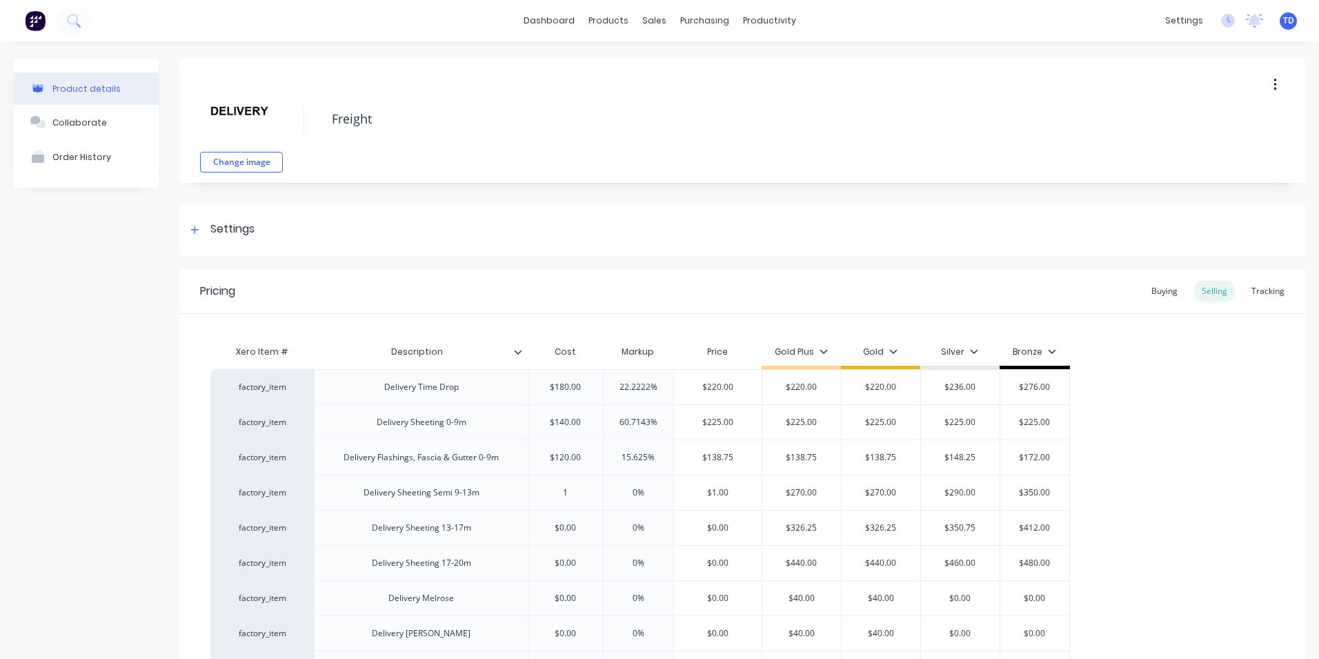
type input "18"
type textarea "x"
type input "180"
type input "$180.00"
type textarea "x"
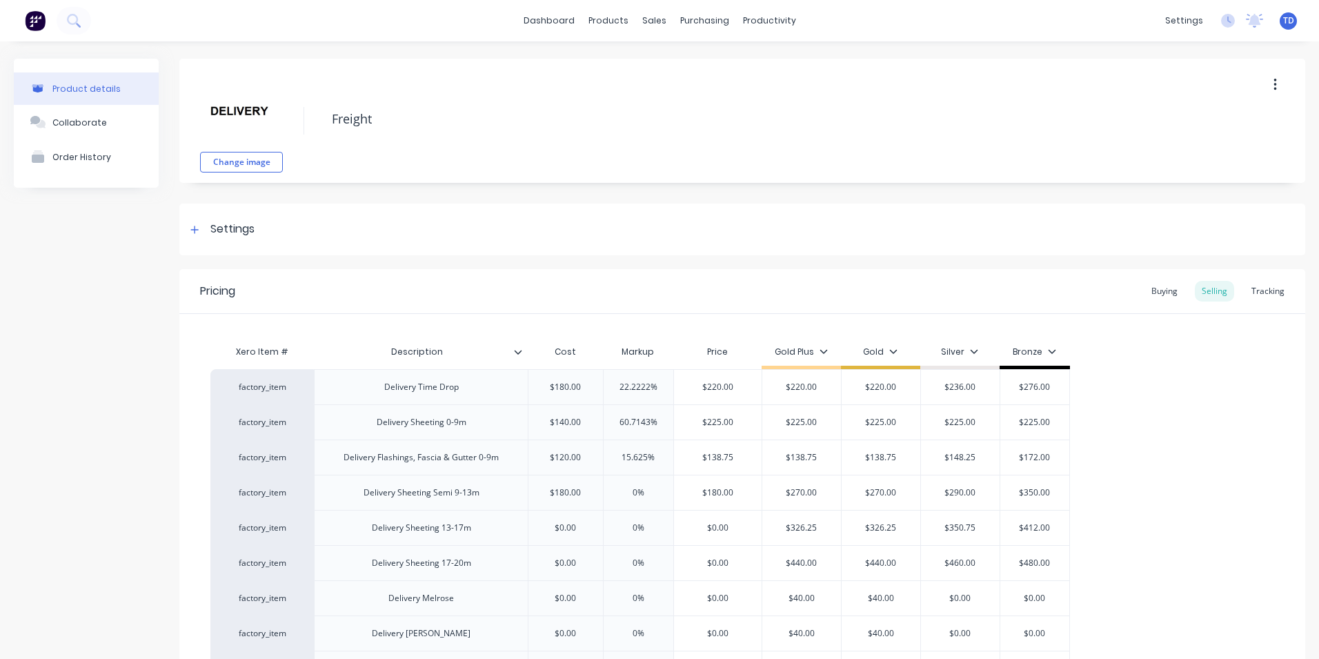
type input "2"
type textarea "x"
type input "27"
type textarea "x"
type input "270"
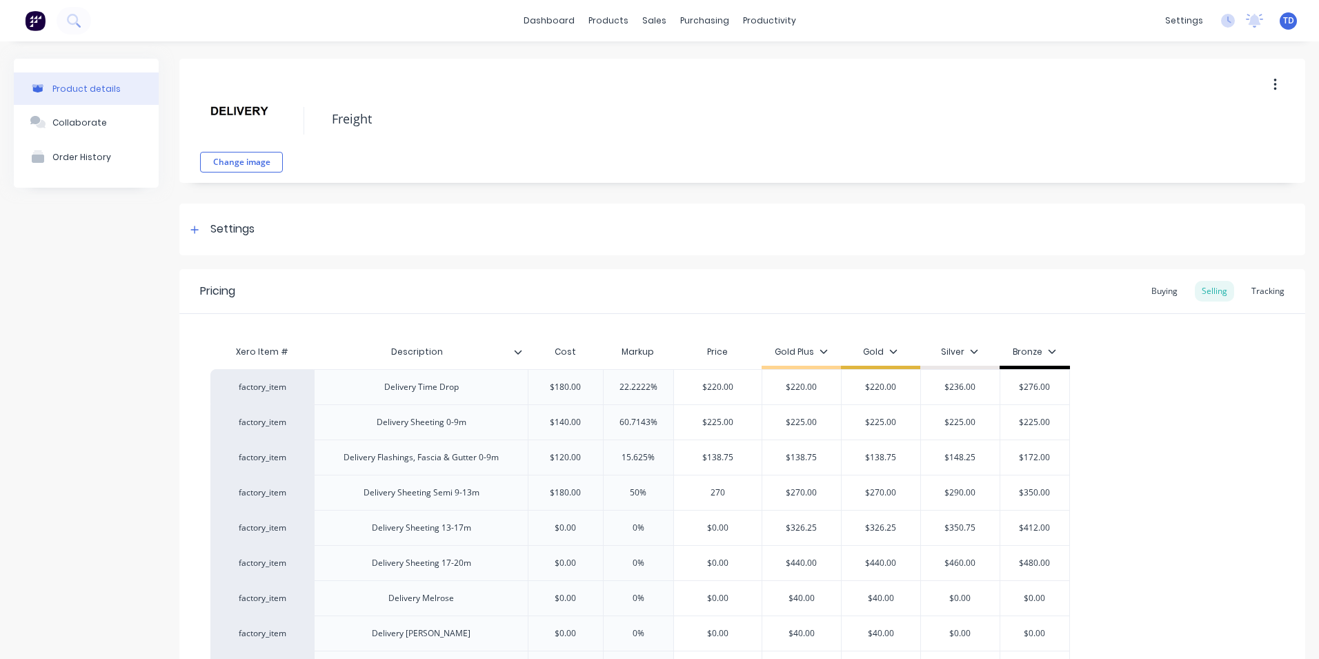
type input "$270.00"
type input "$290.00"
type input "$350.00"
type input "$0.00"
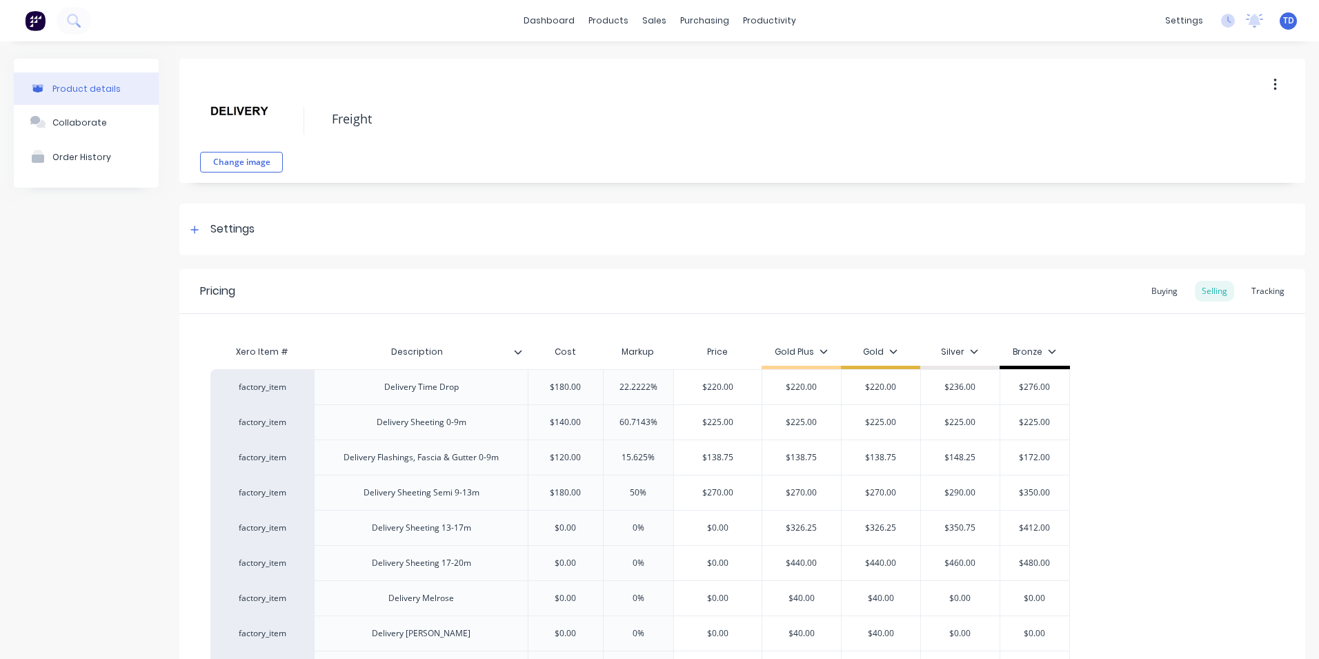
type textarea "x"
type input "0%"
type input "2"
type textarea "x"
type input "26"
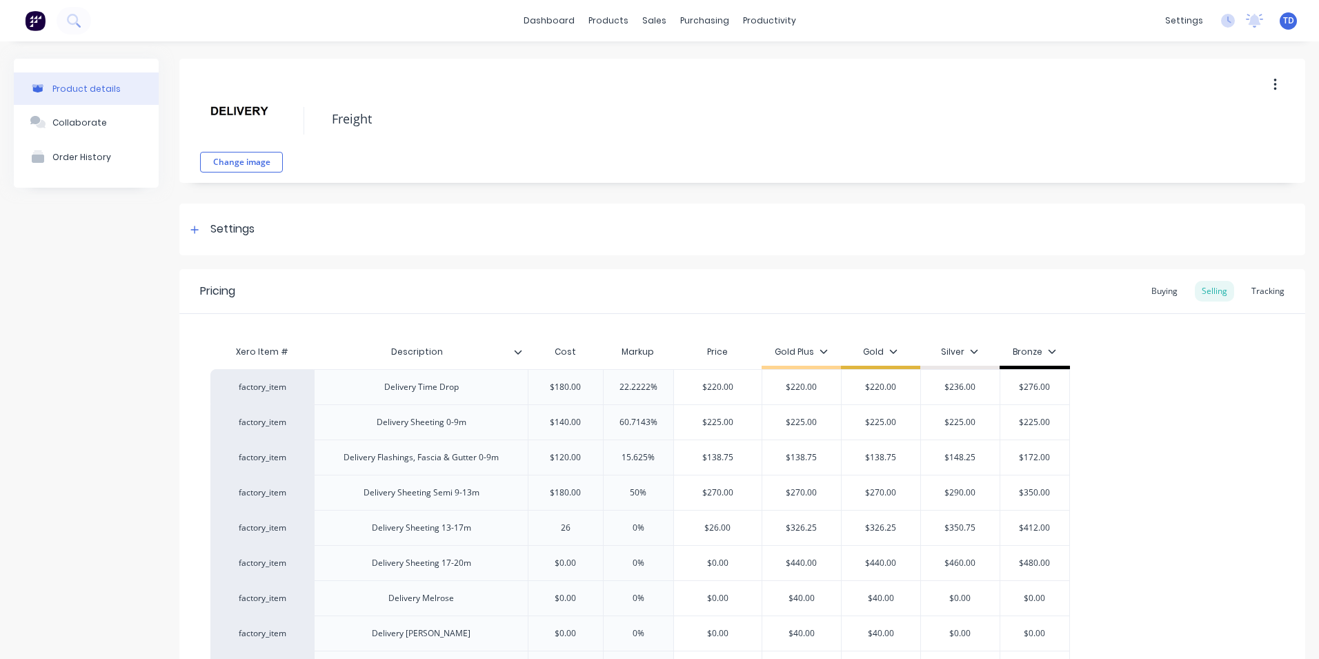
type textarea "x"
type input "265"
type input "3"
type textarea "x"
type input "326"
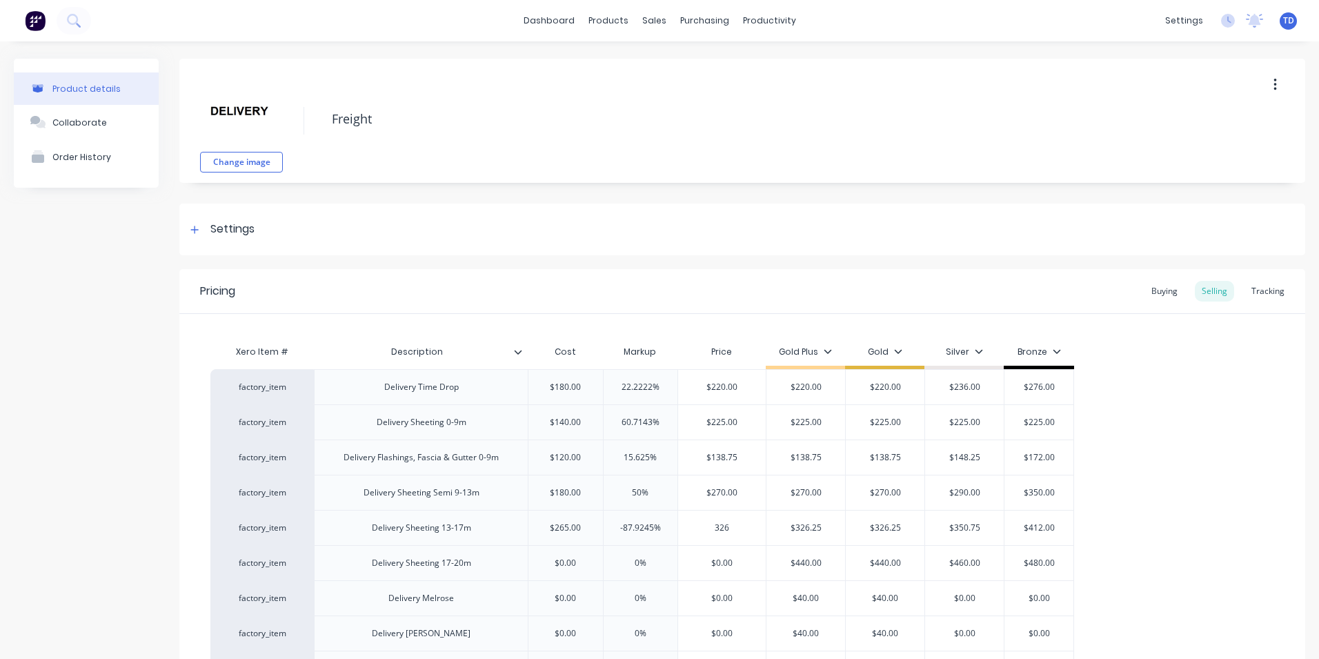
type textarea "x"
type input "326.2"
type textarea "x"
type input "326.25"
type textarea "x"
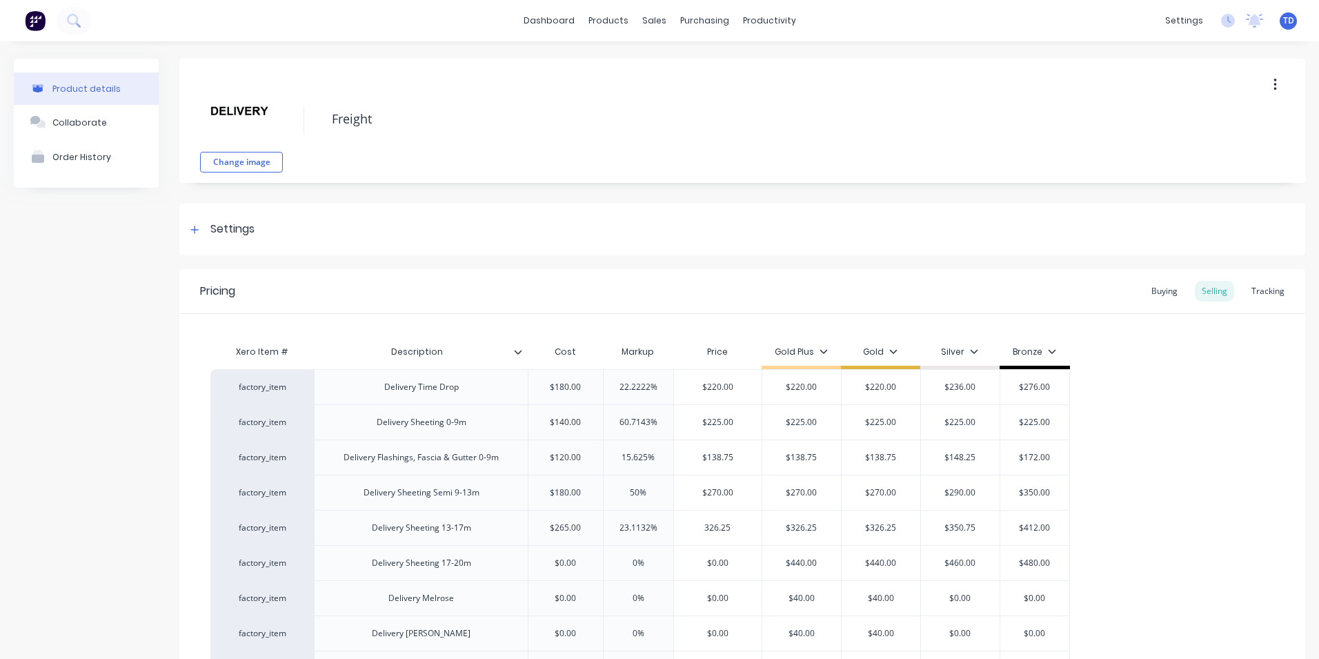
type input "326.25"
type input "$326.25"
type input "$350.75"
type input "$412.00"
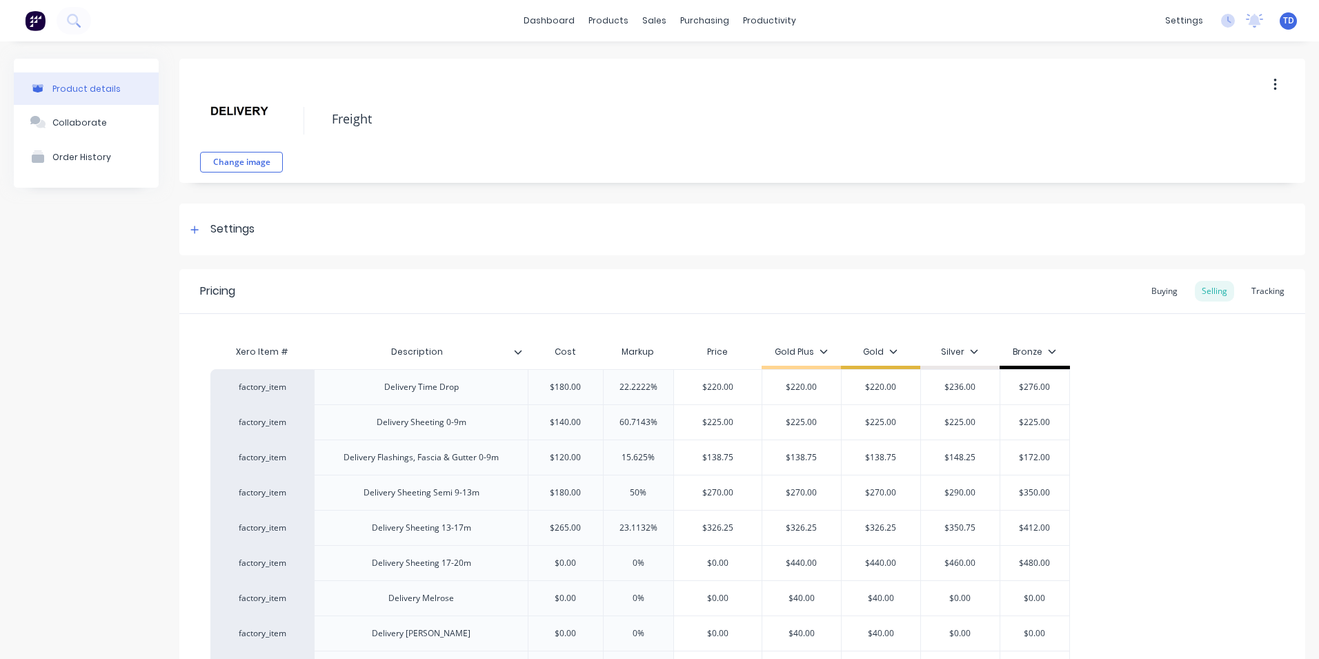
type input "$0.00"
type textarea "x"
type input "0%"
type textarea "x"
type input "3"
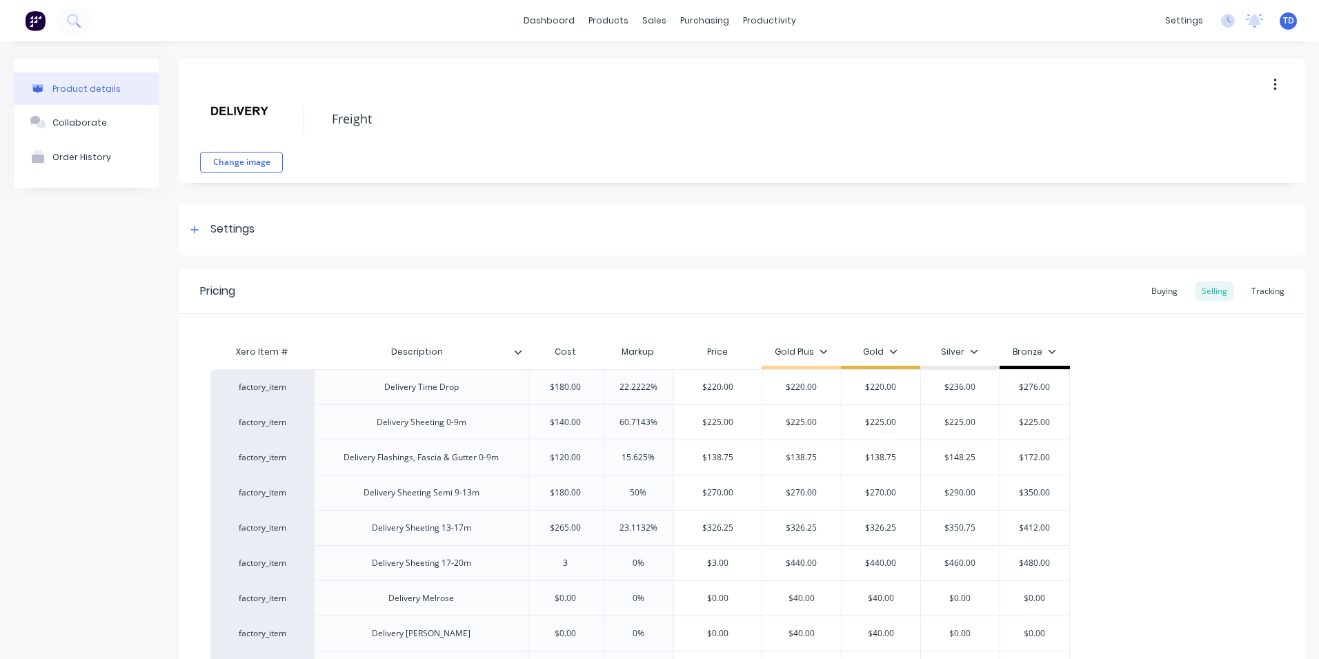
type textarea "x"
type input "39"
type textarea "x"
type input "399"
type input "$399.00"
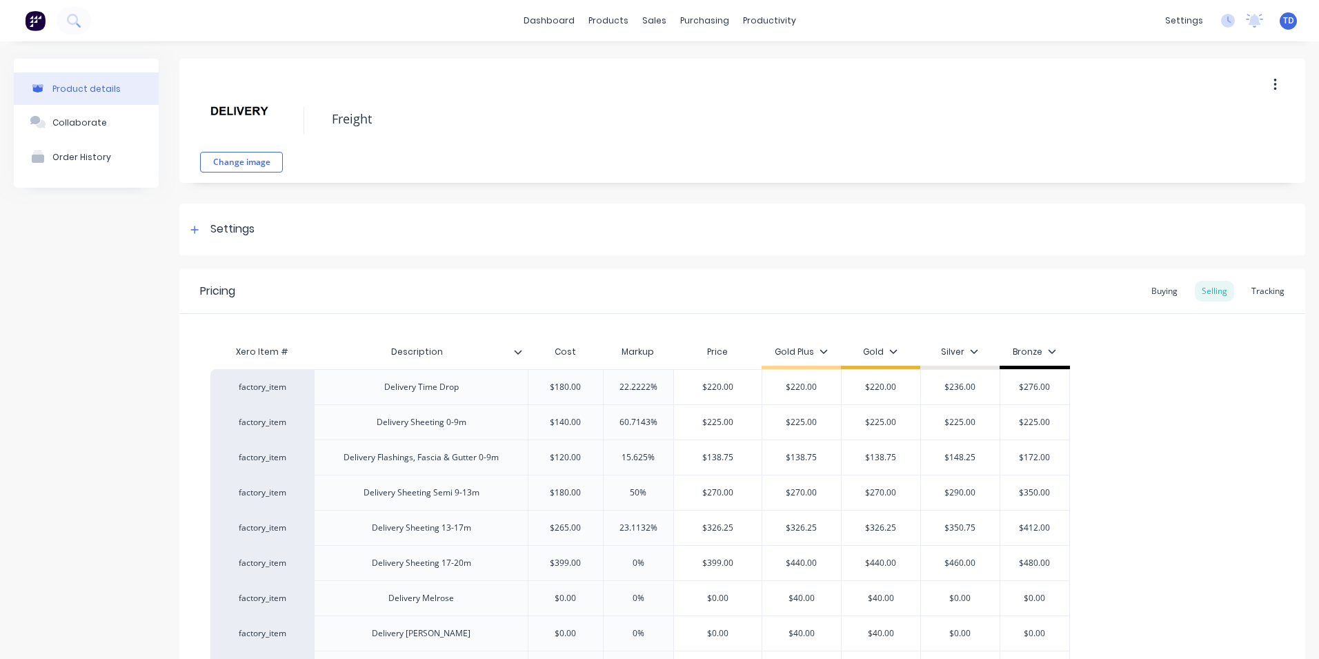
type input "$440.00"
type input "4"
type textarea "x"
type input "440"
type textarea "x"
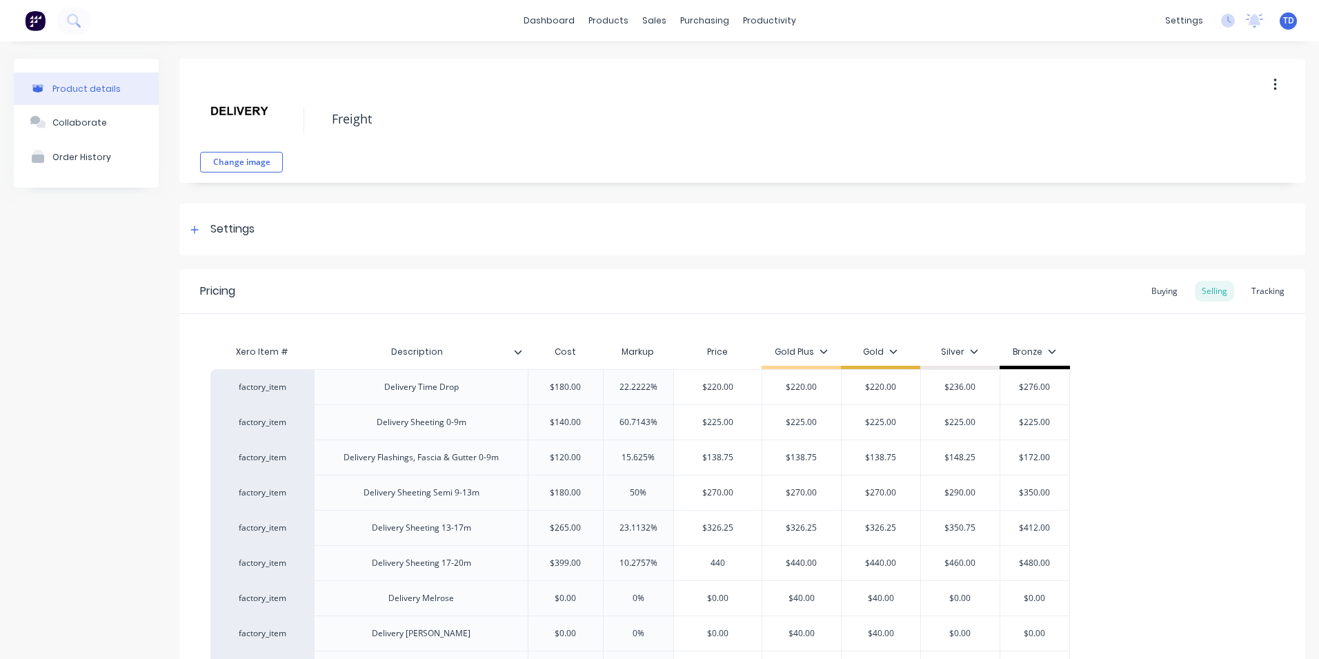
type input "440"
type input "$440.00"
type input "$460.00"
type input "$480.00"
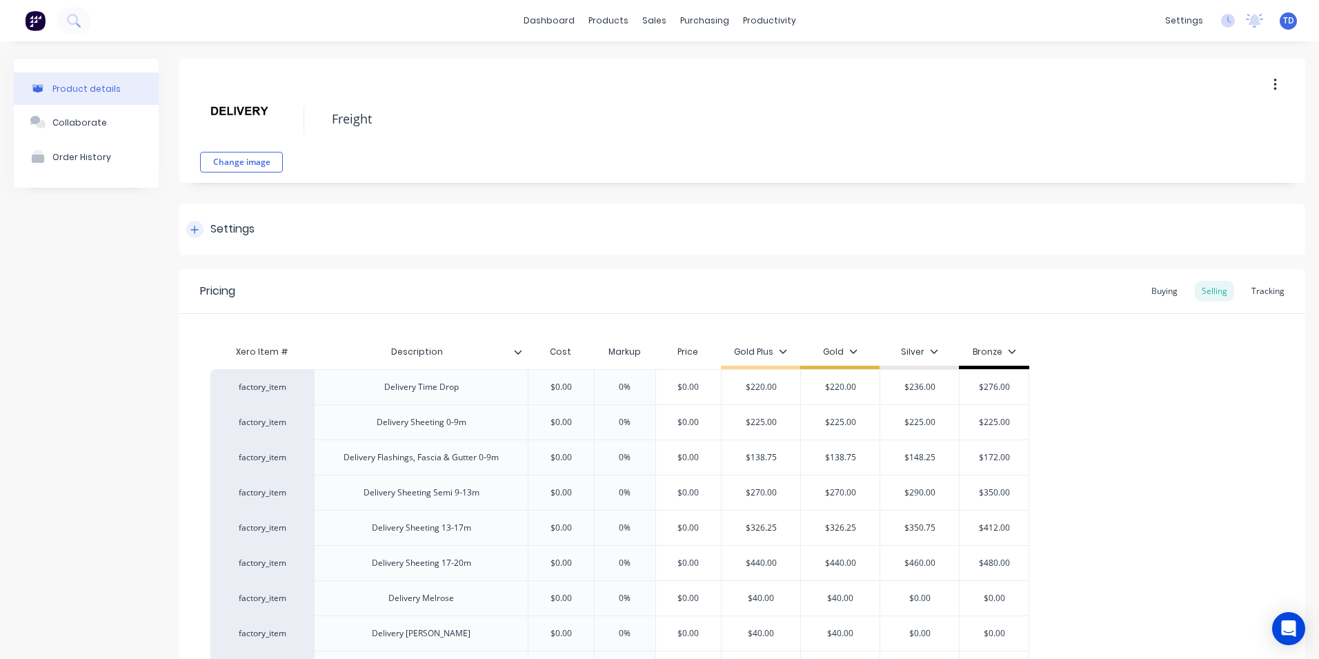
type textarea "x"
type input "$0.00"
click at [573, 382] on input "$0.00" at bounding box center [560, 387] width 69 height 12
type textarea "x"
type input "1"
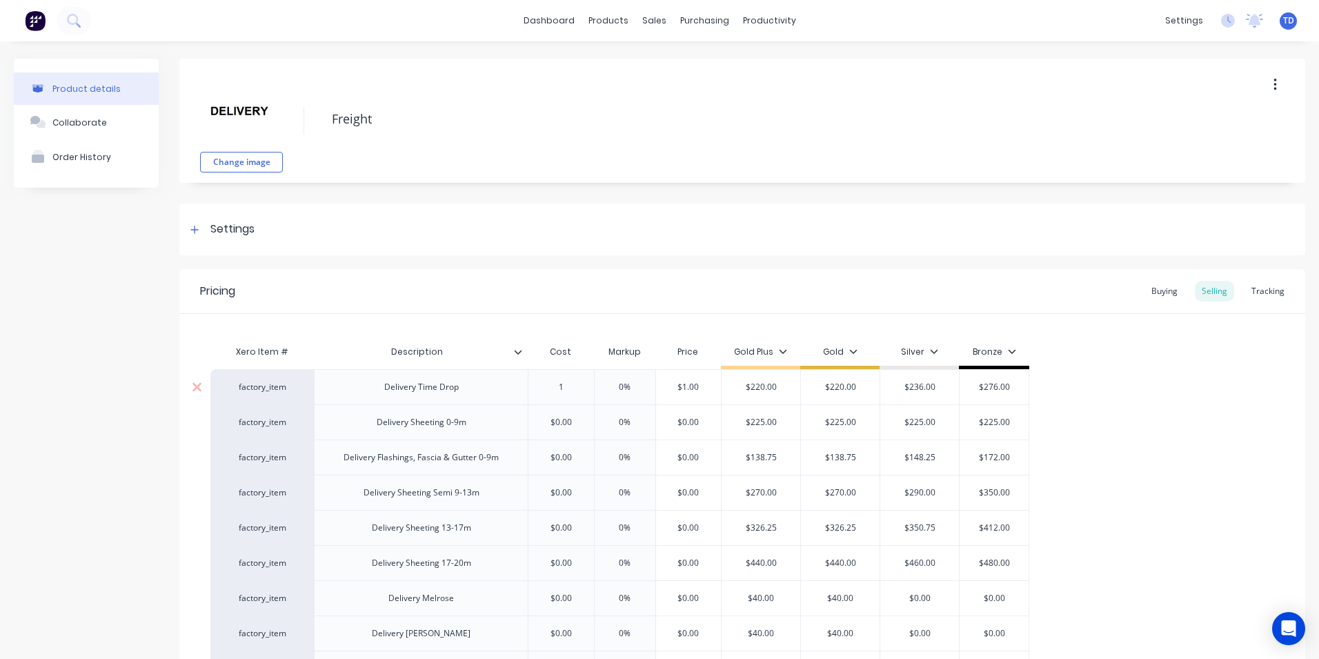
type textarea "x"
type input "180"
type textarea "x"
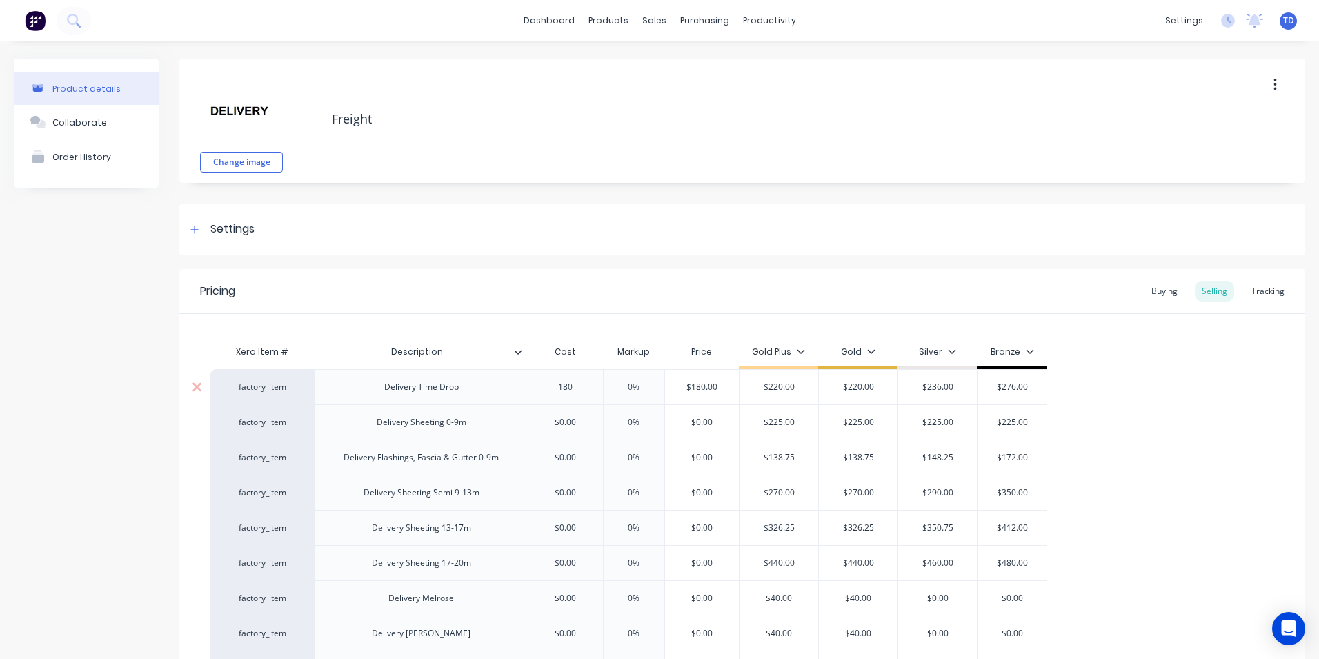
type input "180"
type input "0%"
type input "$180.00"
type textarea "x"
type input "2"
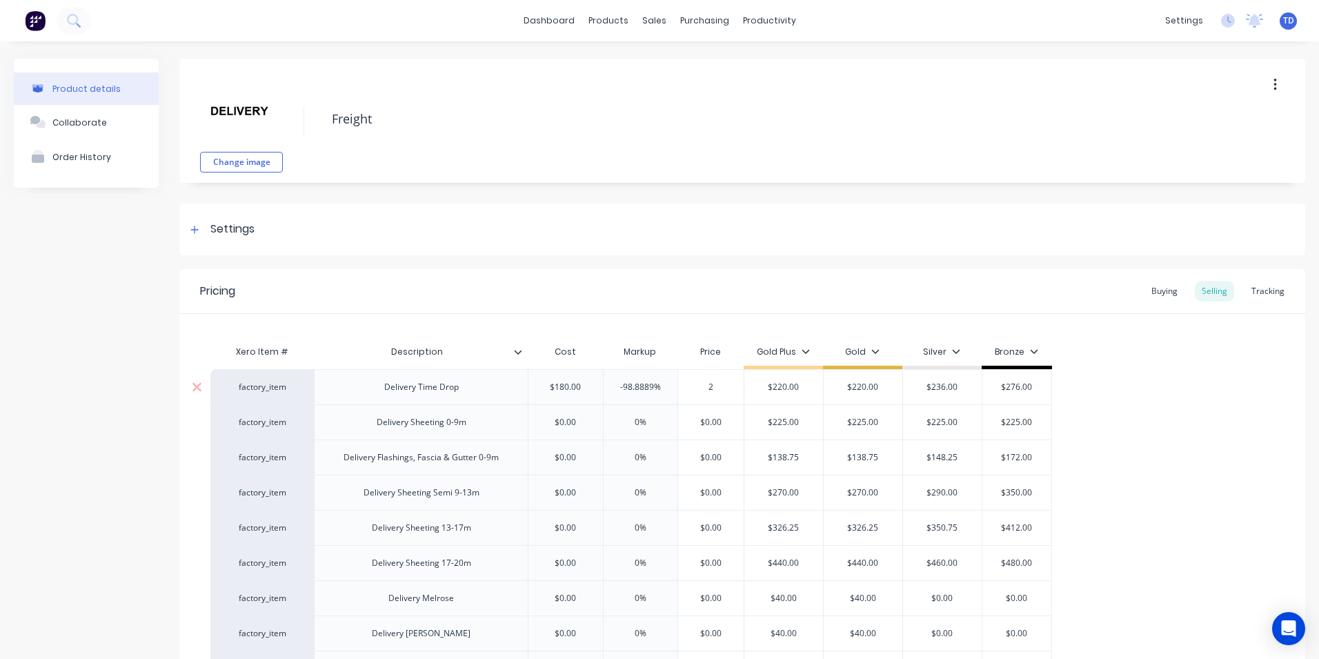
type textarea "x"
type input "22"
type textarea "x"
type input "220"
type input "$220.00"
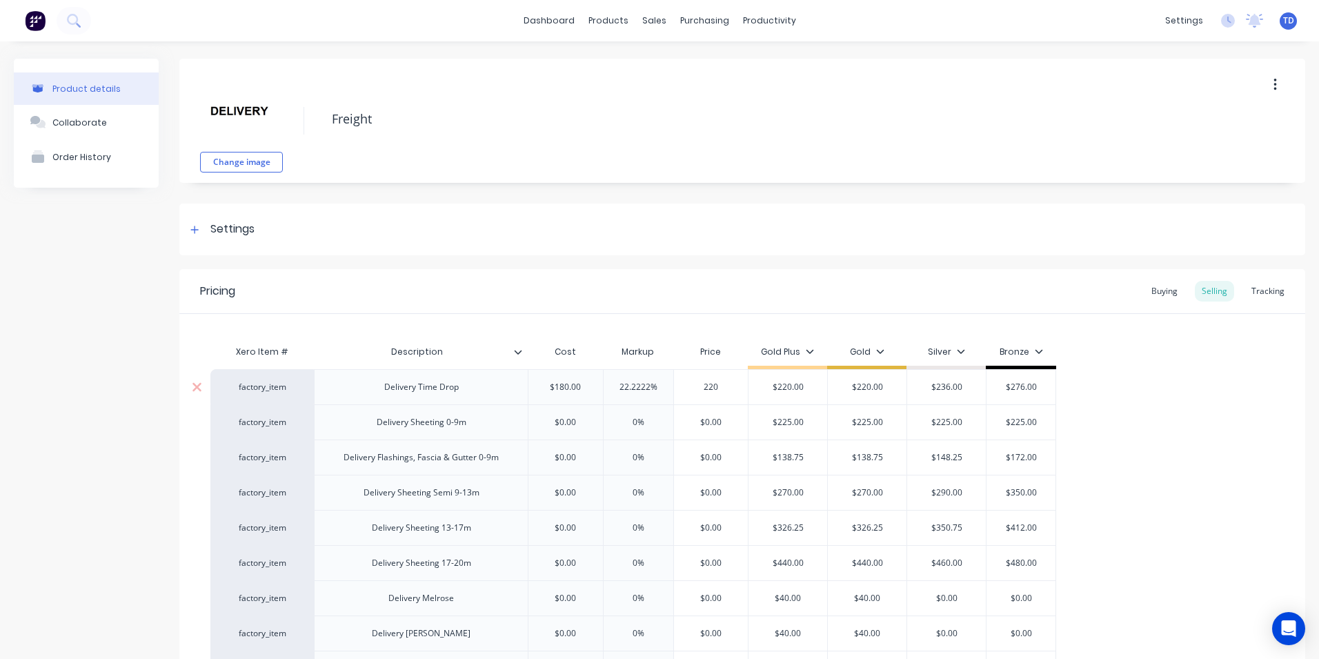
type input "$220.00"
type input "$236.00"
type input "$276.00"
type textarea "x"
type input "$0.00"
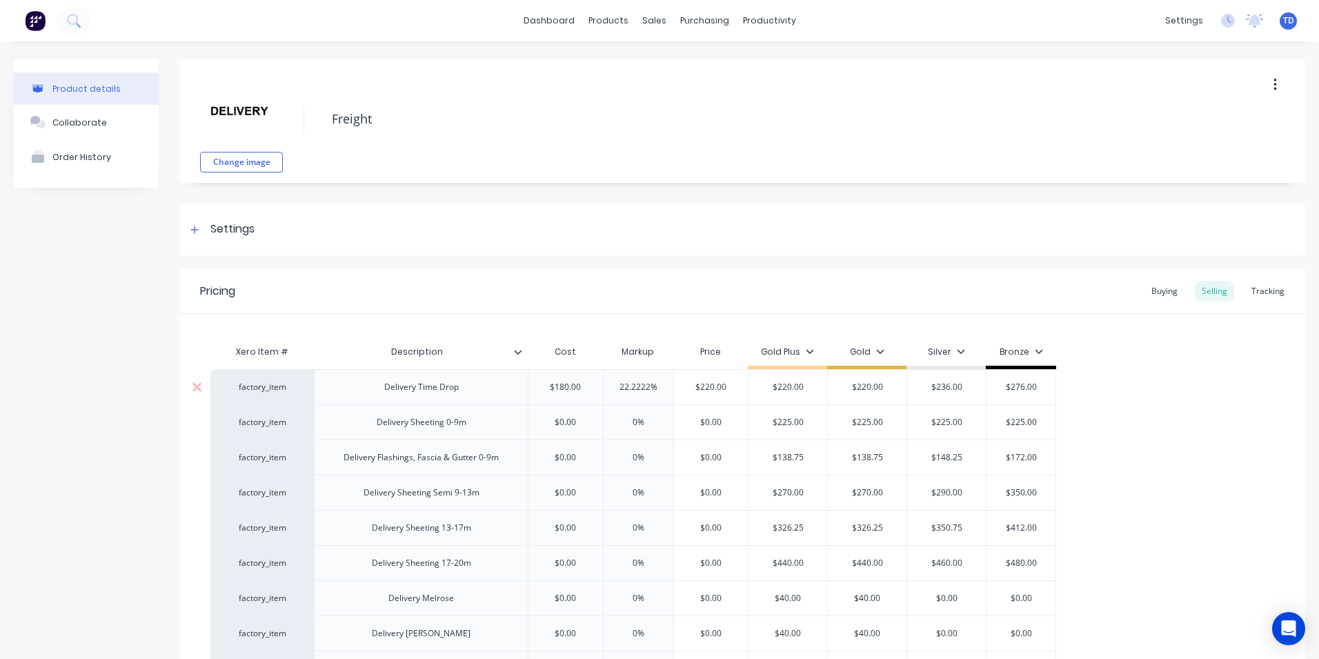
type textarea "x"
type input "1"
type textarea "x"
type input "14"
type textarea "x"
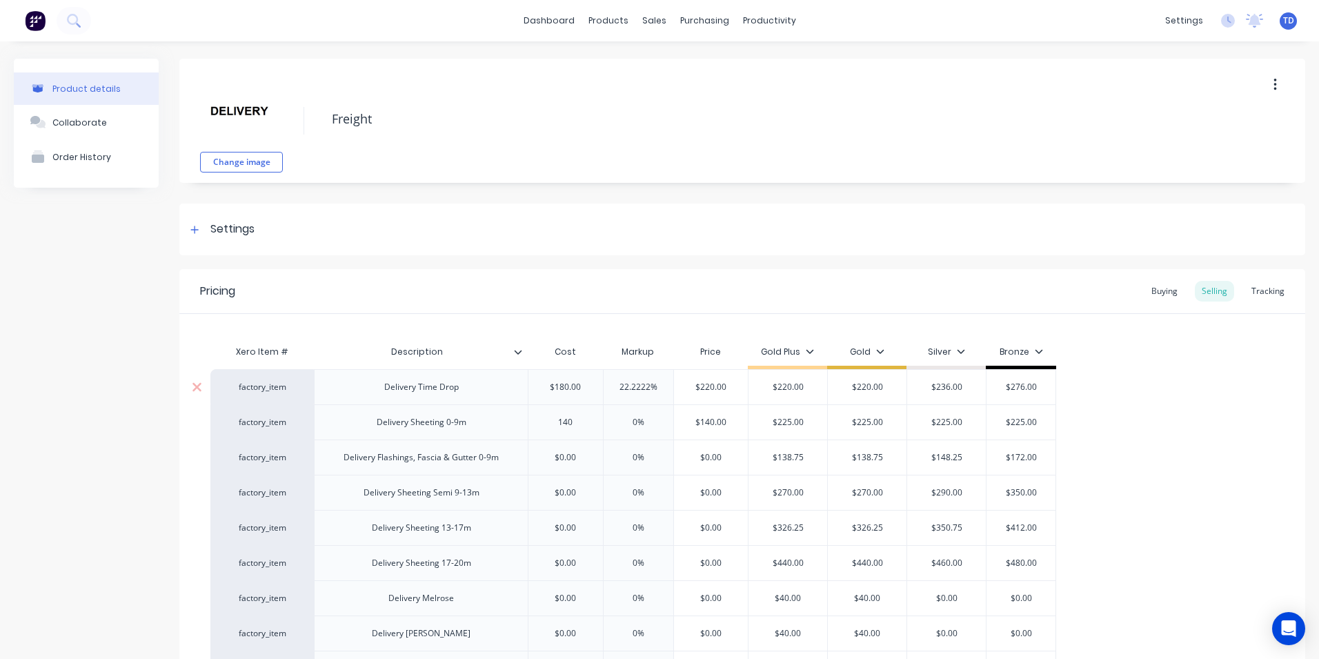
type input "140"
type input "0%"
type input "$140.00"
type textarea "x"
type input "2"
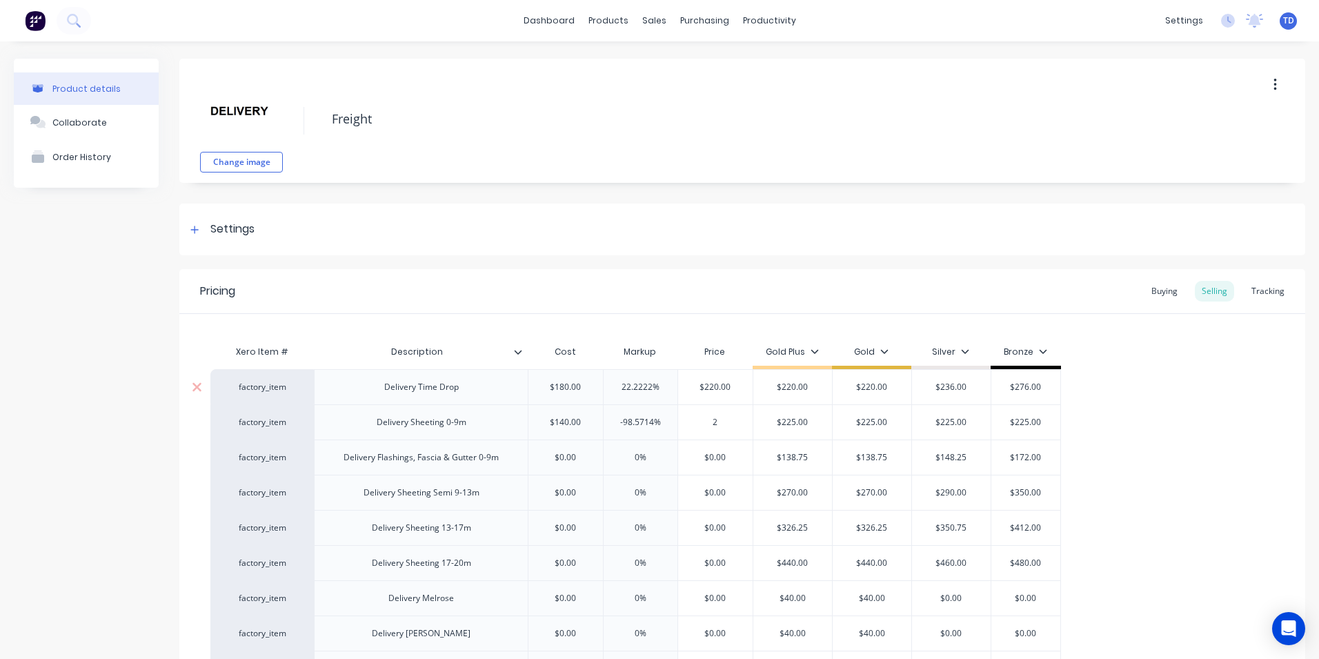
type textarea "x"
type input "22"
type textarea "x"
type input "225"
type input "$225.00"
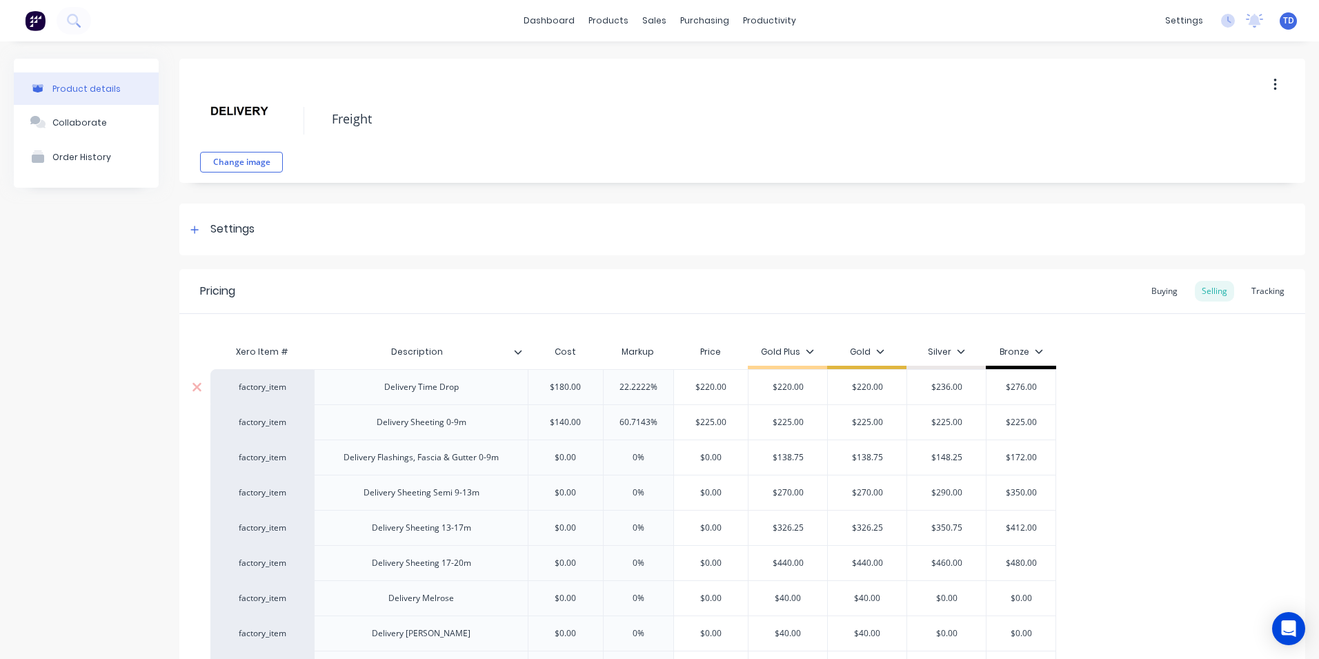
type input "$225.00"
type textarea "x"
type input "$0.00"
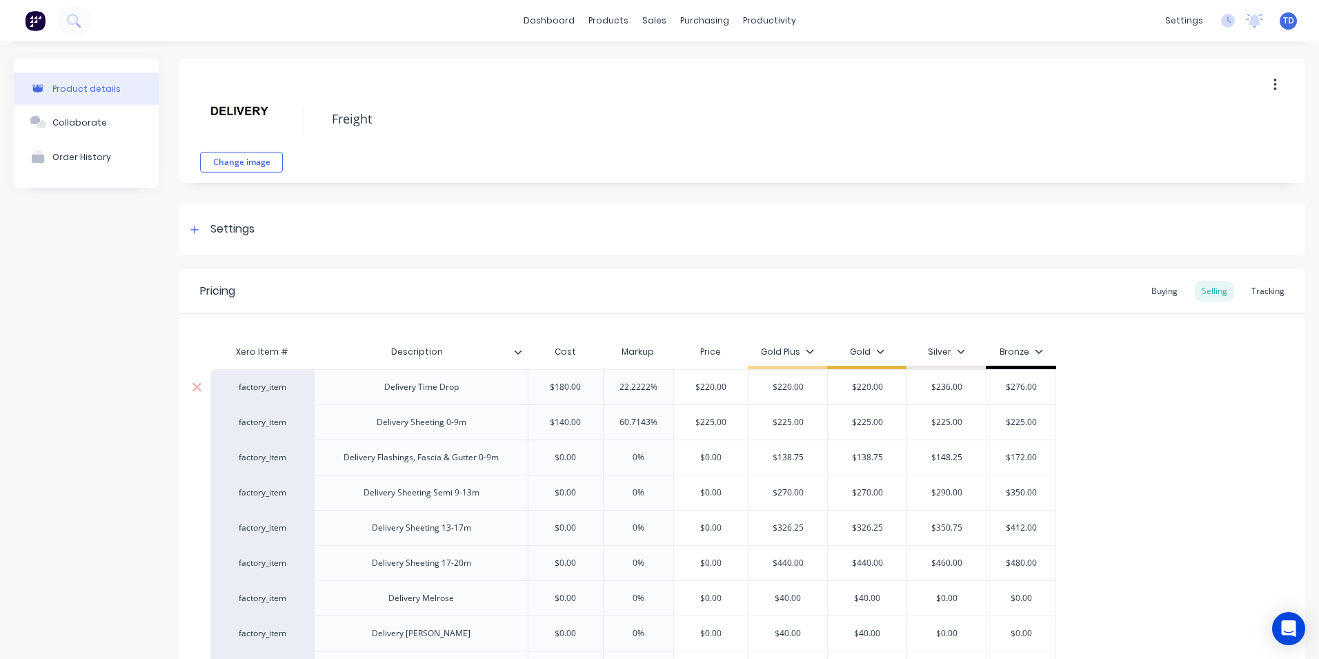
type textarea "x"
type input "1"
type textarea "x"
type input "12"
type textarea "x"
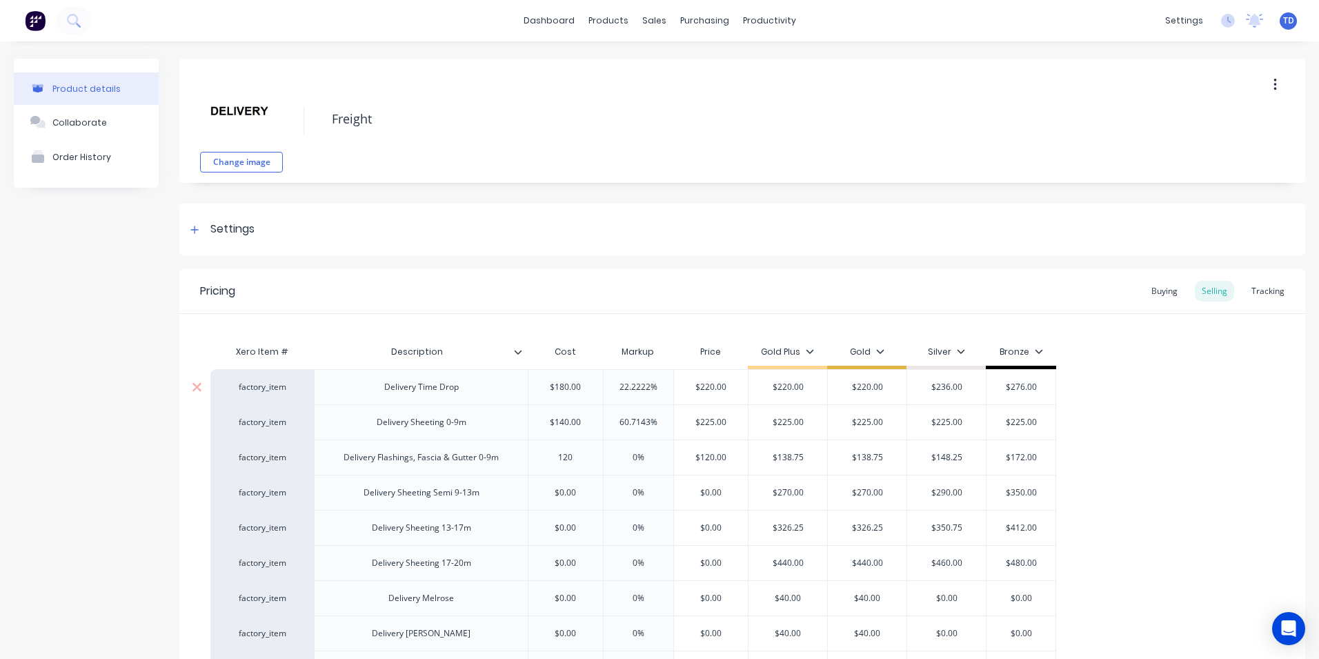
type input "120"
type input "0%"
type input "$120.00"
type input "$138.75"
type textarea "x"
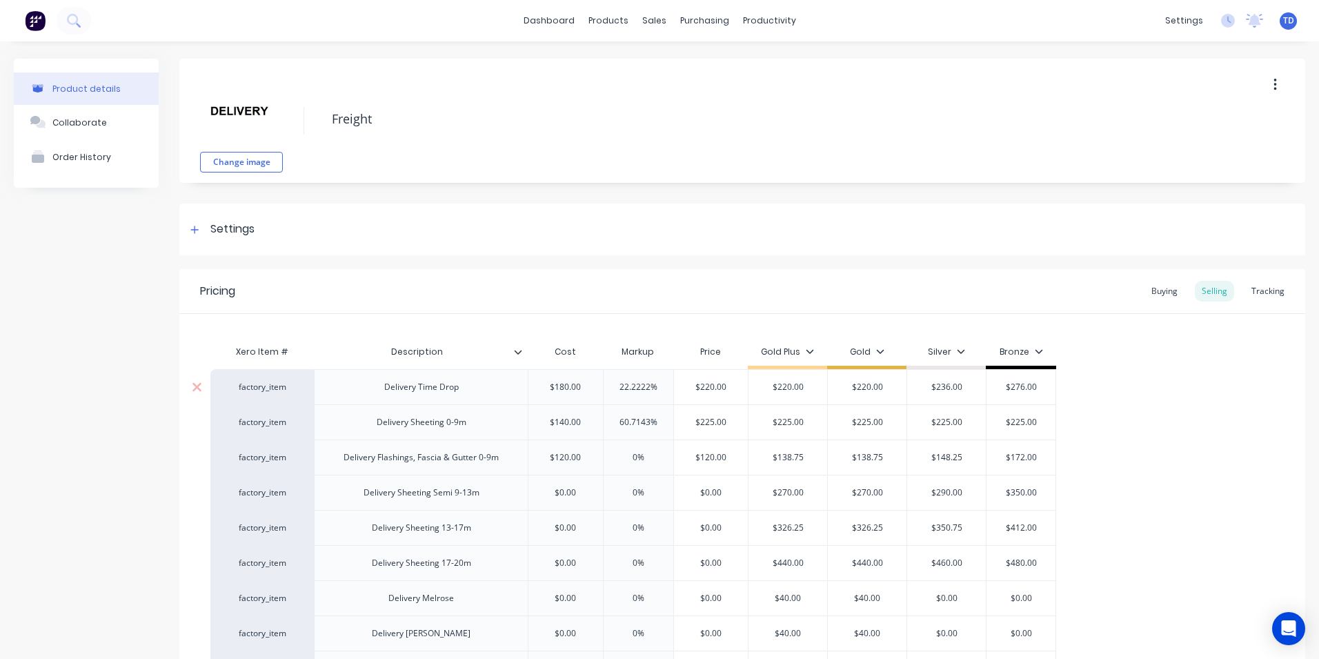
type input "1"
type textarea "x"
type input "13"
type textarea "x"
type input "138."
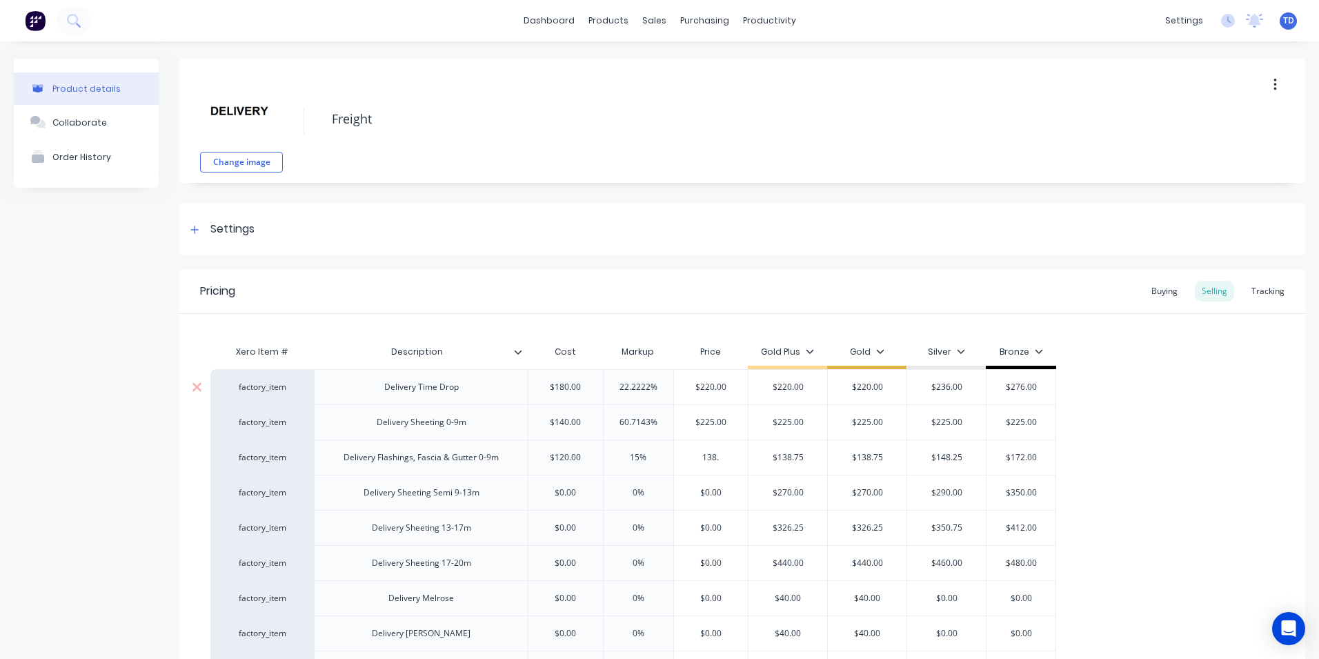
type textarea "x"
type input "138.7"
type textarea "x"
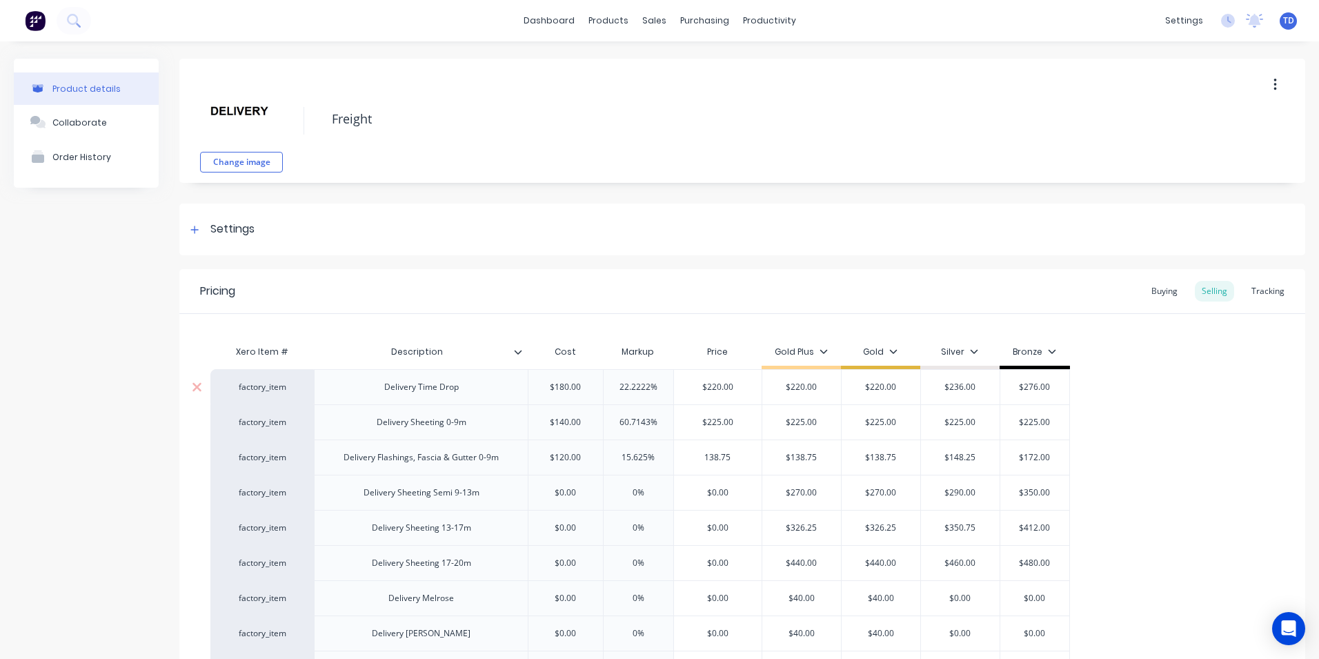
type input "138.75"
type input "$138.75"
type input "$148.25"
type input "$172.00"
type input "$0.00"
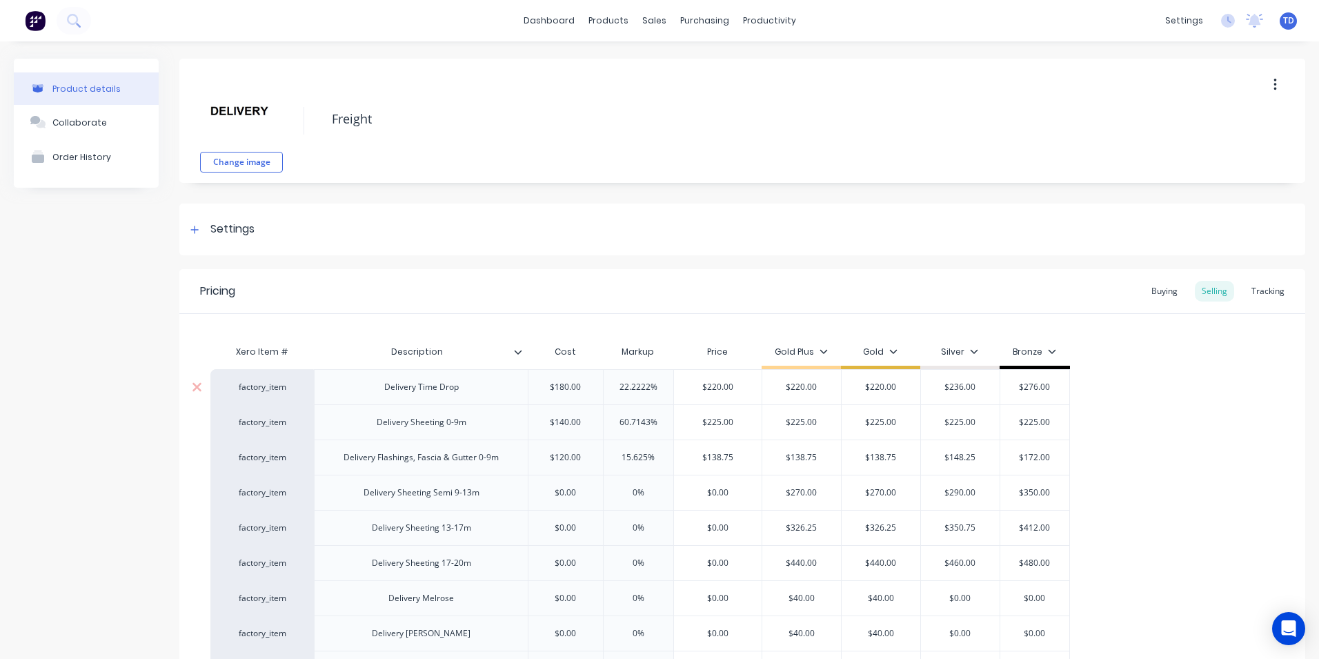
type textarea "x"
type input "0%"
type input "1"
type textarea "x"
type input "18"
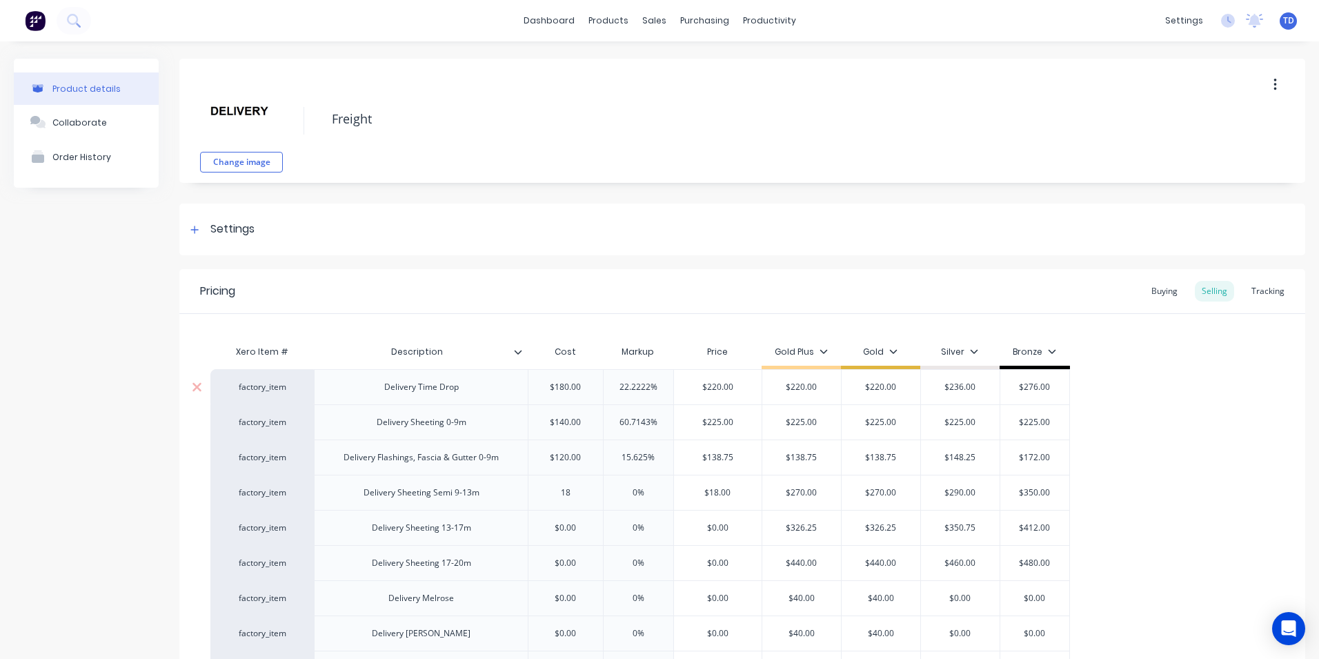
type textarea "x"
type input "180"
type input "$180.00"
type textarea "x"
type input "2"
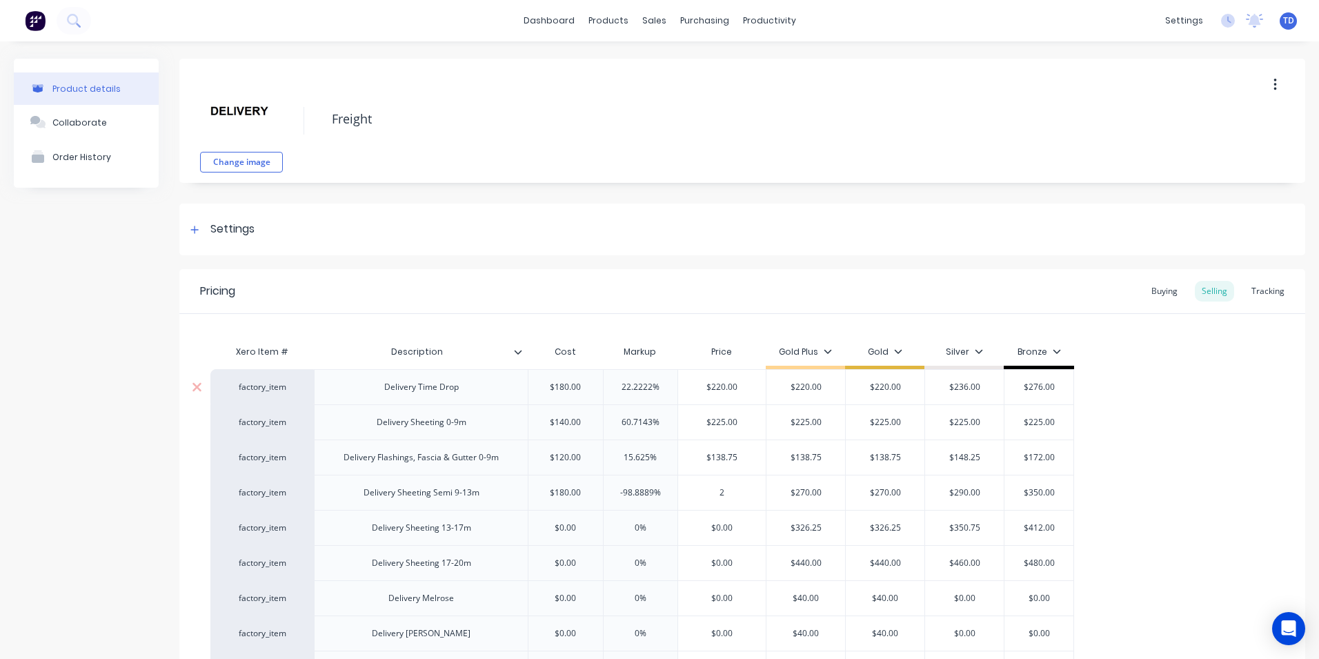
type textarea "x"
type input "27"
type textarea "x"
type input "270"
type input "$270.00"
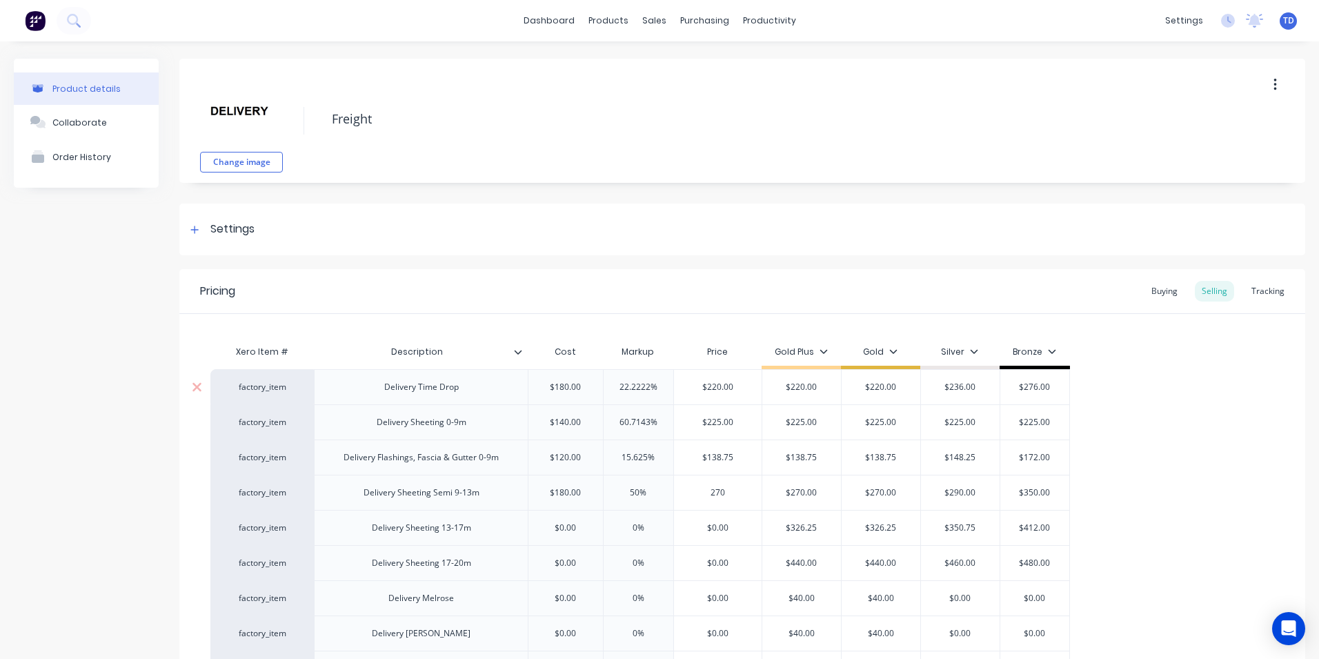
type input "$270.00"
type input "$290.00"
type input "$350.00"
type textarea "x"
type input "$0.00"
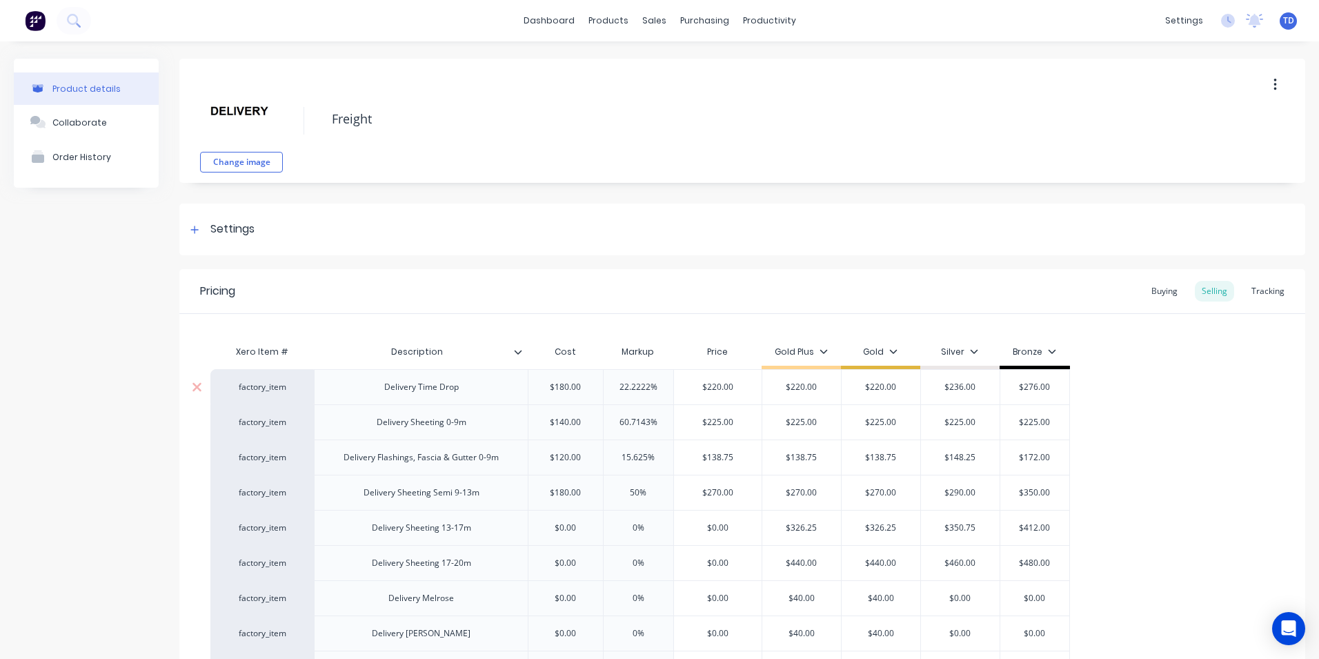
type textarea "x"
type input "2"
type textarea "x"
type input "26"
type textarea "x"
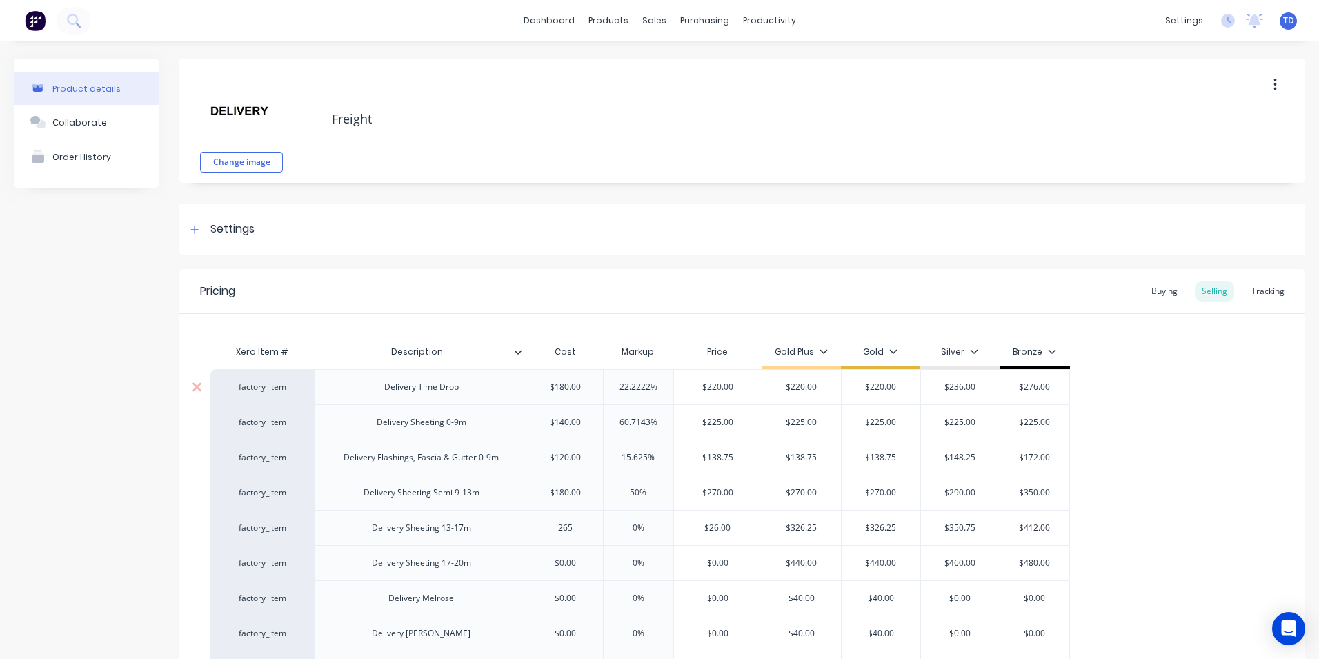
type input "265"
type input "0%"
type input "$265.00"
type textarea "x"
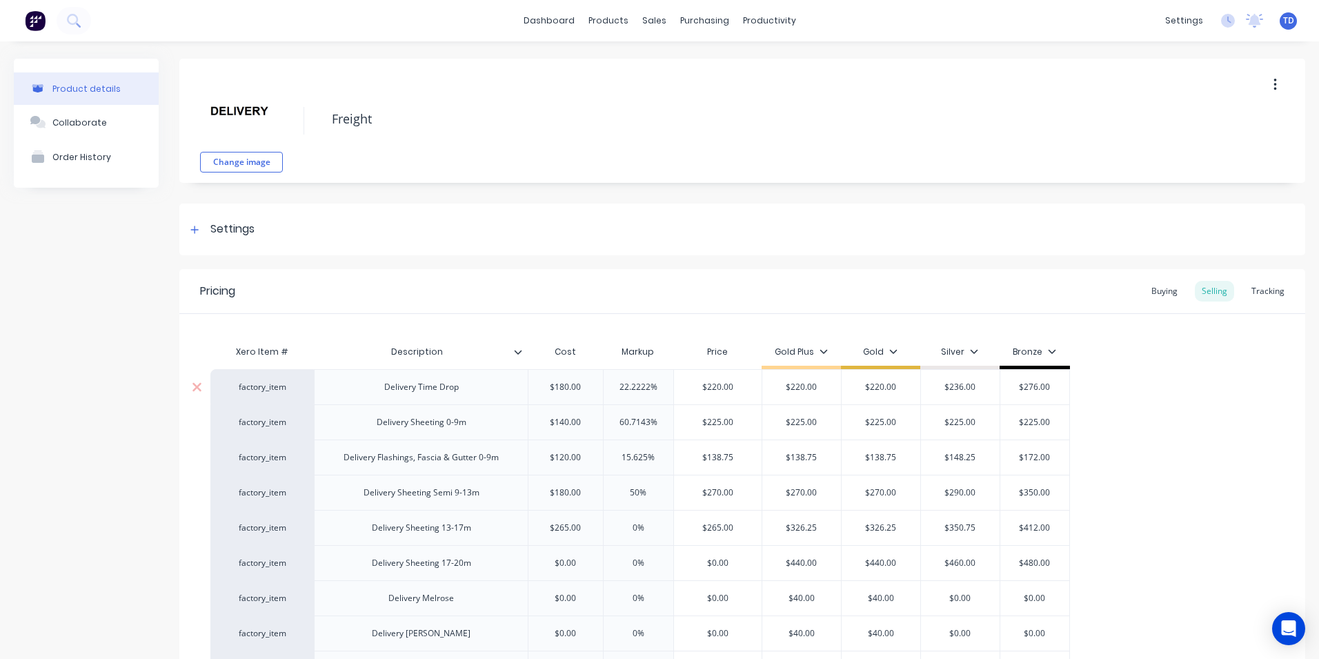
type input "3"
type textarea "x"
type input "32"
type textarea "x"
type input "326."
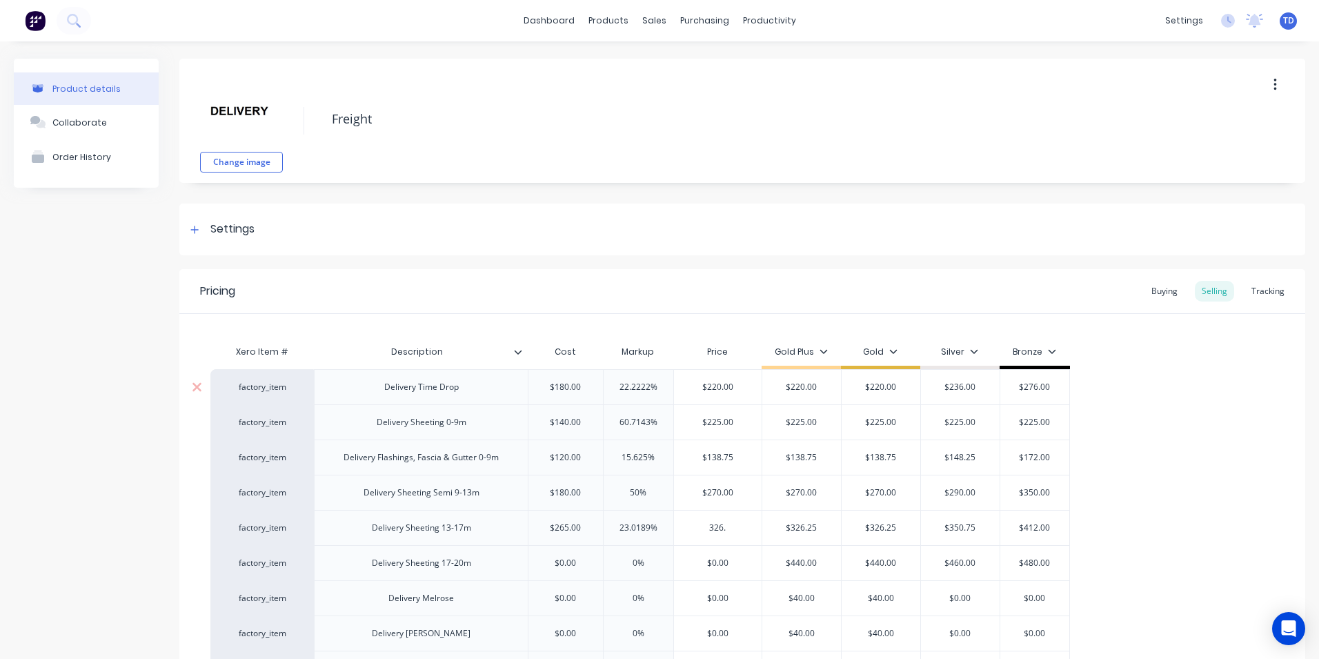
type textarea "x"
type input "326.2"
type textarea "x"
type input "326.25"
type input "$326.25"
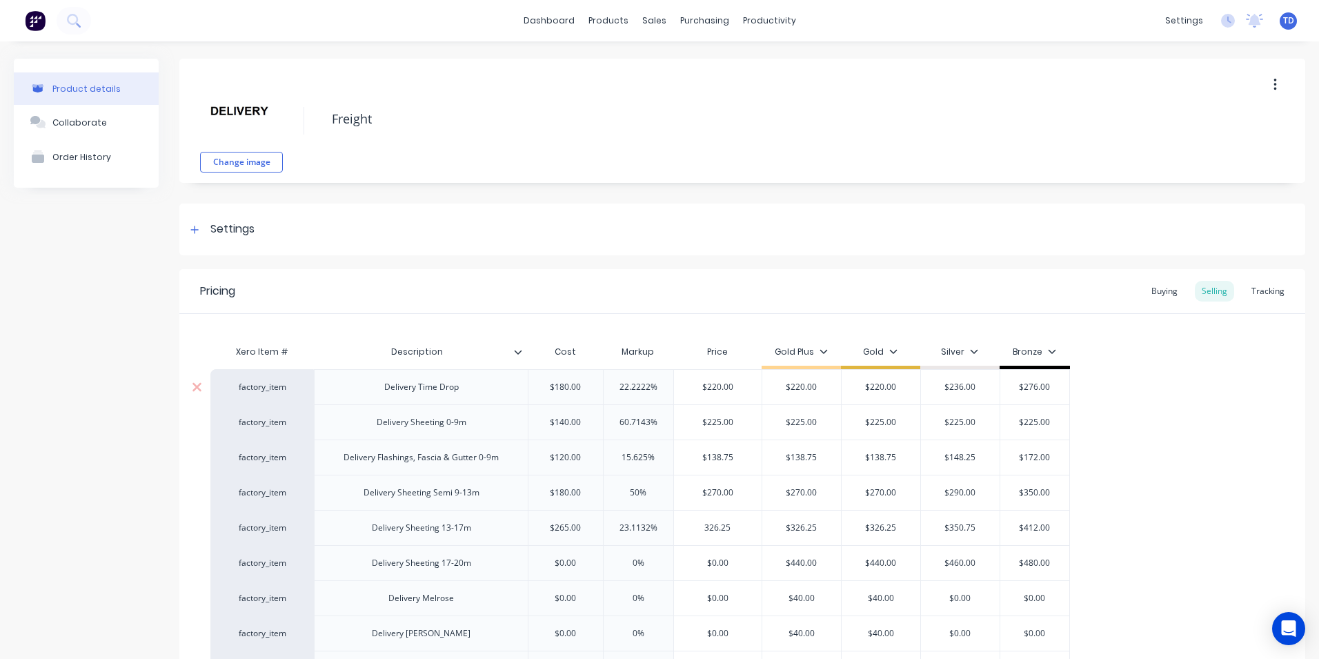
type input "$326.25"
type input "$350.75"
type input "$412.00"
type textarea "x"
type input "$0.00"
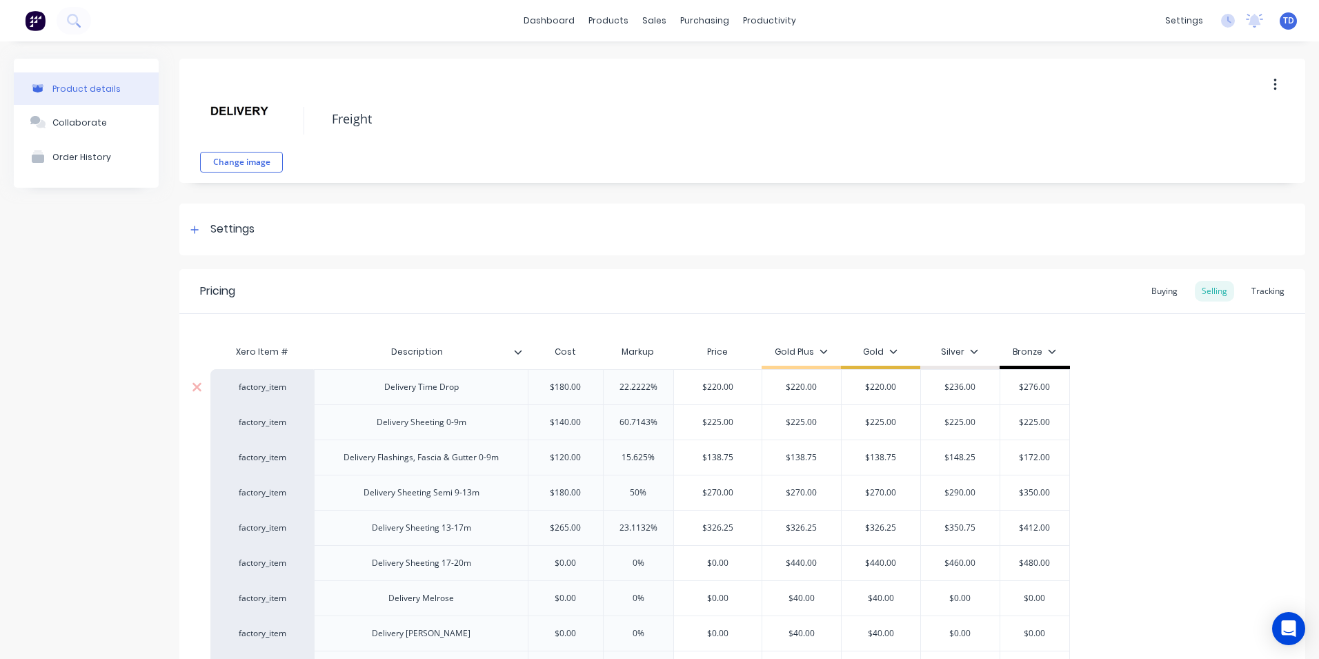
type input "0%"
type textarea "x"
type input "3"
type textarea "x"
type input "39"
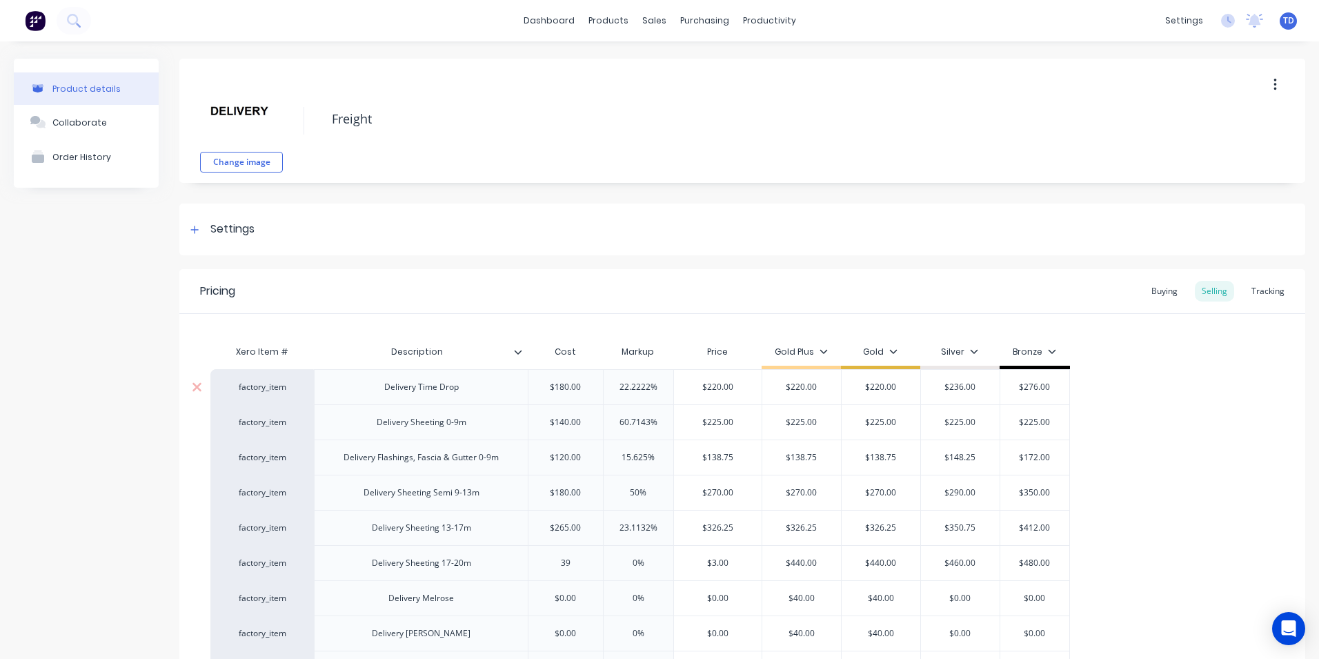
type textarea "x"
type input "399"
type input "$399.00"
type input "$440.00"
type input "4"
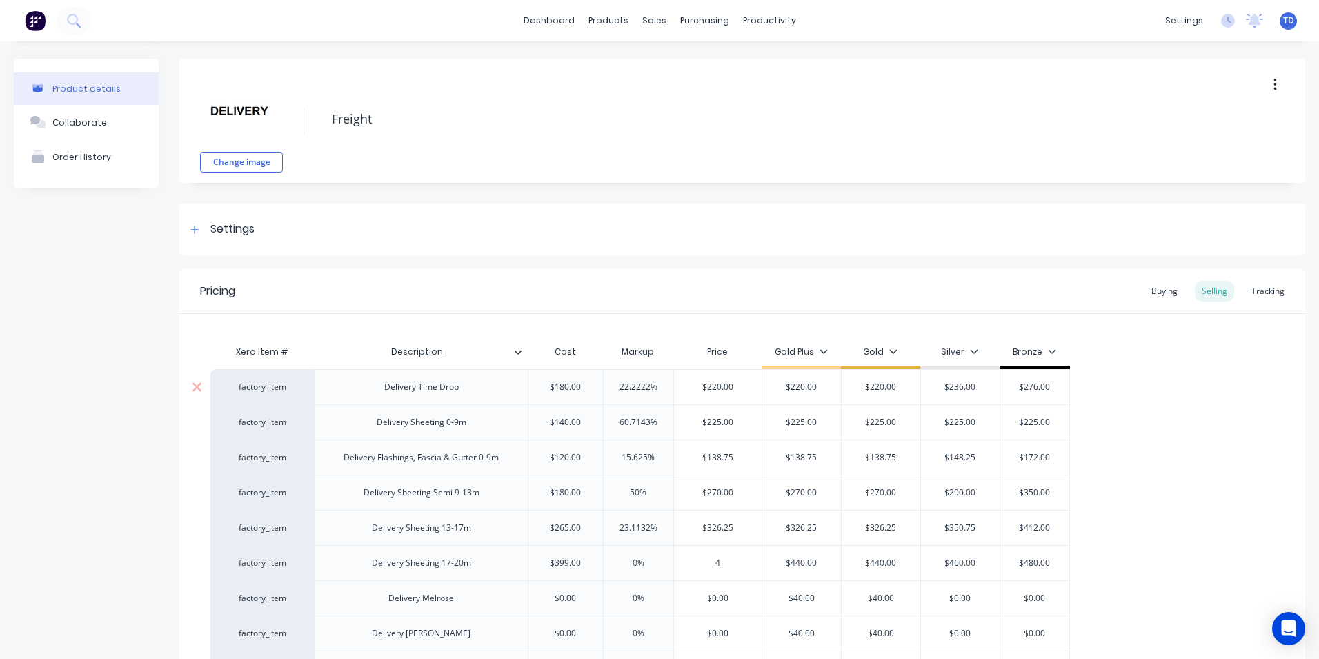
type textarea "x"
type input "440"
type textarea "x"
type input "440"
type input "$440.00"
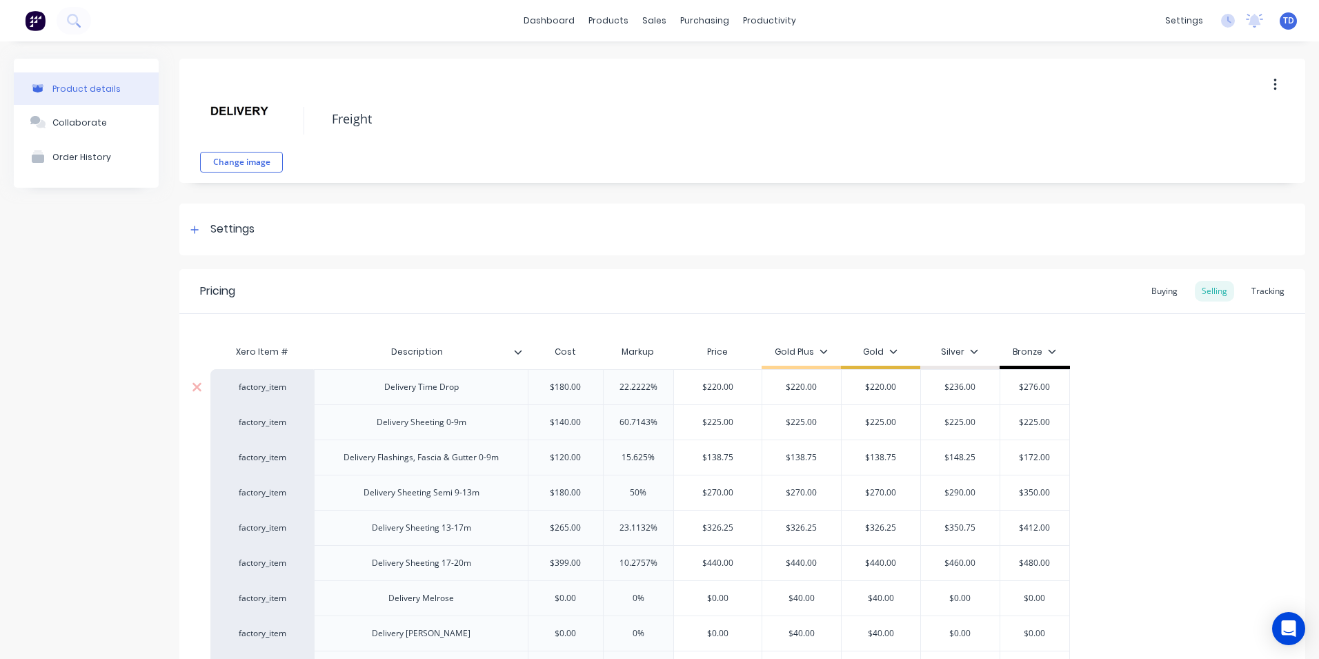
type input "$460.00"
type input "$480.00"
type input "$0.00"
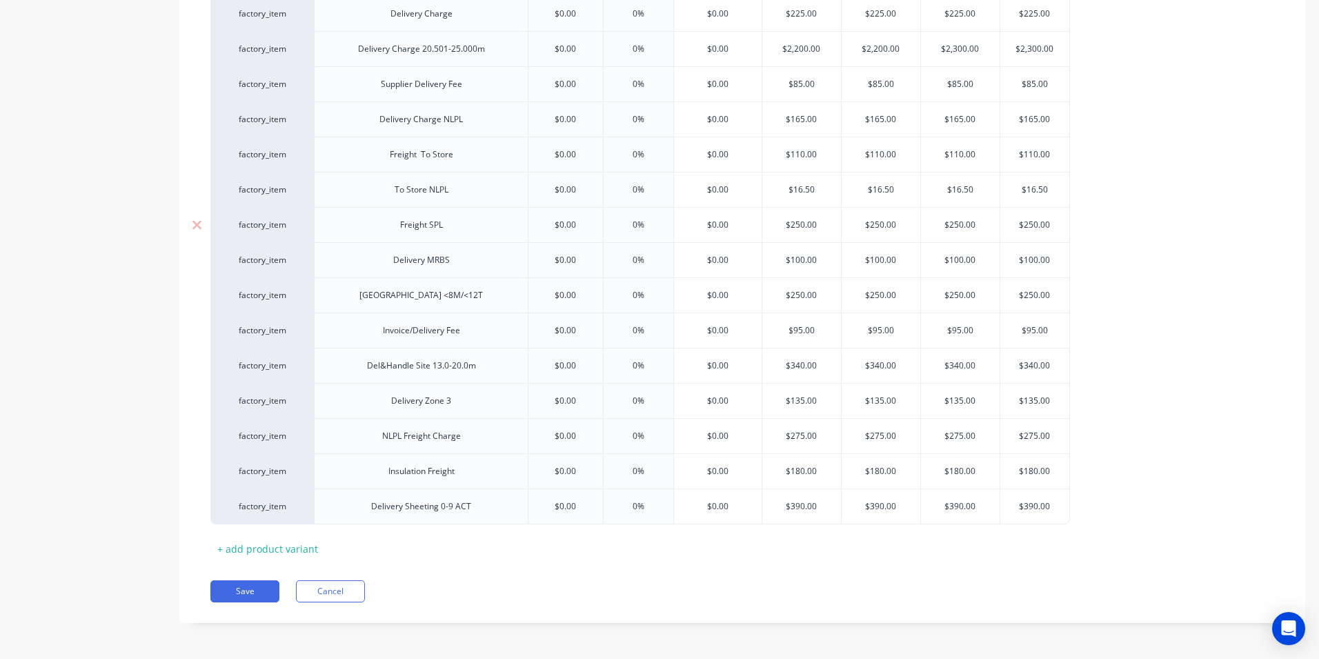
scroll to position [1009, 0]
click at [252, 584] on button "Save" at bounding box center [244, 589] width 69 height 22
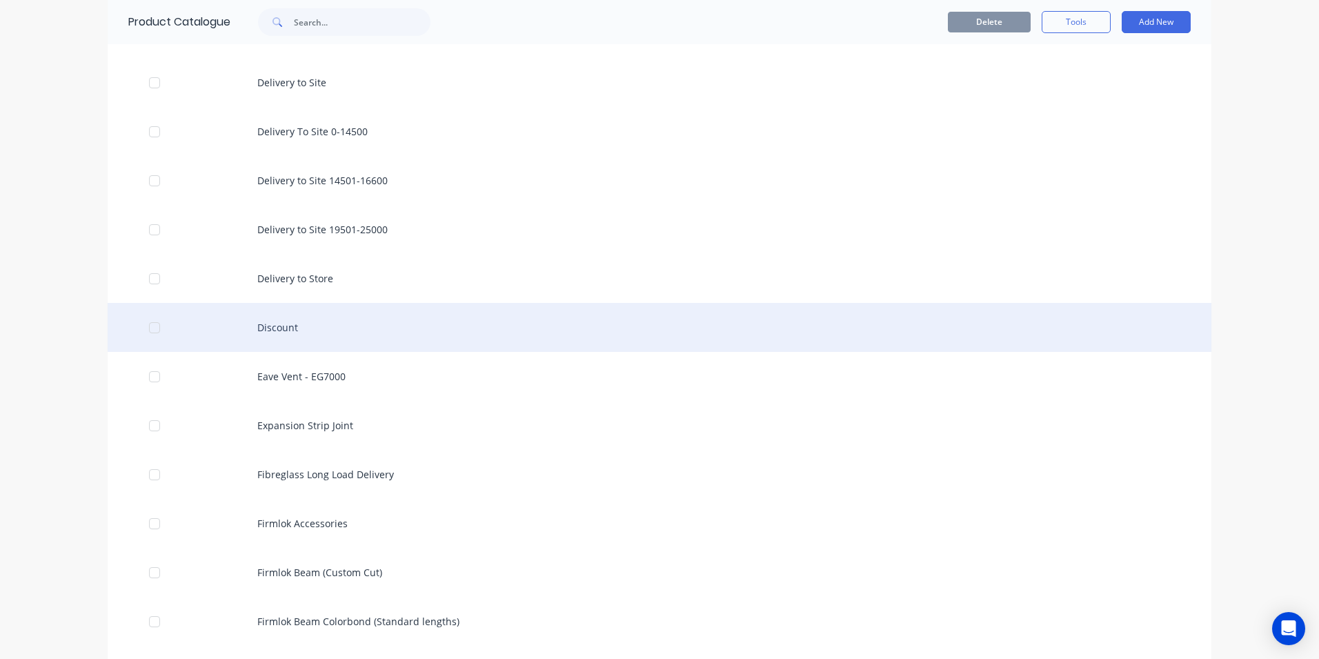
scroll to position [966, 0]
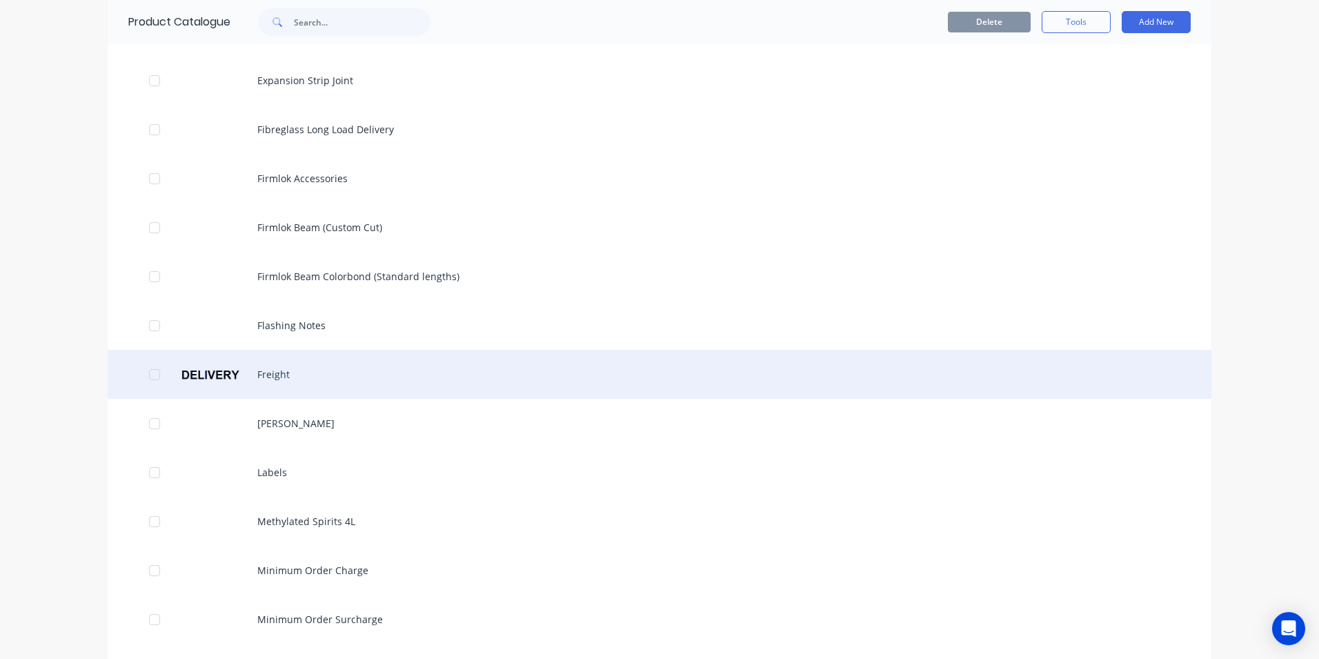
click at [262, 382] on div "Freight" at bounding box center [660, 374] width 1104 height 49
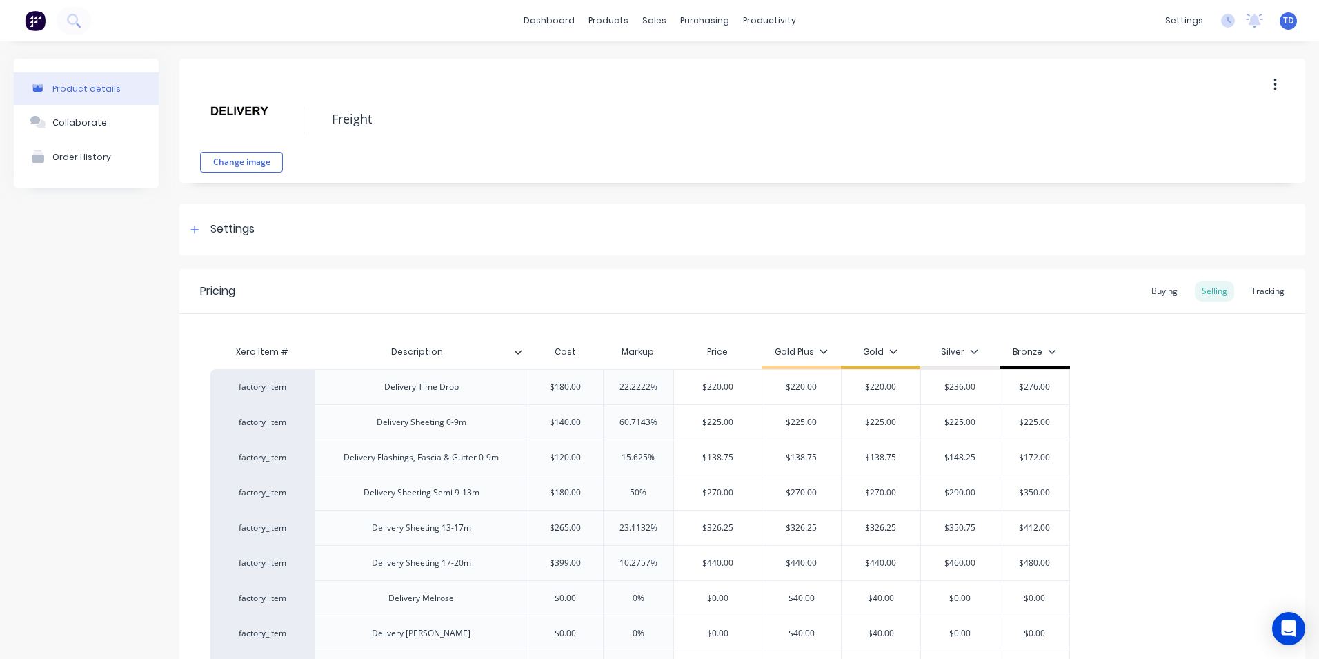
click at [1158, 287] on div "Buying" at bounding box center [1165, 291] width 40 height 21
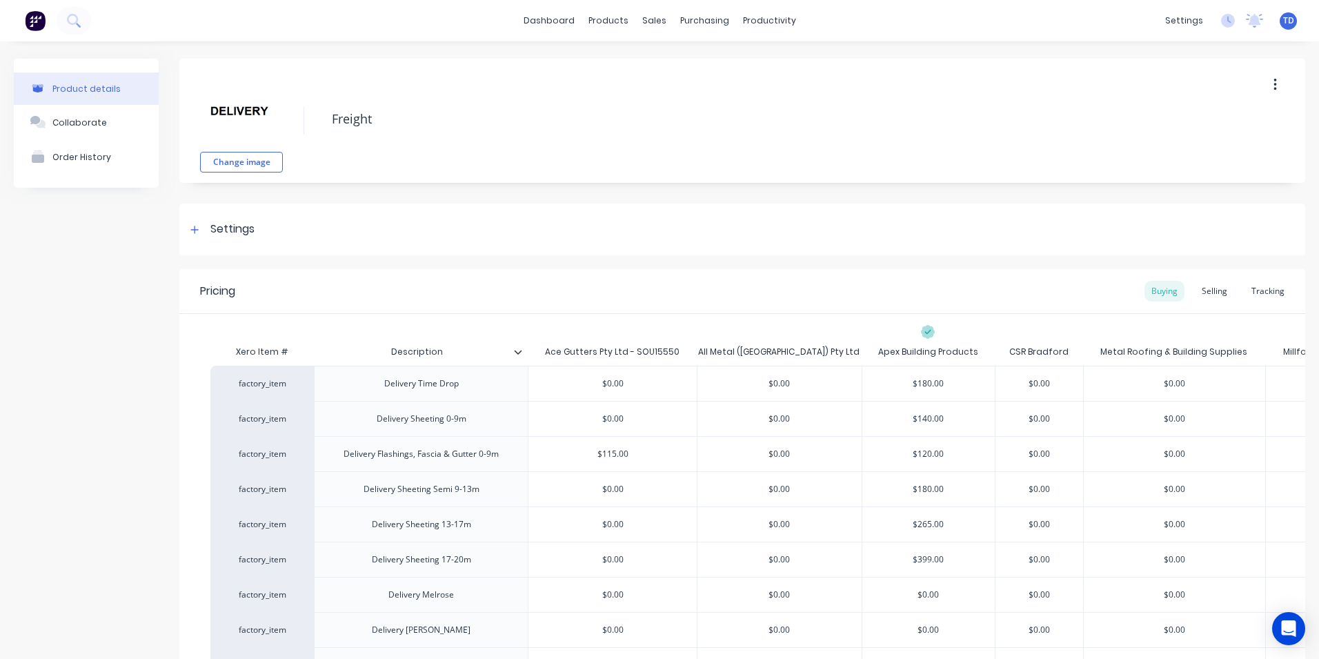
type textarea "x"
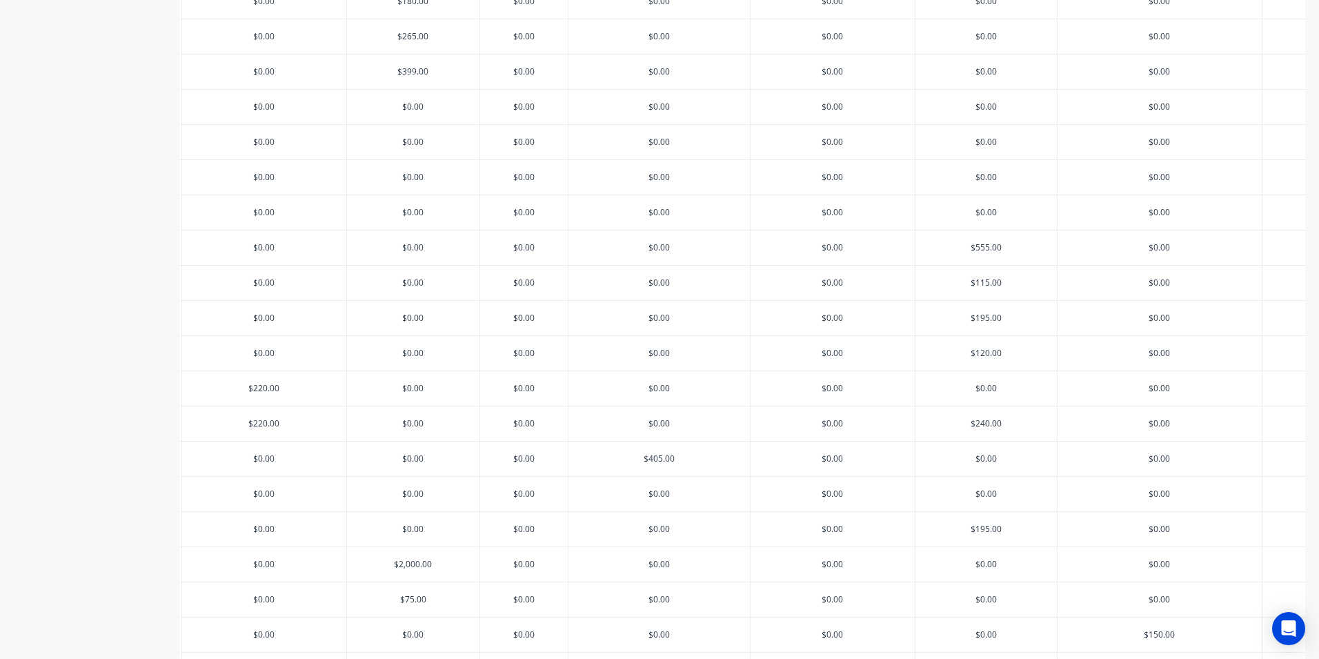
scroll to position [464, 0]
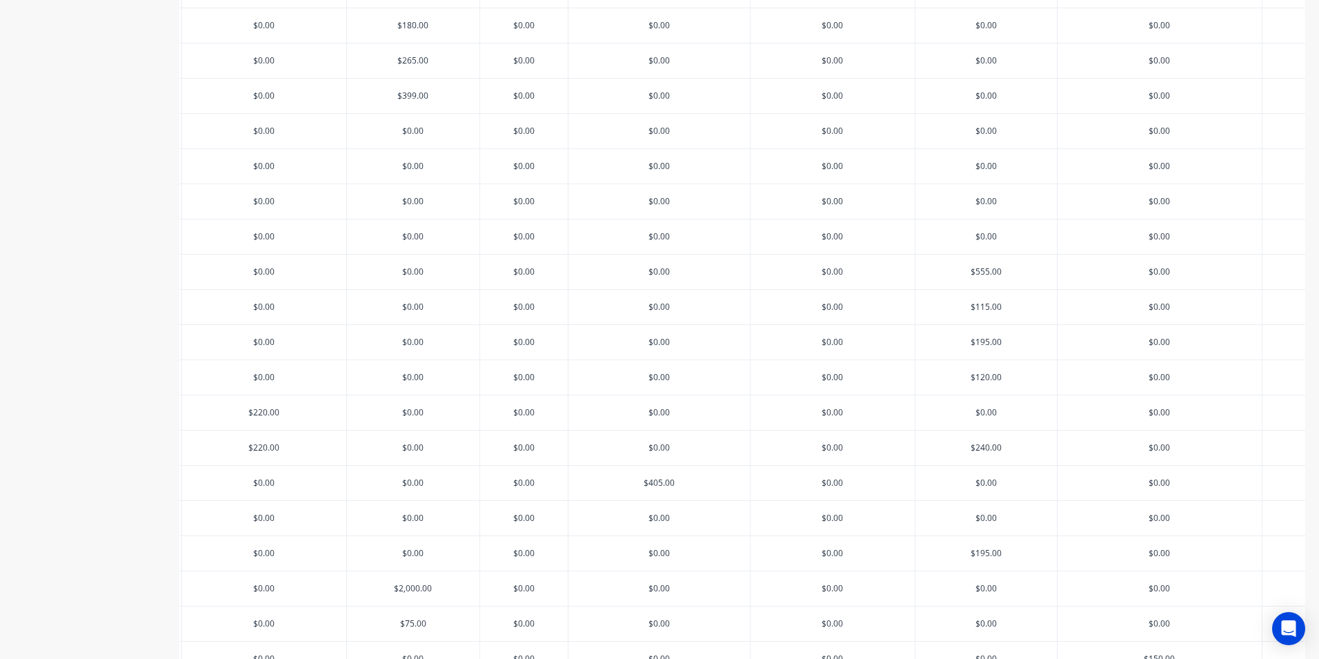
type input "$0.00"
drag, startPoint x: 212, startPoint y: 270, endPoint x: 281, endPoint y: 279, distance: 69.6
click at [281, 279] on div "$0.00 $0.00" at bounding box center [264, 272] width 164 height 34
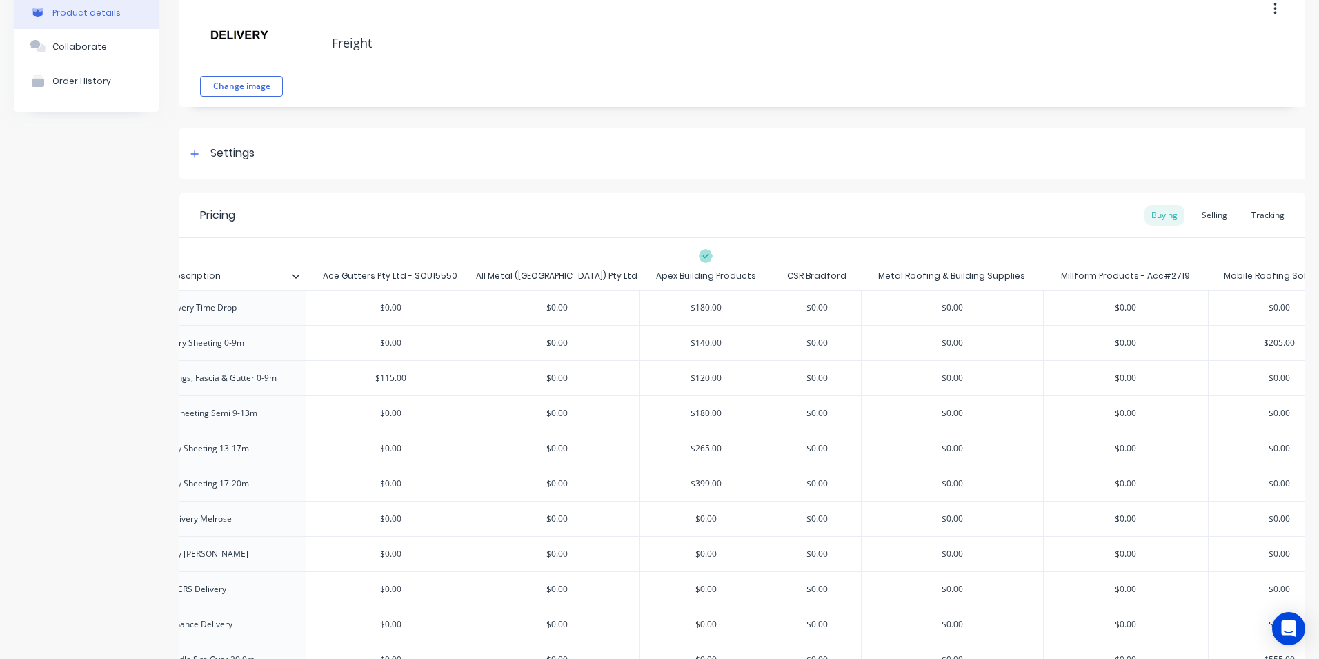
scroll to position [50, 0]
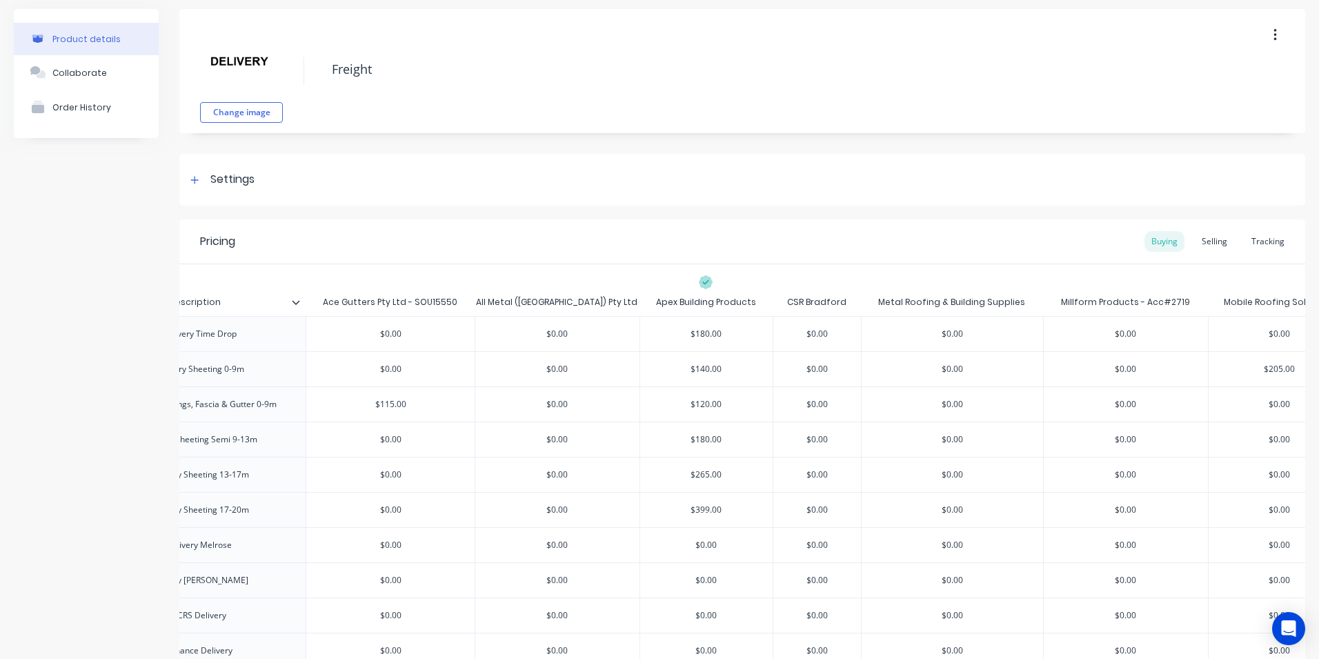
click at [470, 313] on div "Ace Gutters Pty Ltd - SOU15550" at bounding box center [390, 302] width 169 height 28
click at [475, 322] on div "factory_item Delivery Time Drop $0.00 $0.00 $180.00 $0.00 $0.00 $0.00 $0.00 $0.…" at bounding box center [1064, 333] width 2152 height 35
type input "$0.00"
drag, startPoint x: 474, startPoint y: 328, endPoint x: 459, endPoint y: 328, distance: 14.5
click at [459, 328] on input "$0.00" at bounding box center [390, 334] width 168 height 12
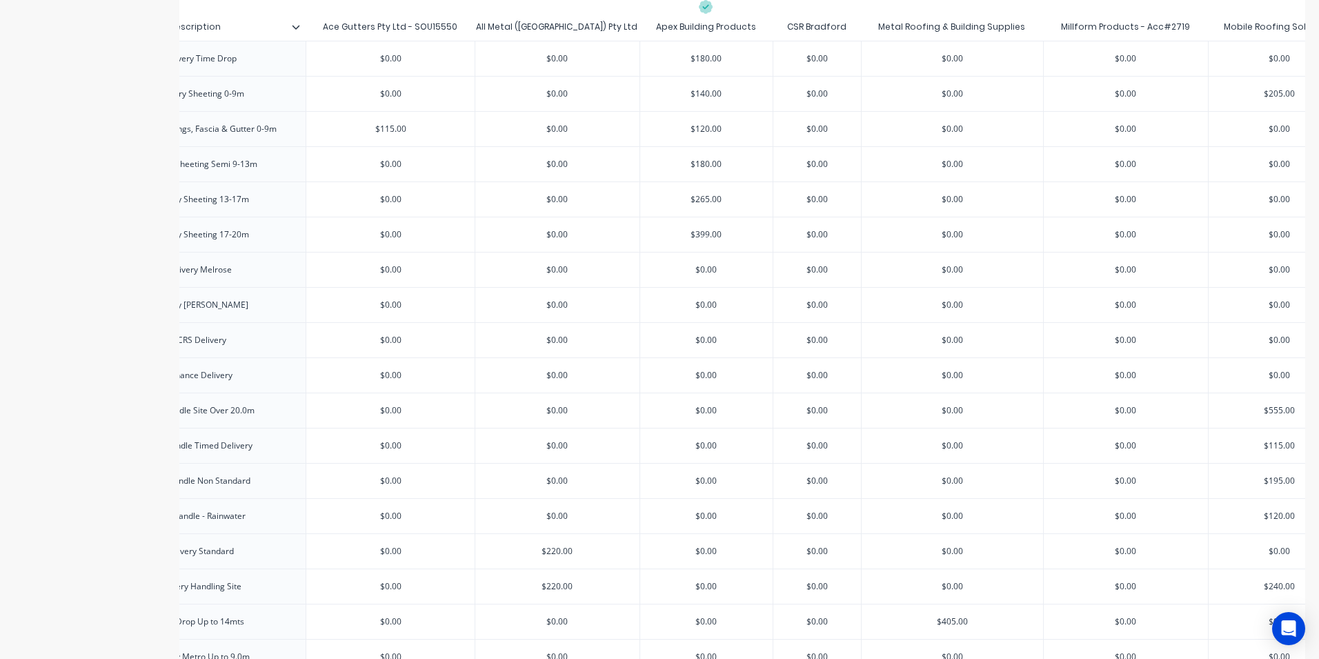
scroll to position [326, 0]
